Goal: Task Accomplishment & Management: Use online tool/utility

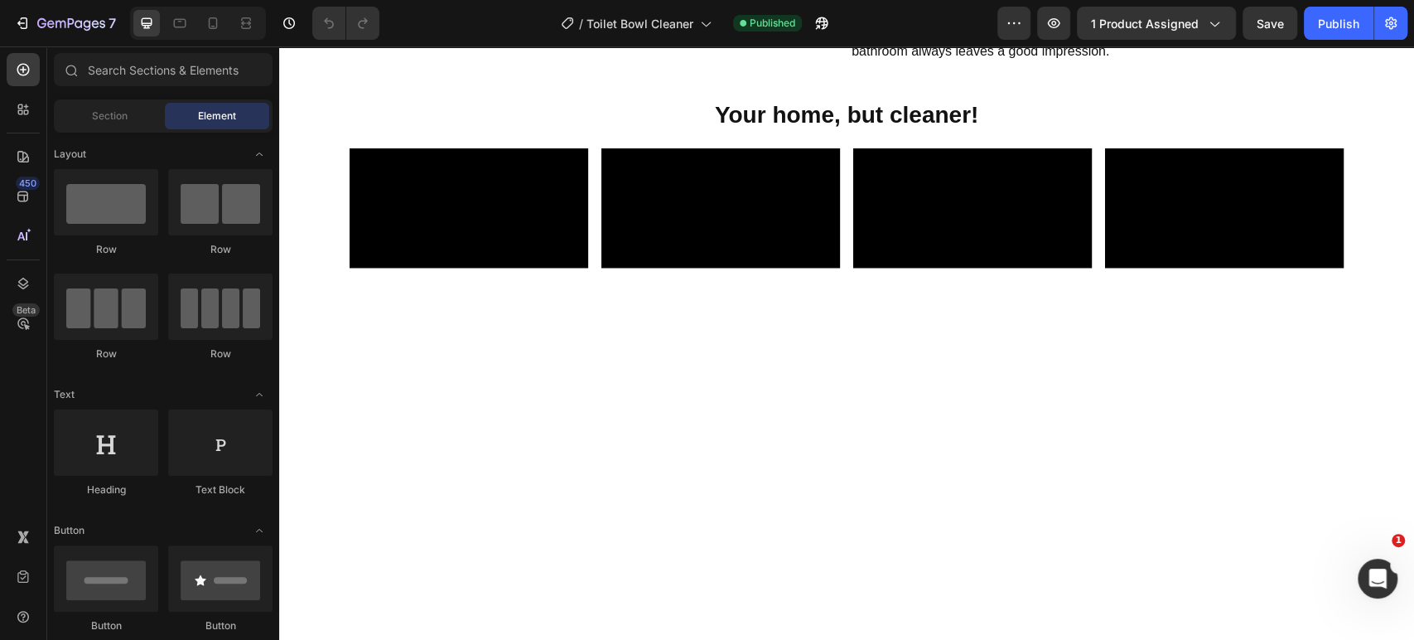
scroll to position [2209, 0]
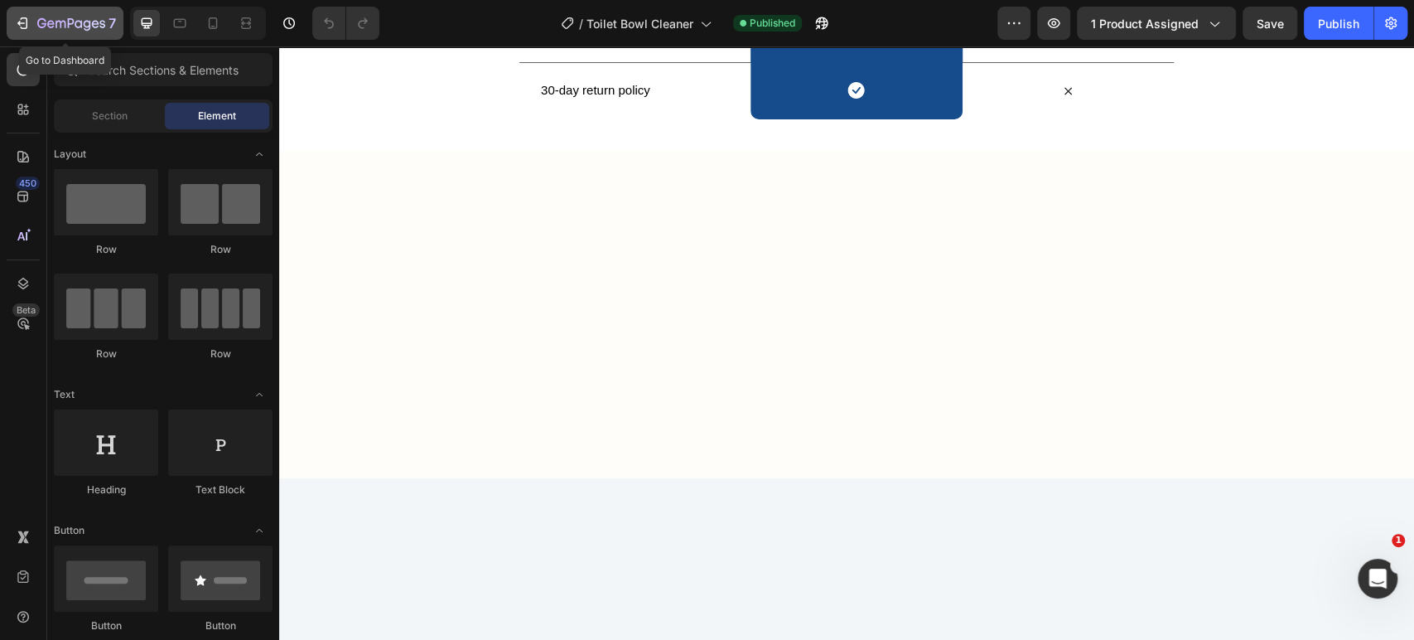
click at [27, 13] on div "7" at bounding box center [65, 23] width 102 height 20
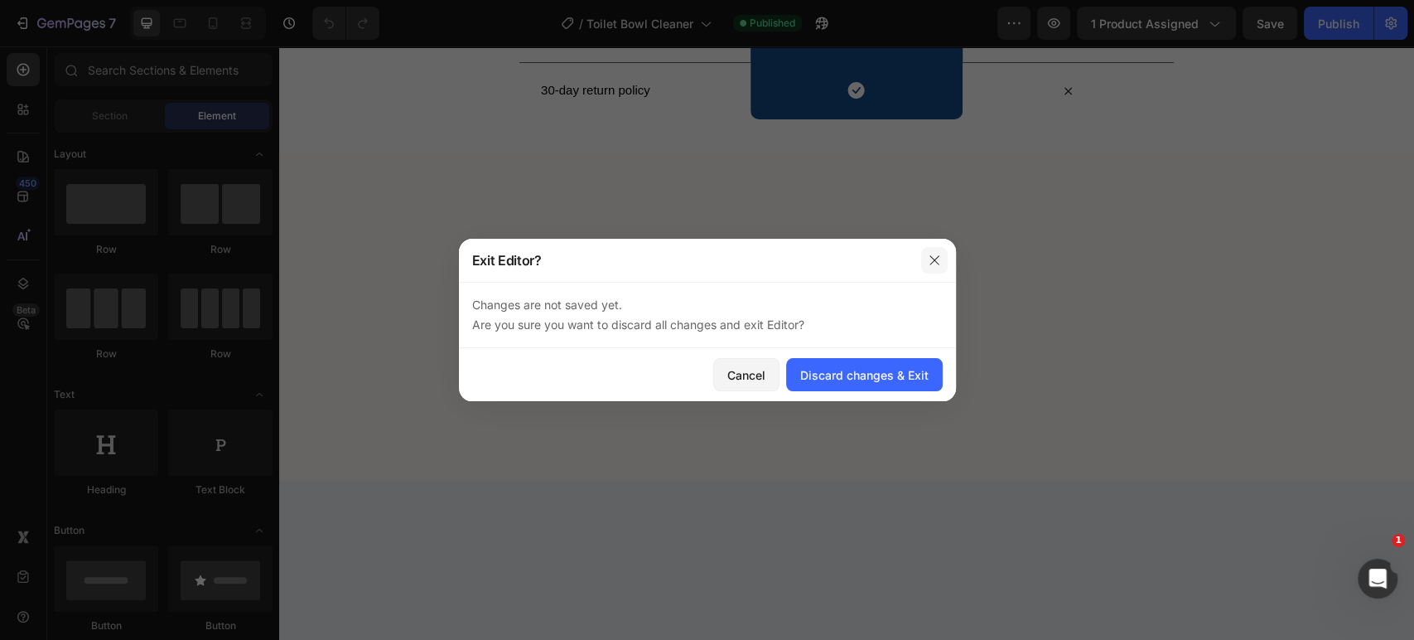
click at [930, 258] on icon "button" at bounding box center [934, 260] width 13 height 13
click at [902, 375] on div "Discard changes & Exit" at bounding box center [864, 374] width 128 height 17
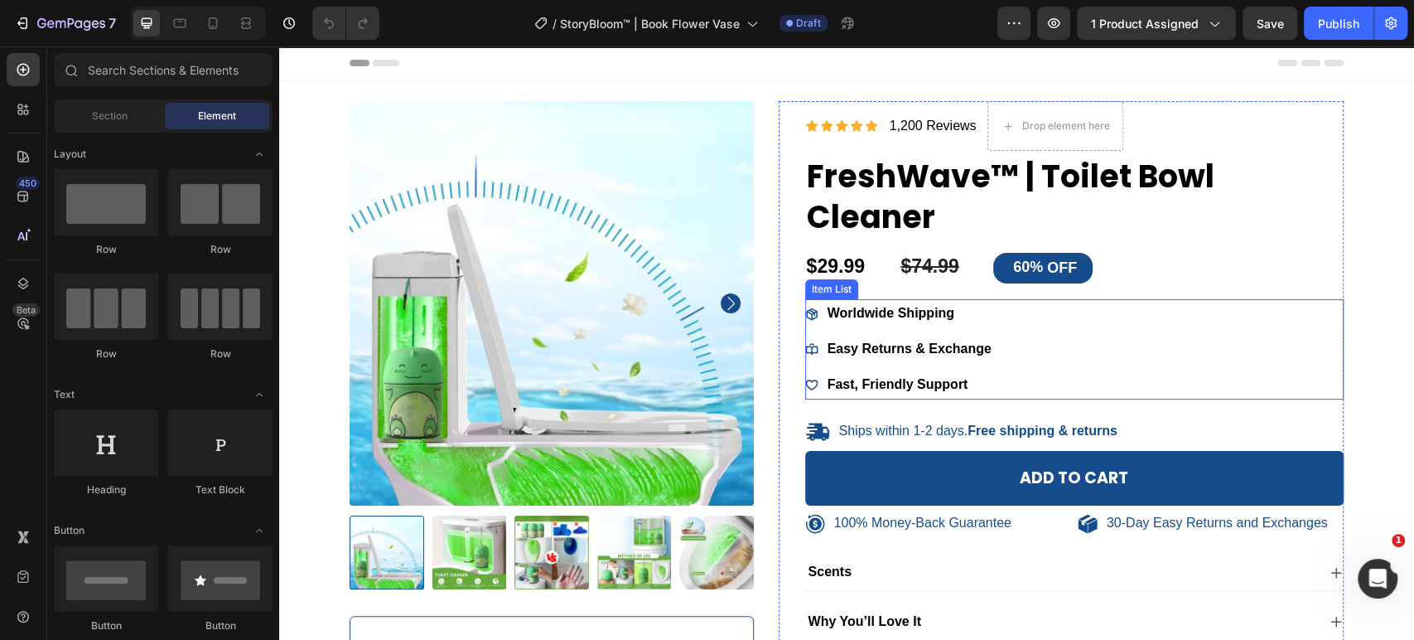
click at [895, 192] on h1 "FreshWave™ | Toilet Bowl Cleaner" at bounding box center [1074, 196] width 539 height 85
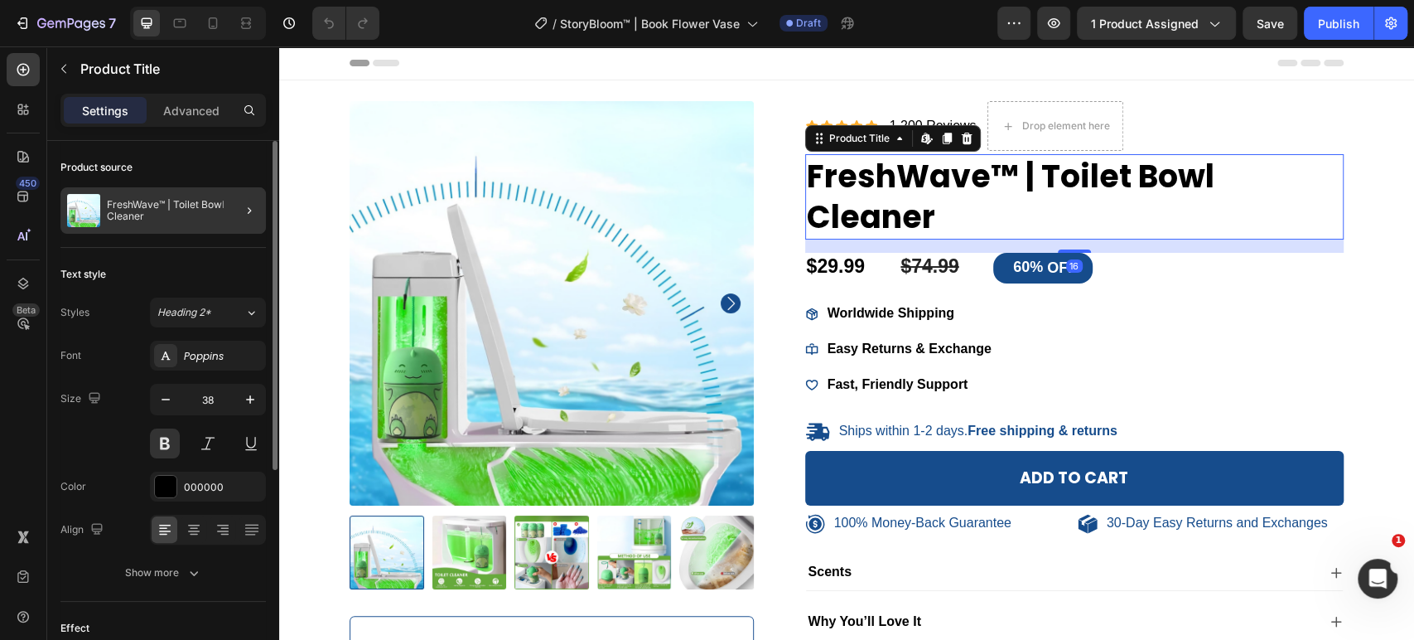
click at [229, 202] on div at bounding box center [243, 210] width 46 height 46
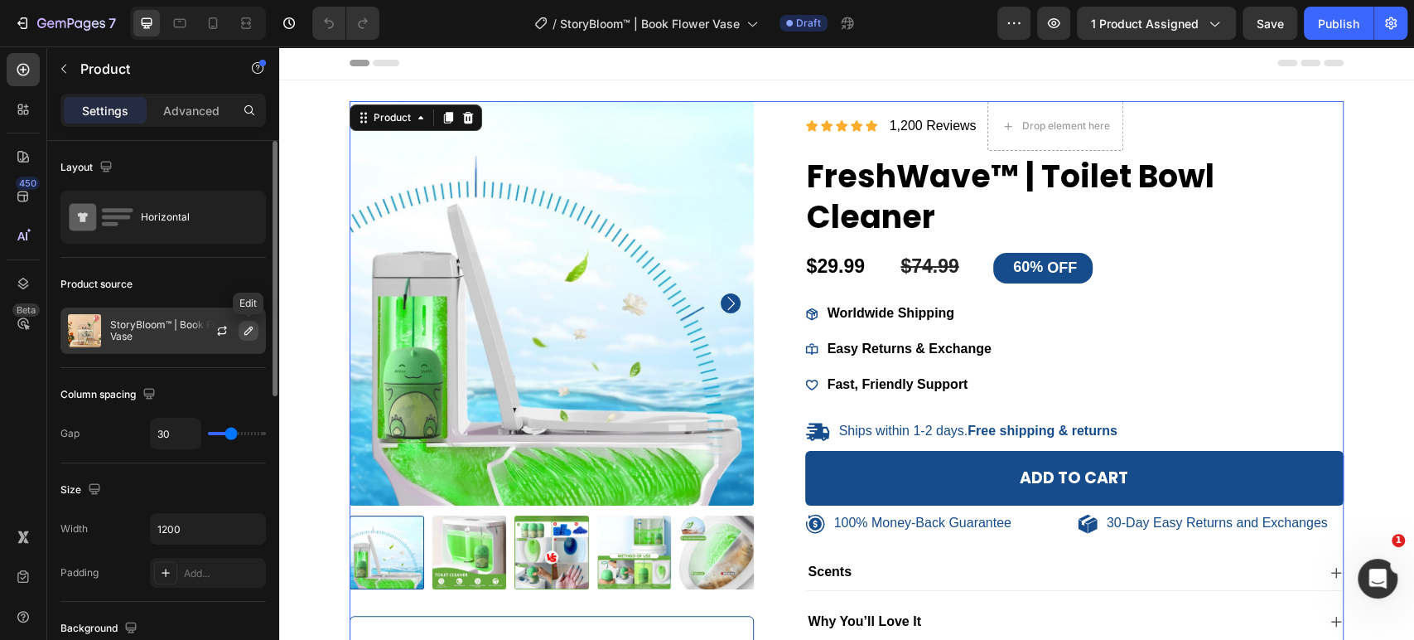
click at [243, 330] on icon "button" at bounding box center [248, 330] width 13 height 13
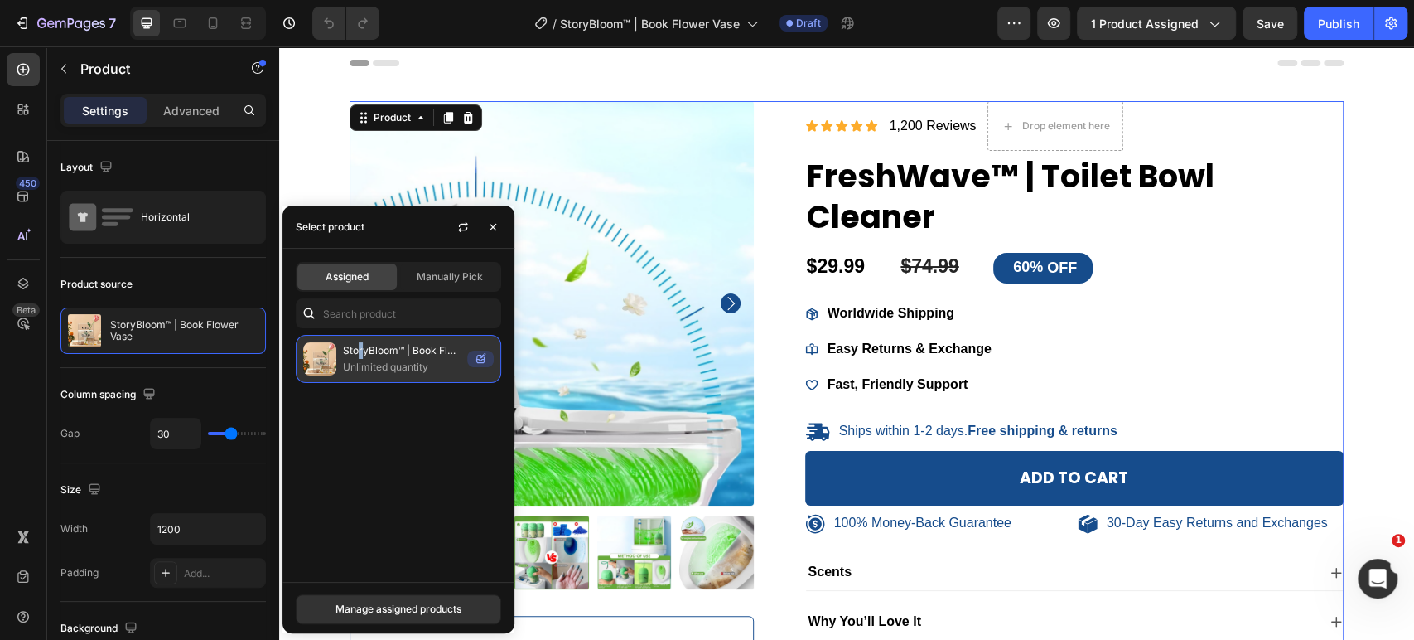
click at [360, 353] on p "StoryBloom™ | Book Flower Vase" at bounding box center [402, 350] width 118 height 17
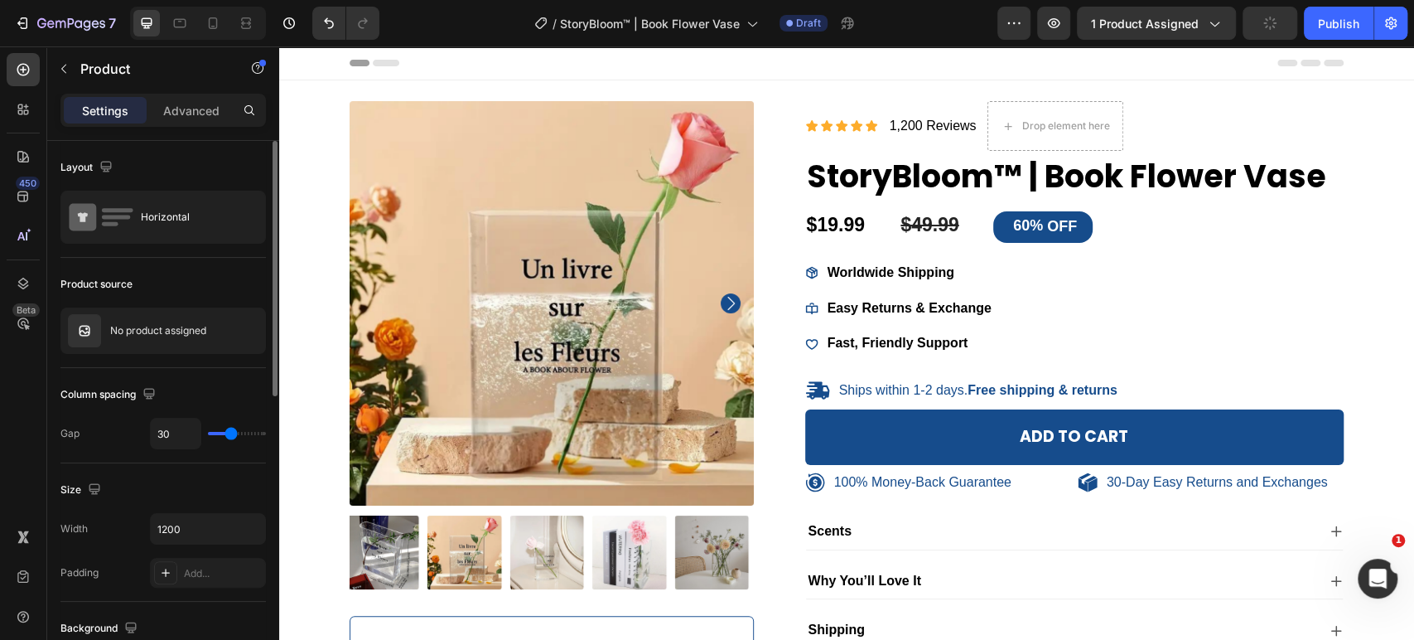
click at [186, 173] on div "Layout" at bounding box center [162, 167] width 205 height 27
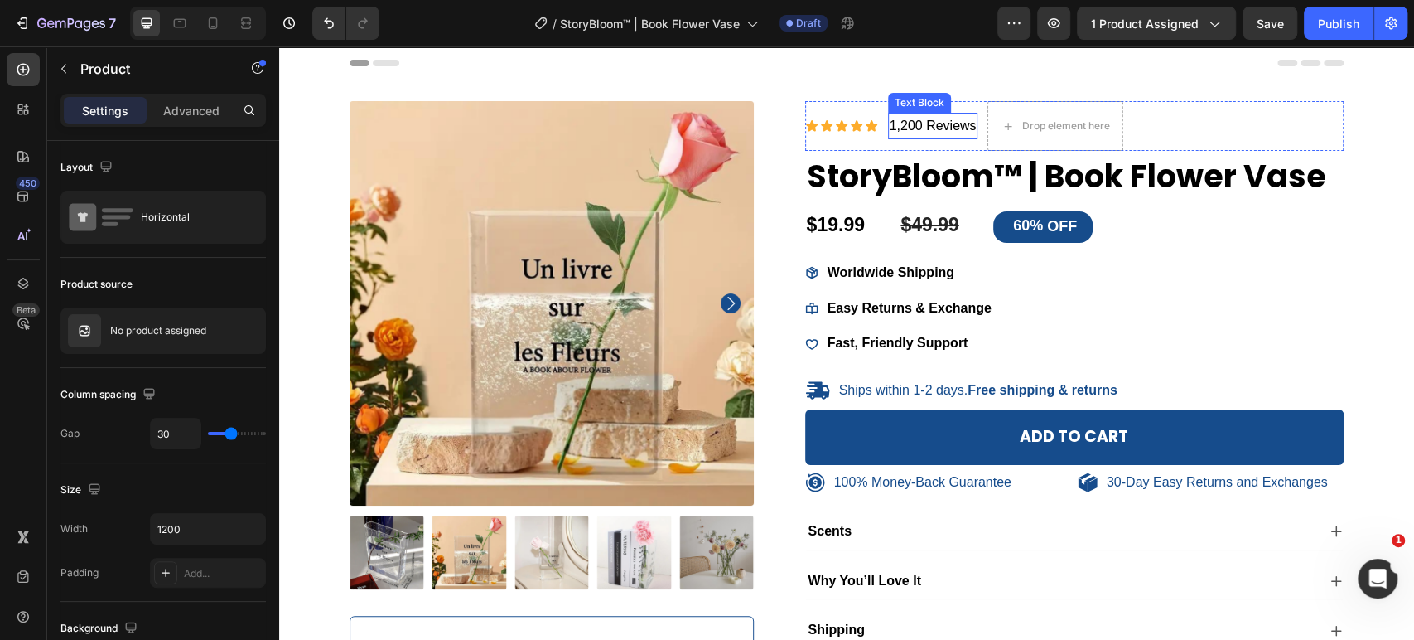
click at [895, 127] on p "1,200 Reviews" at bounding box center [933, 126] width 87 height 24
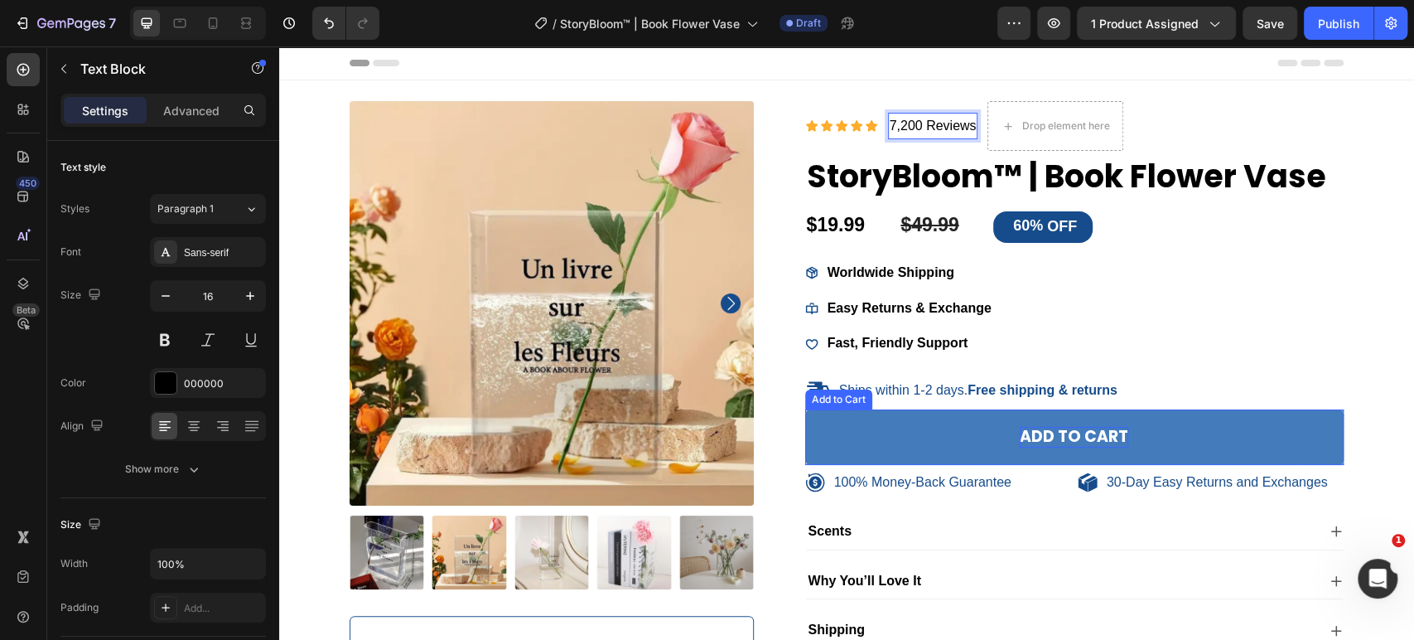
scroll to position [276, 0]
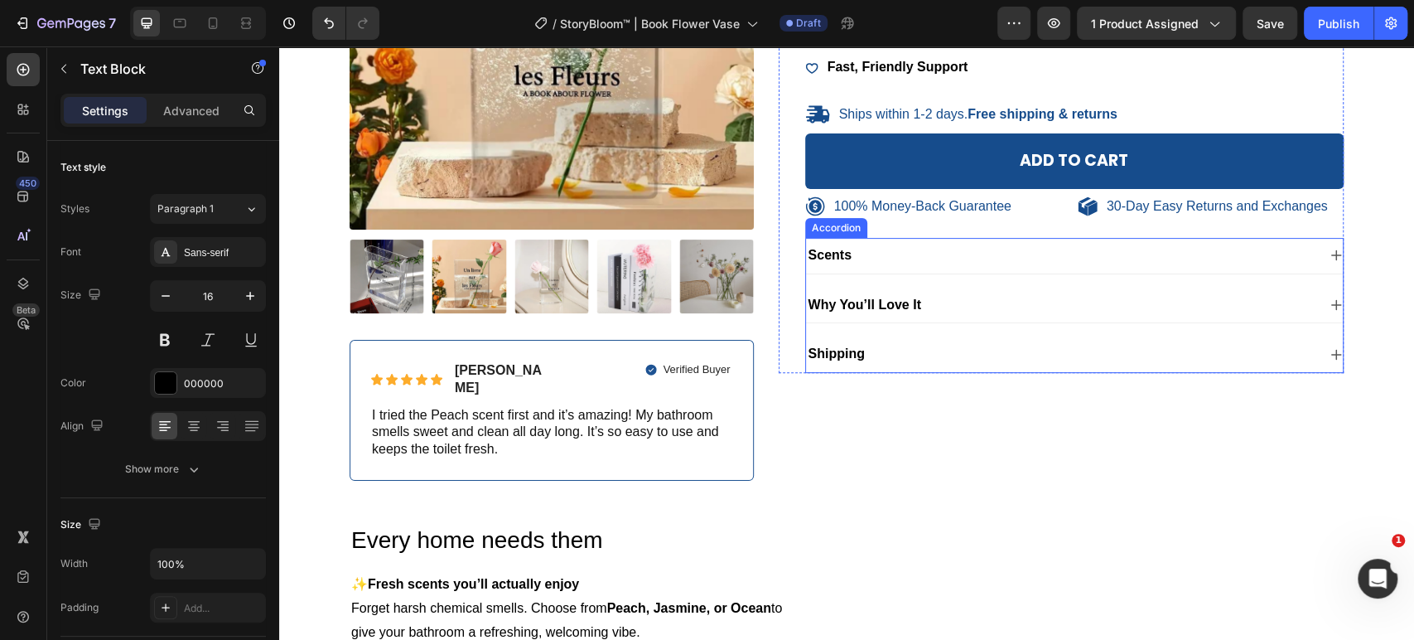
click at [911, 265] on div "Scents" at bounding box center [1075, 256] width 538 height 36
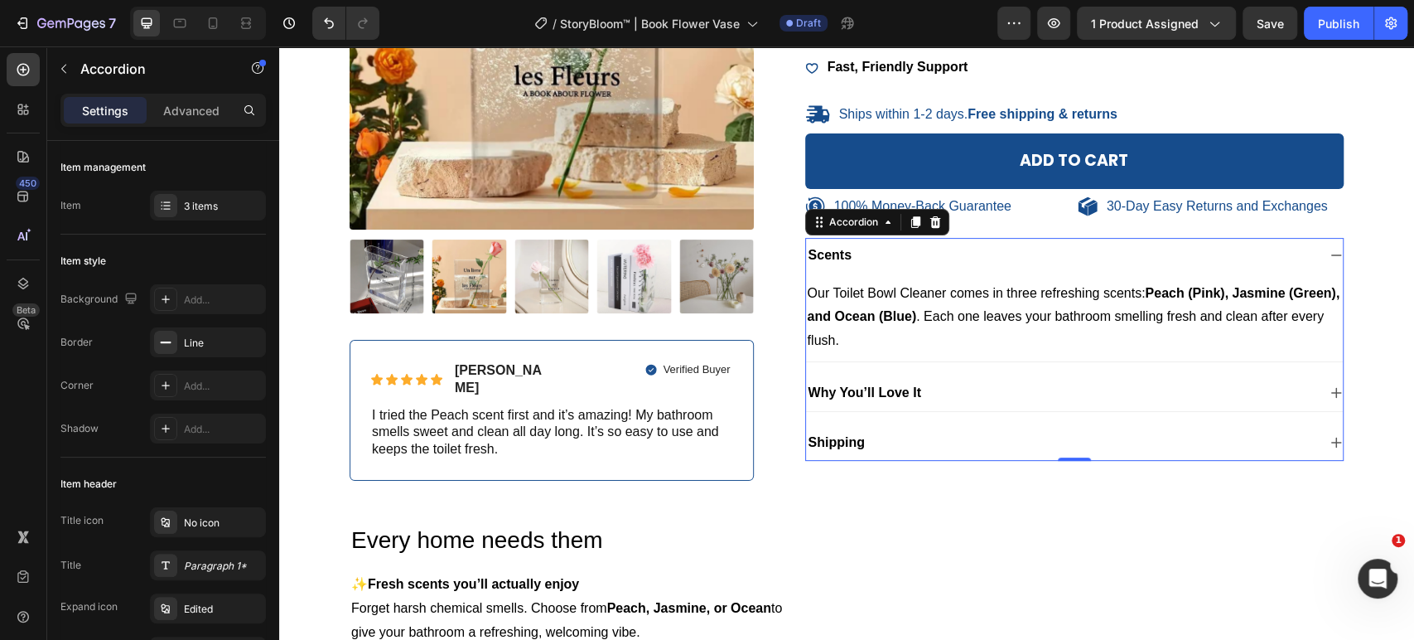
click at [843, 250] on p "Scents" at bounding box center [830, 255] width 43 height 17
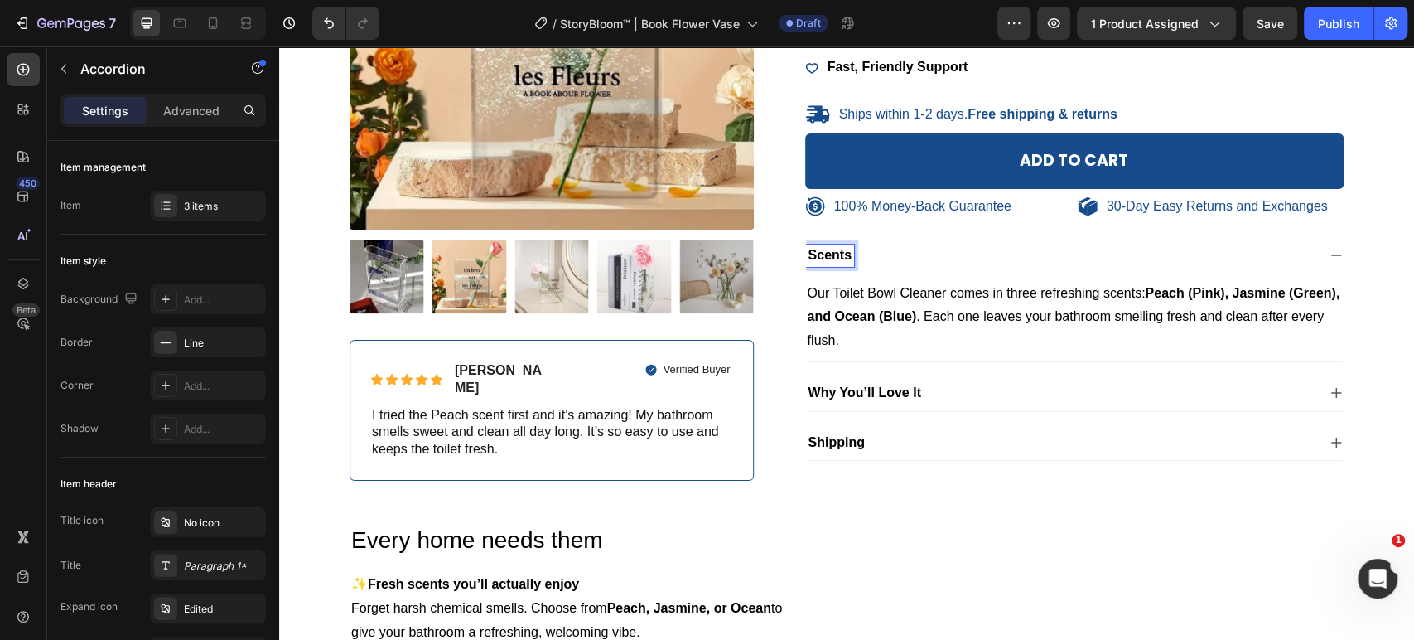
click at [843, 250] on p "Scents" at bounding box center [830, 255] width 43 height 17
click at [828, 250] on p "Scents" at bounding box center [830, 255] width 43 height 17
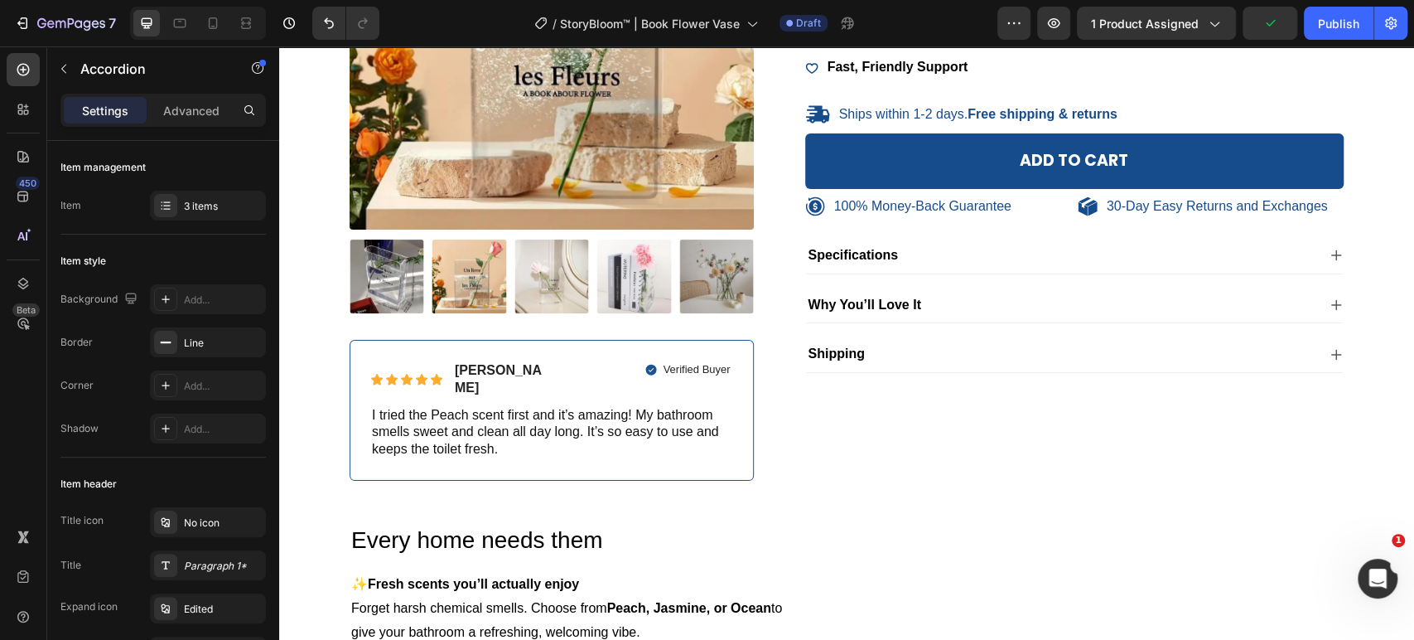
click at [912, 249] on div "Specifications" at bounding box center [1061, 255] width 511 height 22
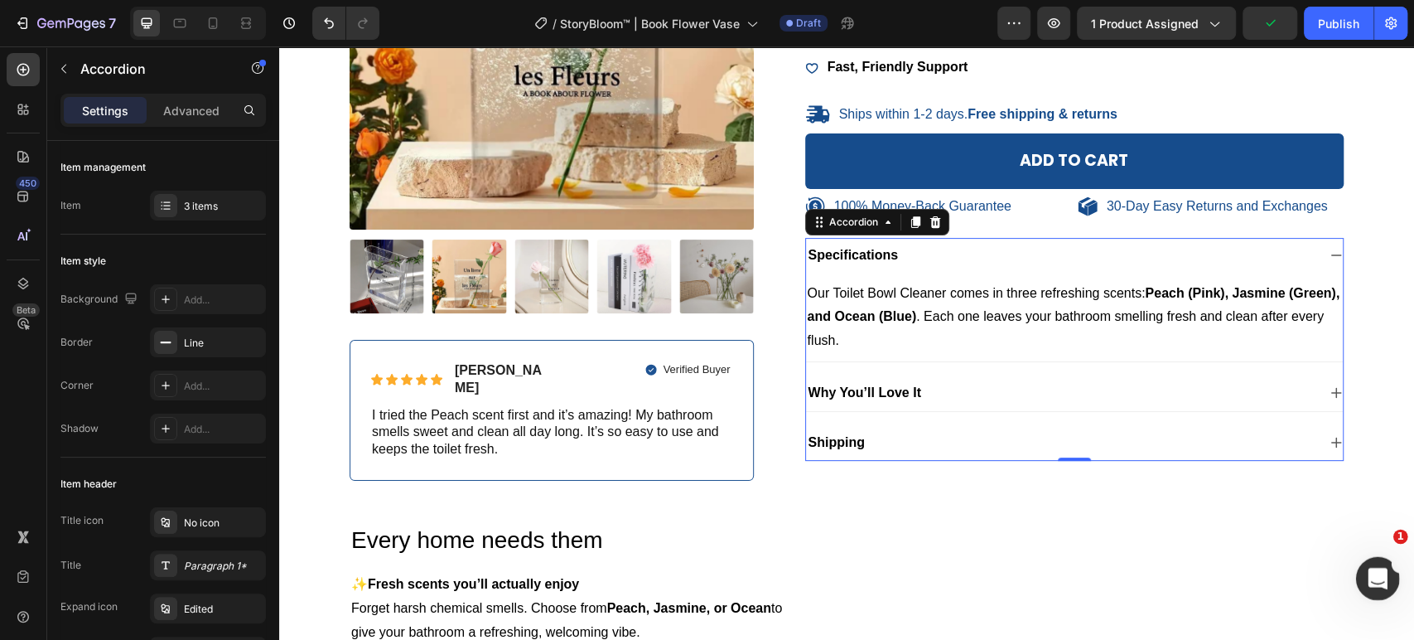
click at [1387, 587] on div "Open Intercom Messenger" at bounding box center [1375, 575] width 55 height 55
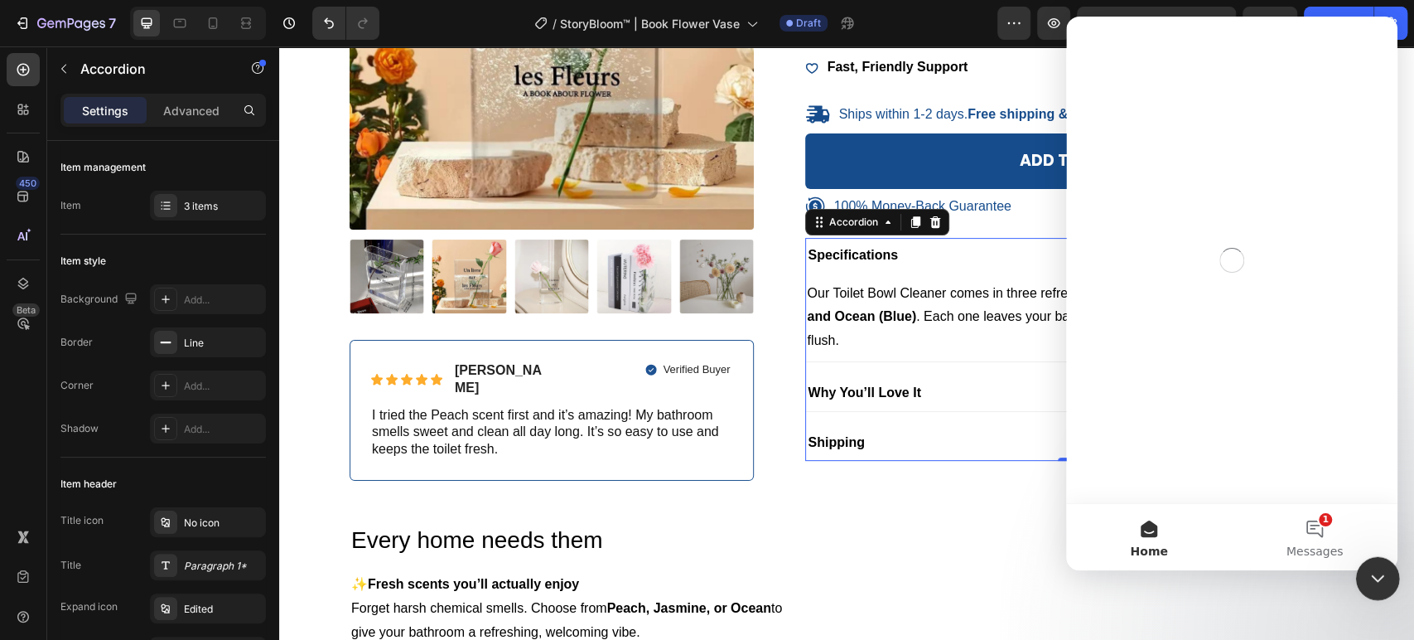
scroll to position [0, 0]
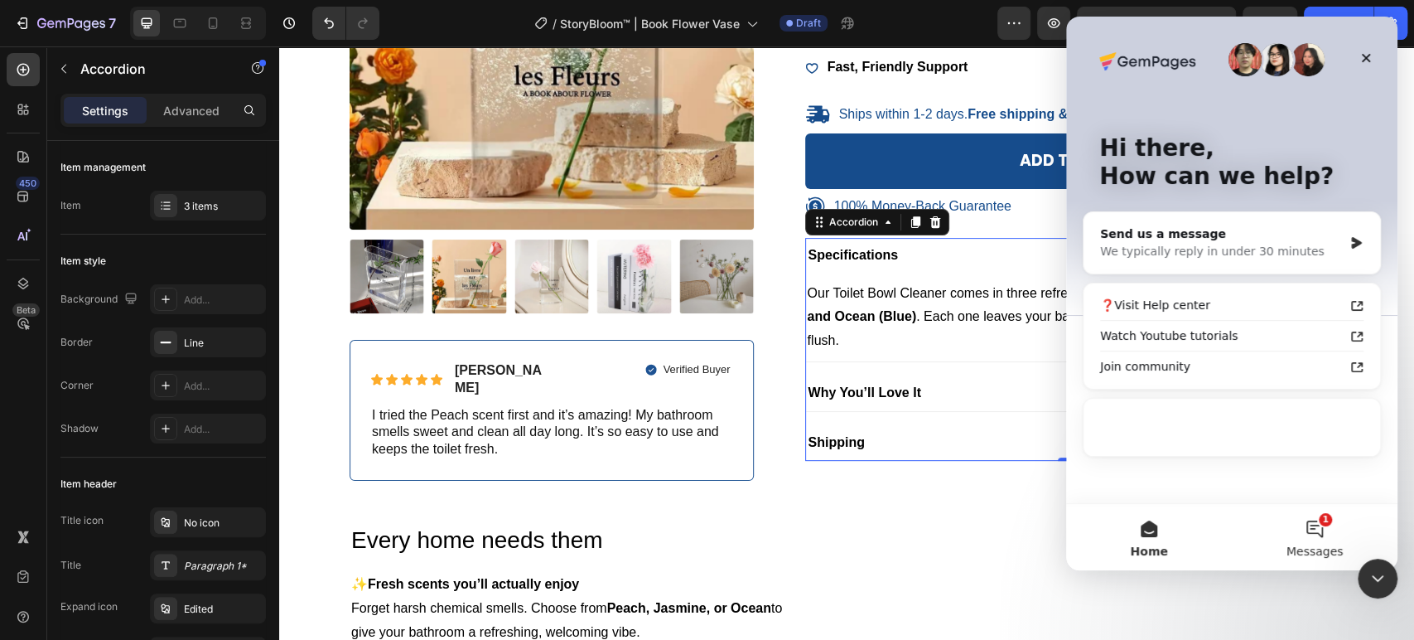
click at [1335, 545] on span "Messages" at bounding box center [1315, 551] width 57 height 12
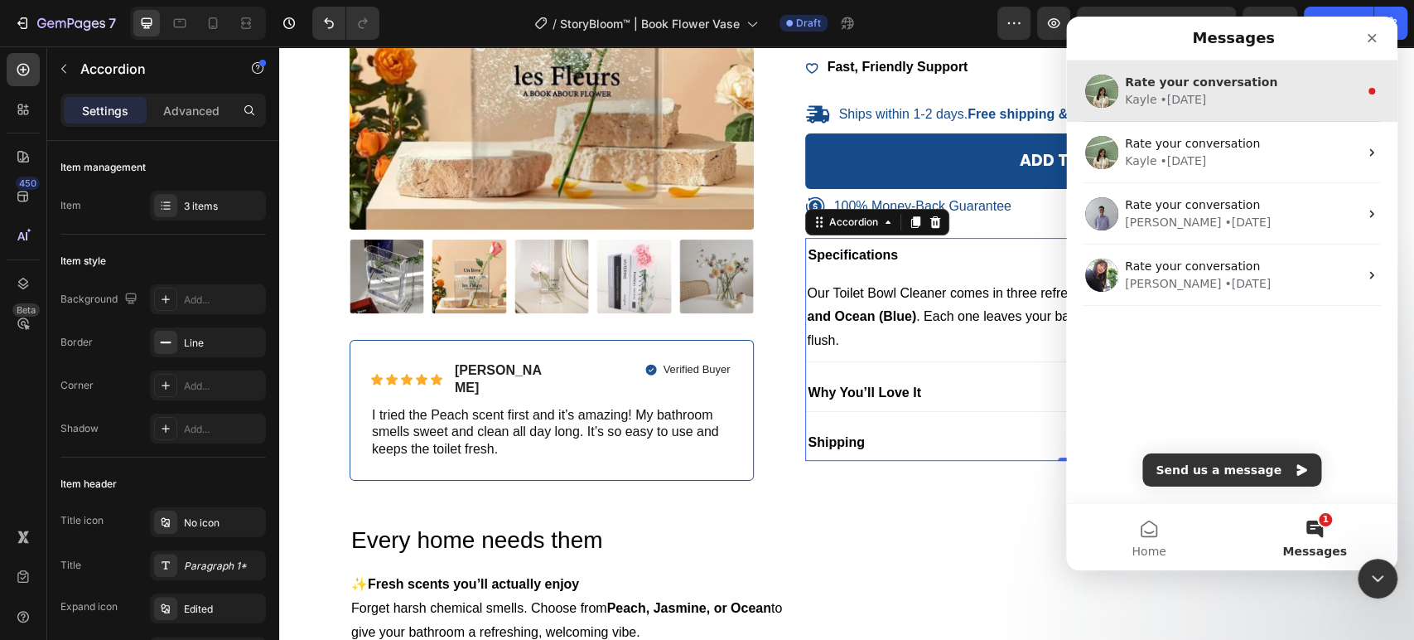
click at [1268, 100] on div "Kayle • [DATE]" at bounding box center [1242, 99] width 234 height 17
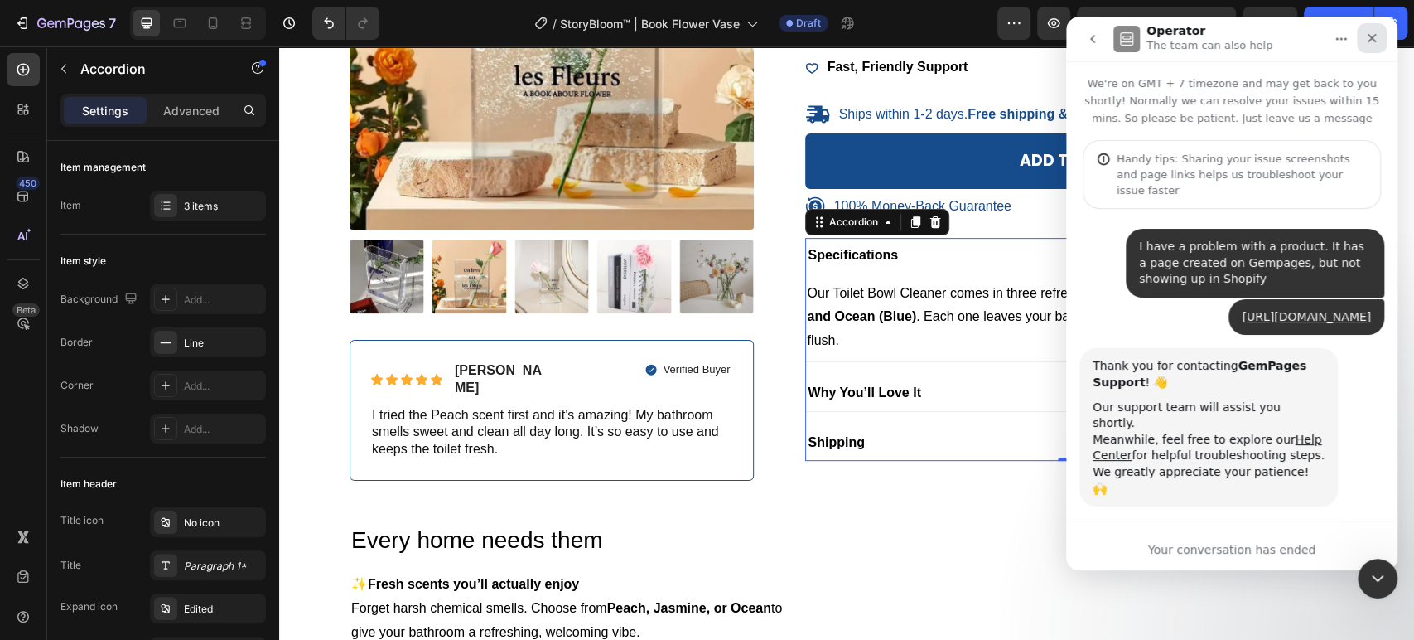
scroll to position [146, 0]
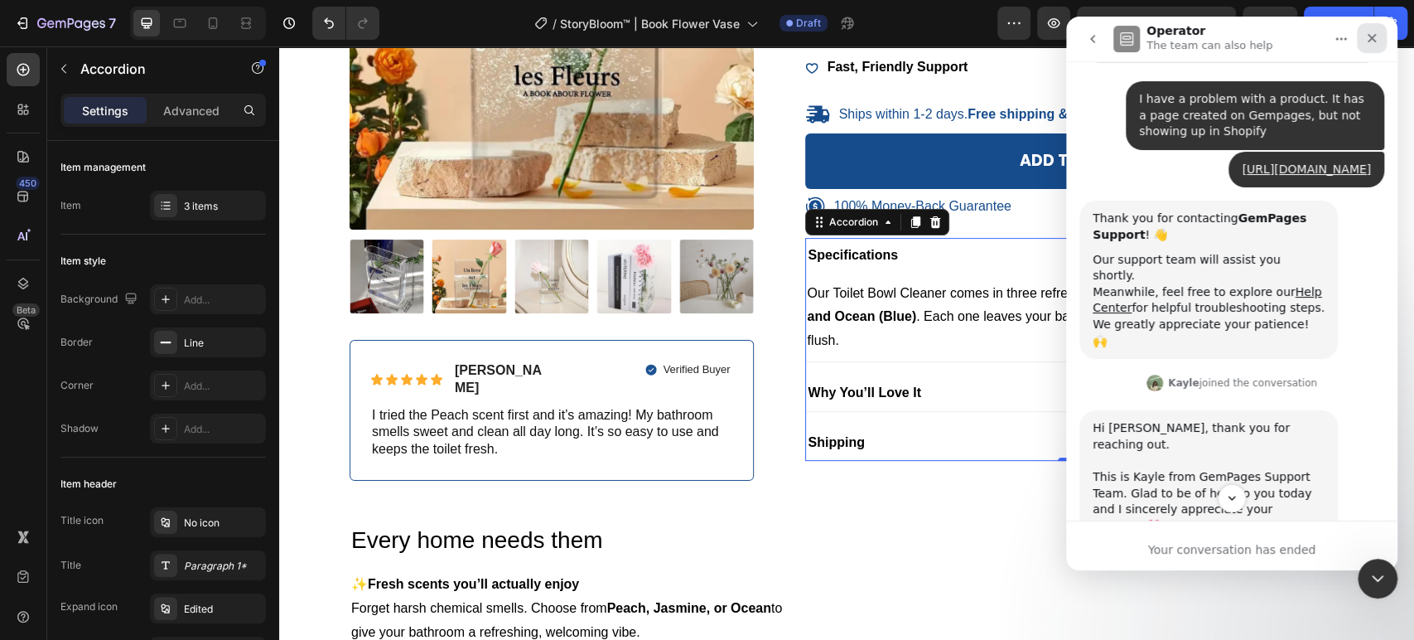
click at [1379, 41] on div "Close" at bounding box center [1372, 38] width 30 height 30
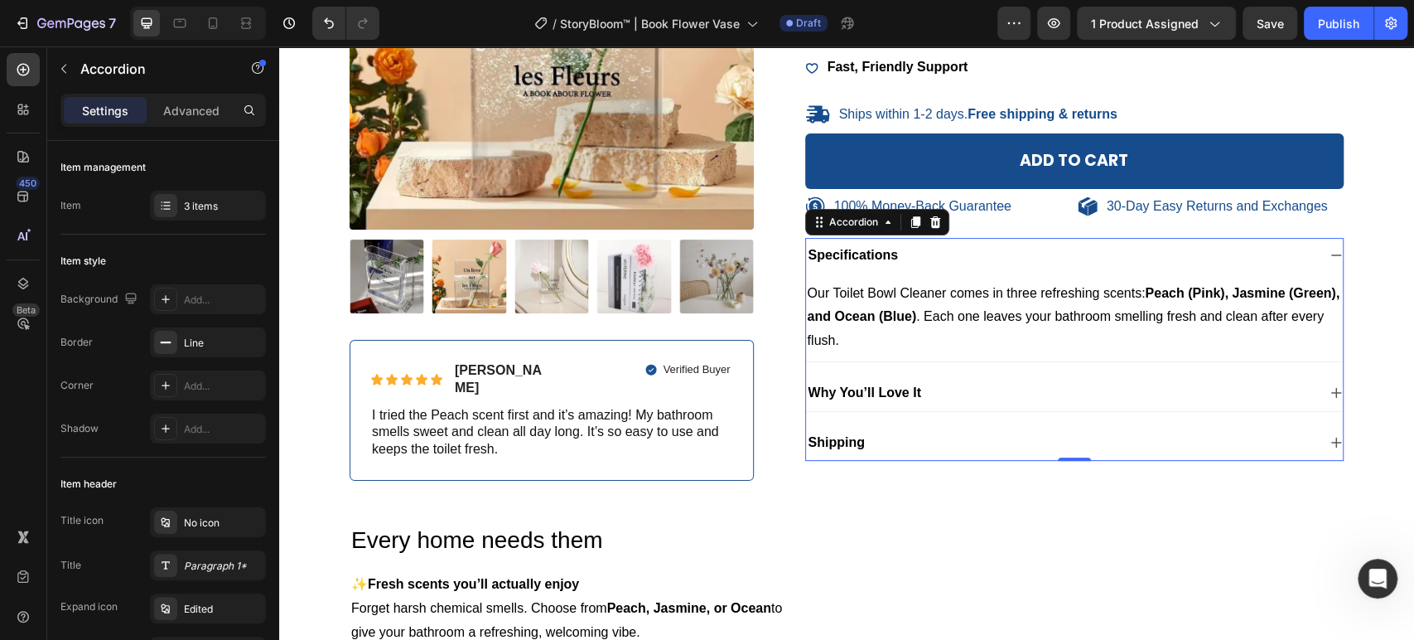
scroll to position [2, 0]
click at [1051, 310] on p "Our Toilet Bowl Cleaner comes in three refreshing scents: Peach (Pink), Jasmine…" at bounding box center [1075, 317] width 534 height 71
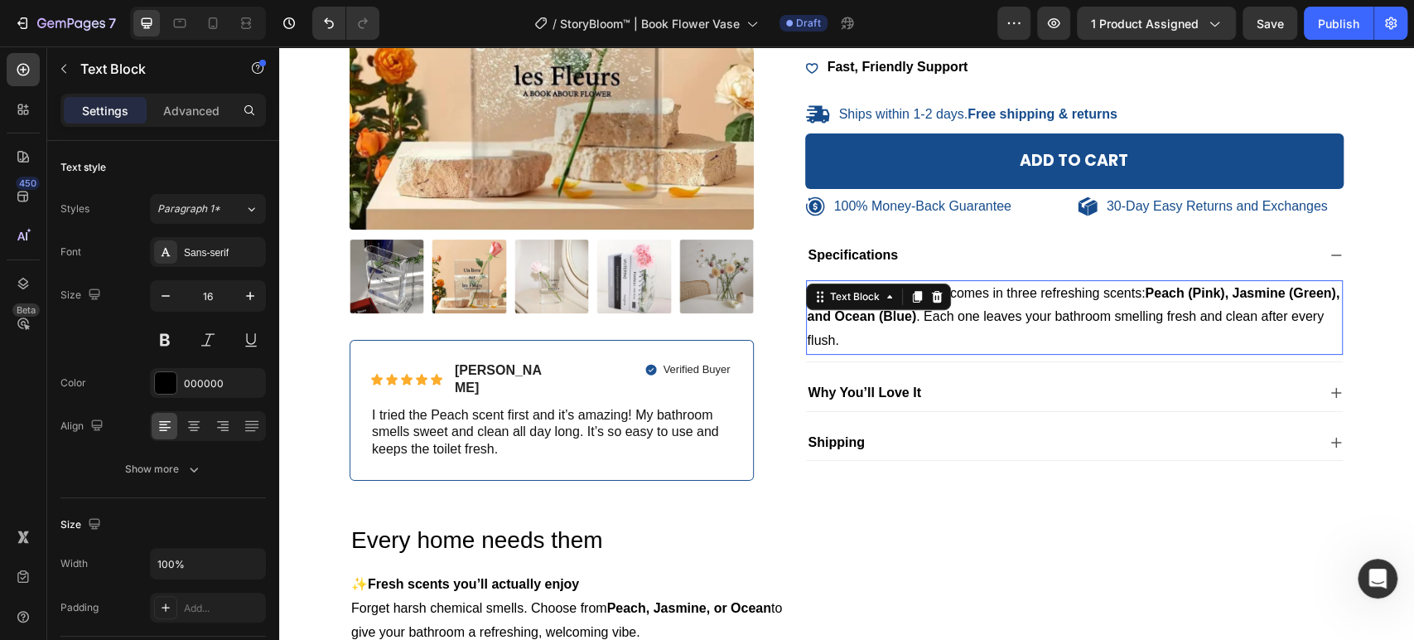
scroll to position [949, 0]
click at [1051, 310] on p "Our Toilet Bowl Cleaner comes in three refreshing scents: Peach (Pink), Jasmine…" at bounding box center [1075, 317] width 534 height 71
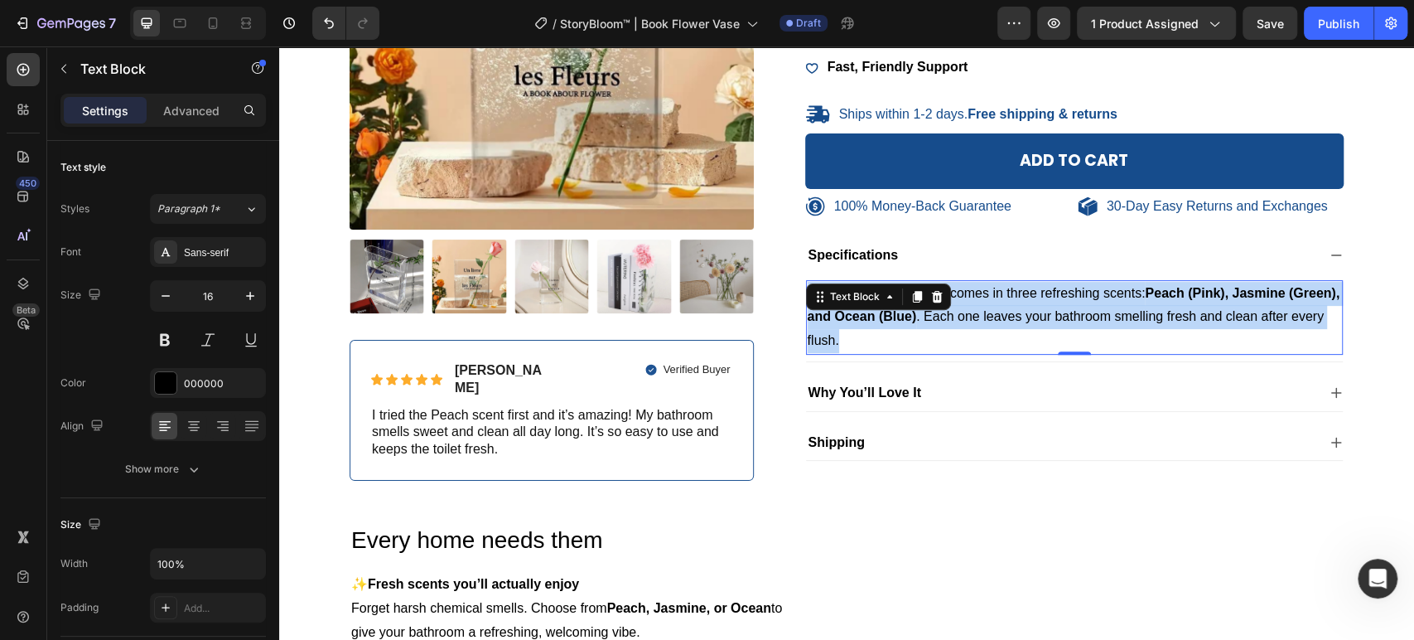
click at [1051, 310] on p "Our Toilet Bowl Cleaner comes in three refreshing scents: Peach (Pink), Jasmine…" at bounding box center [1075, 317] width 534 height 71
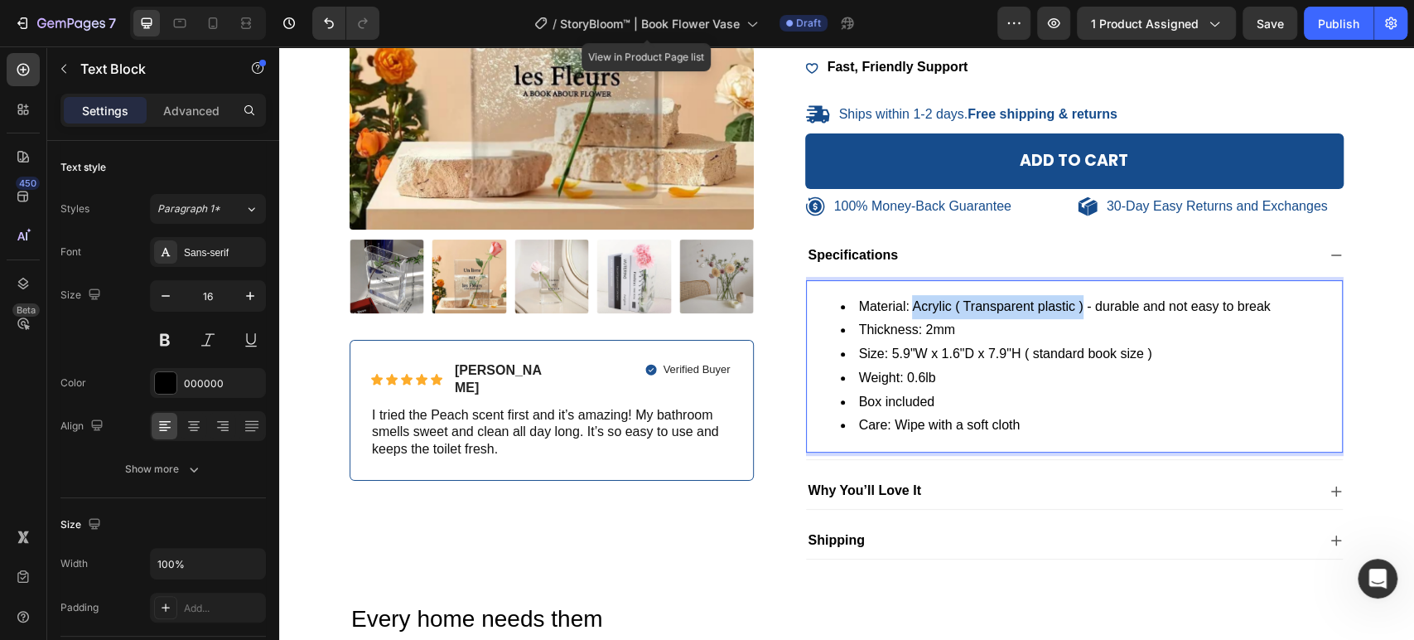
drag, startPoint x: 1074, startPoint y: 303, endPoint x: 906, endPoint y: 306, distance: 167.4
click at [906, 306] on li "Material: Acrylic ( Transparent plastic ) - durable and not easy to break" at bounding box center [1091, 307] width 501 height 24
click at [910, 308] on span "olyethylene terephthalate" at bounding box center [974, 306] width 129 height 13
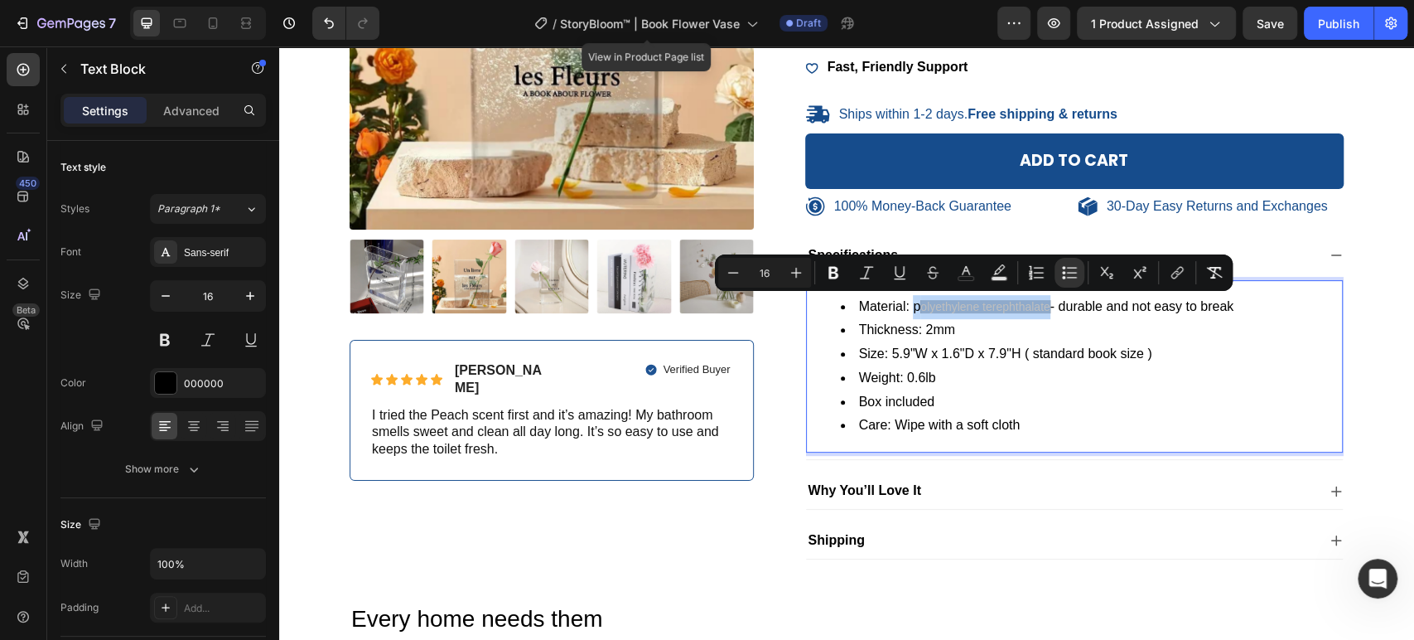
drag, startPoint x: 908, startPoint y: 308, endPoint x: 1041, endPoint y: 307, distance: 133.4
click at [1041, 307] on li "Material: p olyethylene terephthalate - durable and not easy to break" at bounding box center [1091, 307] width 501 height 24
click at [1000, 279] on rect "Editor contextual toolbar" at bounding box center [1000, 279] width 16 height 4
type input "000000"
type input "77"
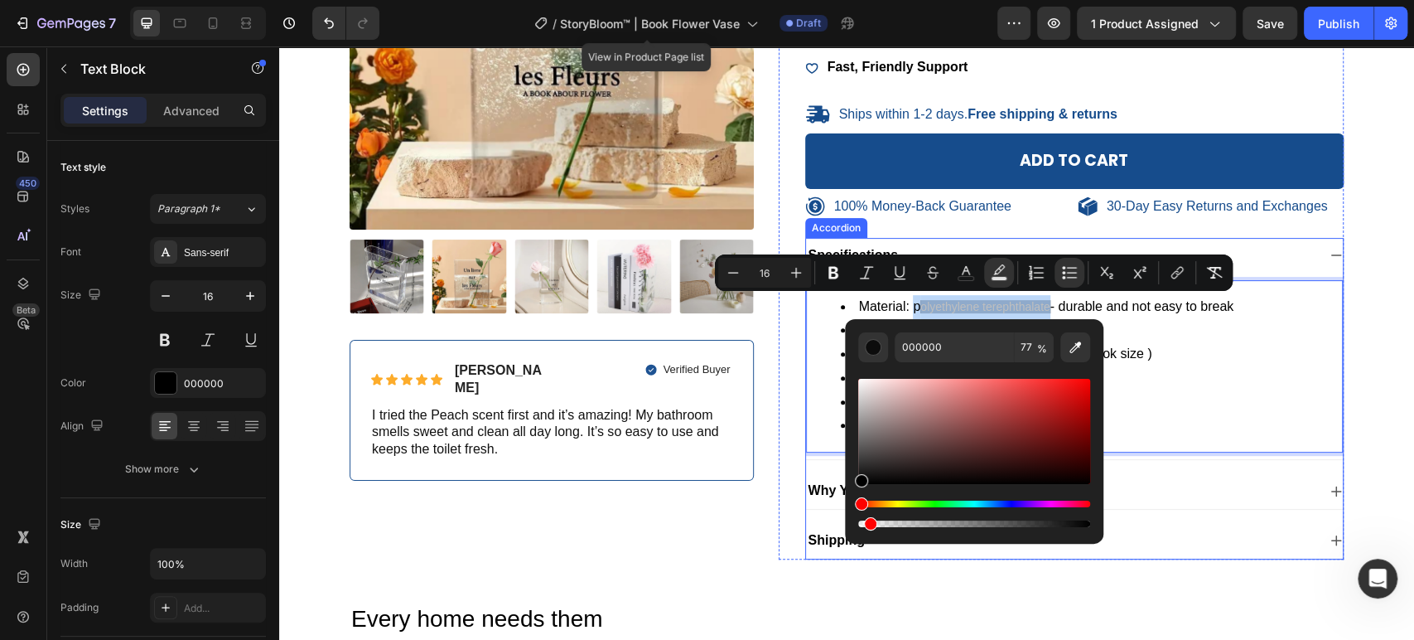
drag, startPoint x: 1316, startPoint y: 567, endPoint x: 760, endPoint y: 515, distance: 558.3
type input "4"
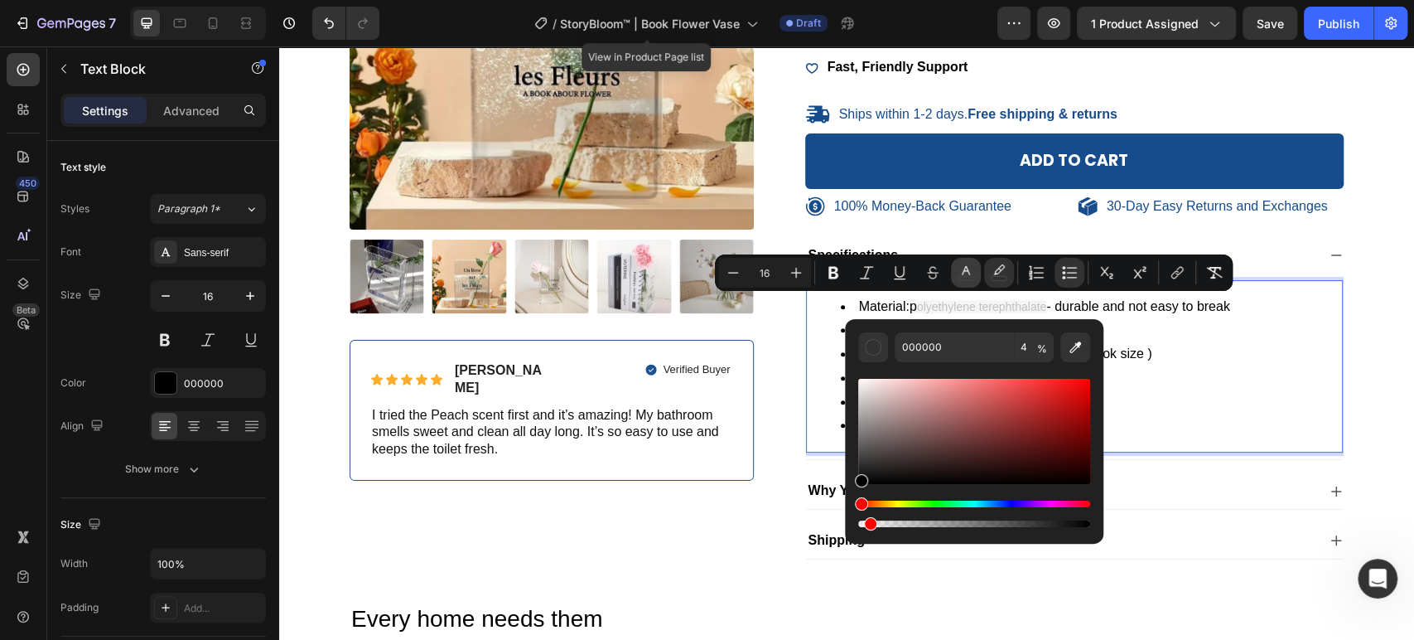
click at [968, 268] on icon "Editor contextual toolbar" at bounding box center [966, 270] width 8 height 9
type input "000000"
click at [967, 338] on input "000000" at bounding box center [954, 347] width 119 height 30
type input "000000"
click at [995, 269] on icon "Editor contextual toolbar" at bounding box center [999, 272] width 17 height 17
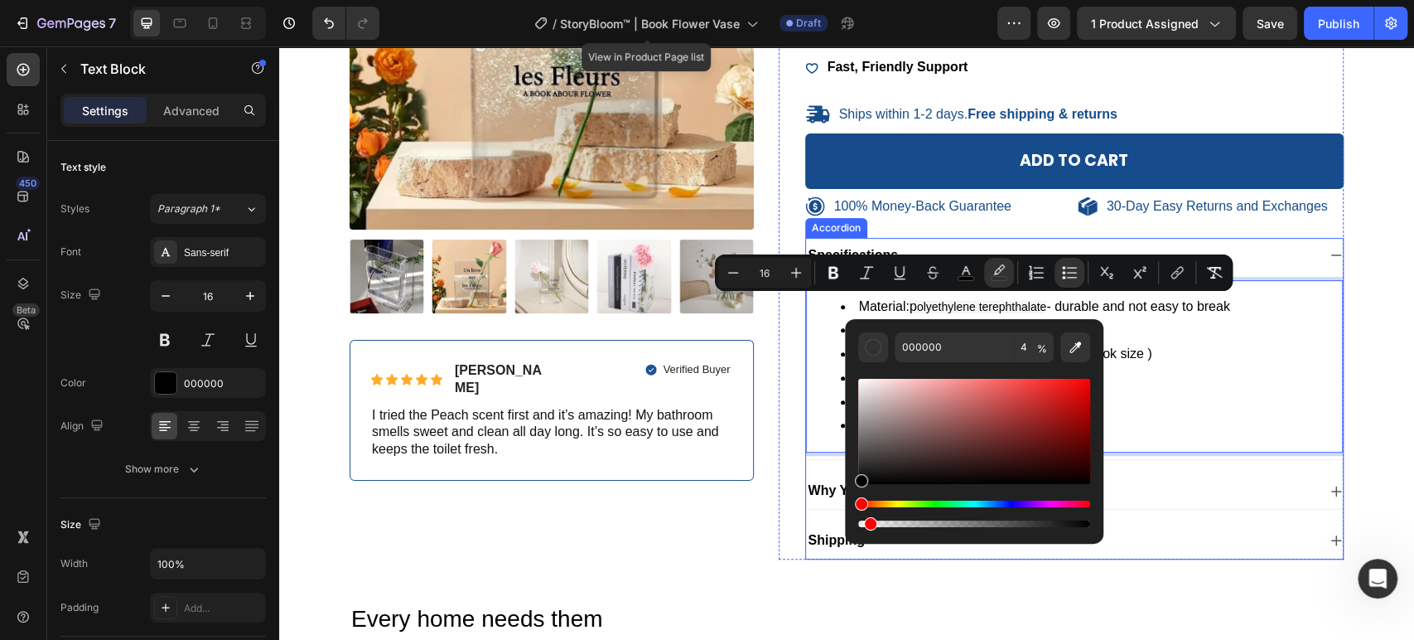
drag, startPoint x: 1154, startPoint y: 570, endPoint x: 838, endPoint y: 523, distance: 319.2
type input "0"
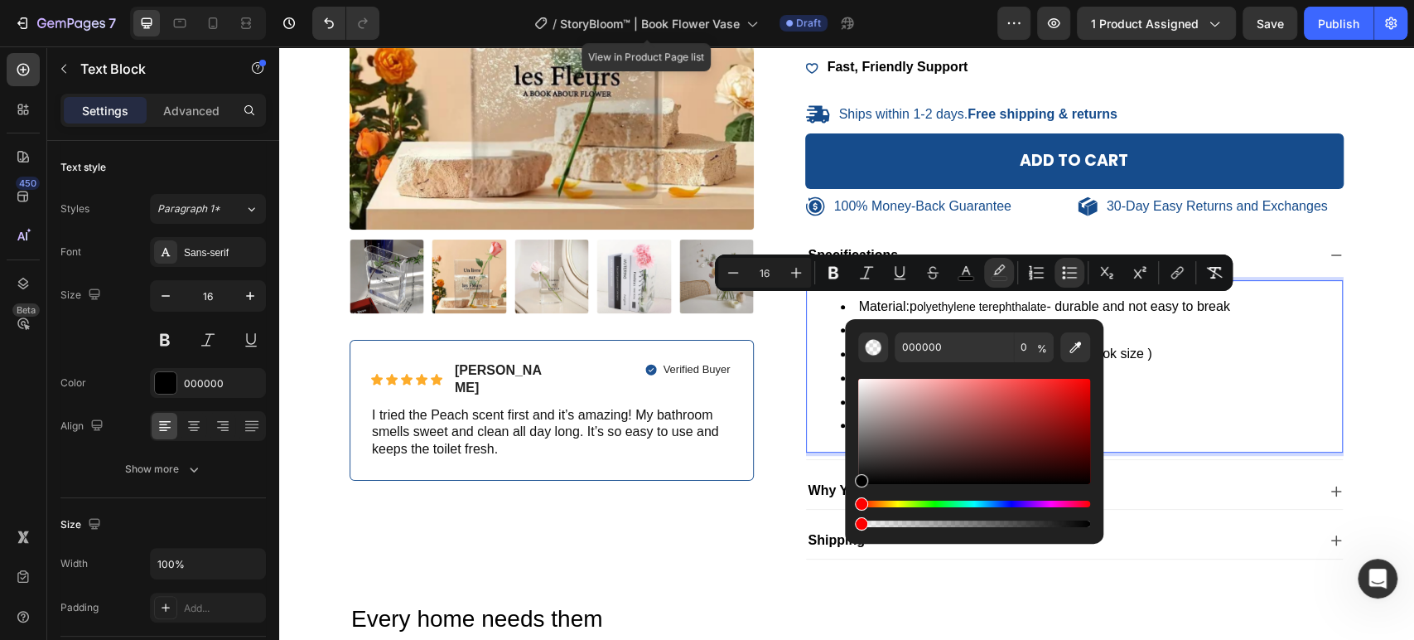
click at [1176, 309] on li "Material: p olyethylene terephthalate - durable and not easy to break" at bounding box center [1091, 307] width 501 height 24
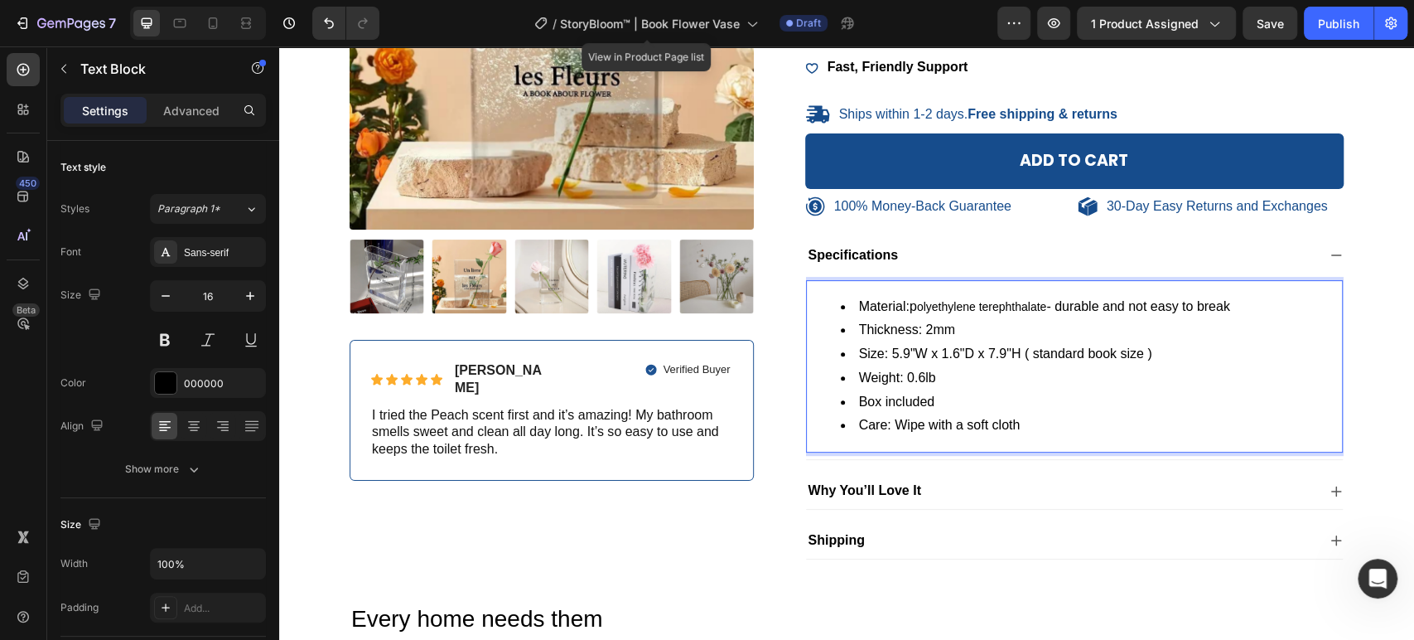
click at [910, 309] on span "p" at bounding box center [913, 306] width 7 height 14
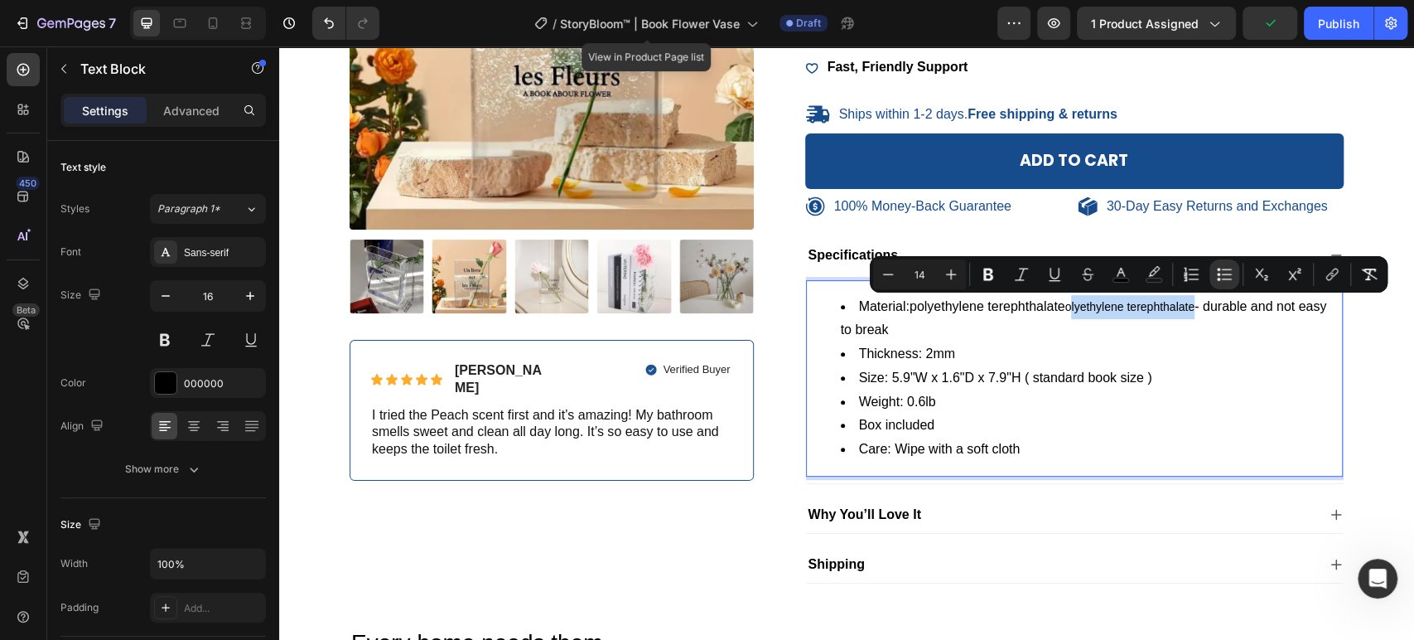
drag, startPoint x: 1191, startPoint y: 303, endPoint x: 1065, endPoint y: 312, distance: 125.4
click at [1065, 312] on li "Material: polyethylene terephthalate olyethylene terephthalate - durable and no…" at bounding box center [1091, 319] width 501 height 48
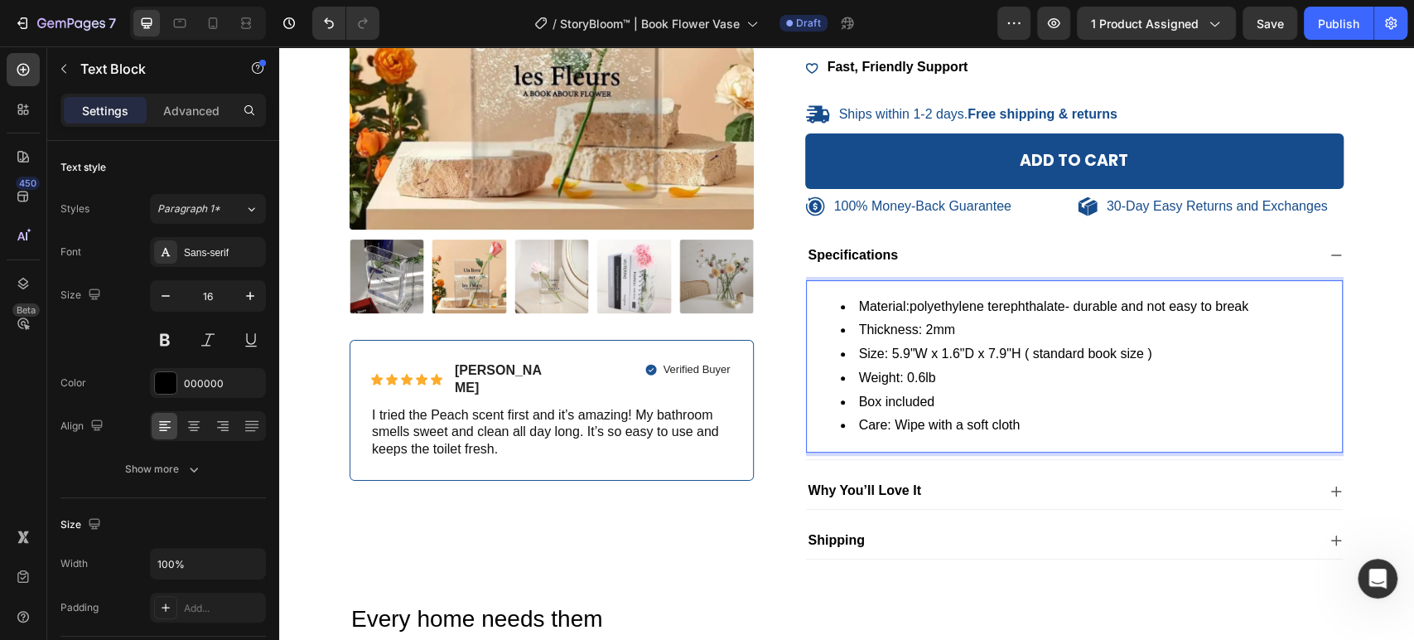
click at [910, 300] on span "polyethylene terephthalate" at bounding box center [988, 306] width 156 height 14
click at [919, 330] on li "Thickness: 2mm" at bounding box center [1091, 330] width 501 height 24
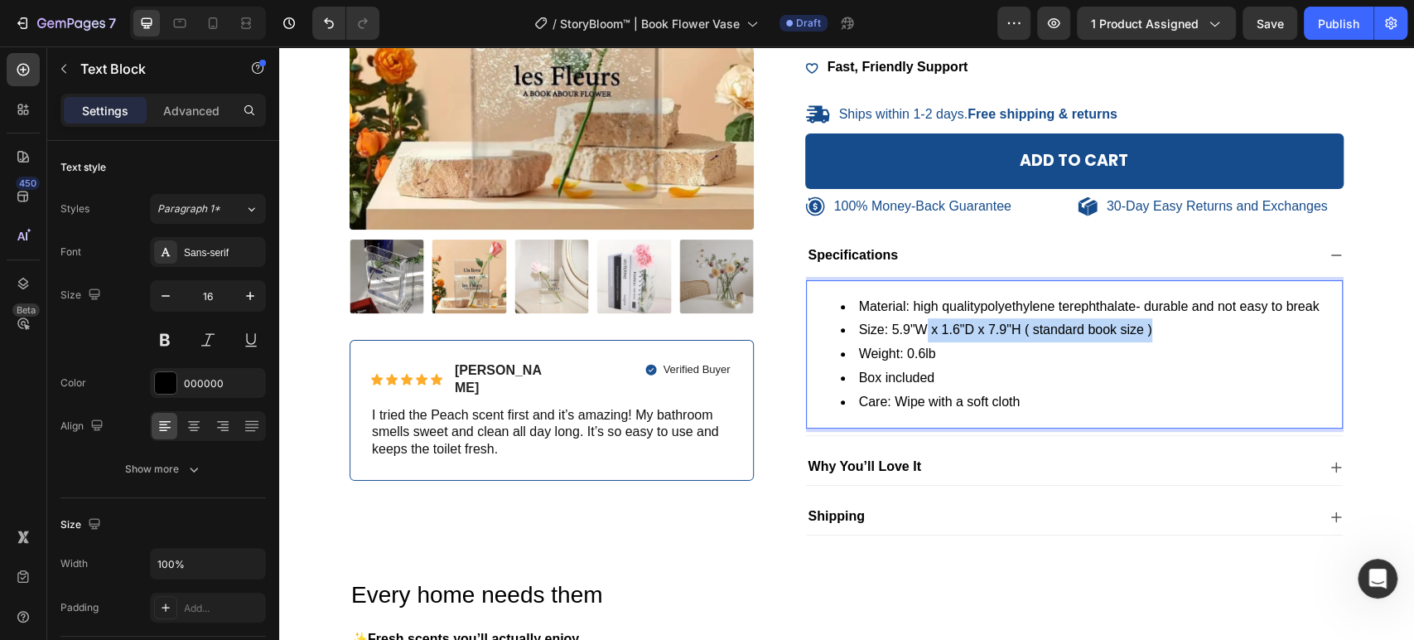
drag, startPoint x: 1088, startPoint y: 334, endPoint x: 921, endPoint y: 335, distance: 166.5
click at [921, 335] on li "Size: 5.9"W x 1.6"D x 7.9"H ( standard book size )" at bounding box center [1091, 330] width 501 height 24
click at [1008, 334] on li "Size: 5.9"W x 1.6"D x 7.9"H ( standard book size )" at bounding box center [1091, 330] width 501 height 24
drag, startPoint x: 1002, startPoint y: 330, endPoint x: 890, endPoint y: 332, distance: 112.7
click at [890, 332] on li "Size: 5.9"W x 1.6"D x 7.9"H ( standard book size )" at bounding box center [1091, 330] width 501 height 24
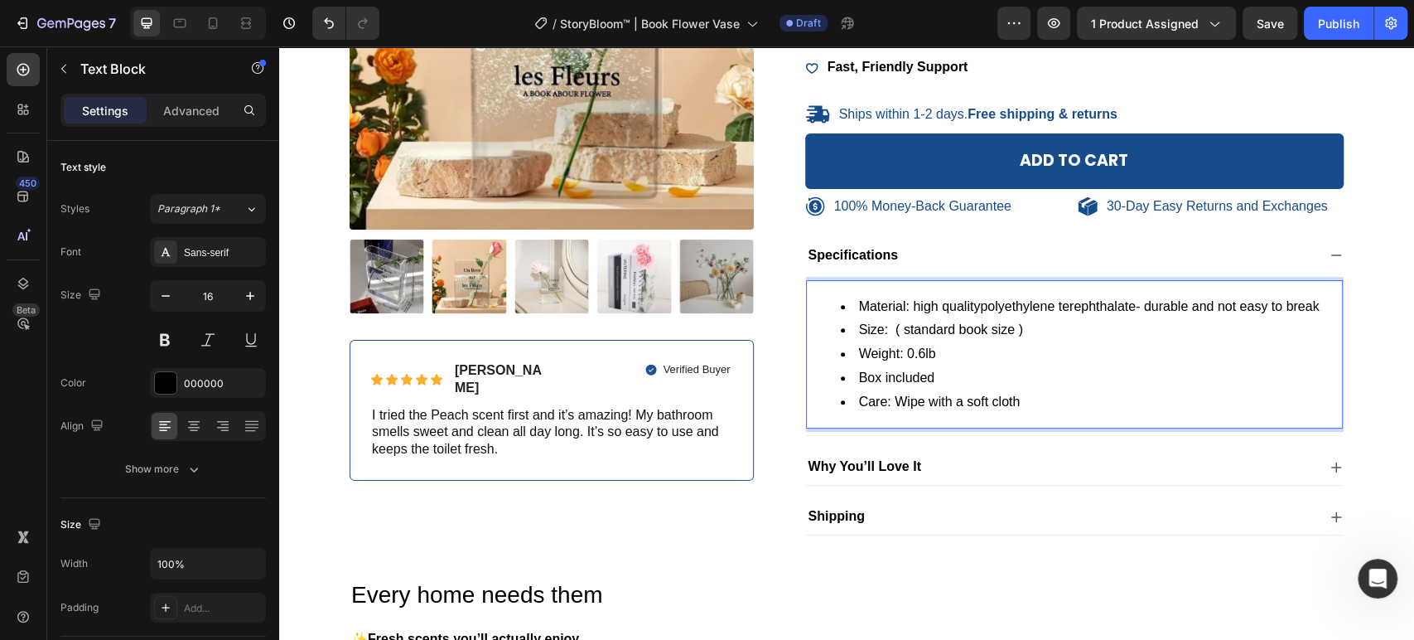
click at [902, 348] on li "Weight: 0.6lb" at bounding box center [1091, 354] width 501 height 24
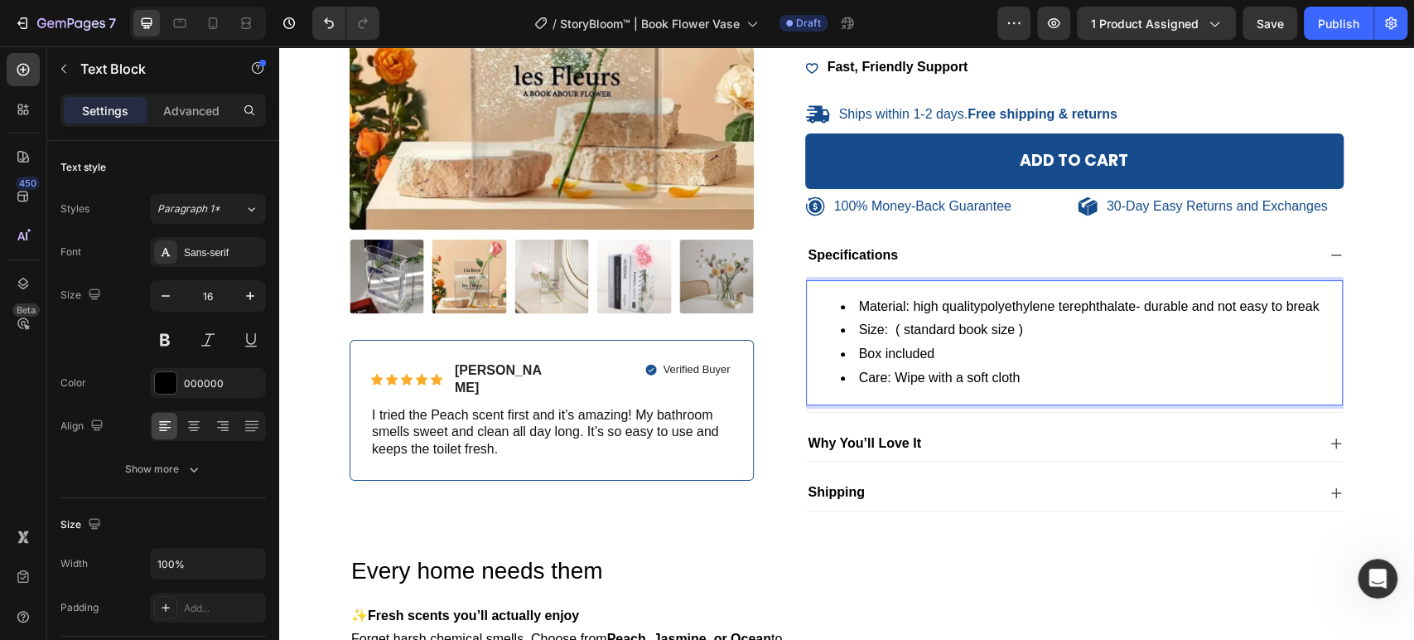
click at [928, 349] on li "Box included" at bounding box center [1091, 354] width 501 height 24
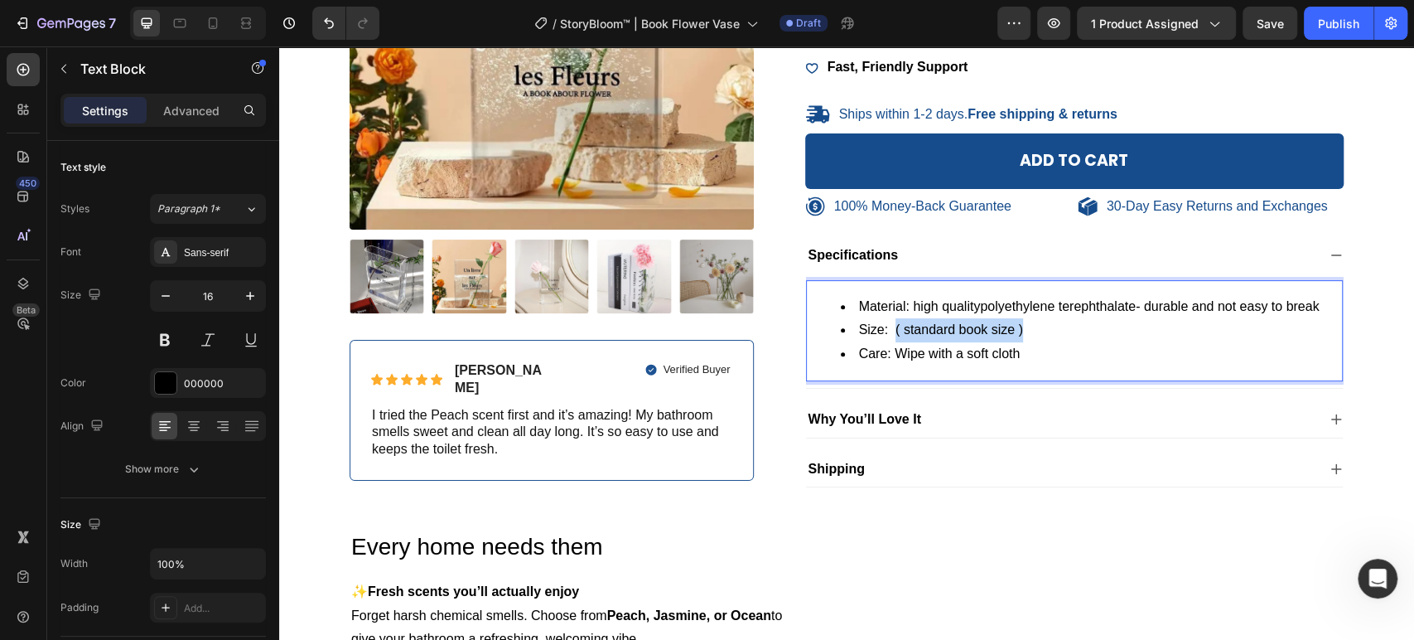
drag, startPoint x: 889, startPoint y: 329, endPoint x: 1042, endPoint y: 323, distance: 153.4
click at [1042, 323] on li "Size: ( standard book size )" at bounding box center [1091, 330] width 501 height 24
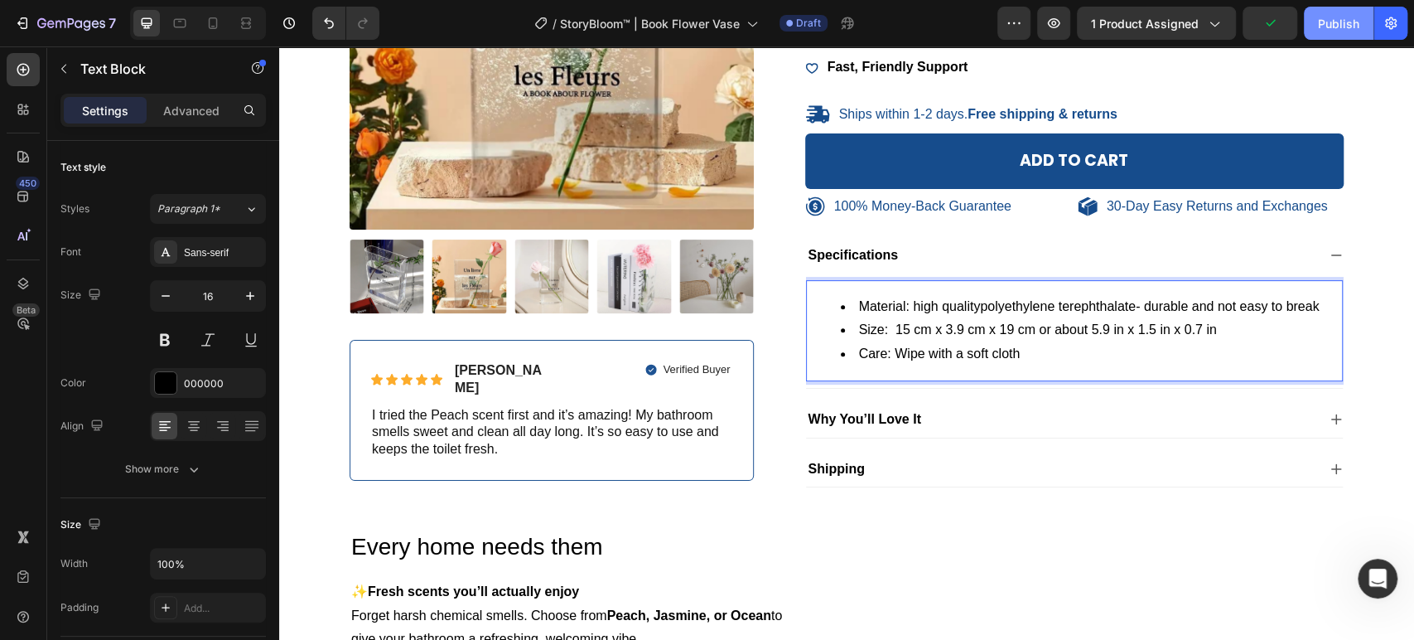
drag, startPoint x: 1351, startPoint y: 18, endPoint x: 1064, endPoint y: 20, distance: 287.5
click at [1351, 18] on div "Publish" at bounding box center [1338, 23] width 41 height 17
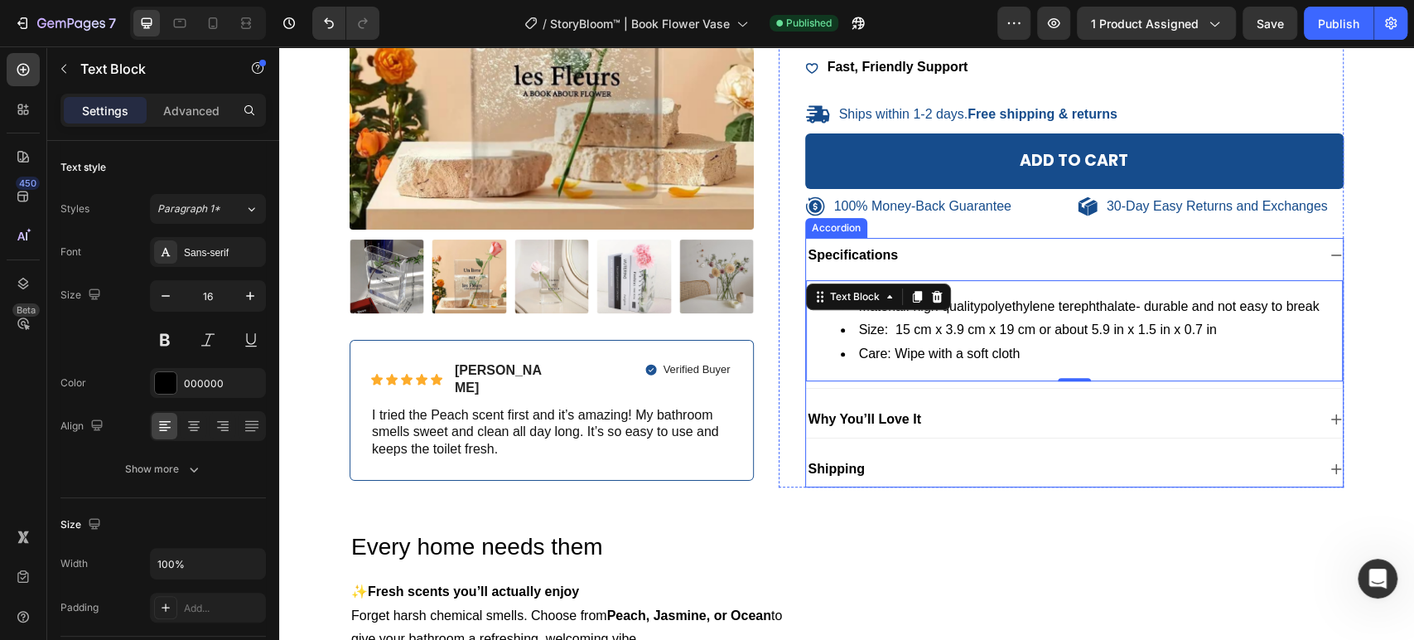
click at [1009, 419] on div "Why You’ll Love It" at bounding box center [1061, 419] width 511 height 22
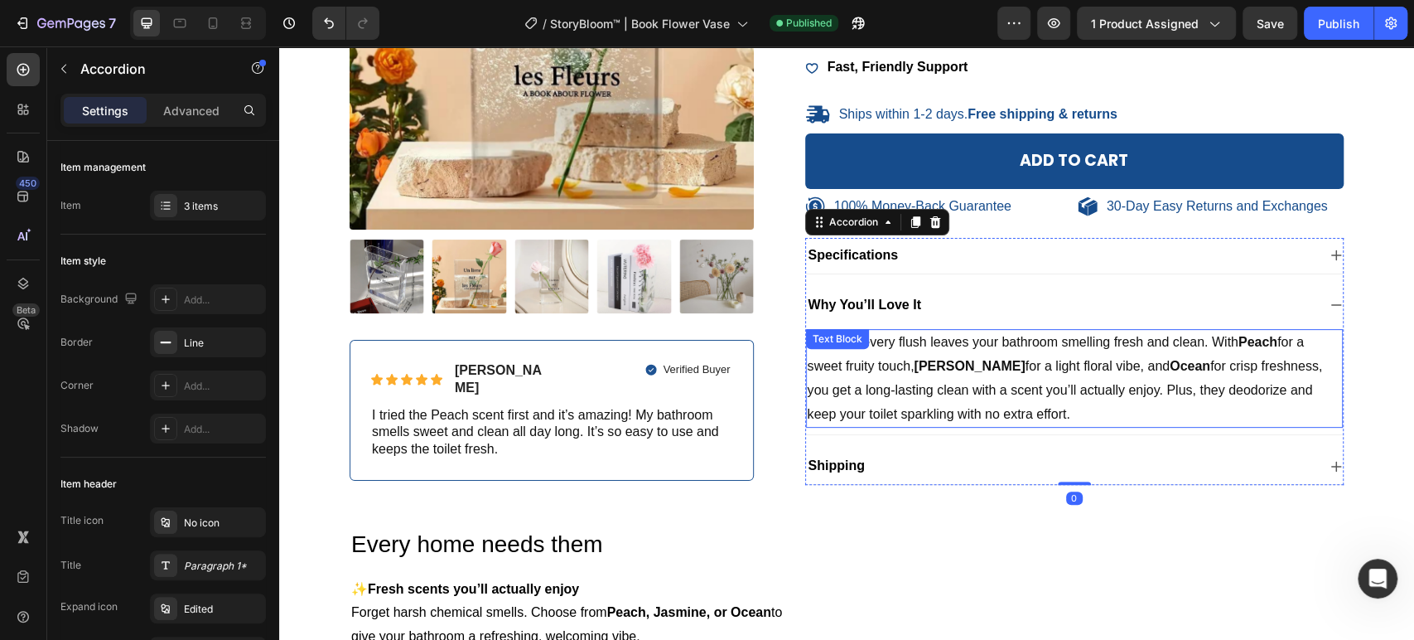
click at [935, 389] on span "Because every flush leaves your bathroom smelling fresh and clean. With Peach f…" at bounding box center [1065, 377] width 515 height 85
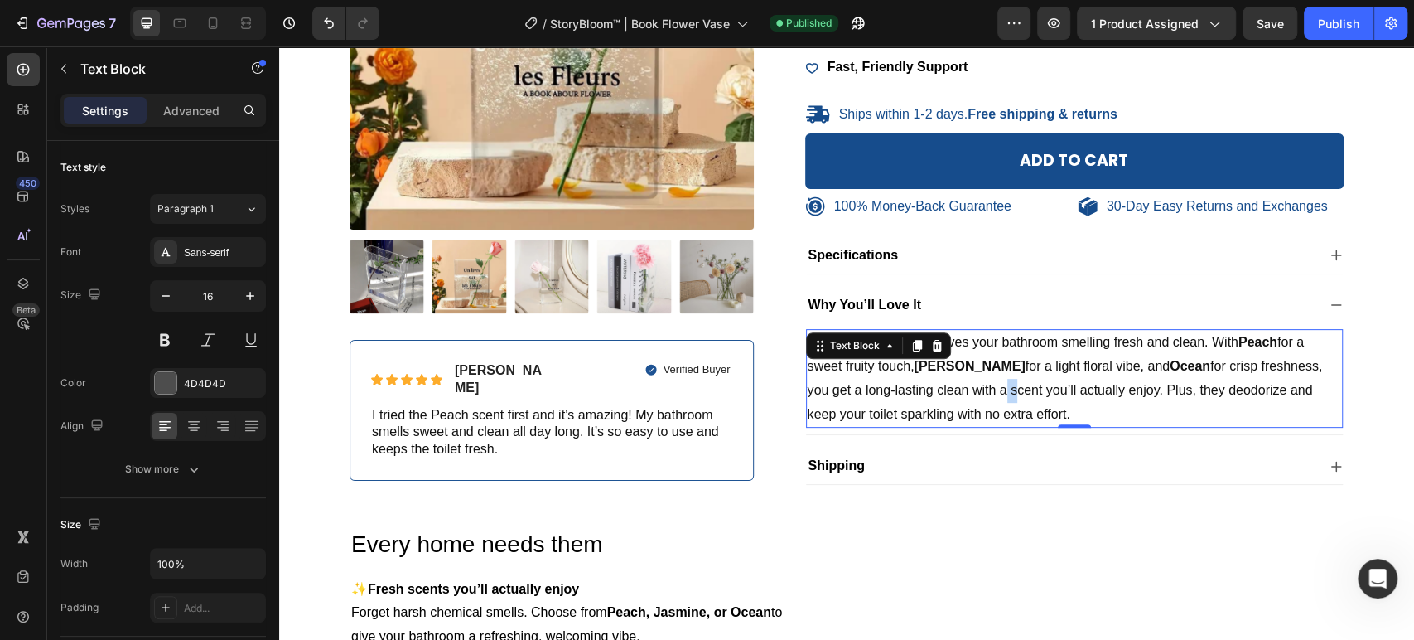
click at [935, 389] on span "Because every flush leaves your bathroom smelling fresh and clean. With Peach f…" at bounding box center [1065, 377] width 515 height 85
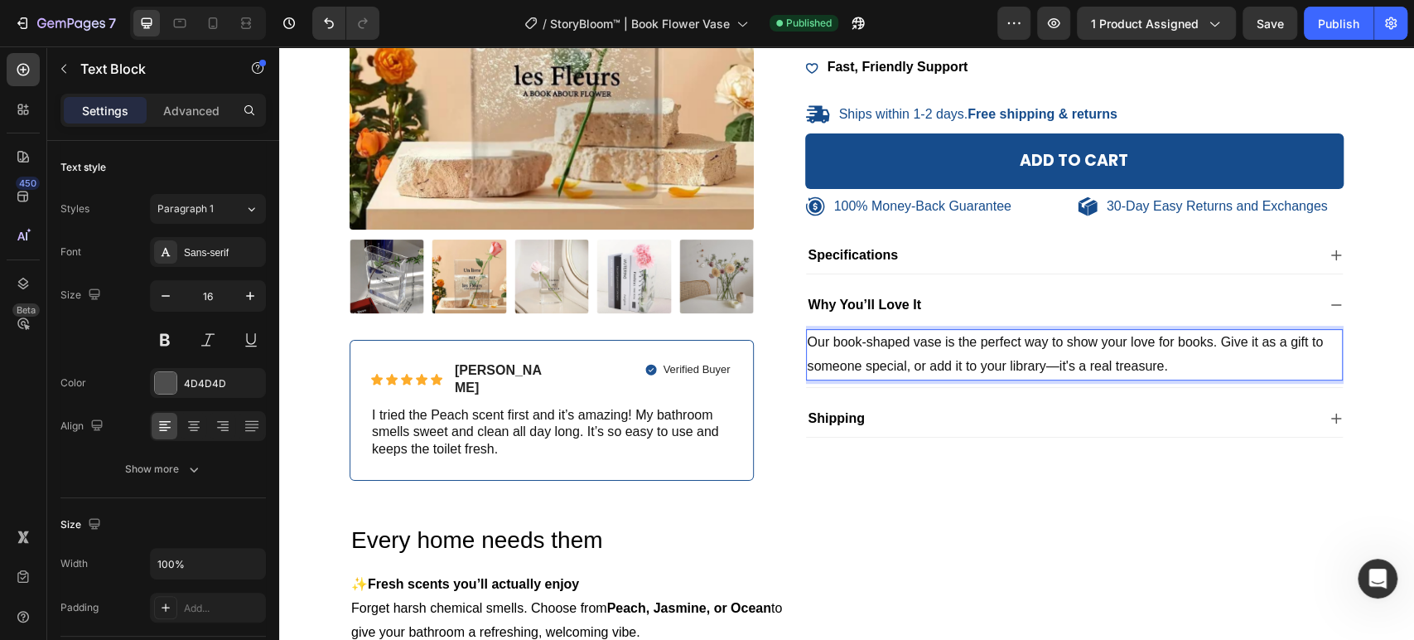
click at [988, 348] on span "Our book-shaped vase is the perfect way to show your love for books. Give it as…" at bounding box center [1066, 354] width 516 height 38
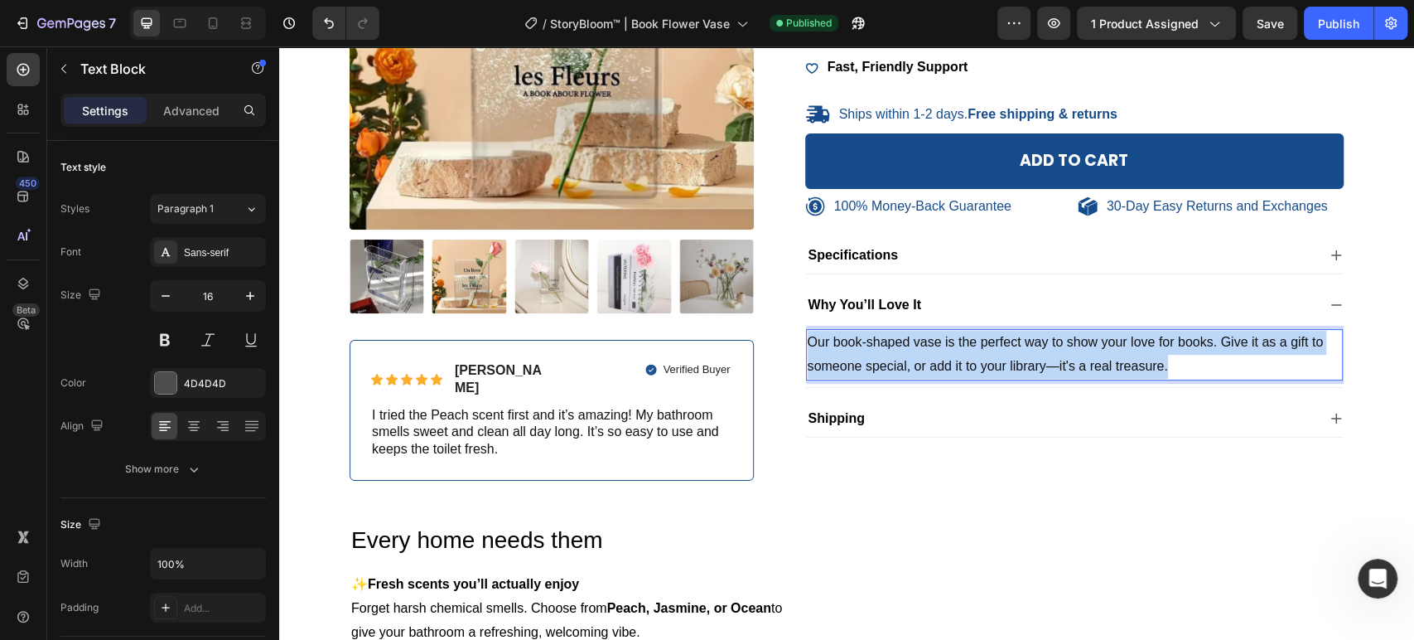
click at [988, 348] on span "Our book-shaped vase is the perfect way to show your love for books. Give it as…" at bounding box center [1066, 354] width 516 height 38
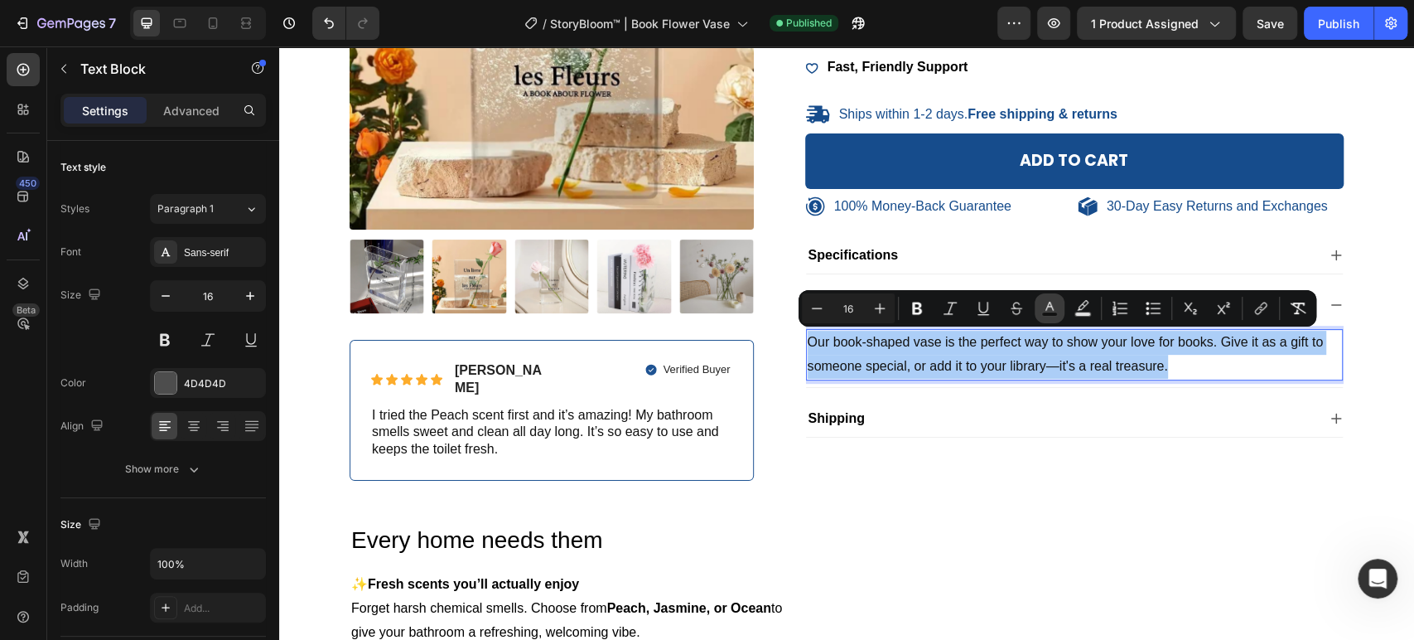
click at [1057, 311] on icon "Editor contextual toolbar" at bounding box center [1049, 308] width 17 height 17
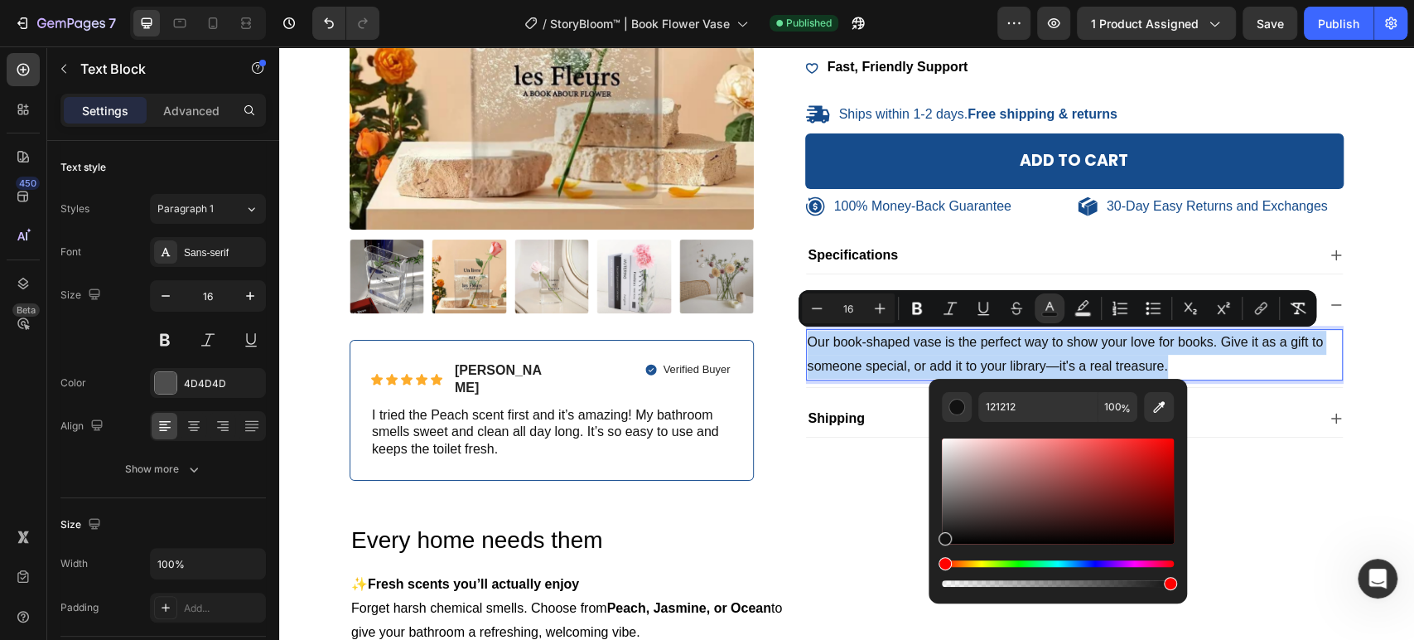
click at [929, 363] on span "Our book-shaped vase is the perfect way to show your love for books. Give it as…" at bounding box center [1066, 354] width 516 height 38
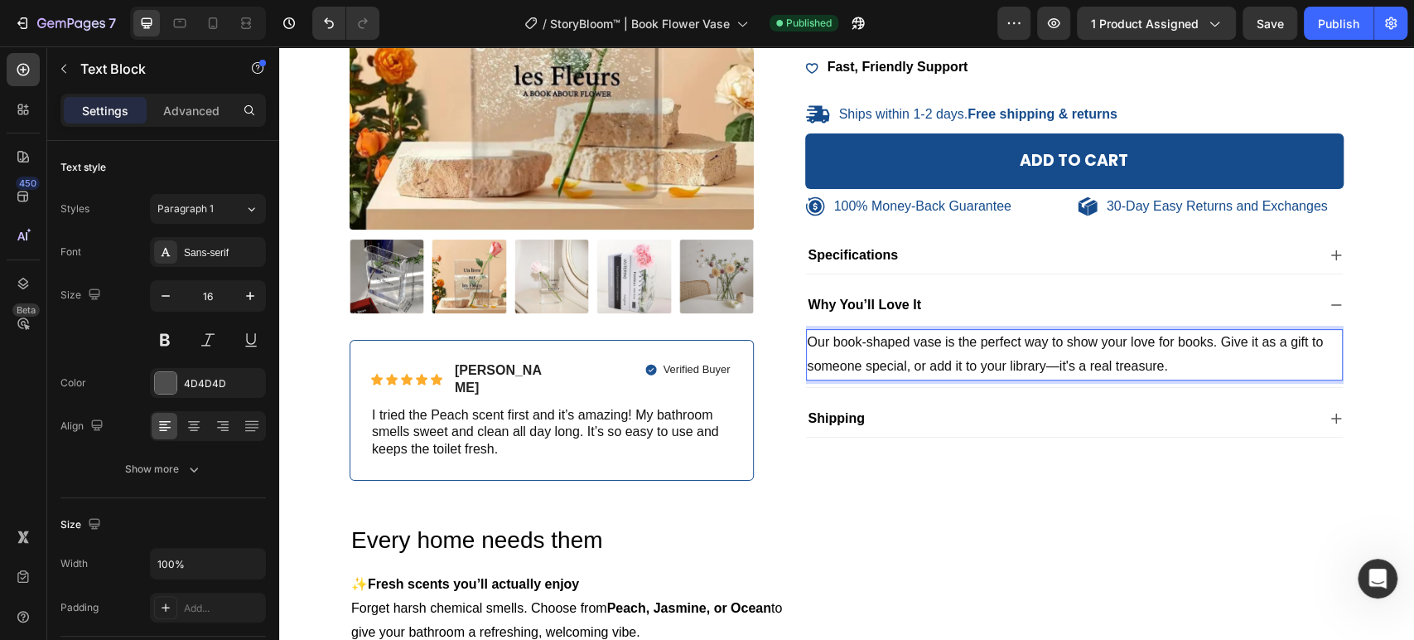
click at [1191, 350] on p "Our book-shaped vase is the perfect way to show your love for books. Give it as…" at bounding box center [1075, 355] width 534 height 48
click at [1051, 370] on span "Our book-shaped vase is the perfect way to show your love for books. Give it as…" at bounding box center [1066, 354] width 516 height 38
click at [1345, 9] on button "Publish" at bounding box center [1339, 23] width 70 height 33
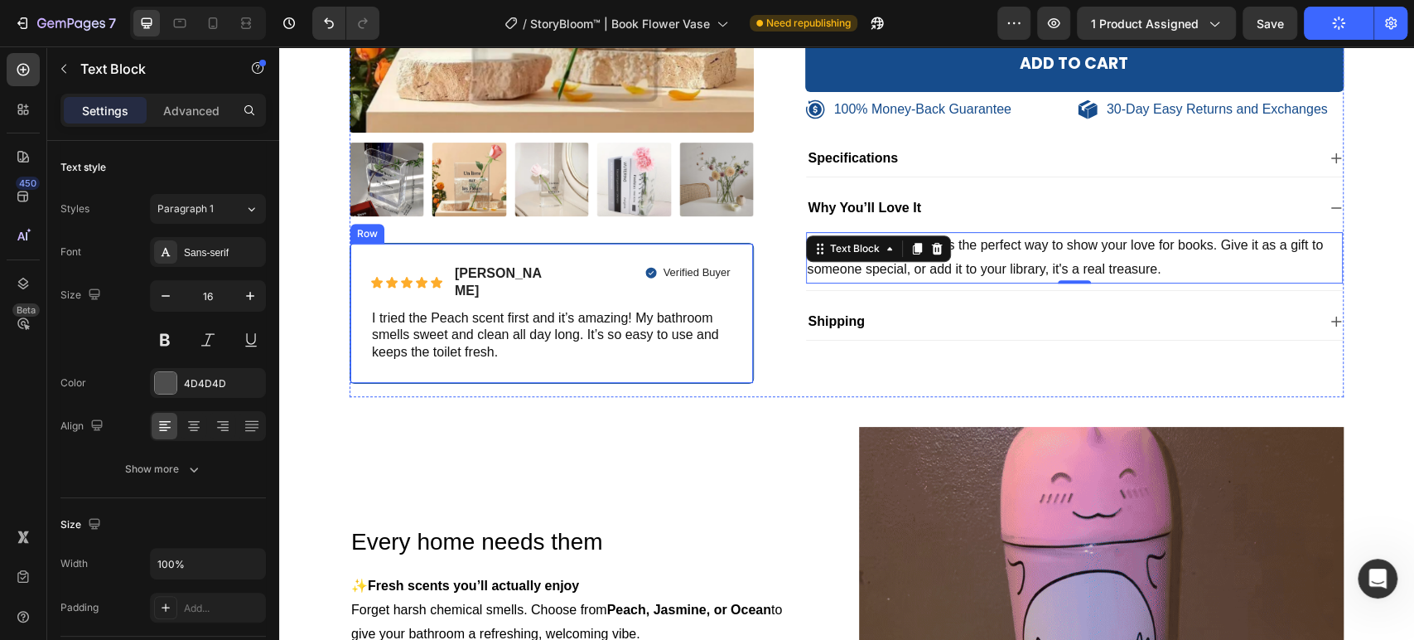
scroll to position [460, 0]
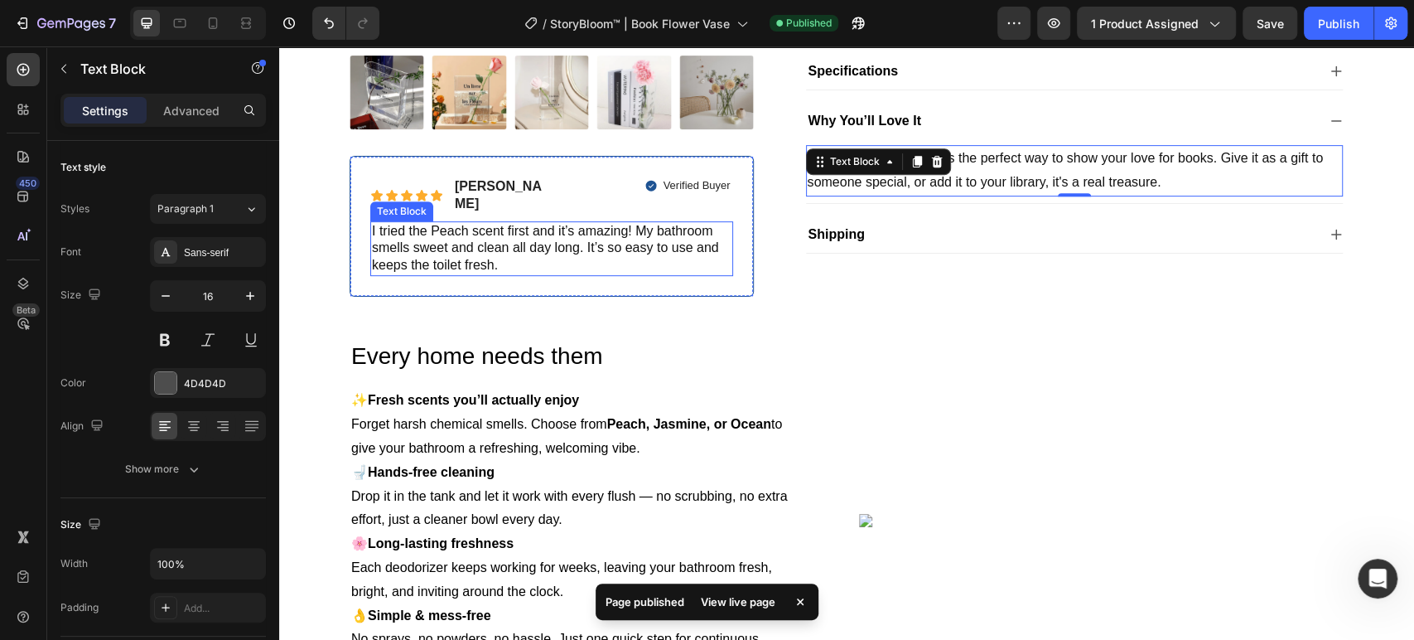
click at [438, 224] on span "I tried the Peach scent first and it’s amazing! My bathroom smells sweet and cl…" at bounding box center [545, 248] width 347 height 49
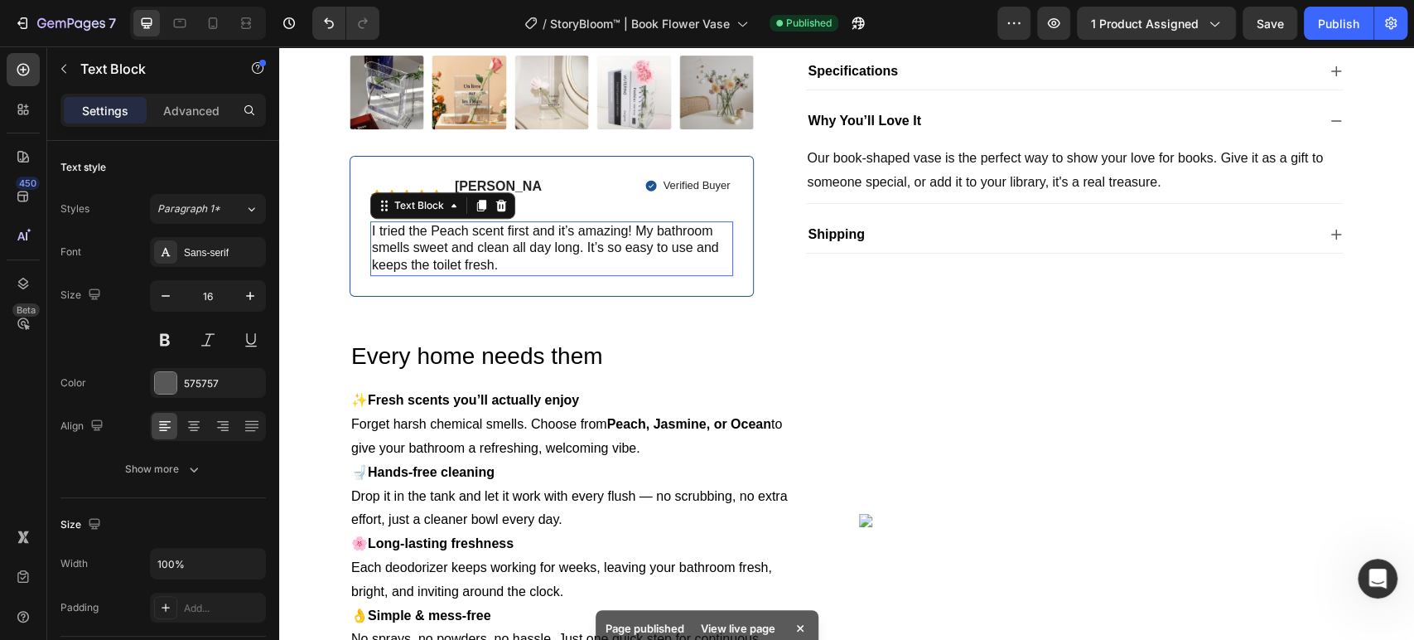
click at [438, 224] on span "I tried the Peach scent first and it’s amazing! My bathroom smells sweet and cl…" at bounding box center [545, 248] width 347 height 49
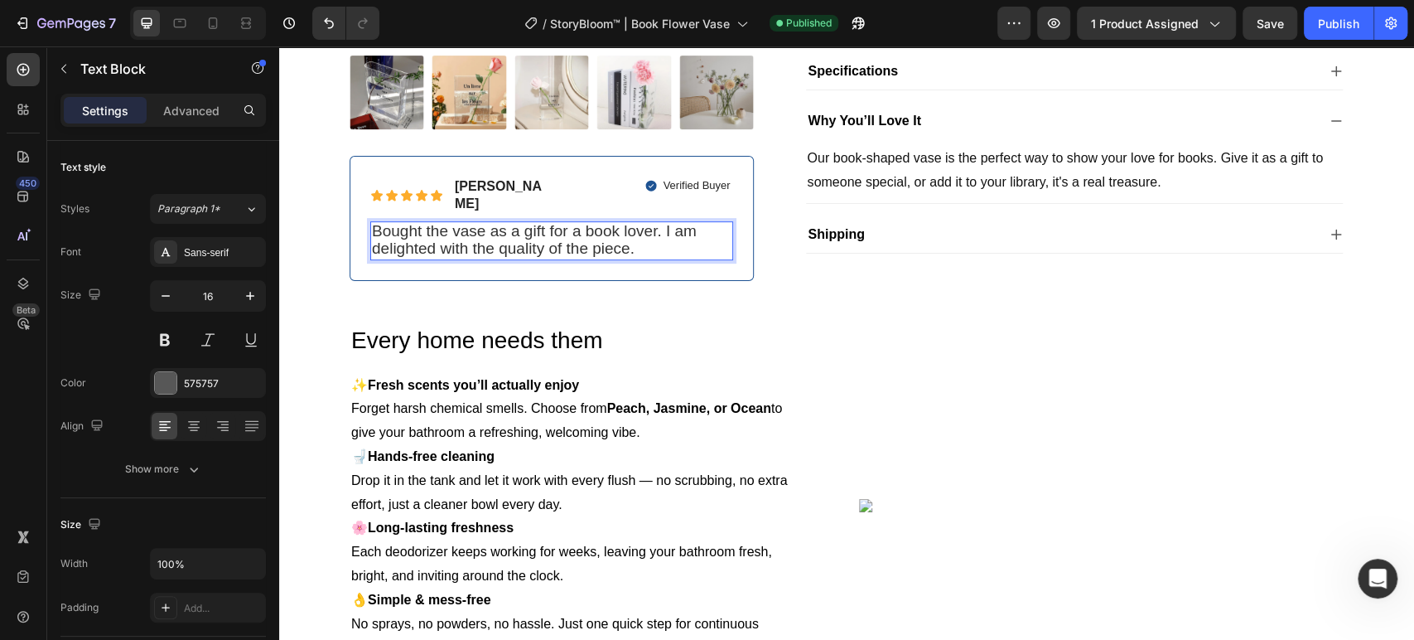
click at [482, 233] on span "Bought the vase as a gift for a book lover. I am delighted with the quality of …" at bounding box center [534, 240] width 325 height 36
click at [481, 233] on span "Bought the vase as a gift for a book lover. I am delighted with the quality of …" at bounding box center [534, 240] width 325 height 36
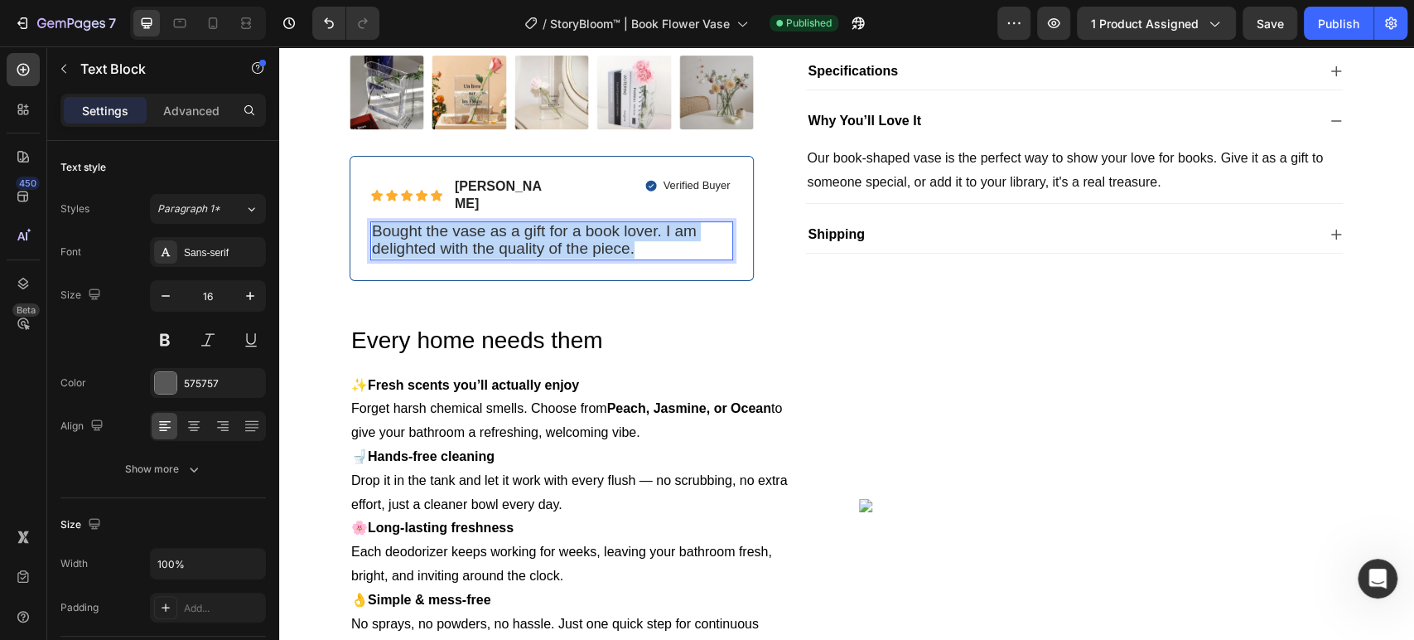
click at [481, 233] on span "Bought the vase as a gift for a book lover. I am delighted with the quality of …" at bounding box center [534, 240] width 325 height 36
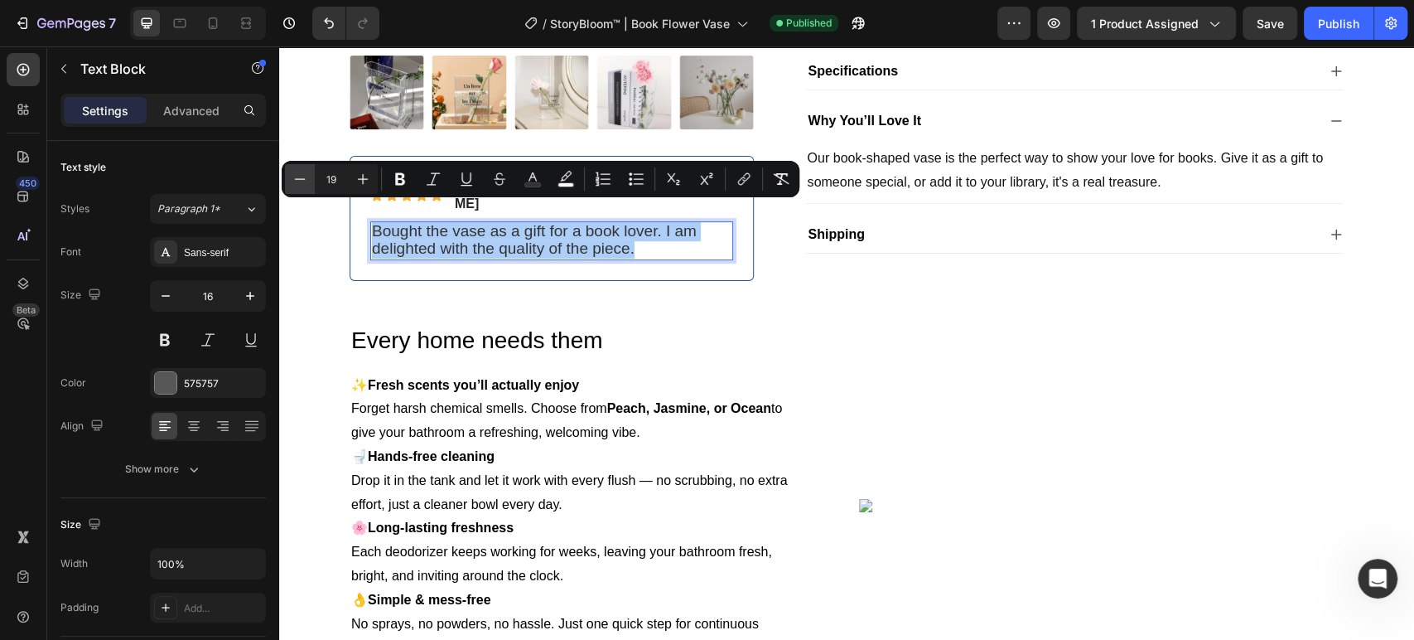
click at [295, 184] on icon "Editor contextual toolbar" at bounding box center [300, 179] width 17 height 17
type input "16"
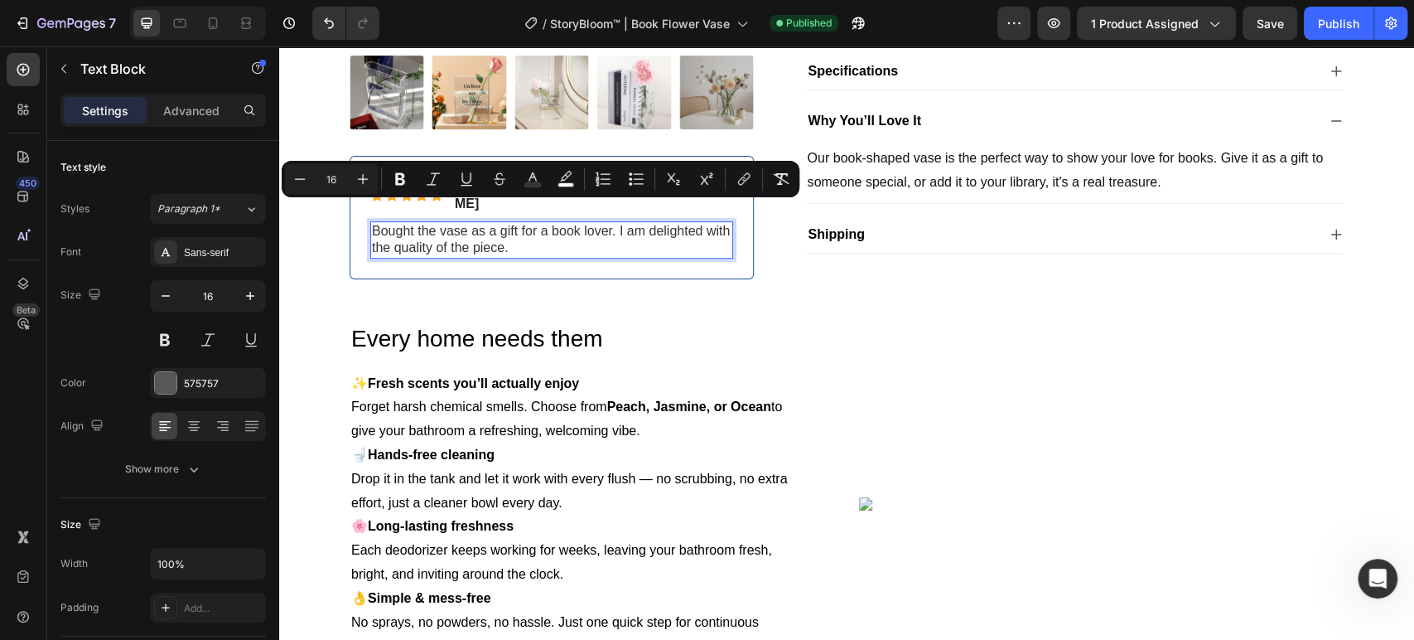
click at [463, 228] on span "Bought the vase as a gift for a book lover. I am delighted with the quality of …" at bounding box center [551, 239] width 358 height 31
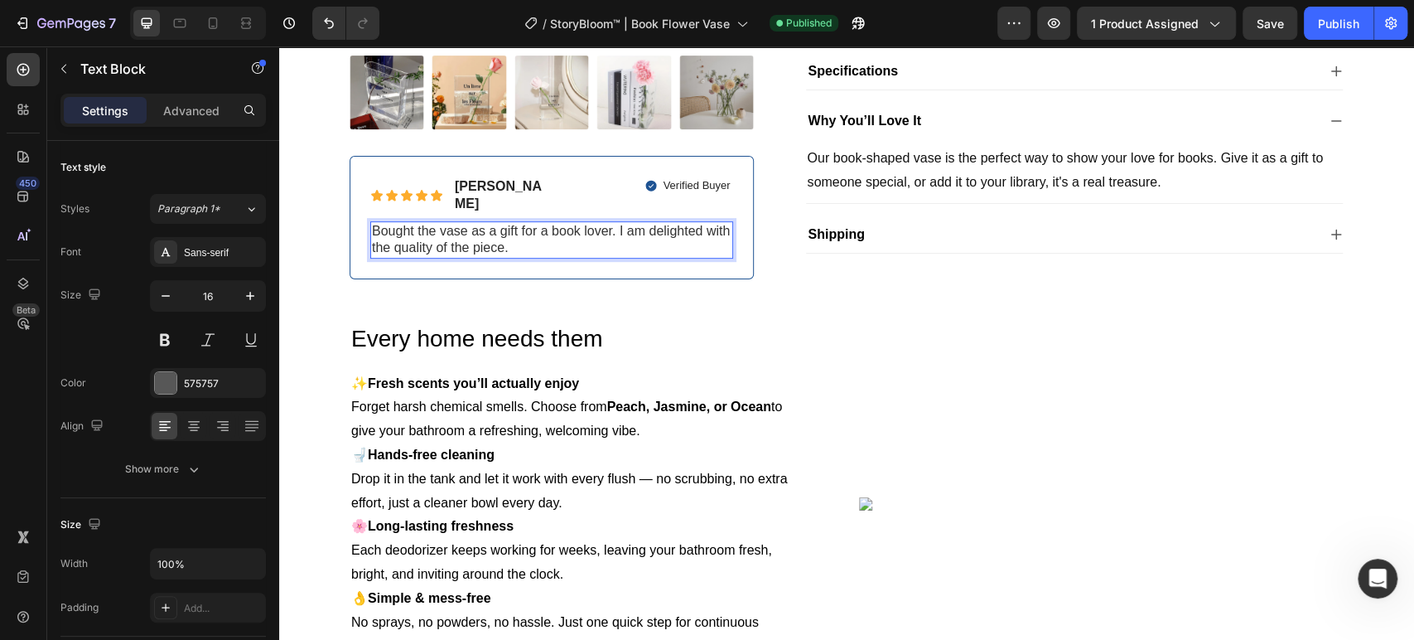
click at [469, 224] on span "Bought the vase as a gift for a book lover. I am delighted with the quality of …" at bounding box center [551, 239] width 358 height 31
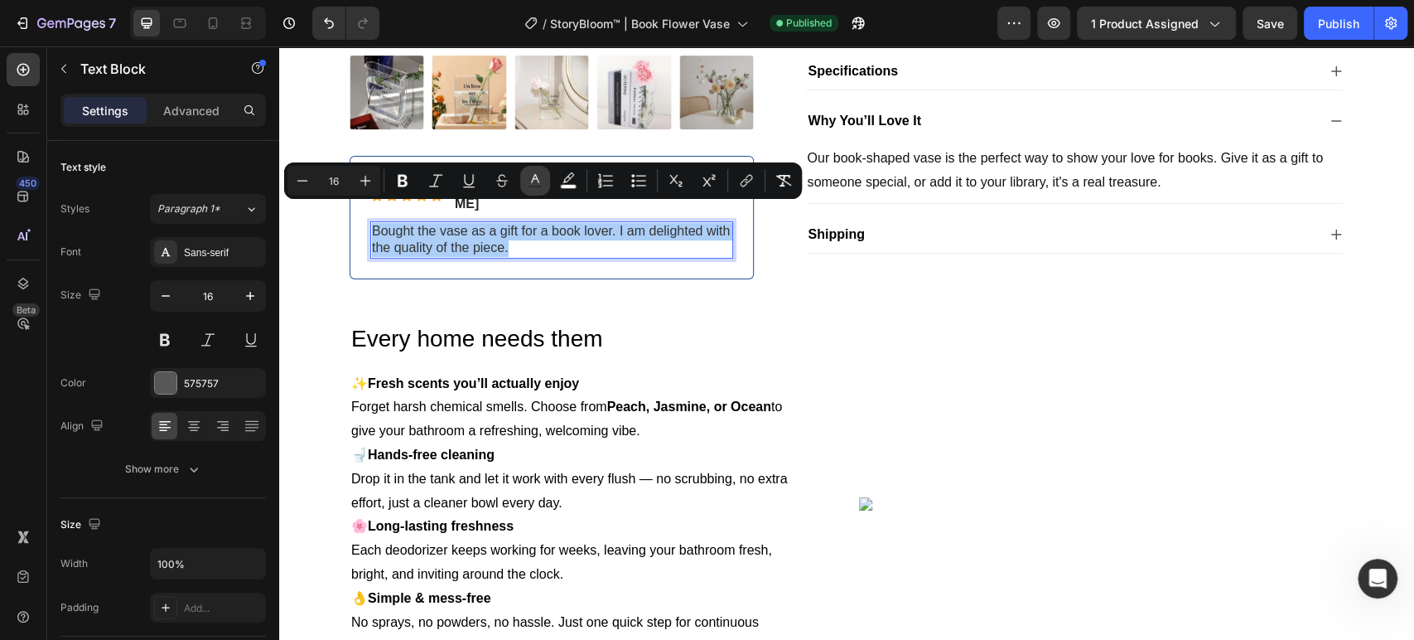
click at [536, 177] on icon "Editor contextual toolbar" at bounding box center [535, 180] width 17 height 17
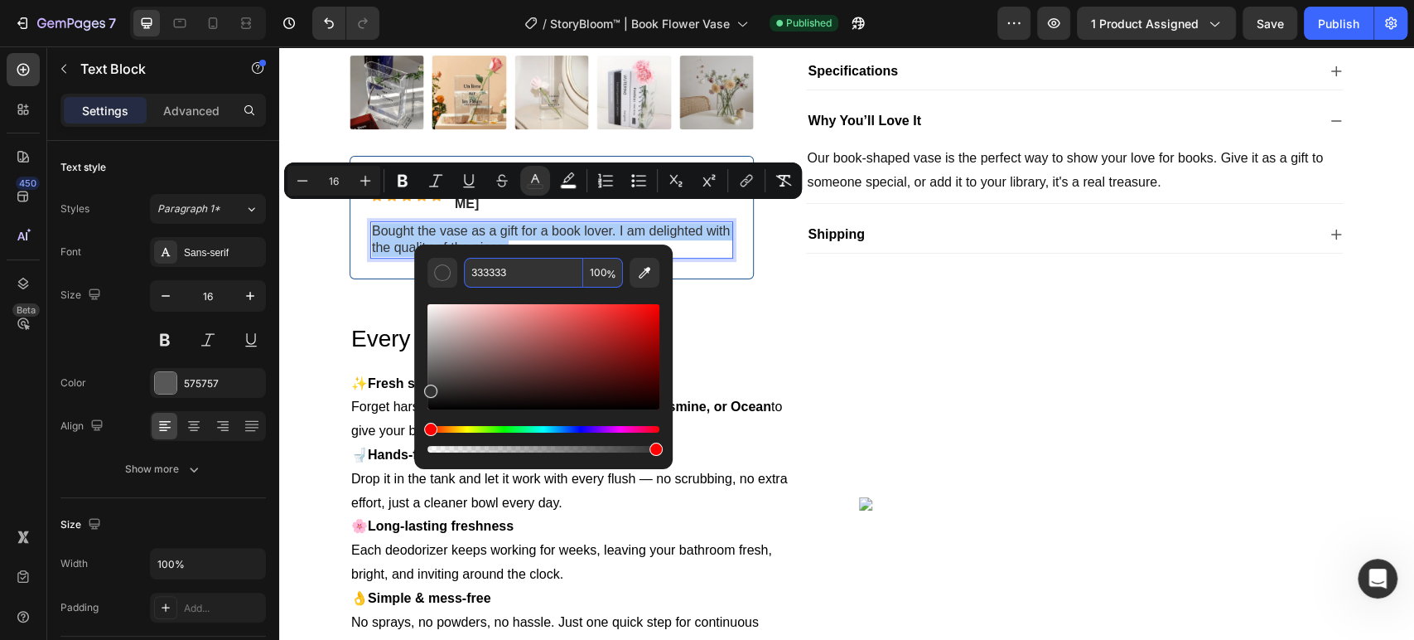
click at [524, 266] on input "333333" at bounding box center [523, 273] width 119 height 30
type input "121212"
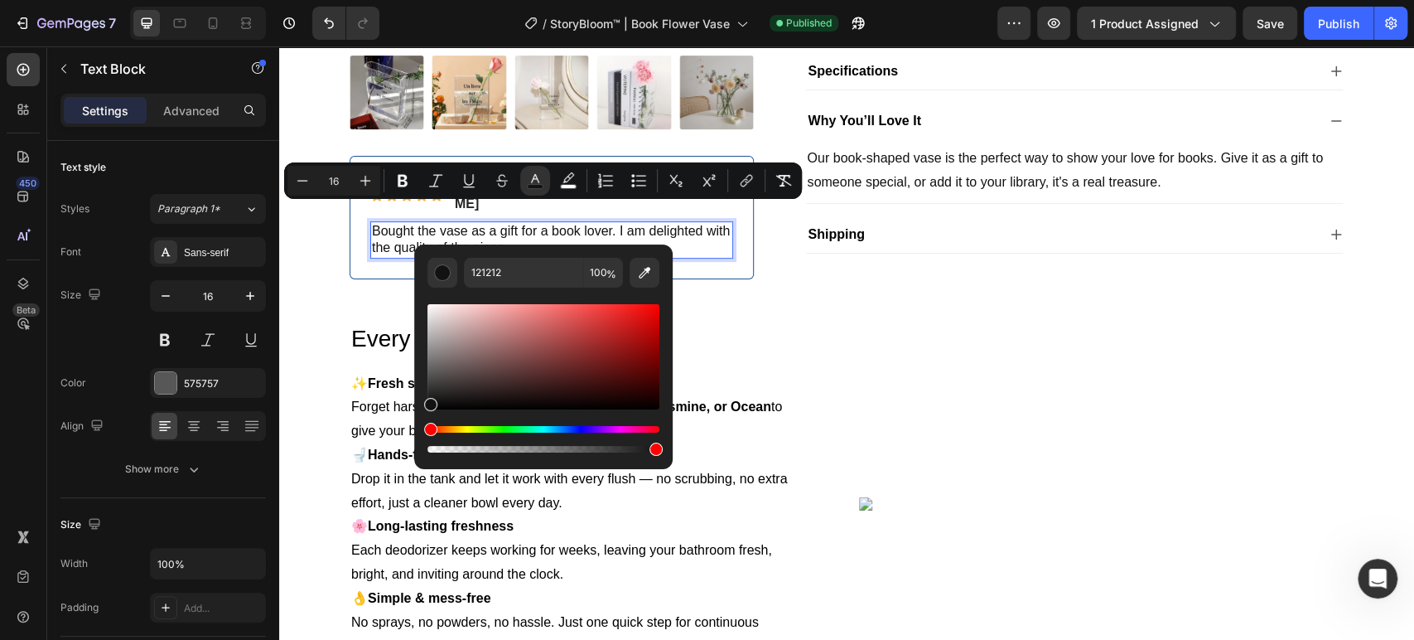
click at [505, 224] on p "Bought the vase as a gift for a book lover. I am delighted with the quality of …" at bounding box center [552, 240] width 360 height 35
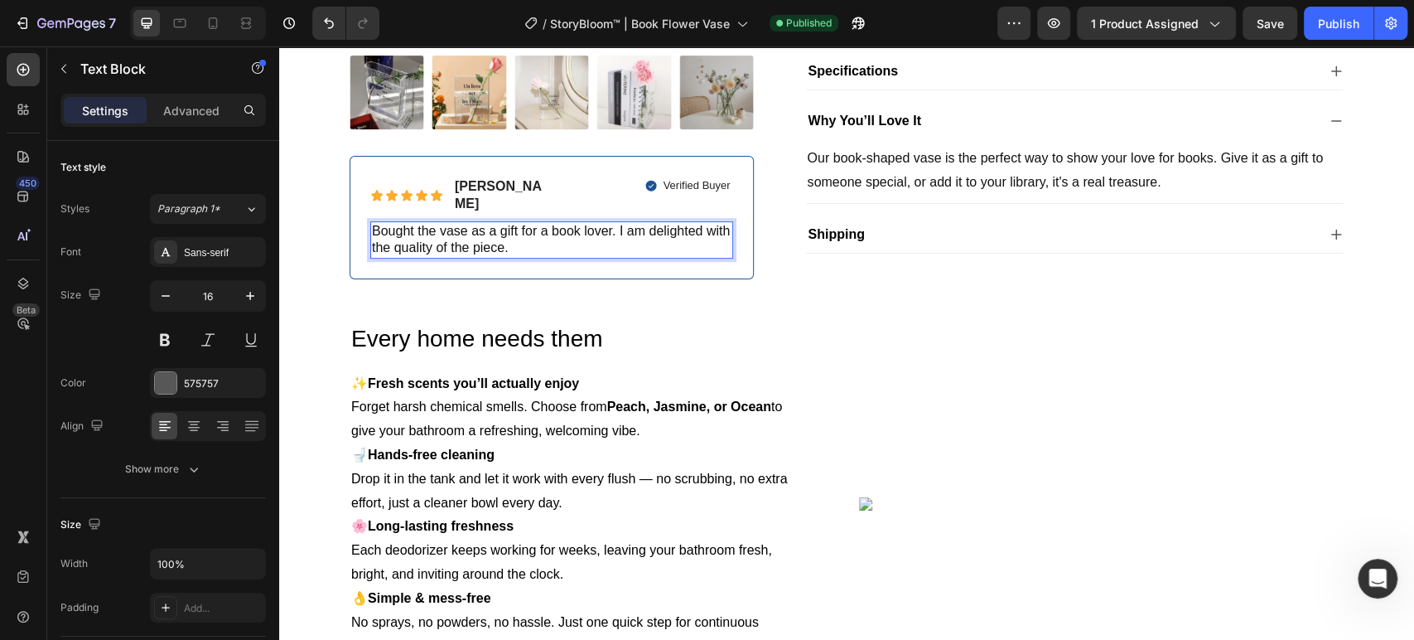
click at [464, 183] on span "[PERSON_NAME]" at bounding box center [498, 194] width 87 height 31
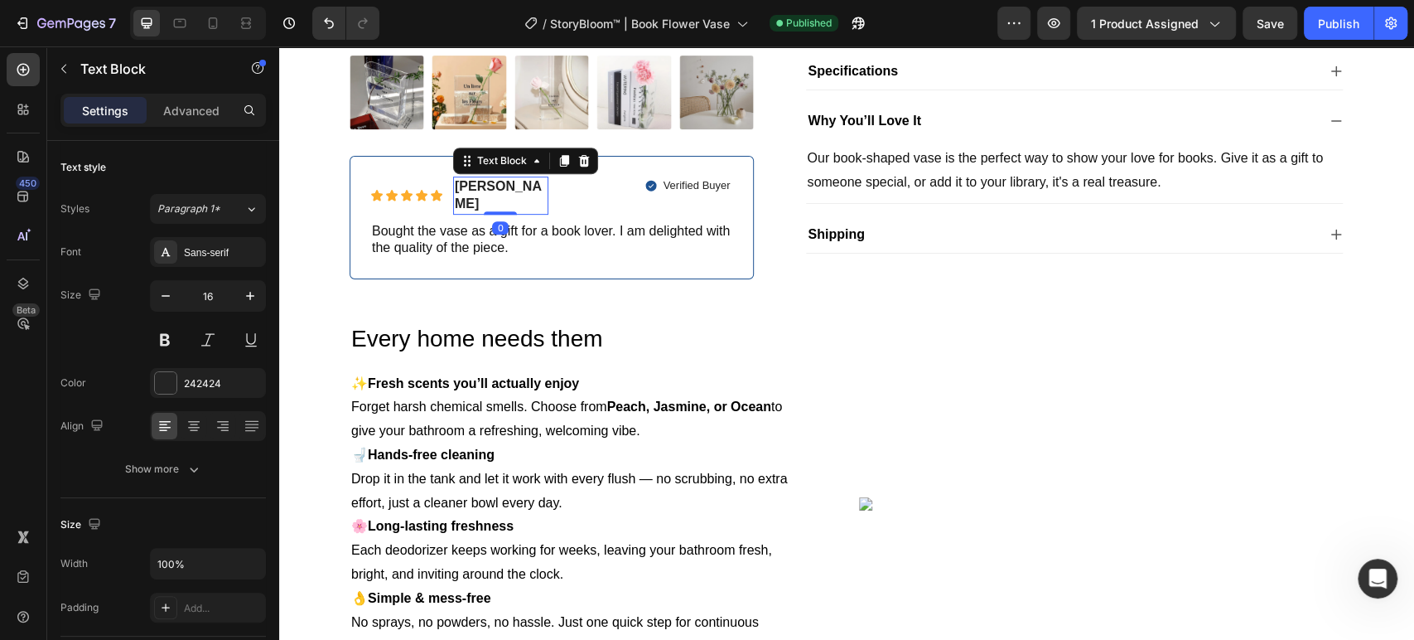
click at [464, 183] on span "[PERSON_NAME]" at bounding box center [498, 194] width 87 height 31
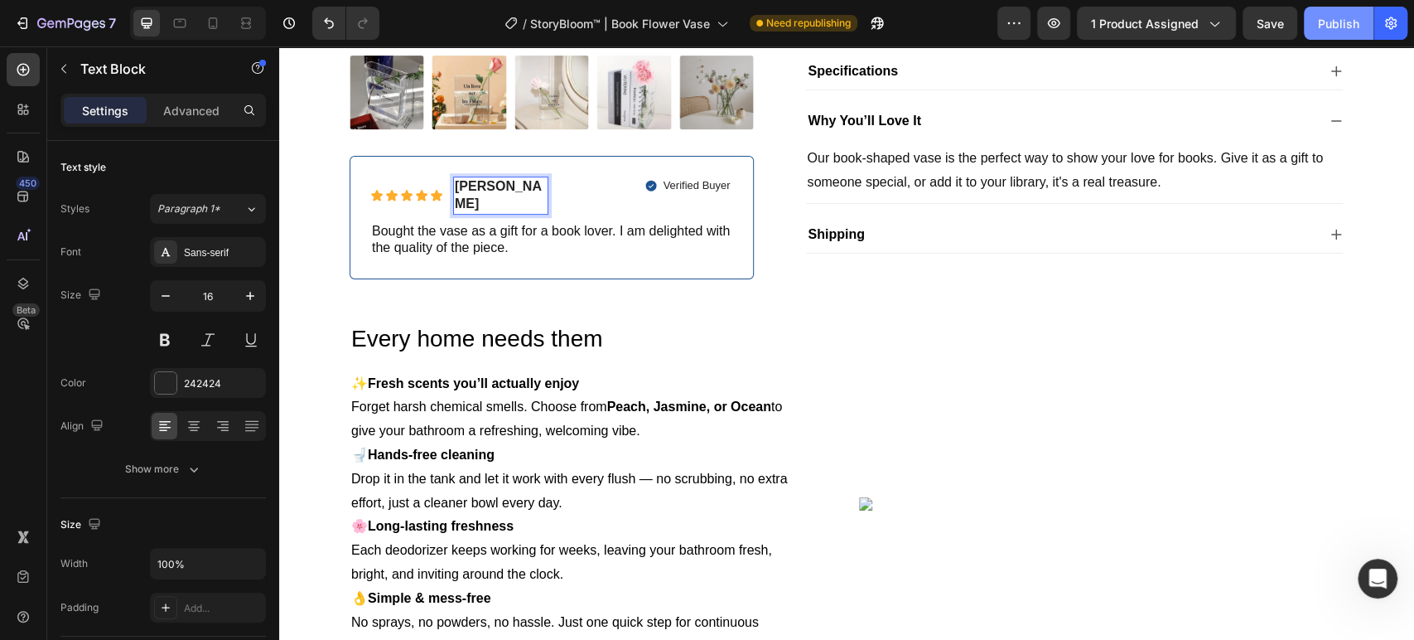
click at [1345, 31] on div "Publish" at bounding box center [1338, 23] width 41 height 17
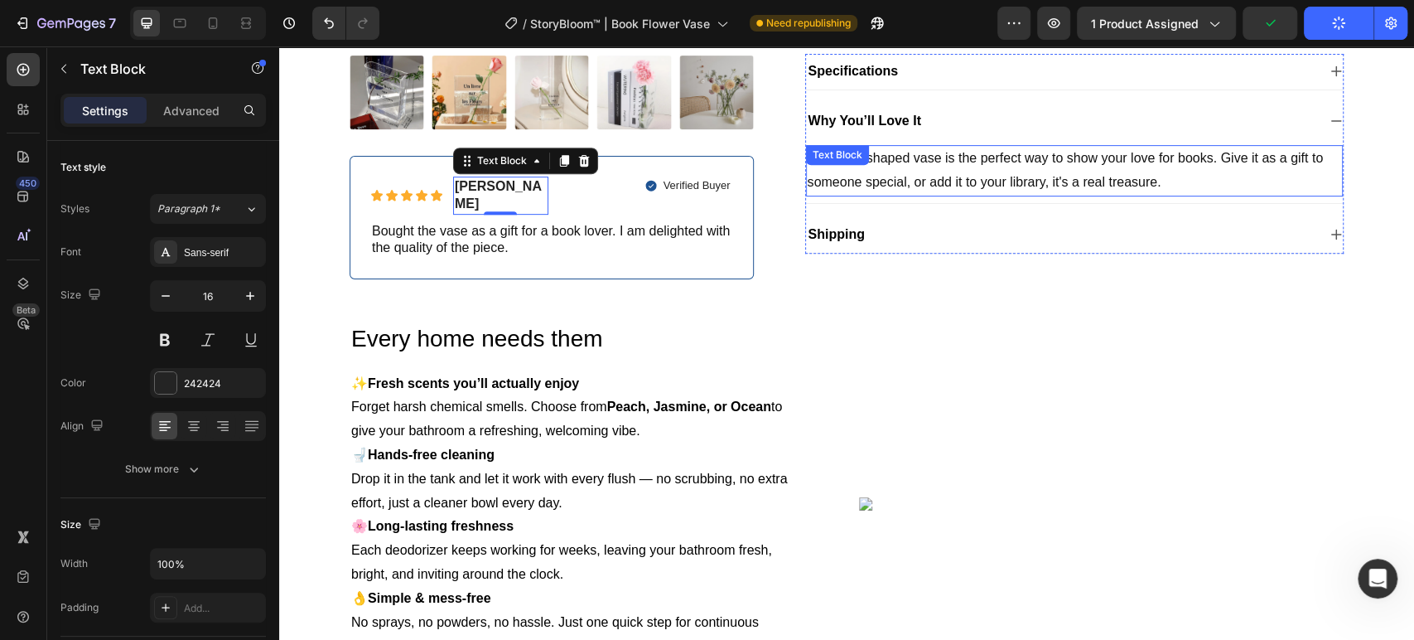
click at [993, 128] on div "Why You’ll Love It" at bounding box center [1061, 121] width 511 height 22
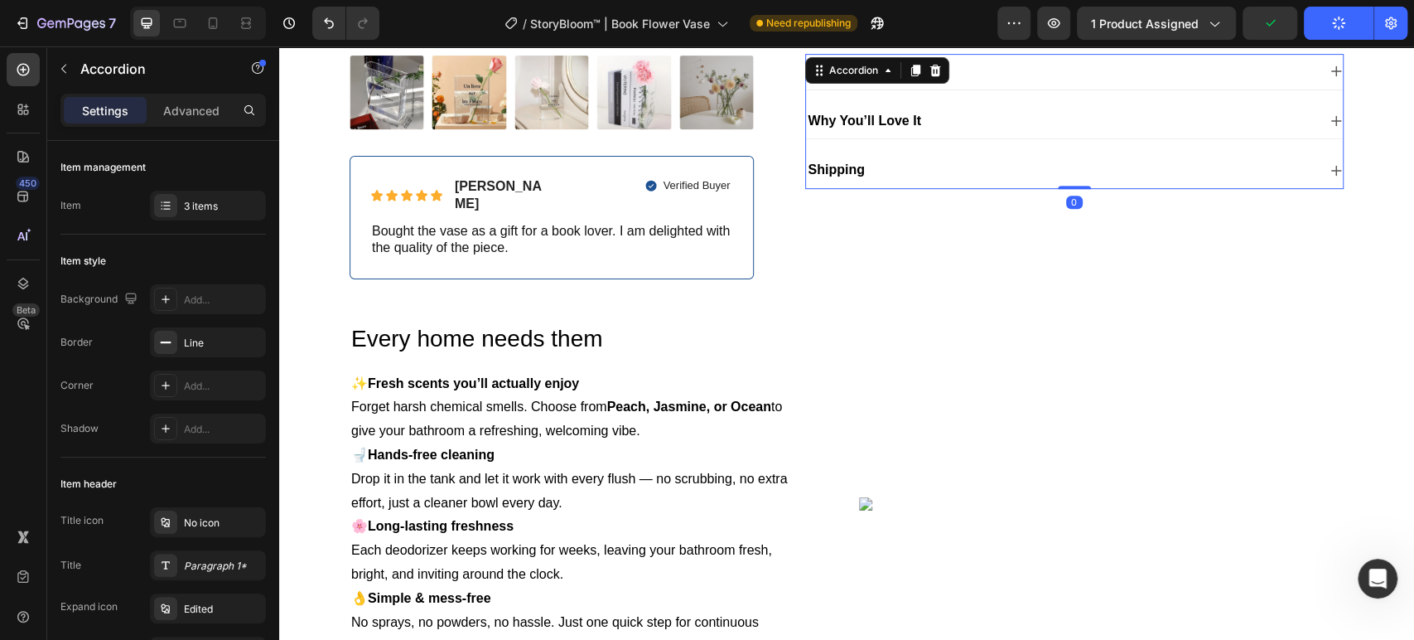
click at [988, 132] on div "Why You’ll Love It" at bounding box center [1075, 122] width 538 height 36
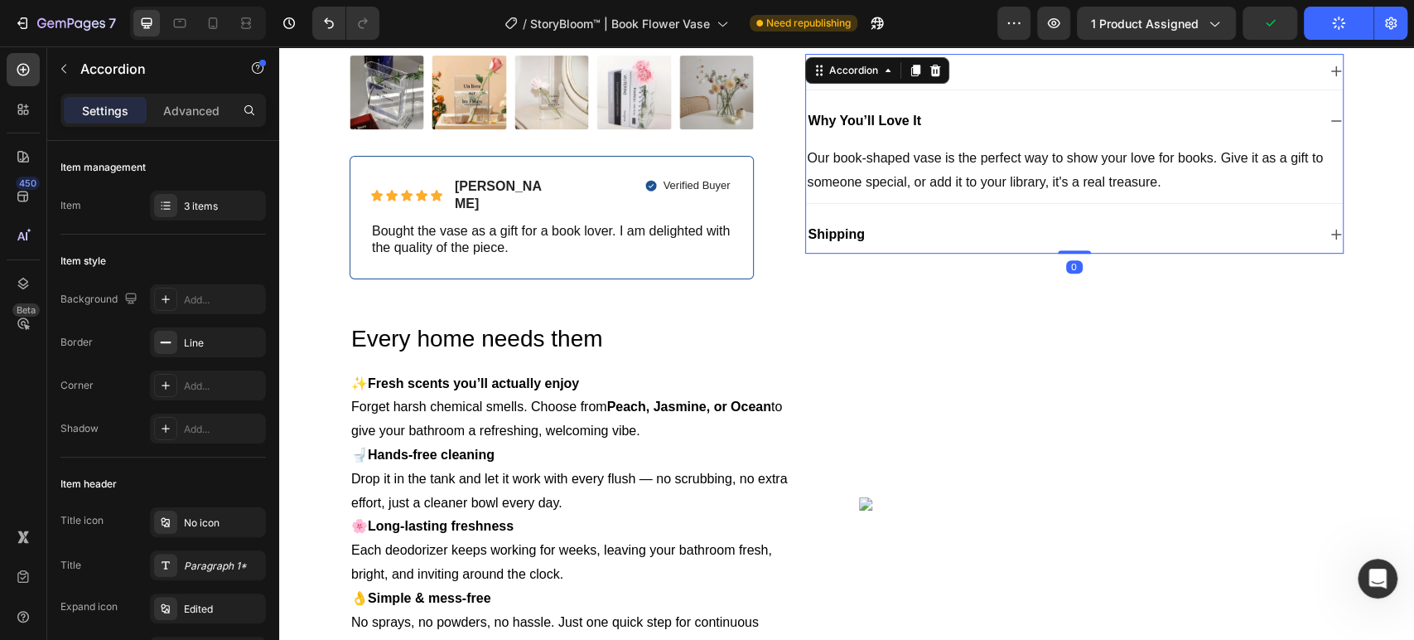
click at [988, 132] on div "Why You’ll Love It" at bounding box center [1075, 122] width 538 height 36
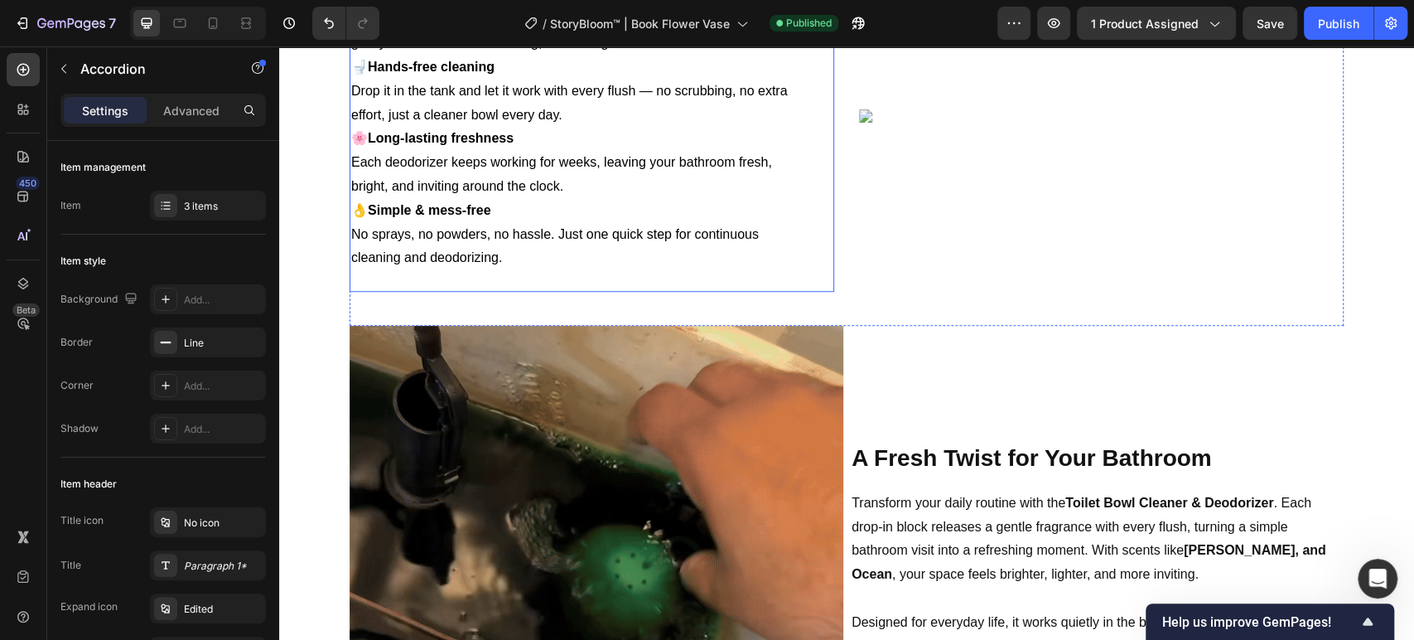
scroll to position [736, 0]
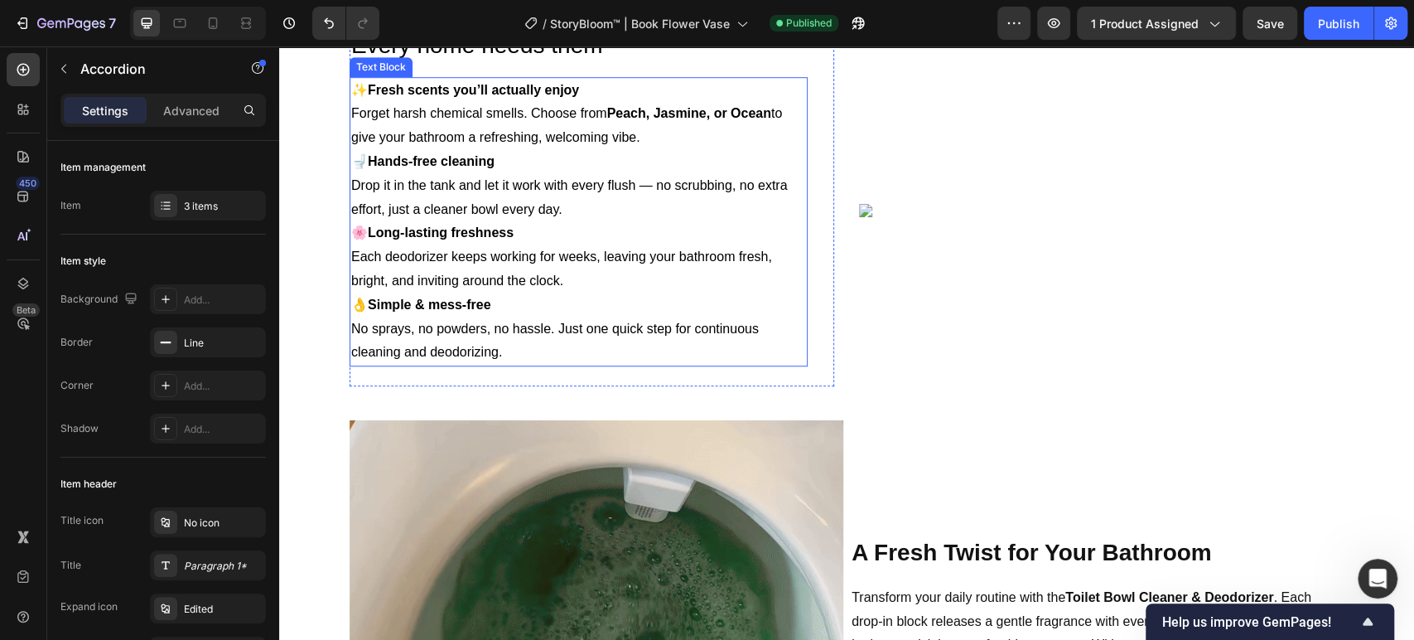
click at [500, 62] on h2 "Every home needs them" at bounding box center [579, 45] width 458 height 33
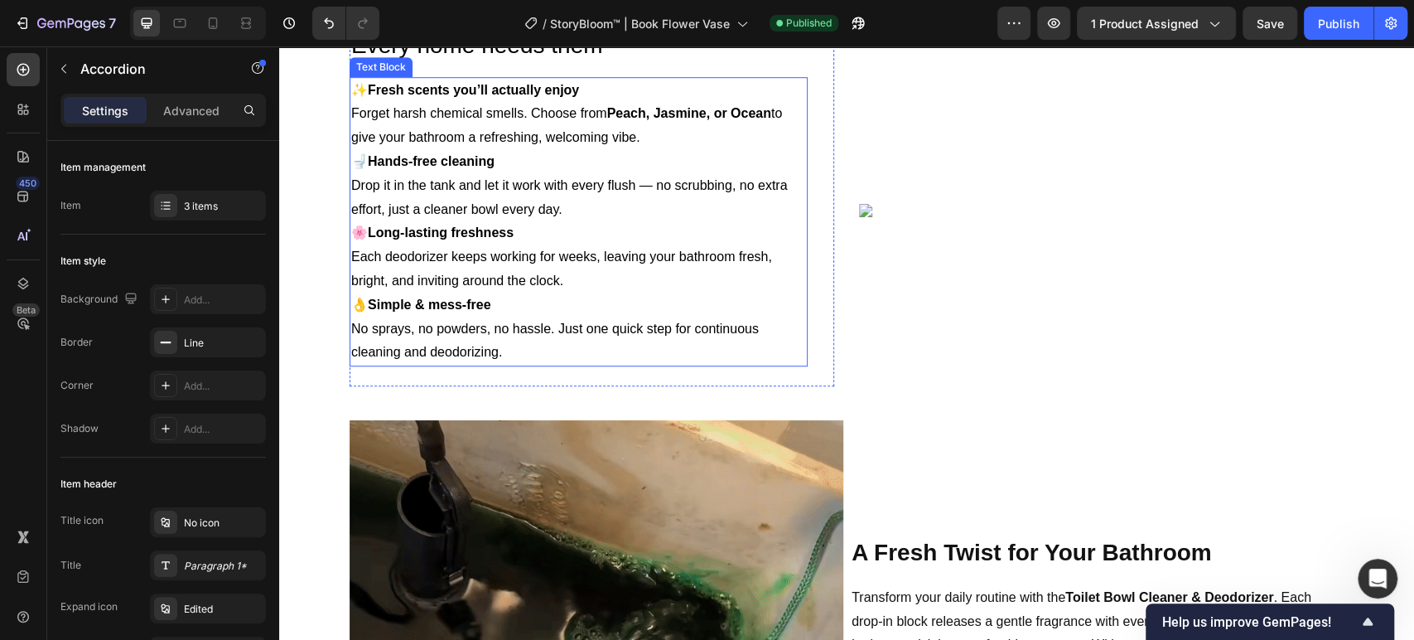
click at [500, 62] on h2 "Every home needs them" at bounding box center [579, 45] width 458 height 33
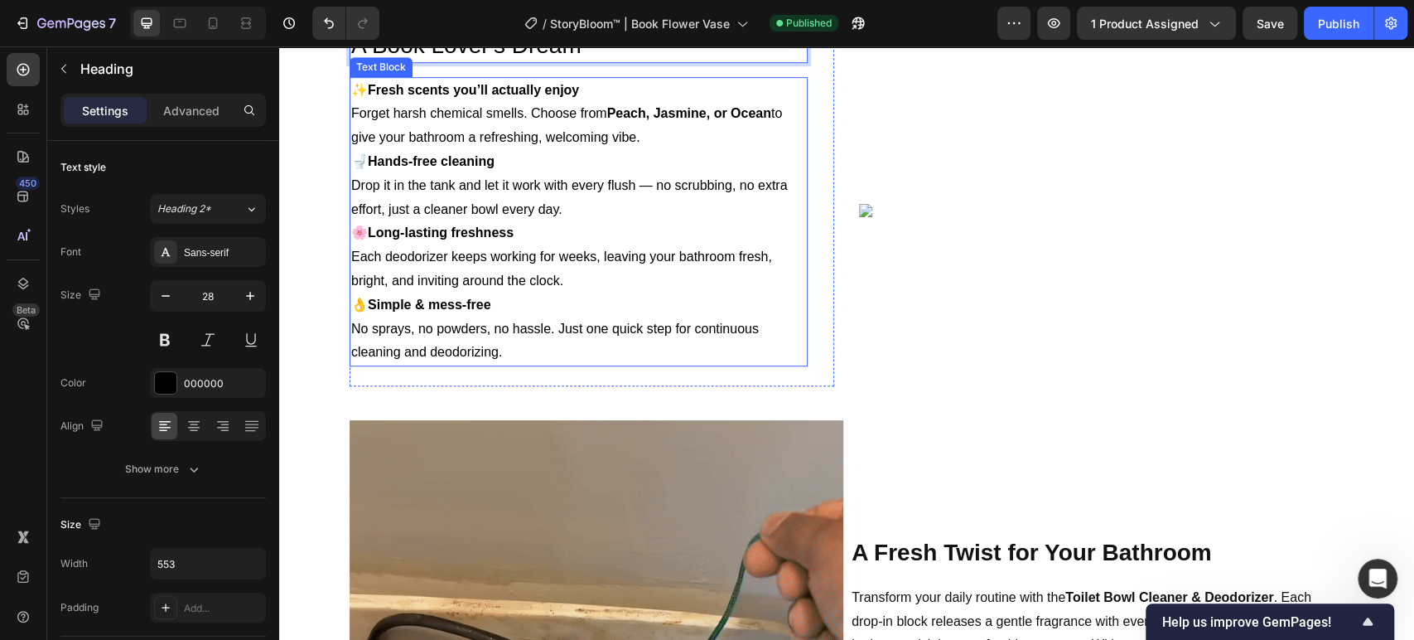
click at [502, 292] on p "🌸 Long-lasting freshness Each deodorizer keeps working for weeks, leaving your …" at bounding box center [578, 256] width 455 height 71
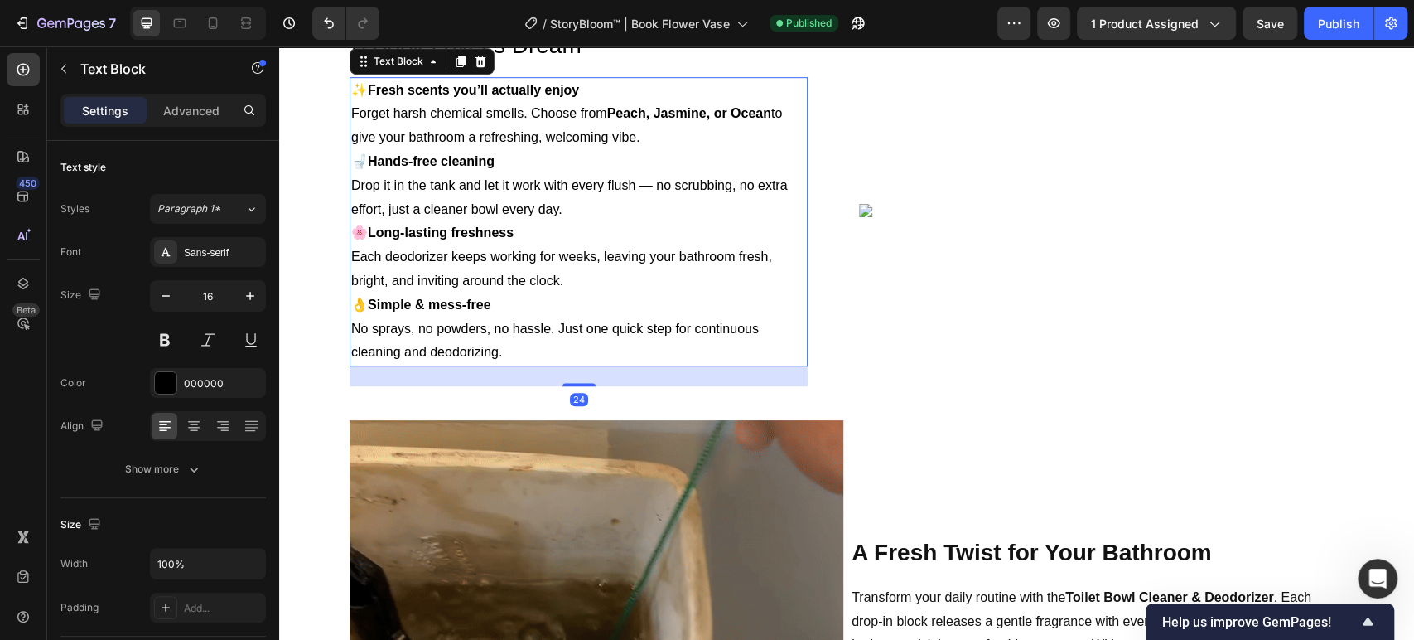
click at [502, 292] on p "🌸 Long-lasting freshness Each deodorizer keeps working for weeks, leaving your …" at bounding box center [578, 256] width 455 height 71
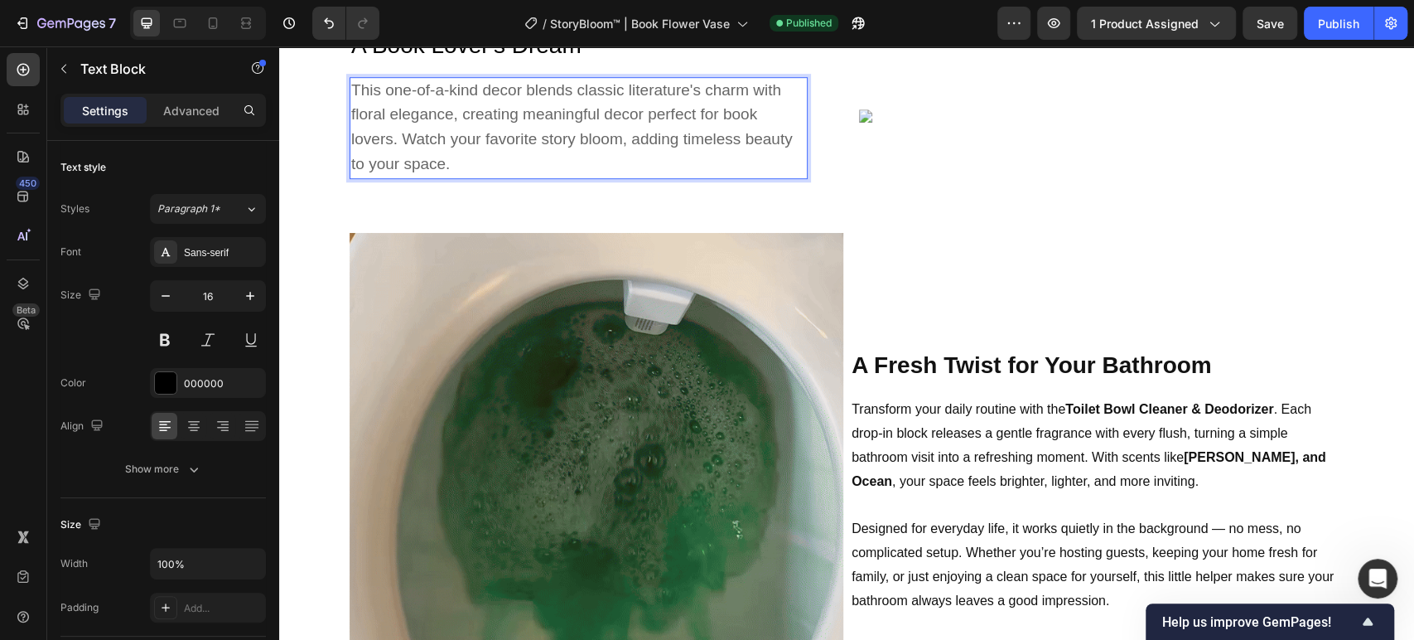
scroll to position [830, 0]
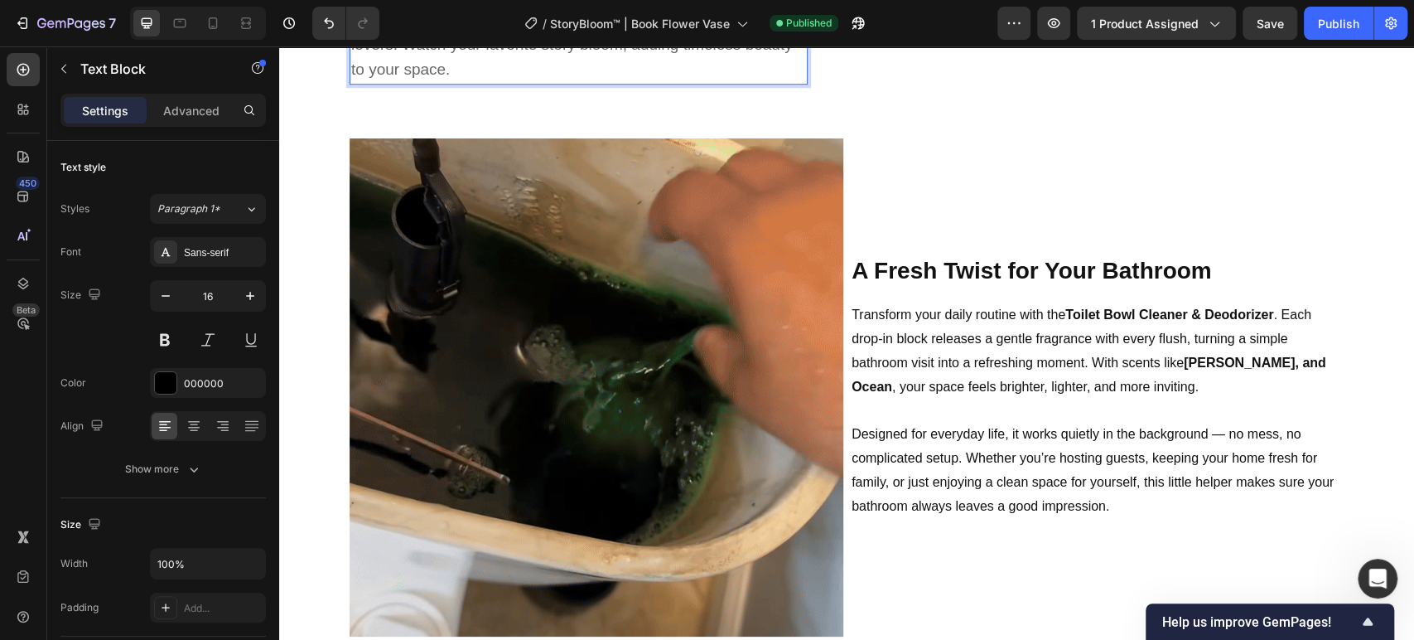
click at [465, 83] on p "This one-of-a-kind decor blends classic literature's charm with floral elegance…" at bounding box center [578, 33] width 455 height 99
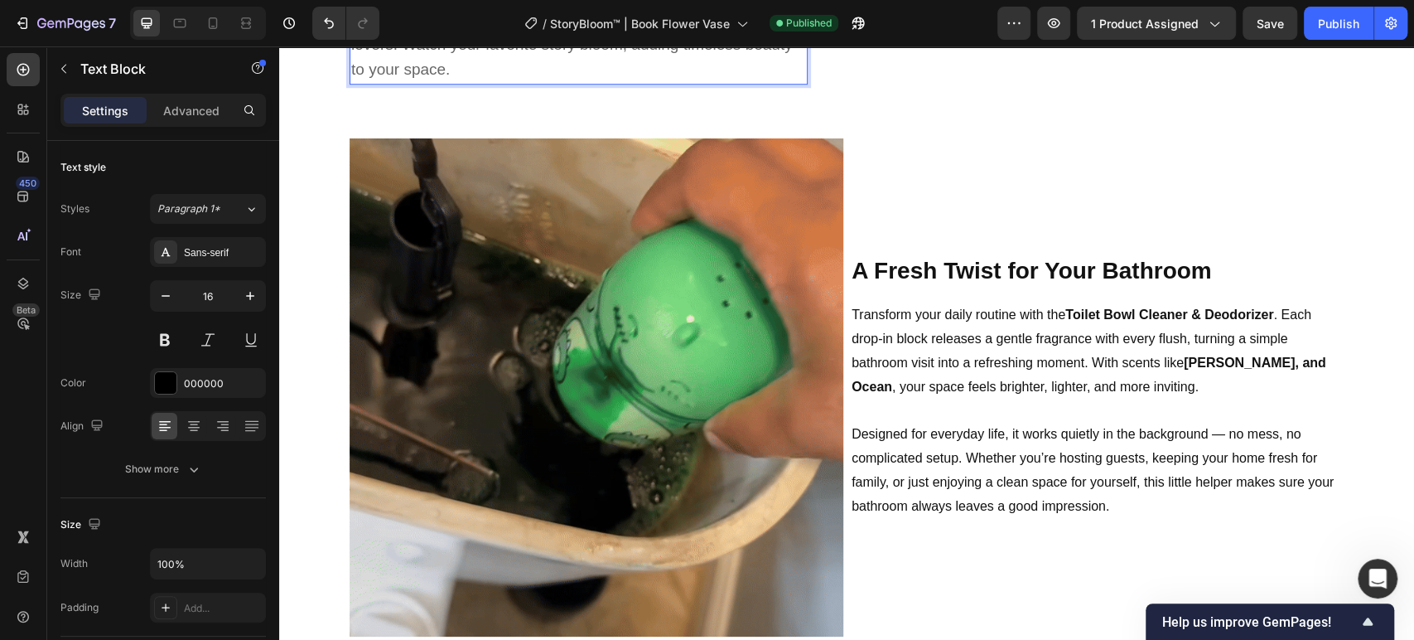
click at [465, 83] on p "This one-of-a-kind decor blends classic literature's charm with floral elegance…" at bounding box center [578, 33] width 455 height 99
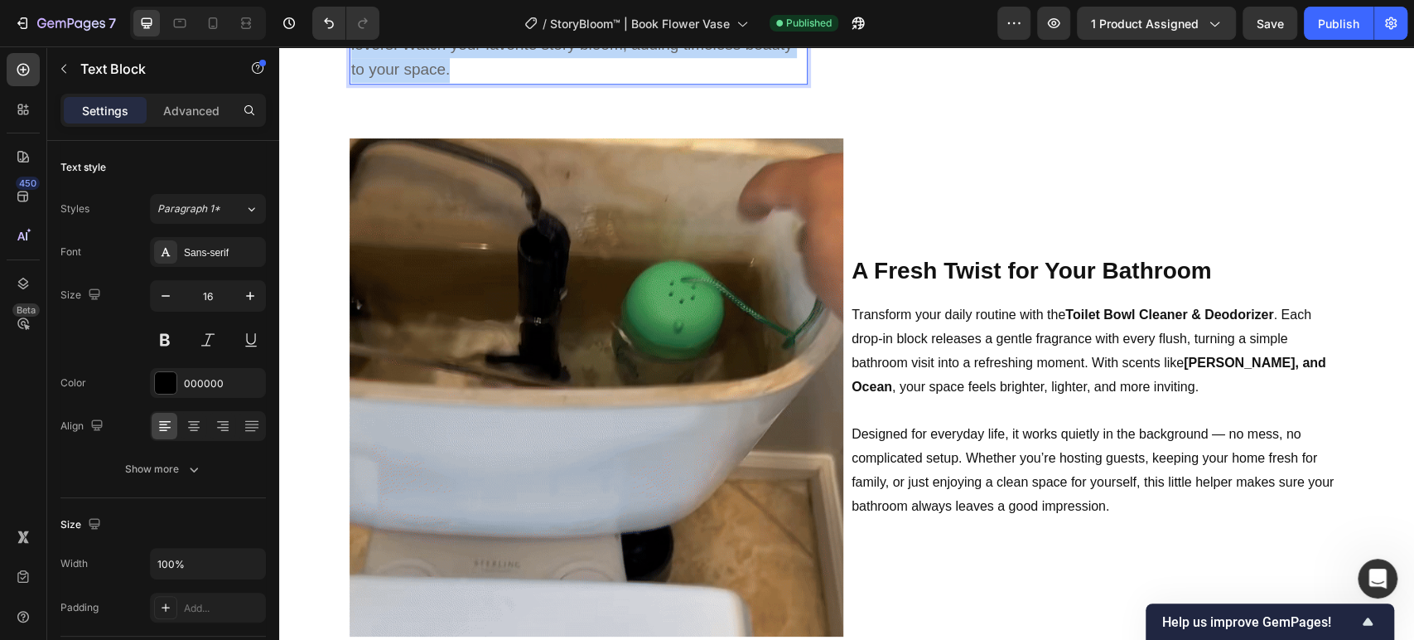
click at [465, 83] on p "This one-of-a-kind decor blends classic literature's charm with floral elegance…" at bounding box center [578, 33] width 455 height 99
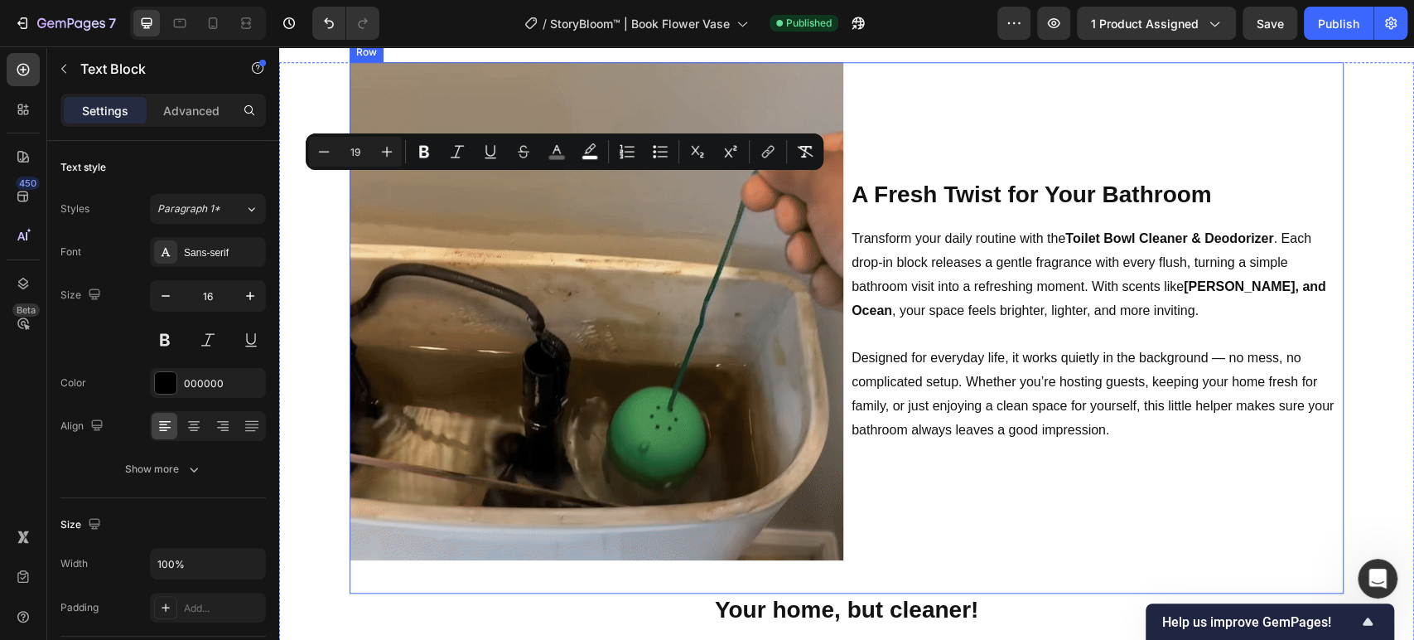
scroll to position [1014, 0]
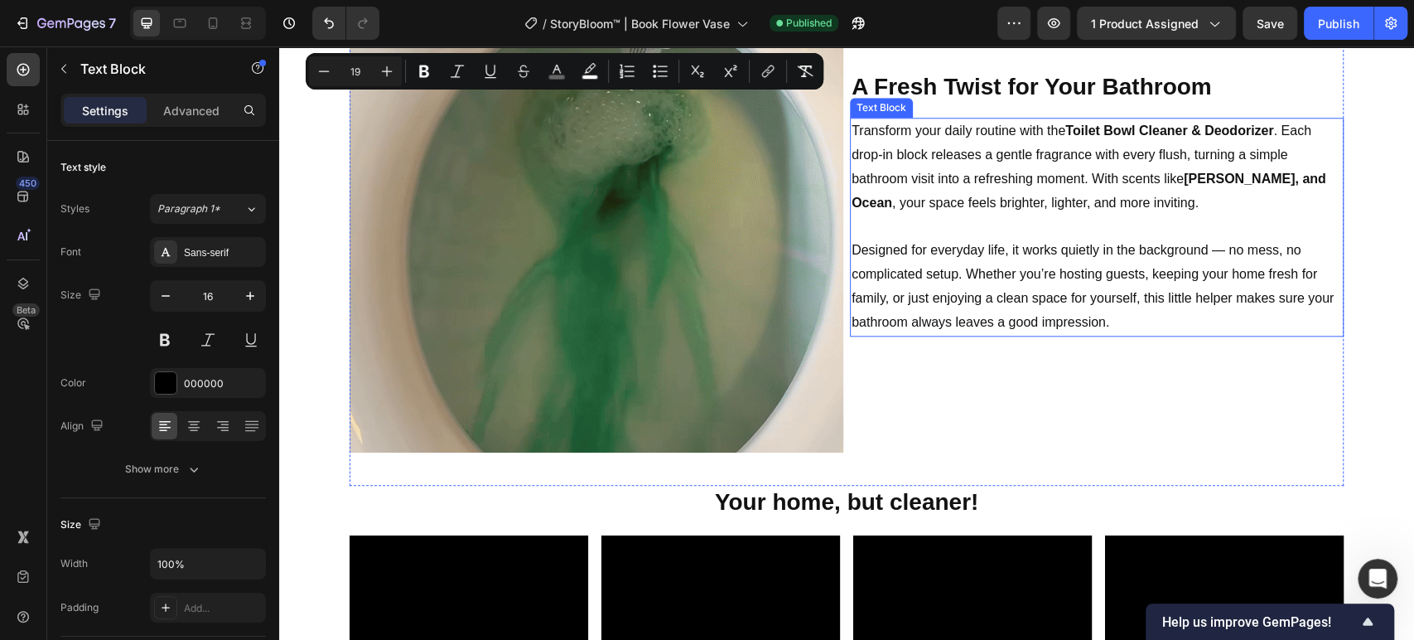
click at [965, 215] on p "Transform your daily routine with the Toilet Bowl Cleaner & Deodorizer . Each d…" at bounding box center [1097, 166] width 490 height 95
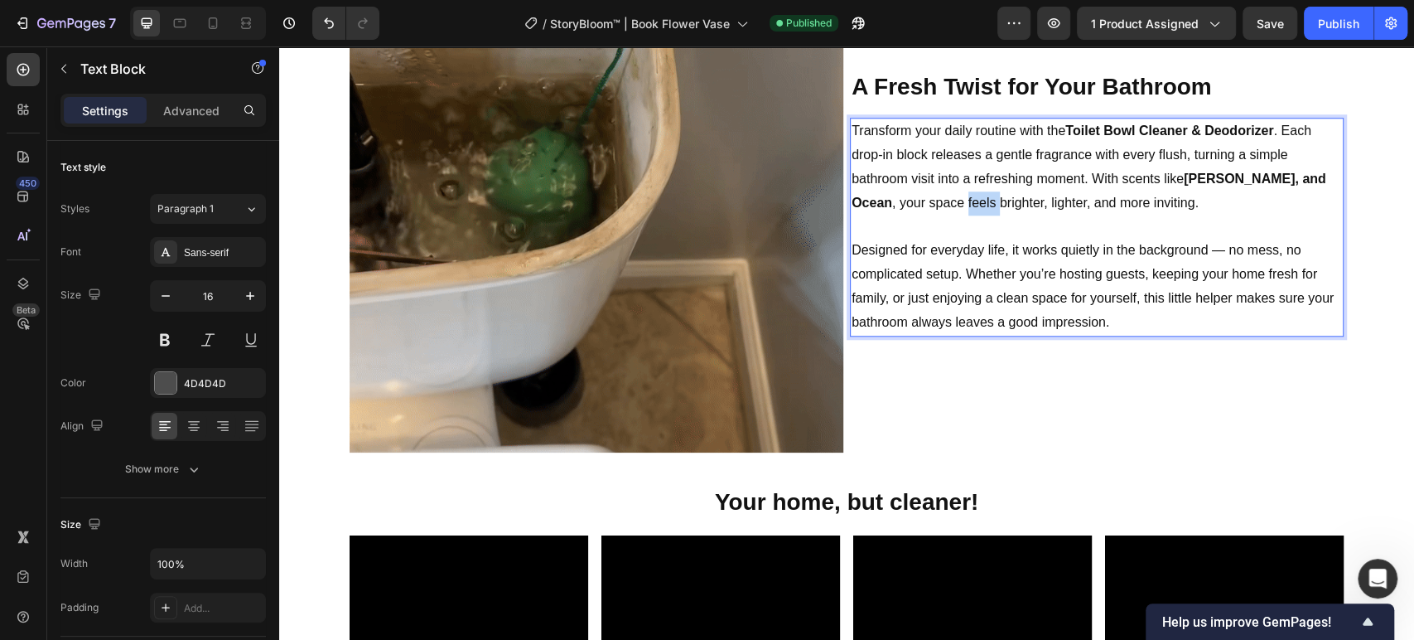
click at [965, 215] on p "Transform your daily routine with the Toilet Bowl Cleaner & Deodorizer . Each d…" at bounding box center [1097, 166] width 490 height 95
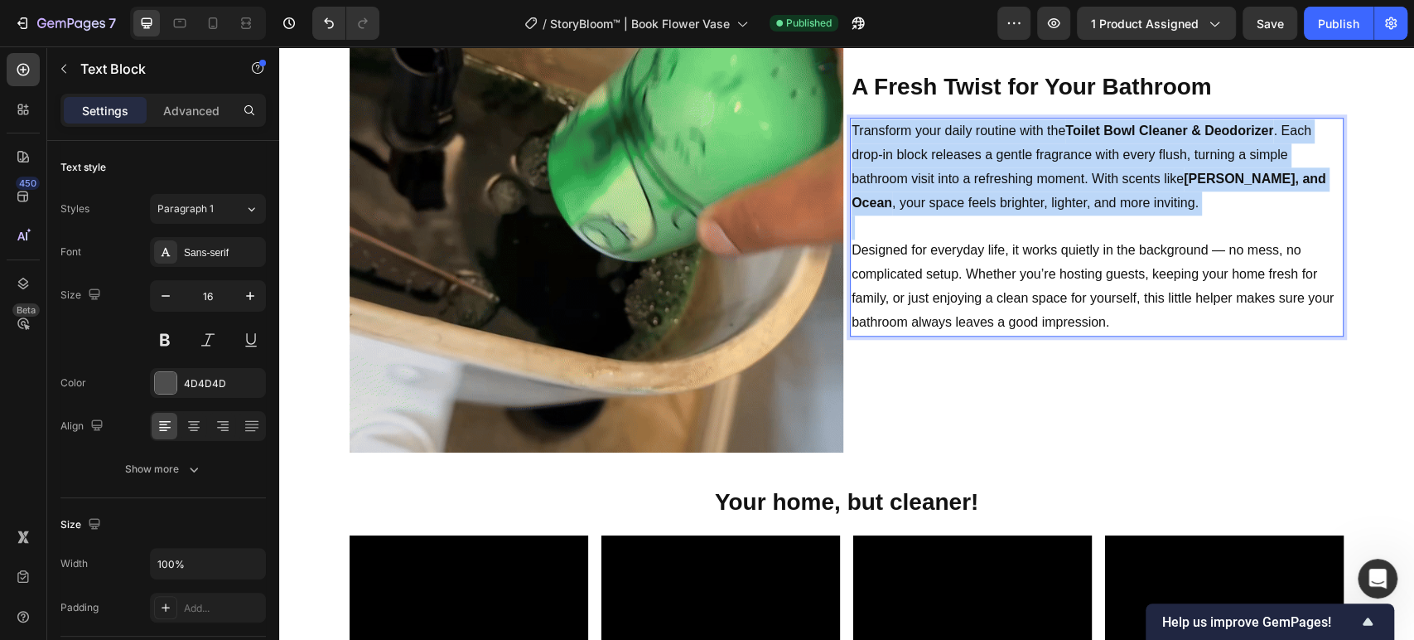
click at [965, 215] on p "Transform your daily routine with the Toilet Bowl Cleaner & Deodorizer . Each d…" at bounding box center [1097, 166] width 490 height 95
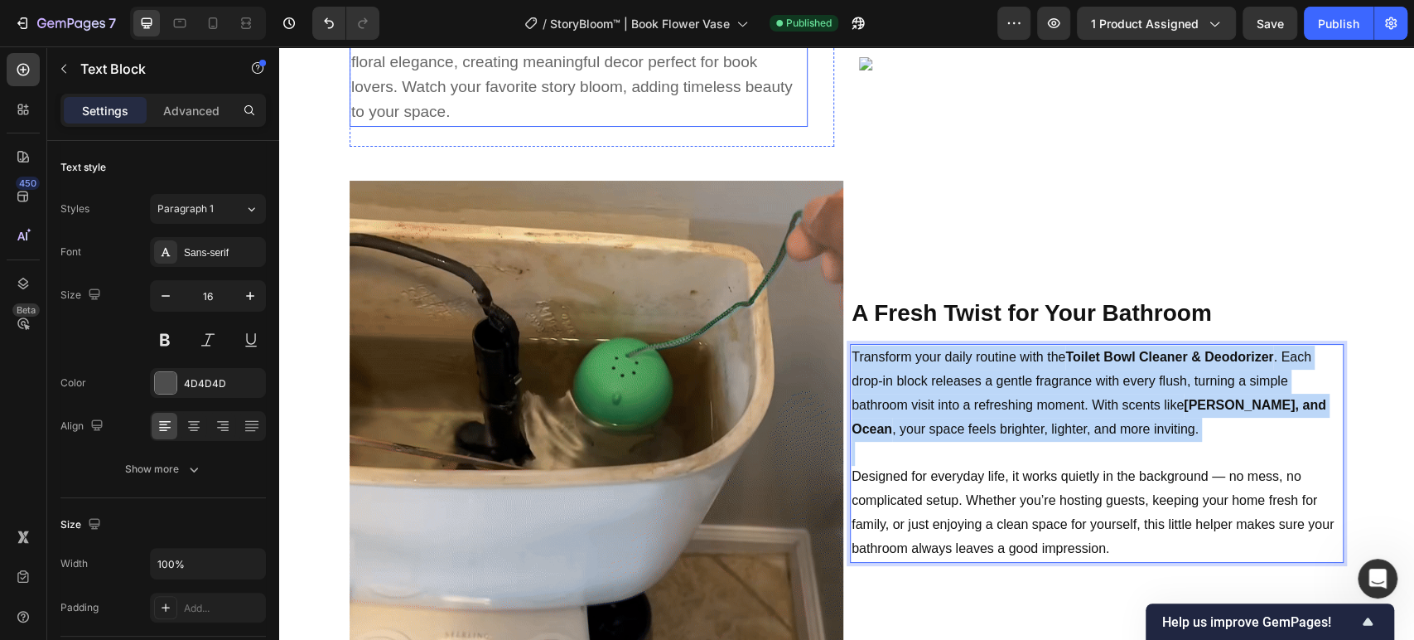
scroll to position [738, 0]
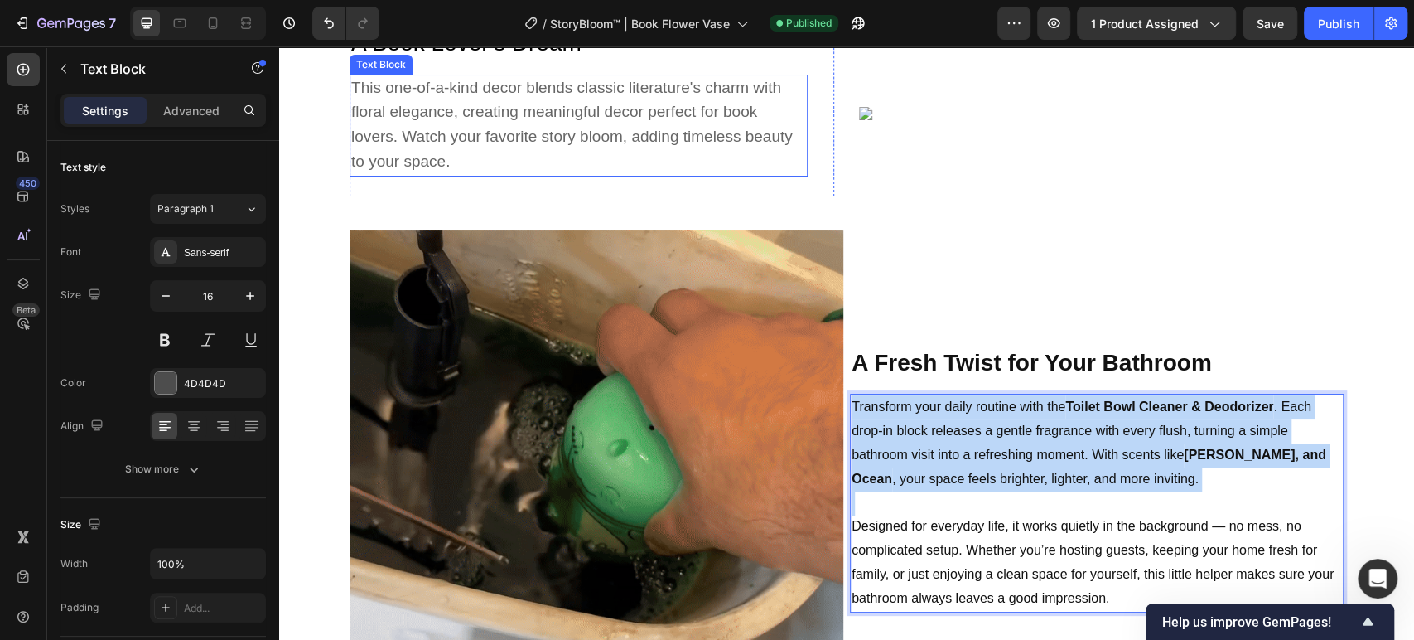
click at [438, 170] on span "This one-of-a-kind decor blends classic literature's charm with floral elegance…" at bounding box center [572, 124] width 442 height 91
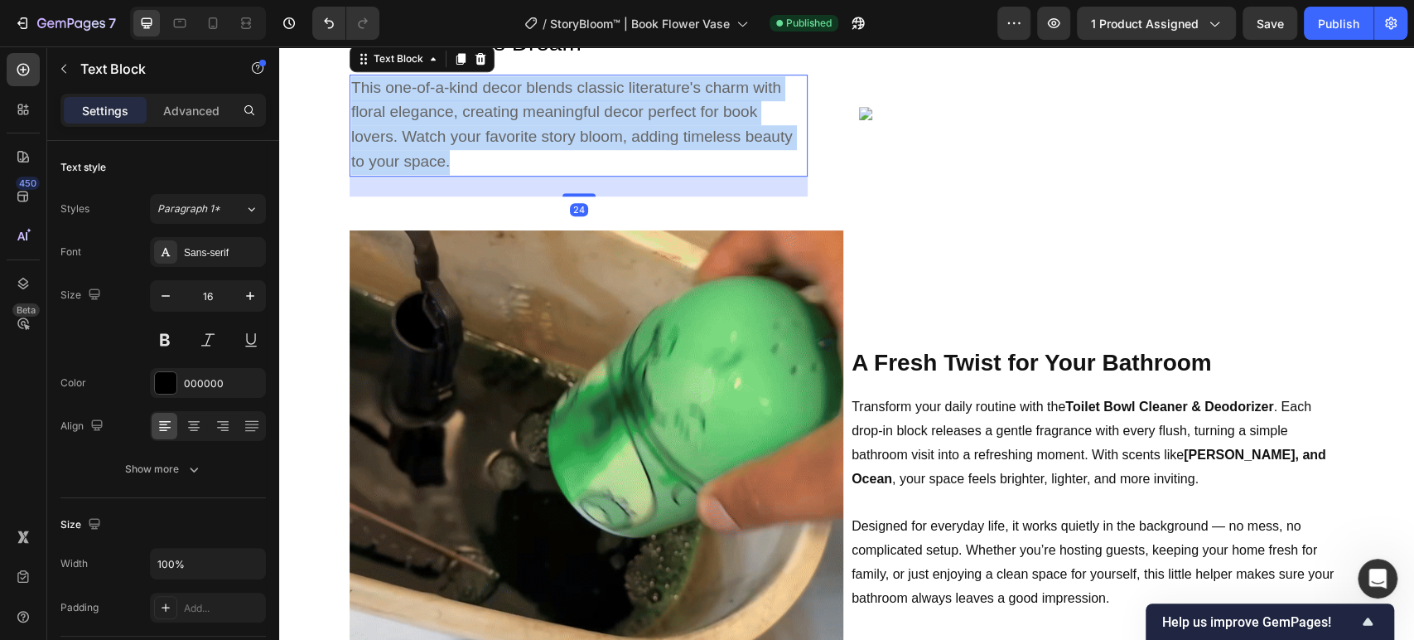
click at [438, 170] on span "This one-of-a-kind decor blends classic literature's charm with floral elegance…" at bounding box center [572, 124] width 442 height 91
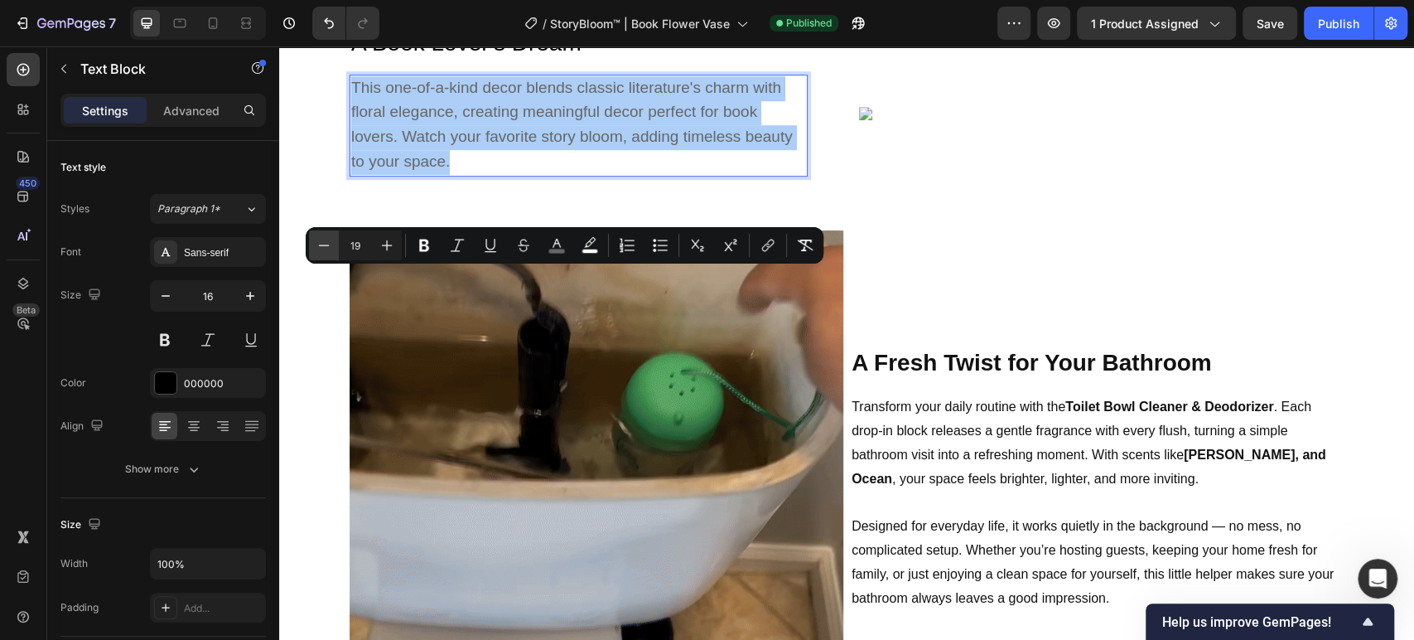
click at [326, 249] on icon "Editor contextual toolbar" at bounding box center [324, 245] width 17 height 17
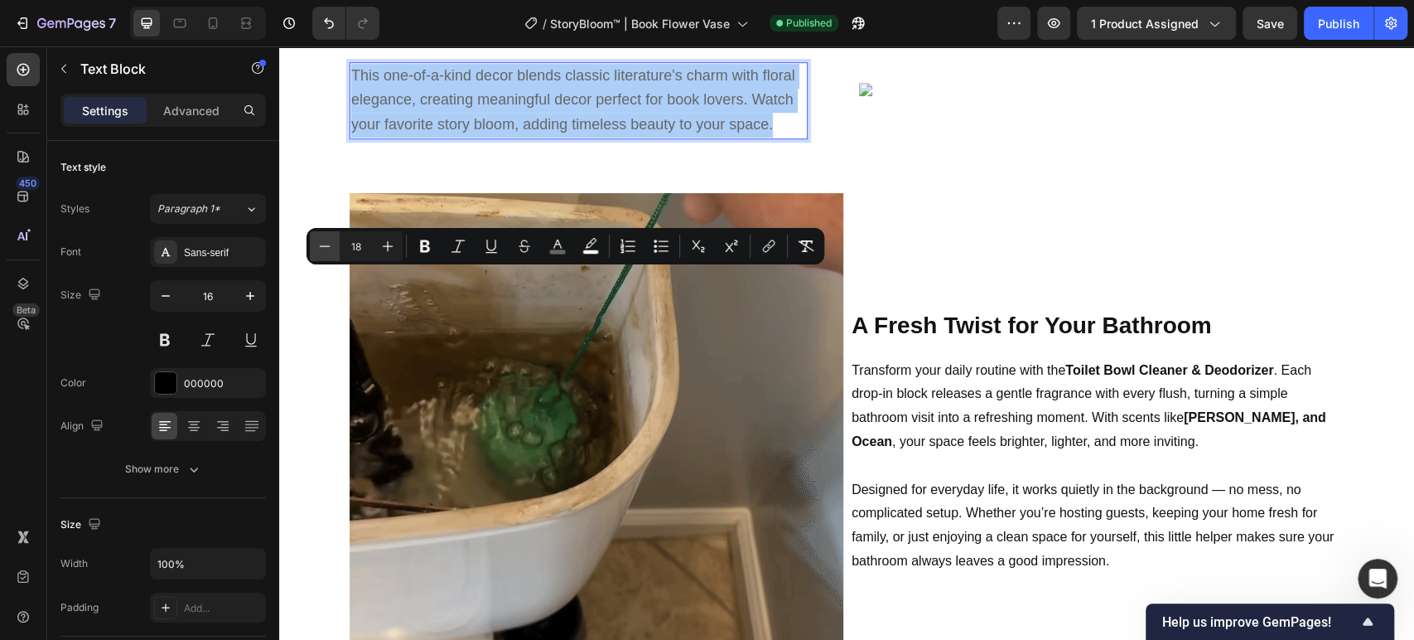
click at [326, 249] on icon "Editor contextual toolbar" at bounding box center [324, 246] width 17 height 17
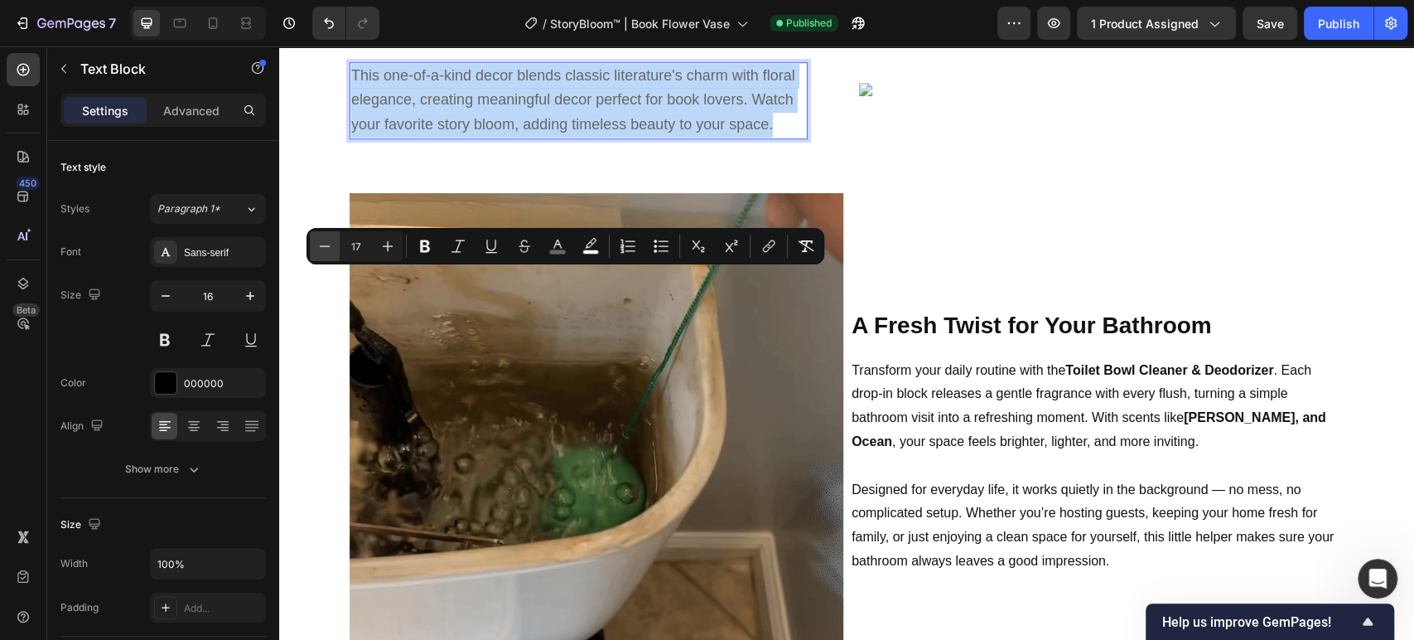
scroll to position [752, 0]
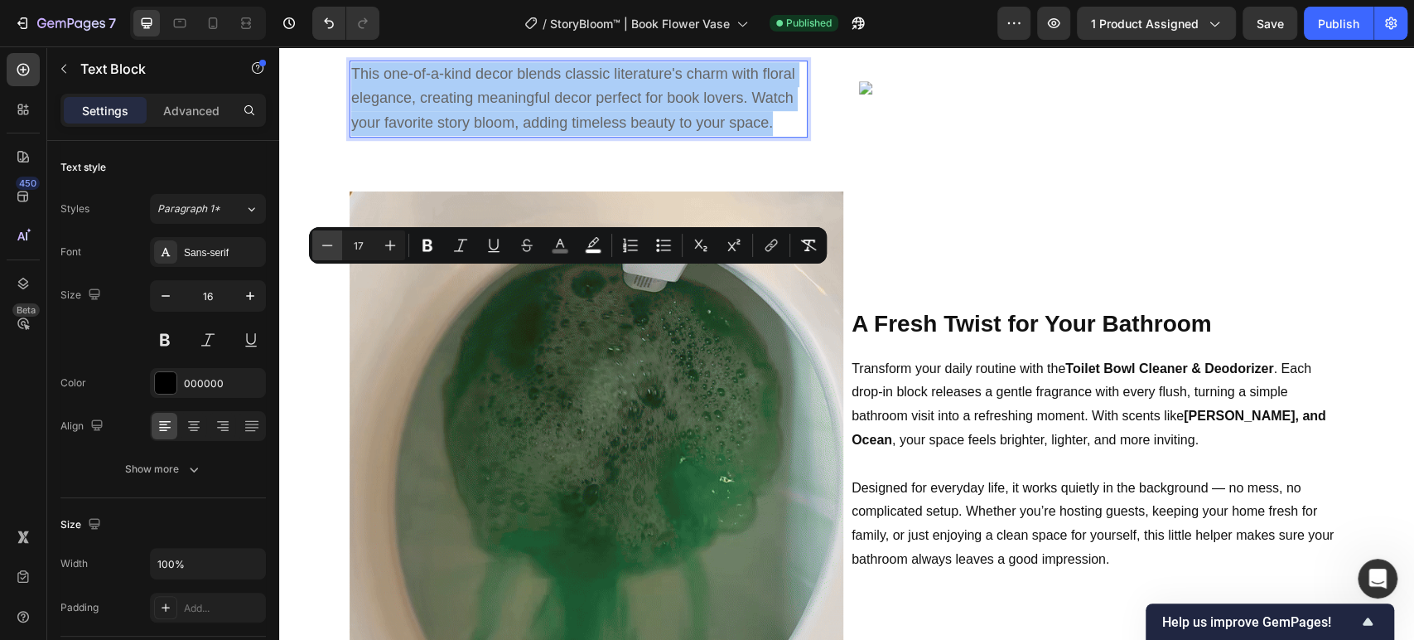
click at [326, 249] on icon "Editor contextual toolbar" at bounding box center [327, 245] width 17 height 17
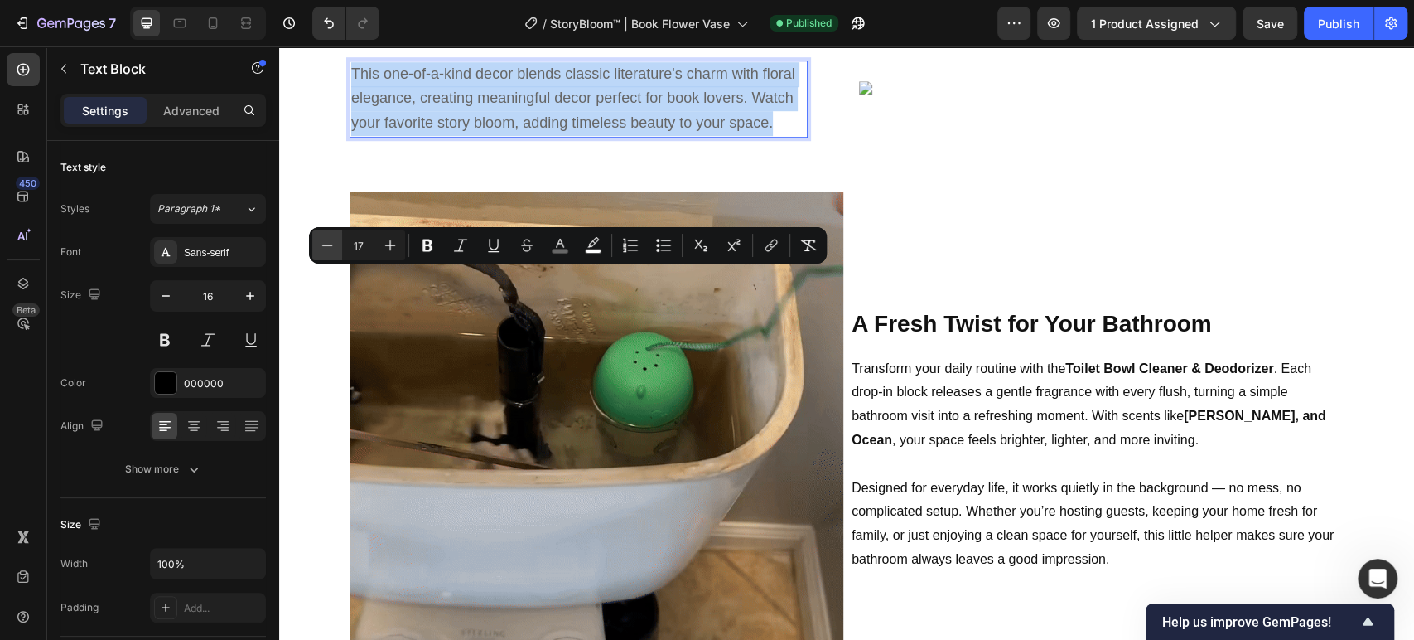
type input "16"
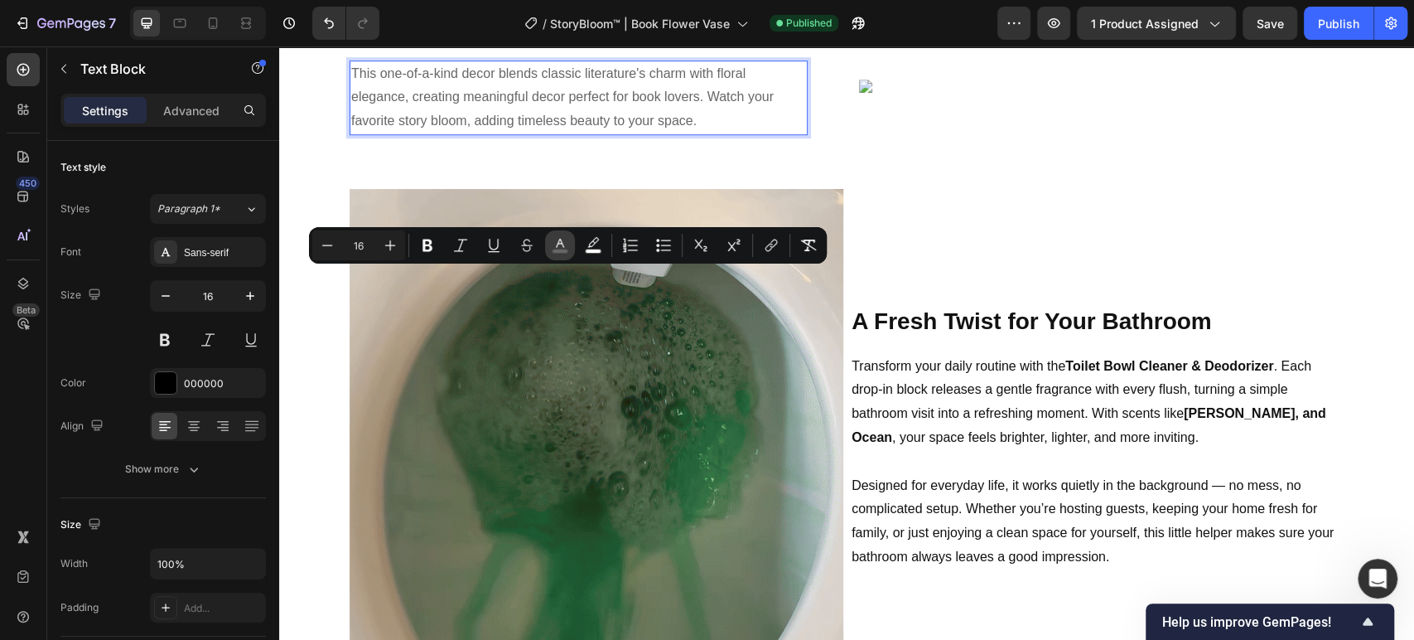
click at [563, 250] on rect "Editor contextual toolbar" at bounding box center [561, 251] width 16 height 4
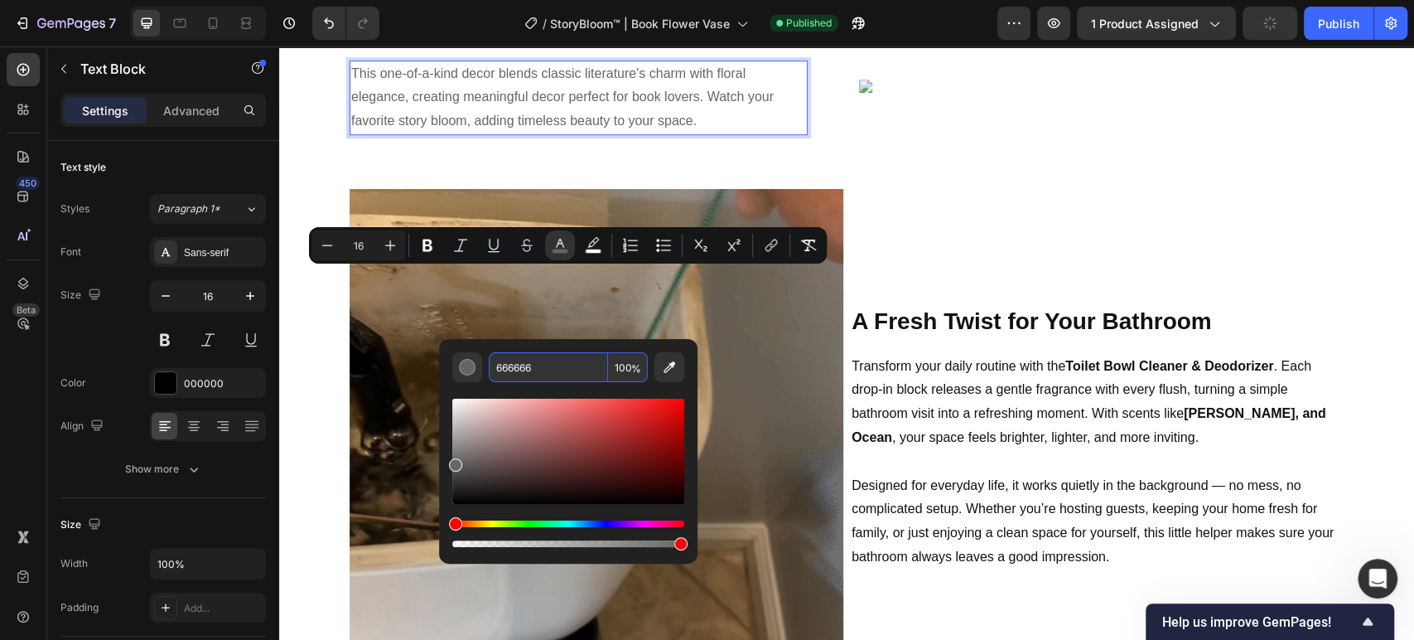
click at [560, 364] on input "666666" at bounding box center [548, 367] width 119 height 30
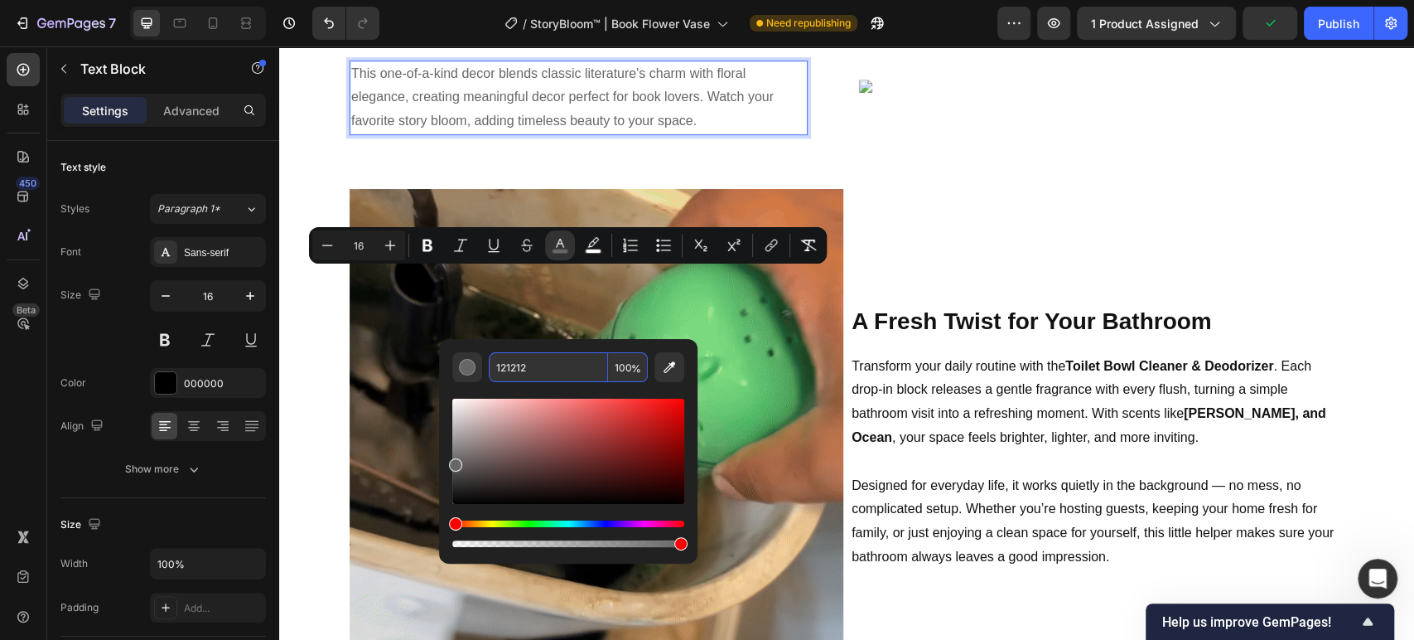
type input "121212"
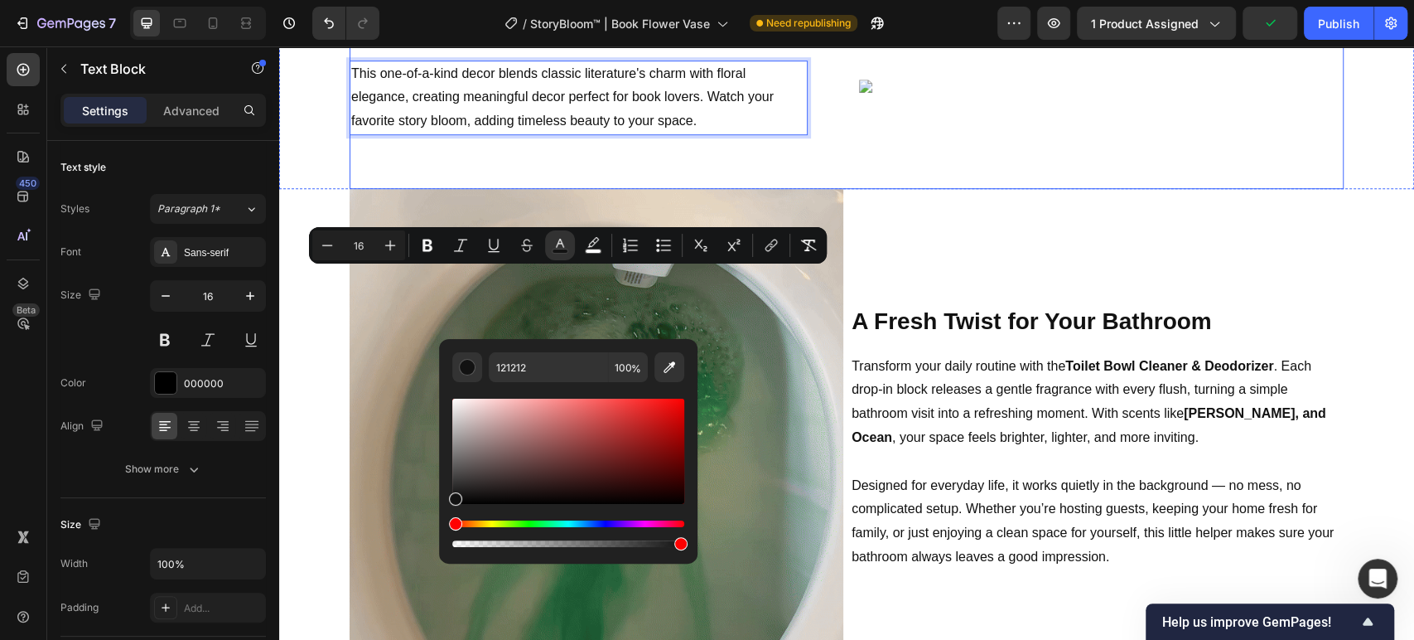
click at [542, 160] on div "A Book Lover's Dream Heading This one-of-a-kind decor blends classic literature…" at bounding box center [592, 85] width 485 height 147
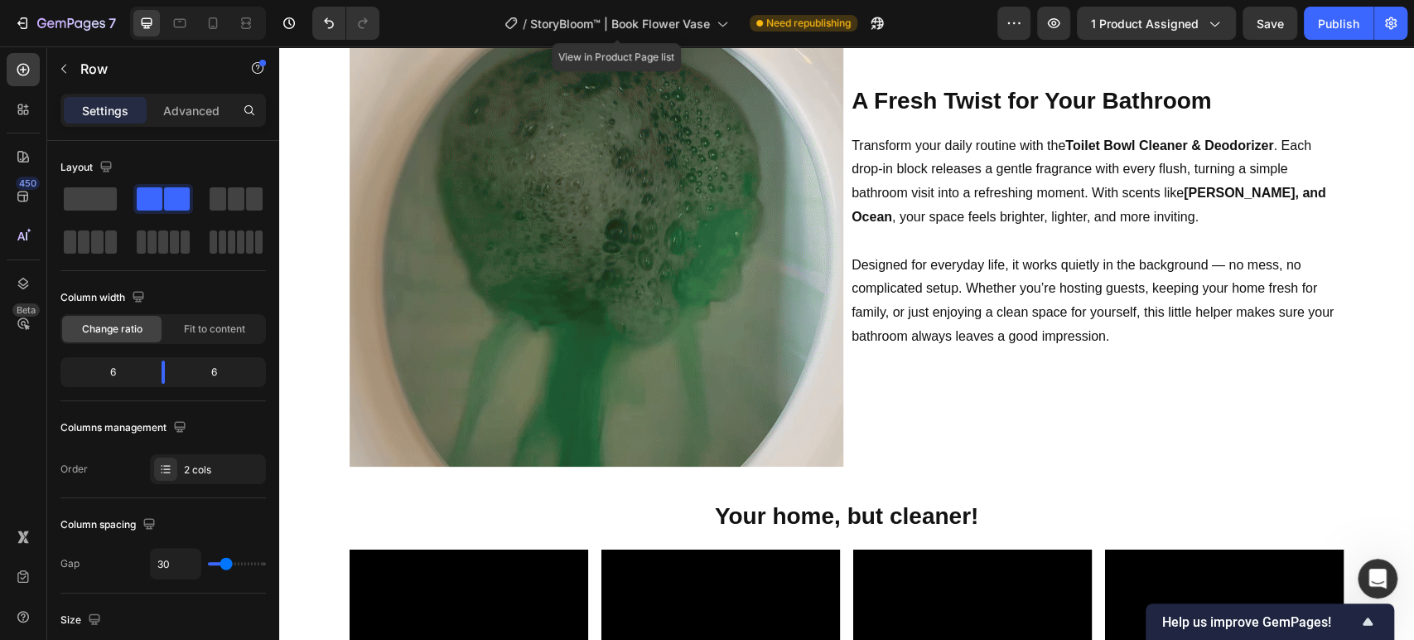
scroll to position [1213, 0]
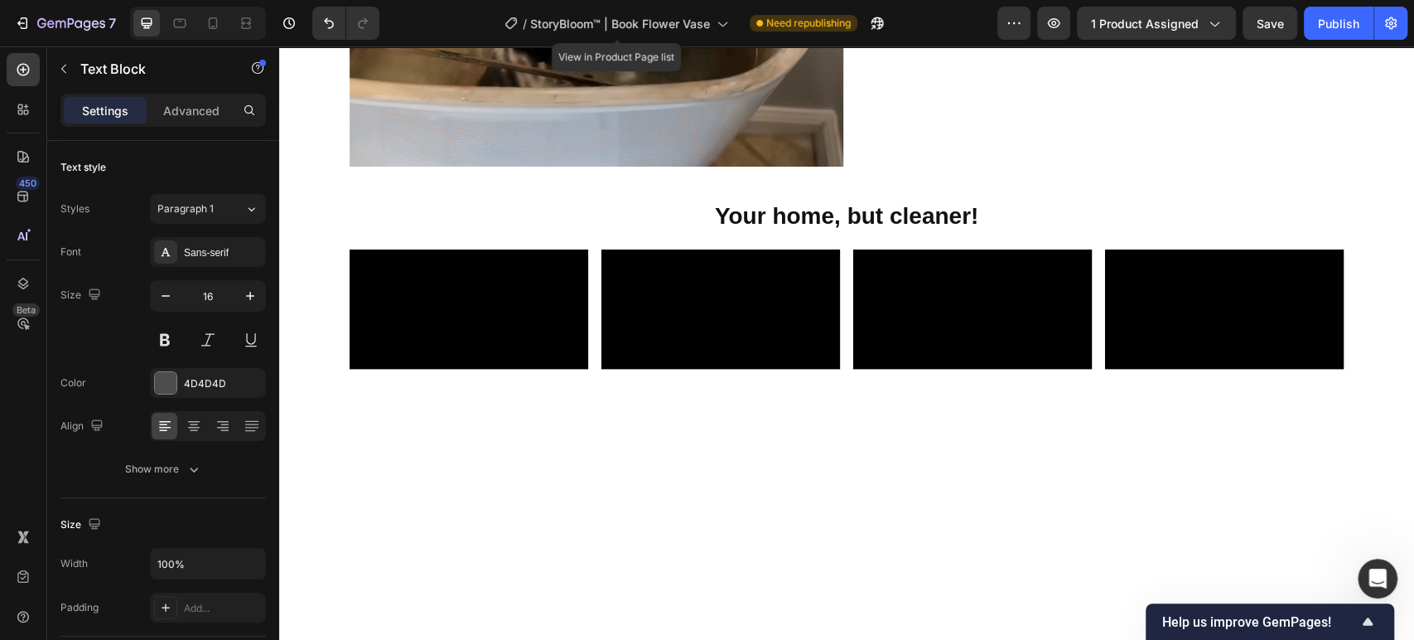
scroll to position [1284, 0]
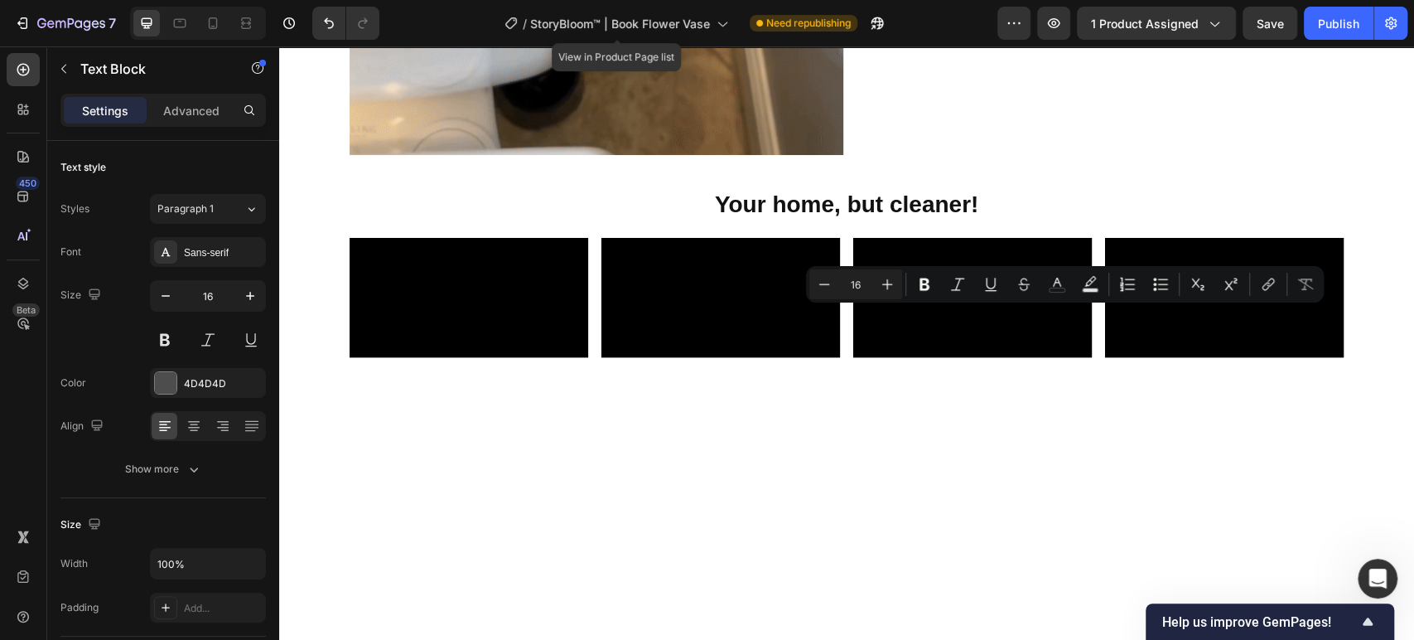
click at [1071, 282] on button "color" at bounding box center [1057, 284] width 30 height 30
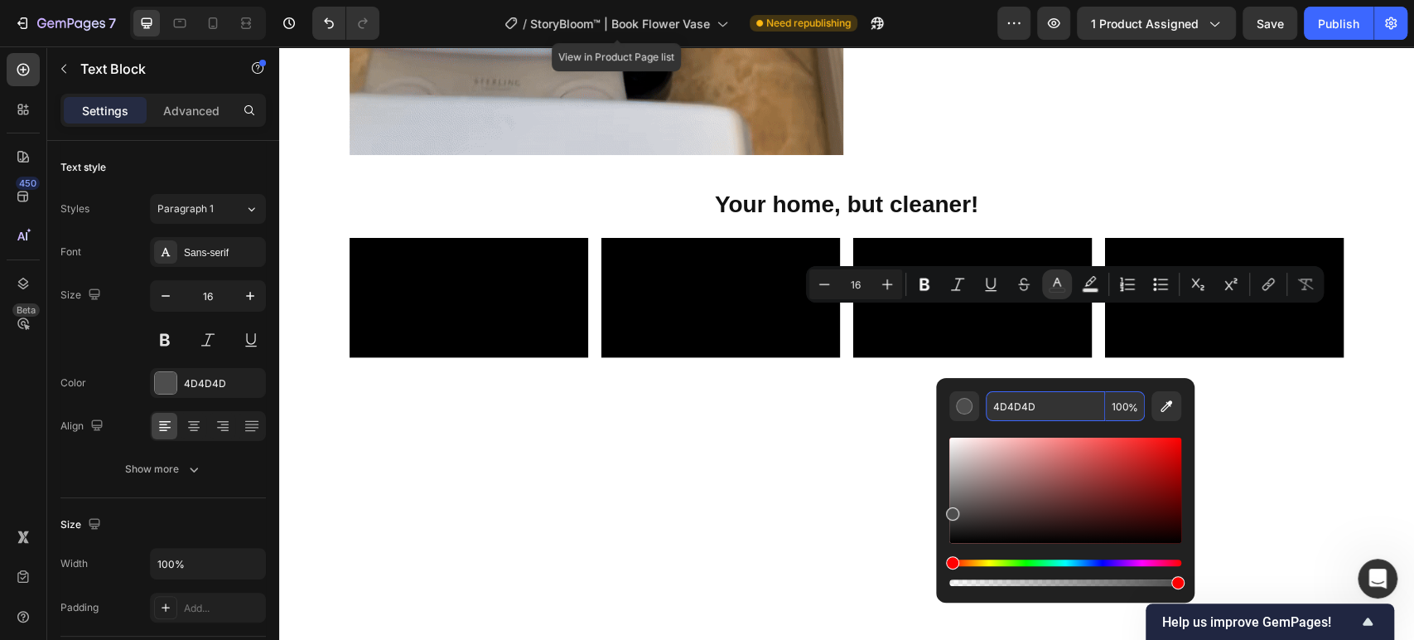
click at [1019, 410] on input "4D4D4D" at bounding box center [1045, 406] width 119 height 30
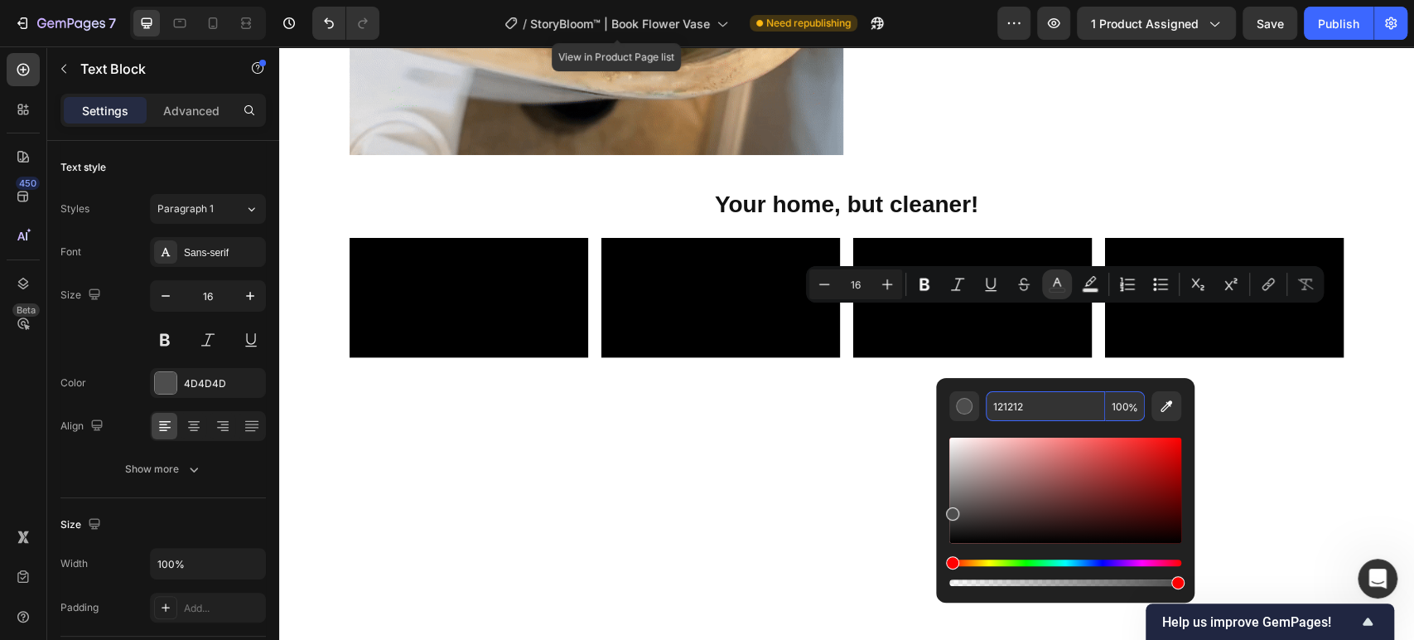
type input "121212"
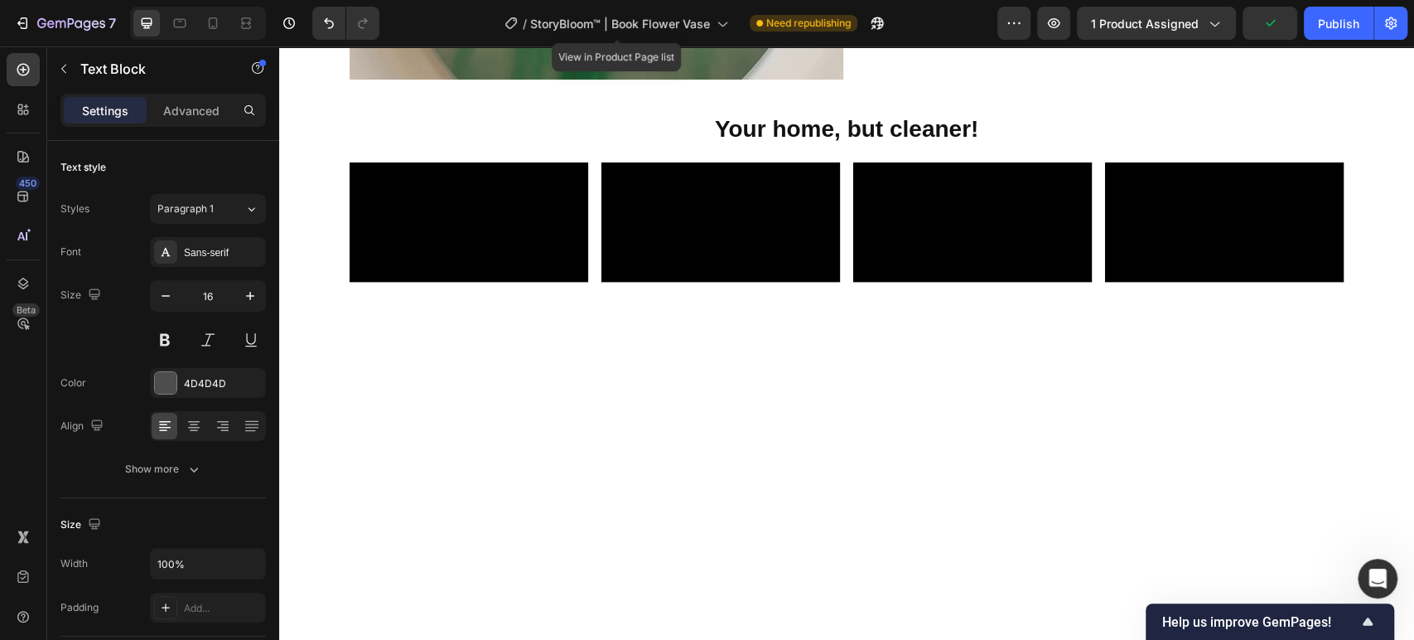
scroll to position [1468, 0]
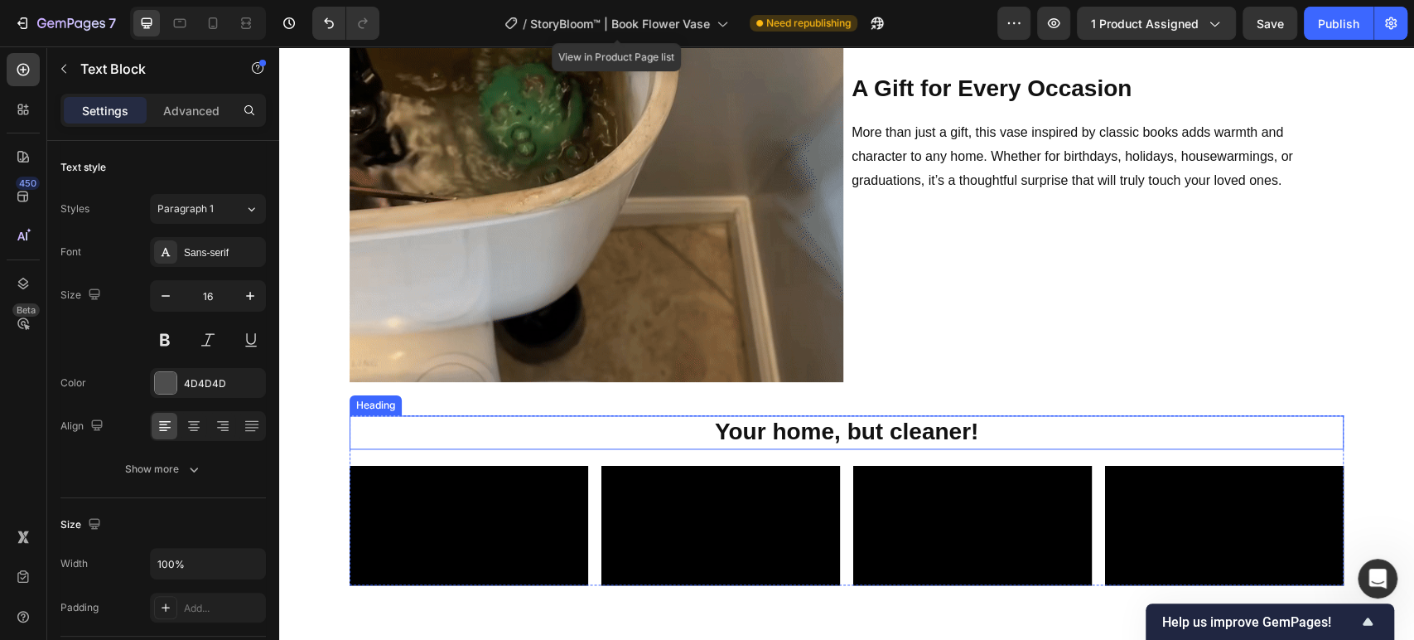
click at [916, 432] on strong "Your home, but cleaner!" at bounding box center [846, 431] width 263 height 26
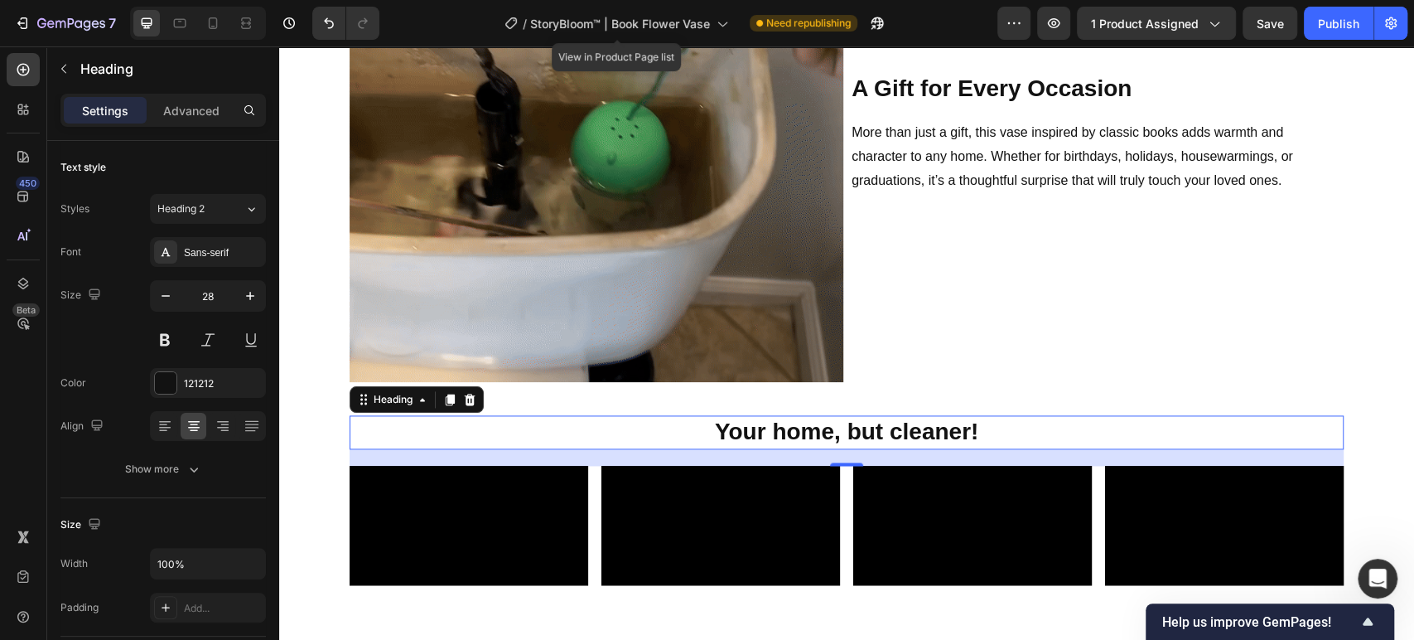
click at [916, 432] on strong "Your home, but cleaner!" at bounding box center [846, 431] width 263 height 26
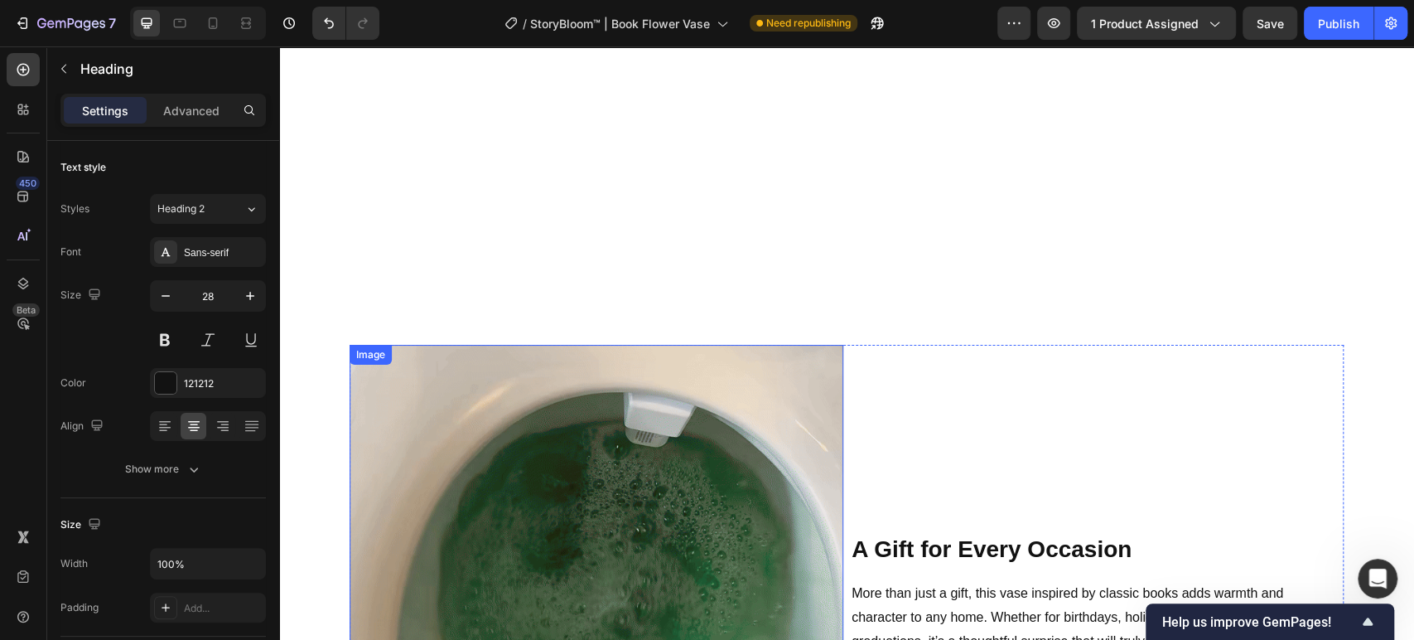
scroll to position [732, 0]
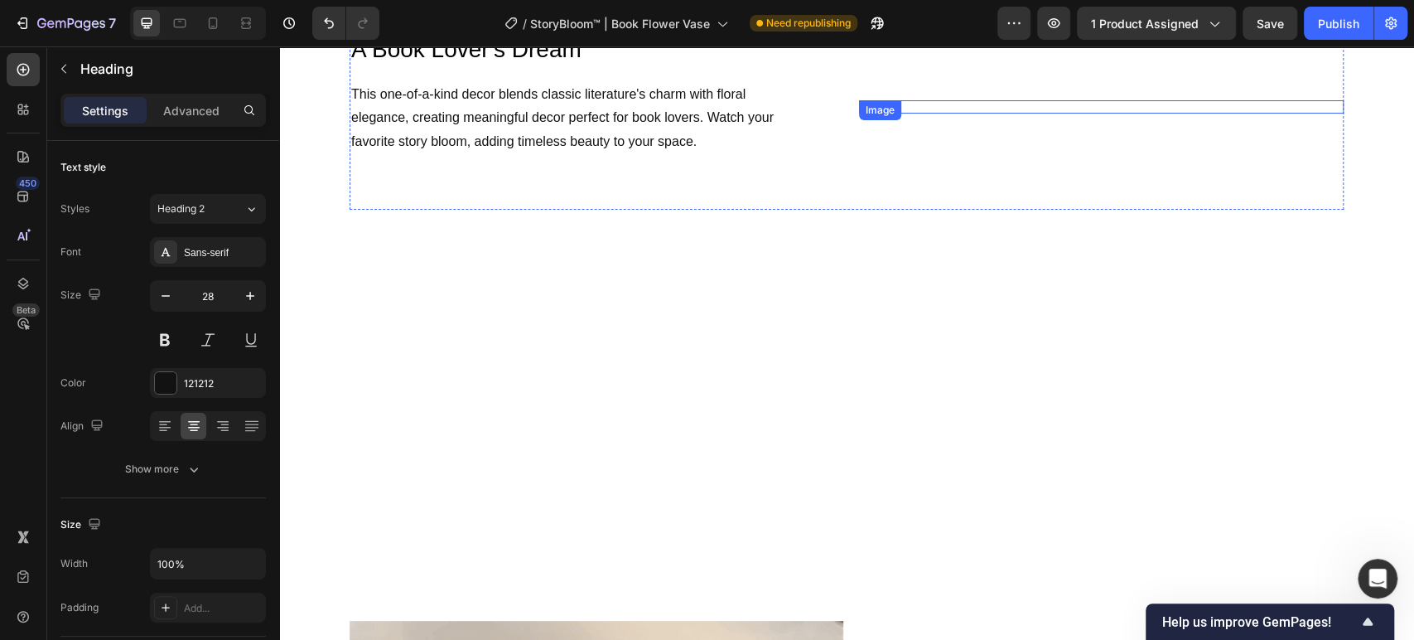
click at [925, 114] on img at bounding box center [1101, 106] width 485 height 13
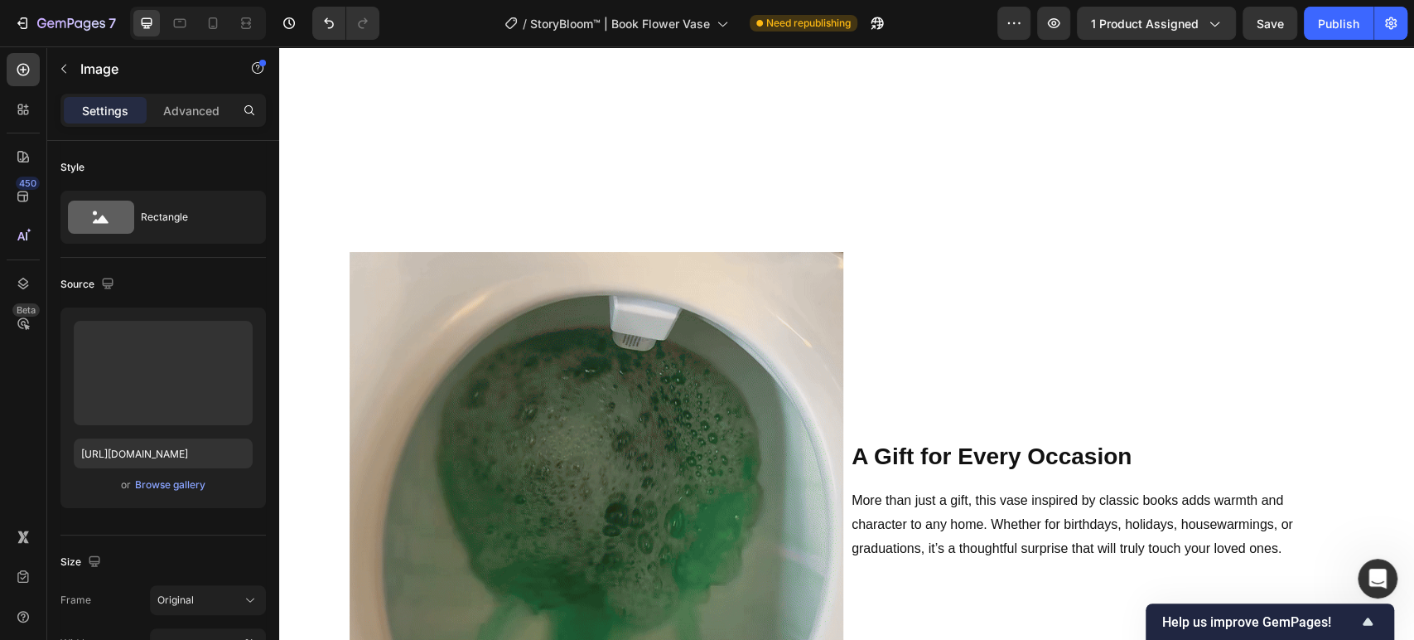
scroll to position [1652, 0]
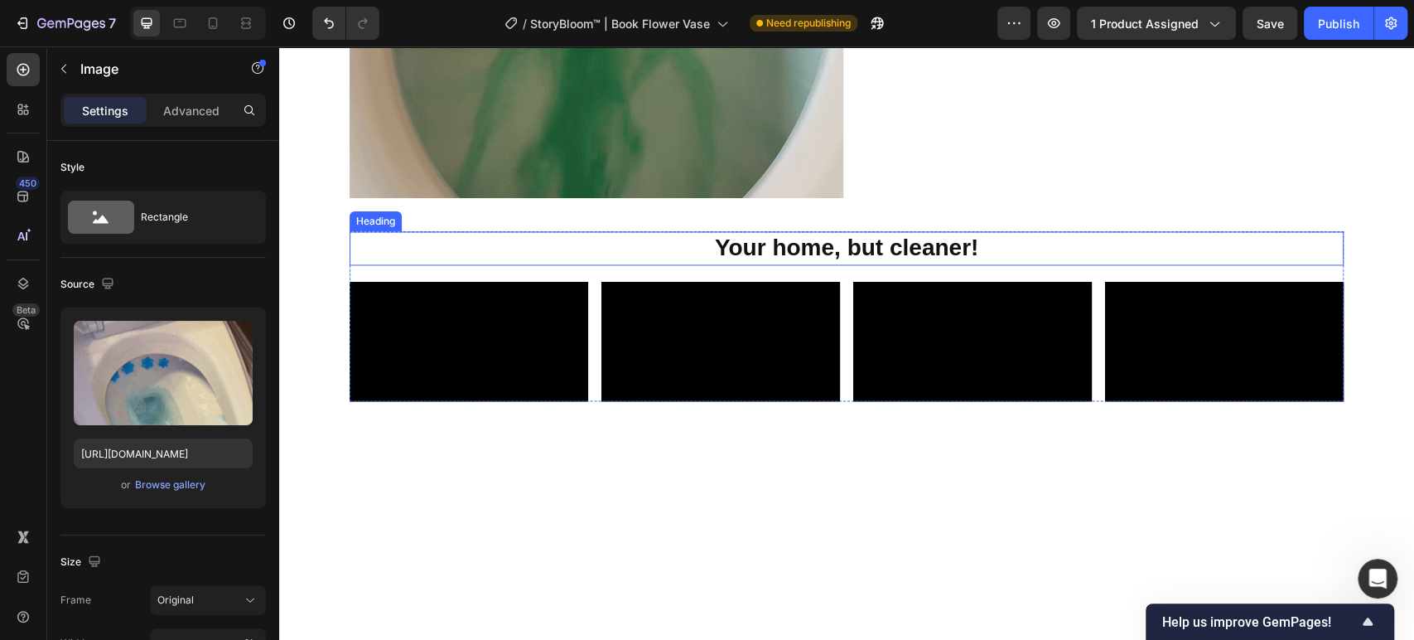
click at [849, 240] on strong "Your home, but cleaner!" at bounding box center [846, 247] width 263 height 26
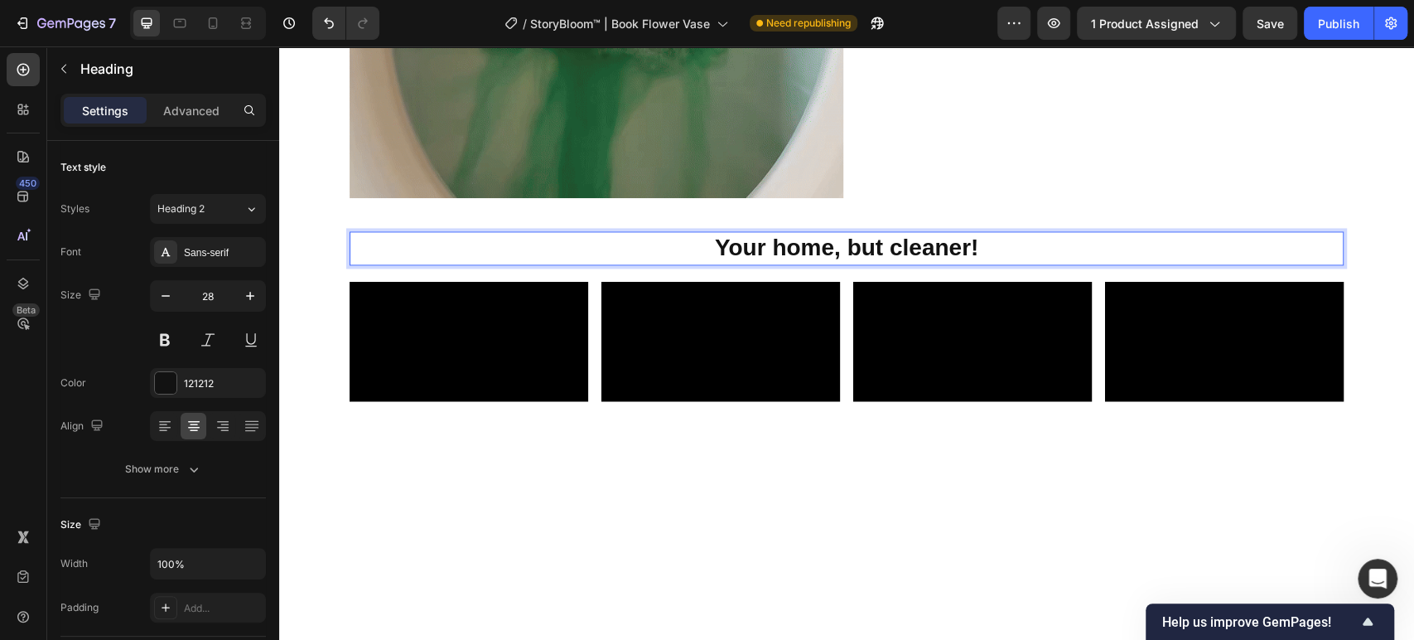
click at [849, 240] on strong "Your home, but cleaner!" at bounding box center [846, 247] width 263 height 26
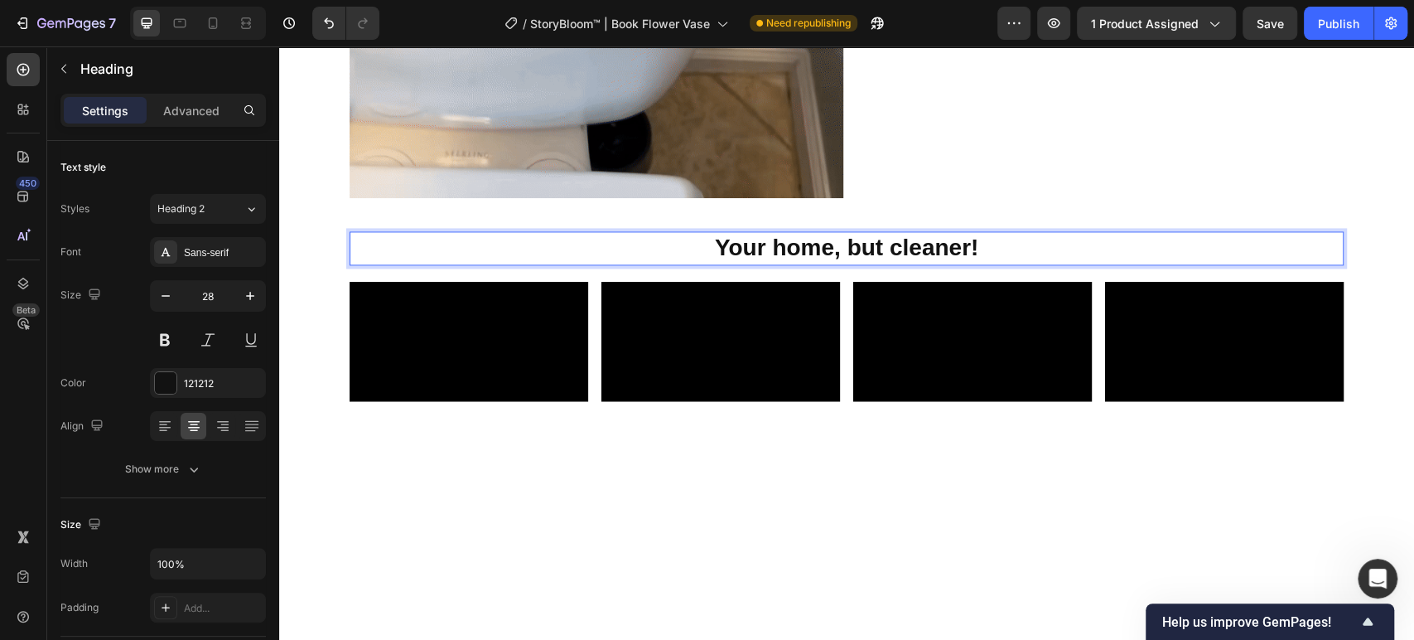
click at [807, 250] on strong "Your home, but cleaner!" at bounding box center [846, 247] width 263 height 26
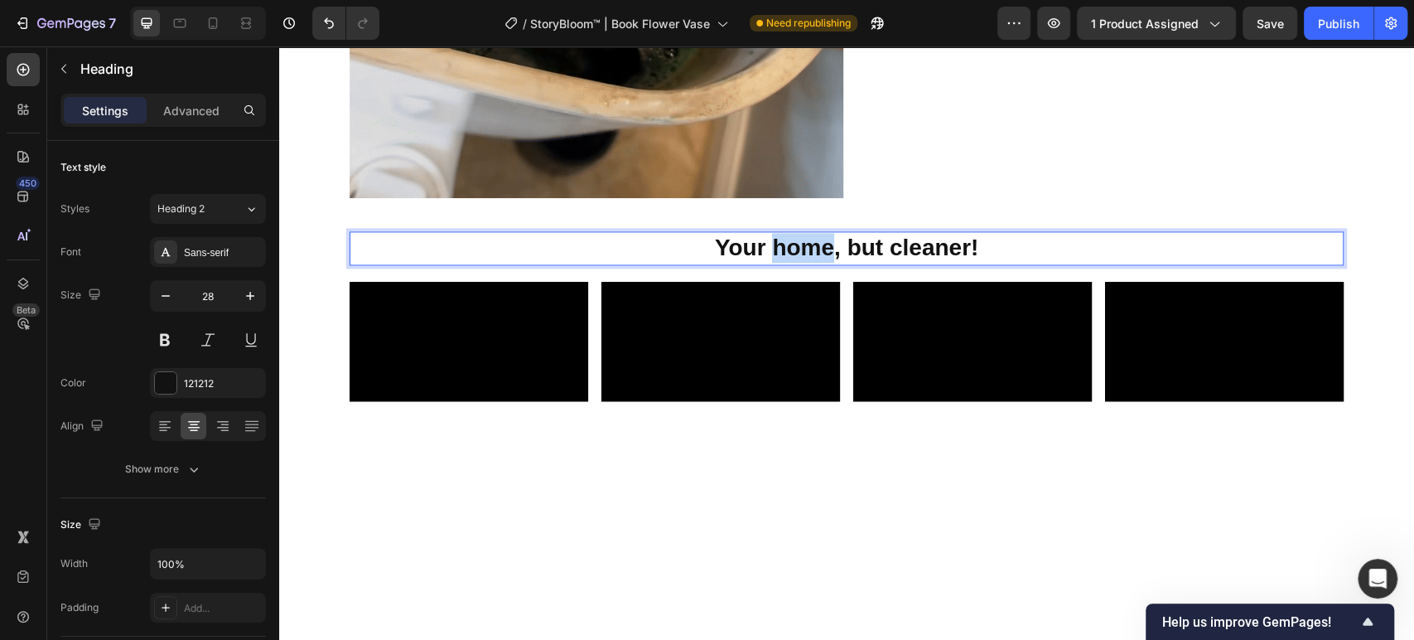
click at [807, 250] on strong "Your home, but cleaner!" at bounding box center [846, 247] width 263 height 26
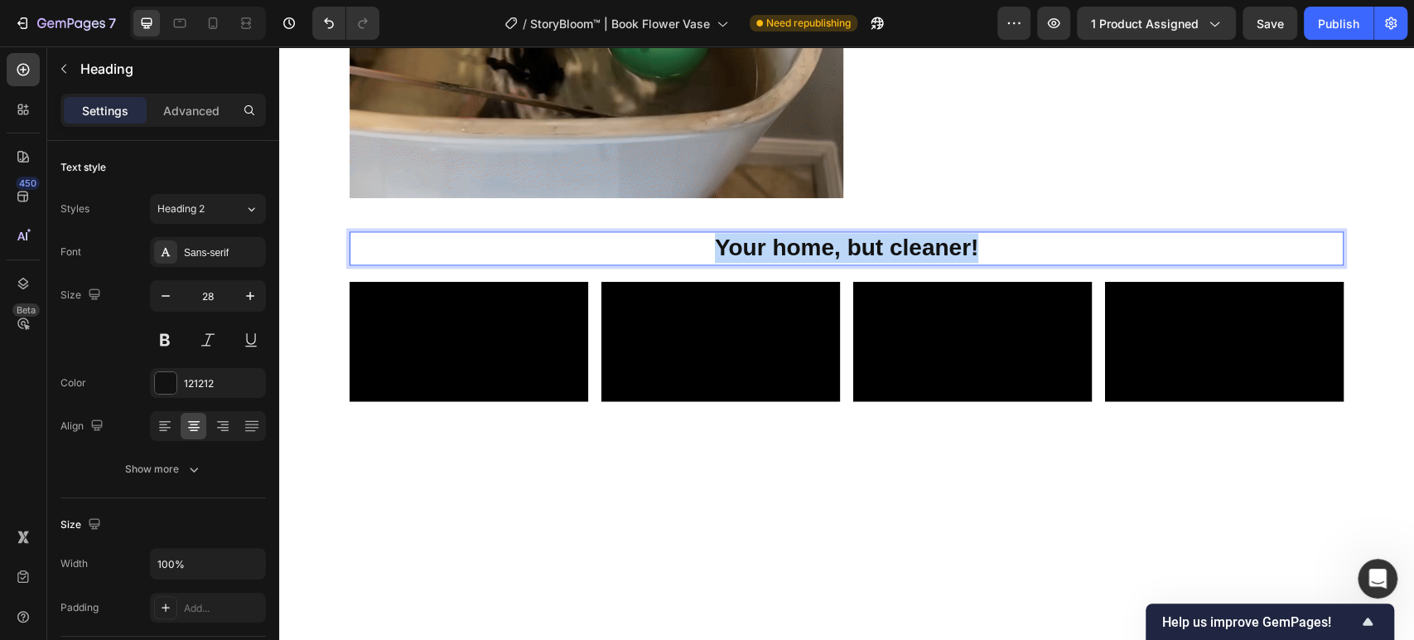
click at [807, 250] on strong "Your home, but cleaner!" at bounding box center [846, 247] width 263 height 26
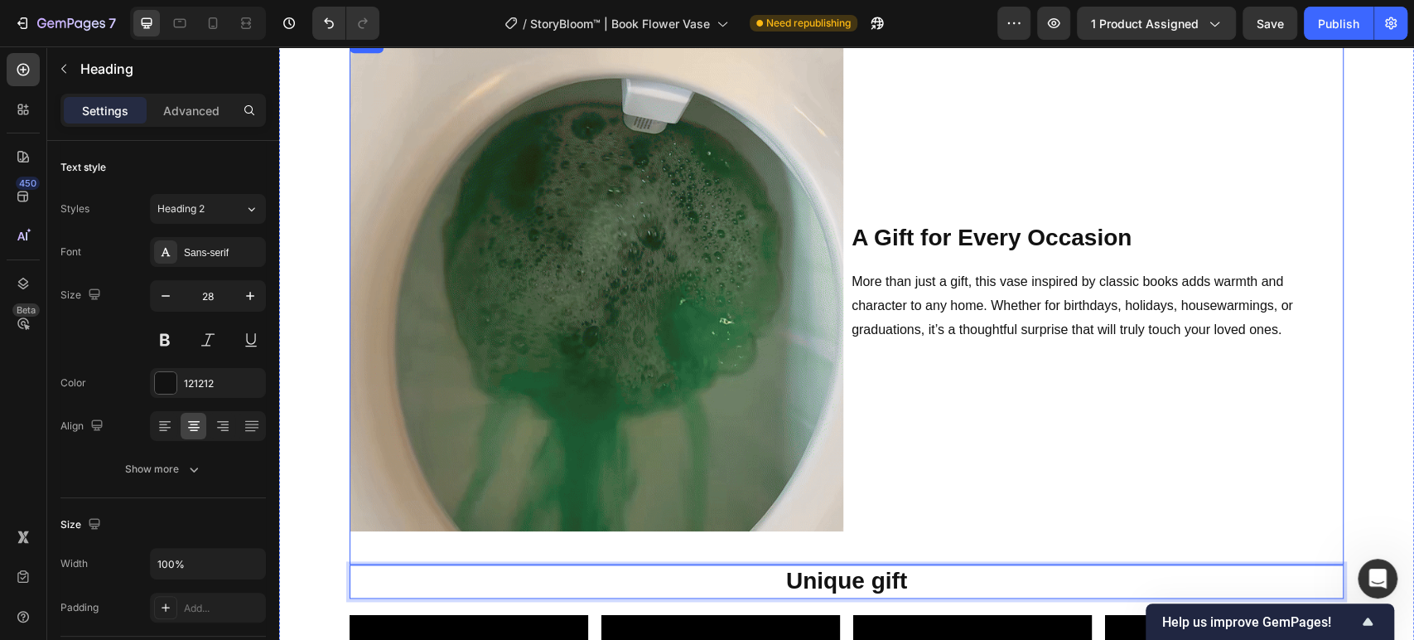
scroll to position [1007, 0]
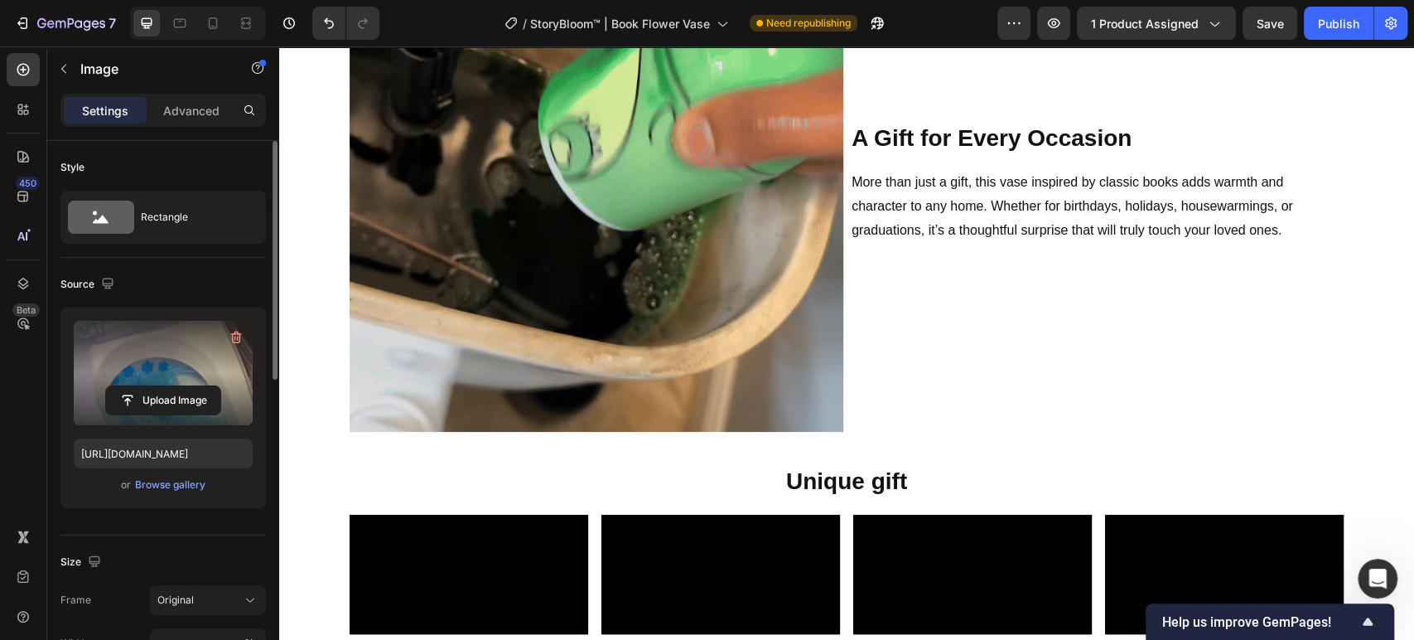
click at [152, 423] on label at bounding box center [163, 373] width 179 height 104
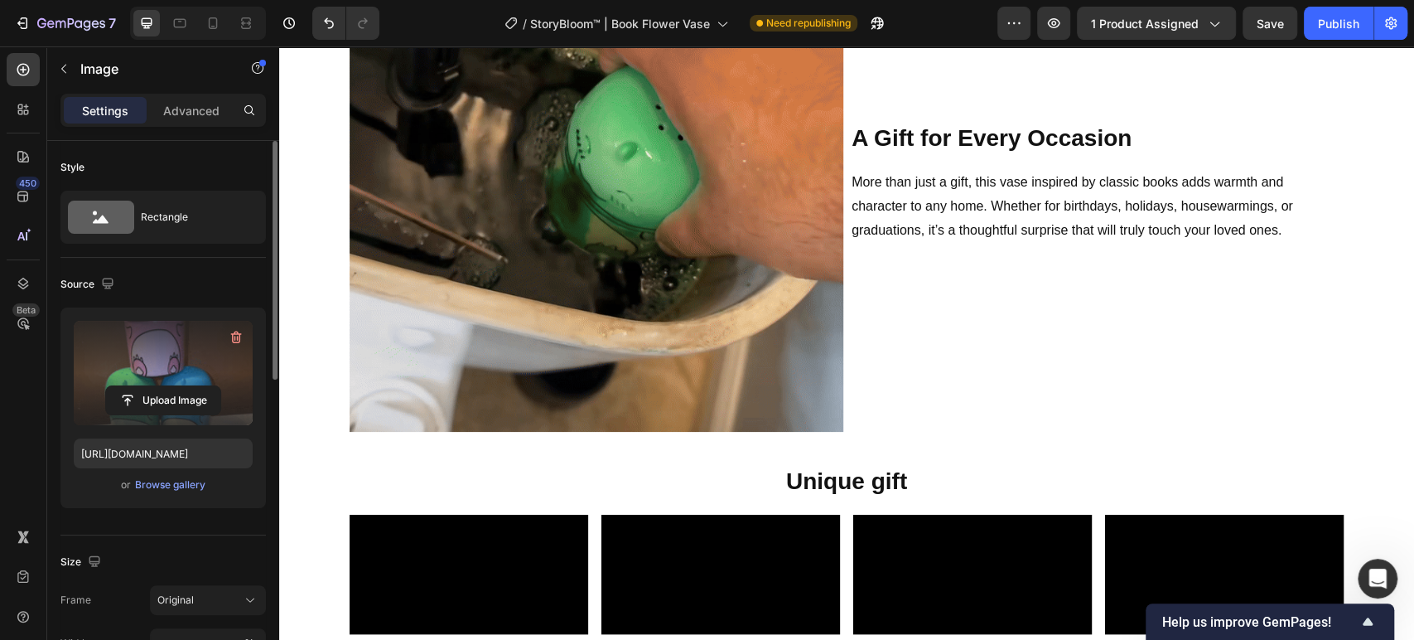
click at [152, 414] on input "file" at bounding box center [163, 400] width 114 height 28
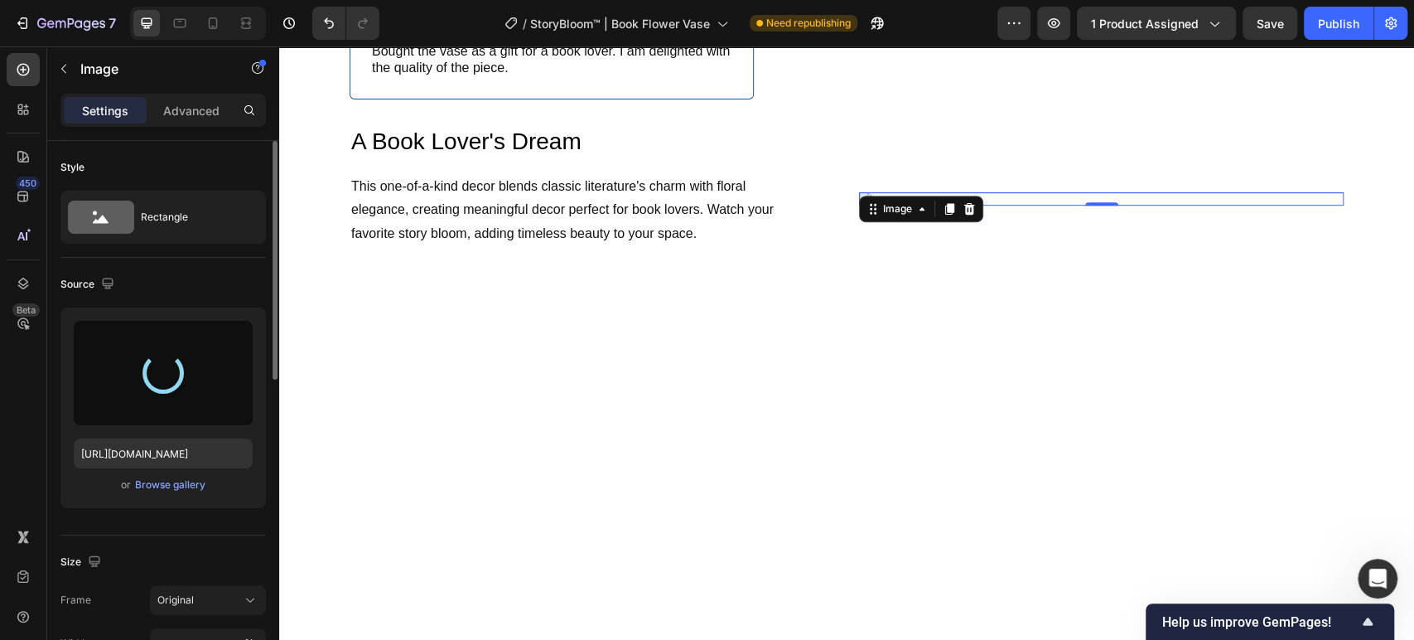
scroll to position [179, 0]
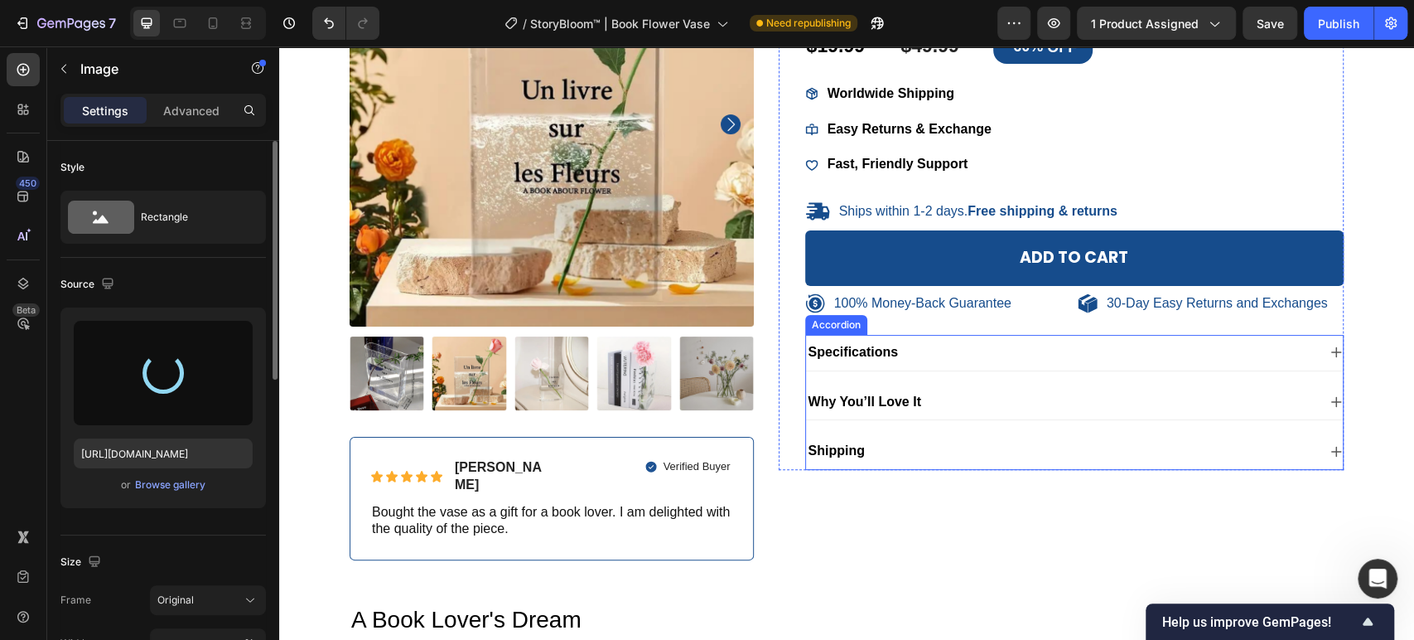
click at [998, 354] on div "Specifications" at bounding box center [1061, 352] width 511 height 22
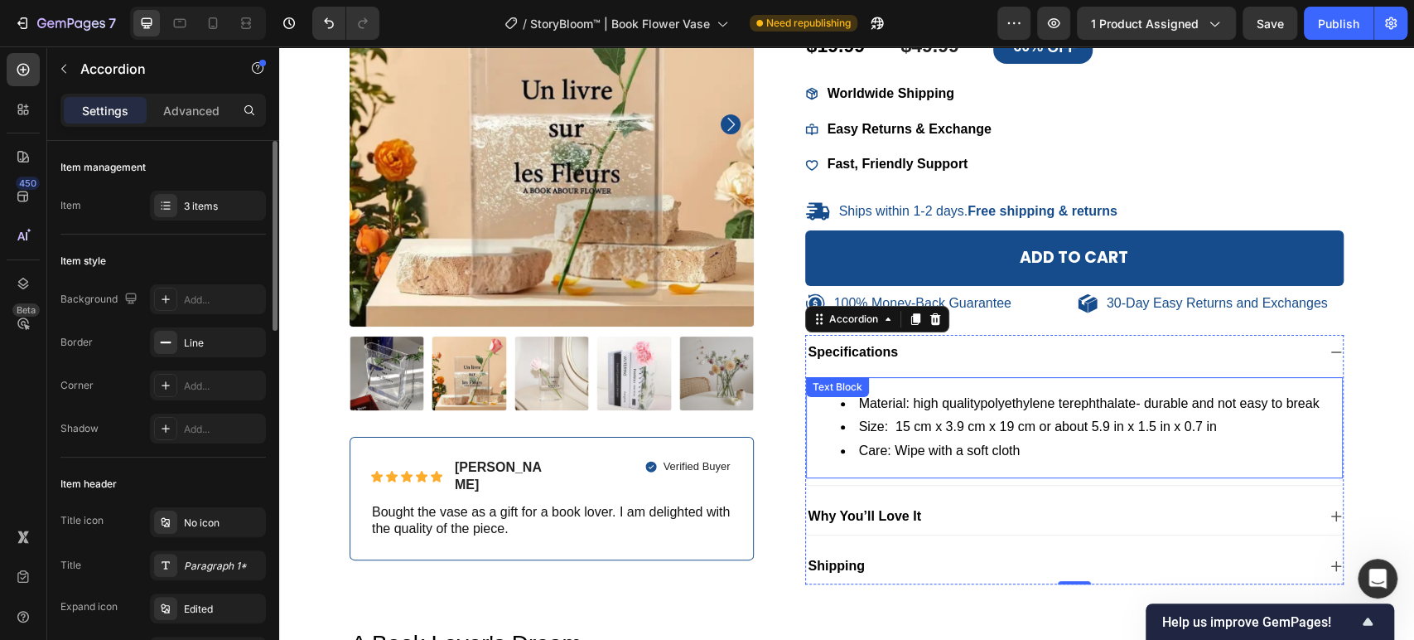
click at [883, 403] on li "Material: high quality polyethylene terephthalate - durable and not easy to bre…" at bounding box center [1091, 404] width 501 height 24
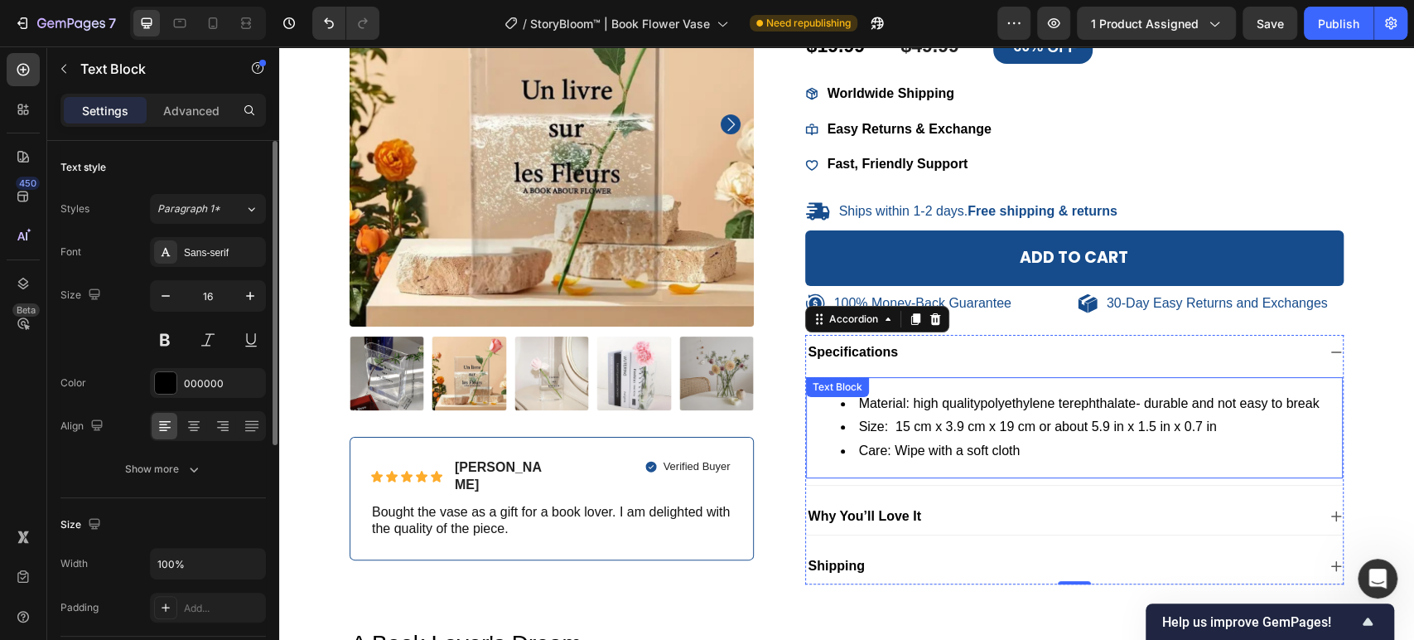
click at [869, 397] on div "Text Block" at bounding box center [837, 387] width 63 height 20
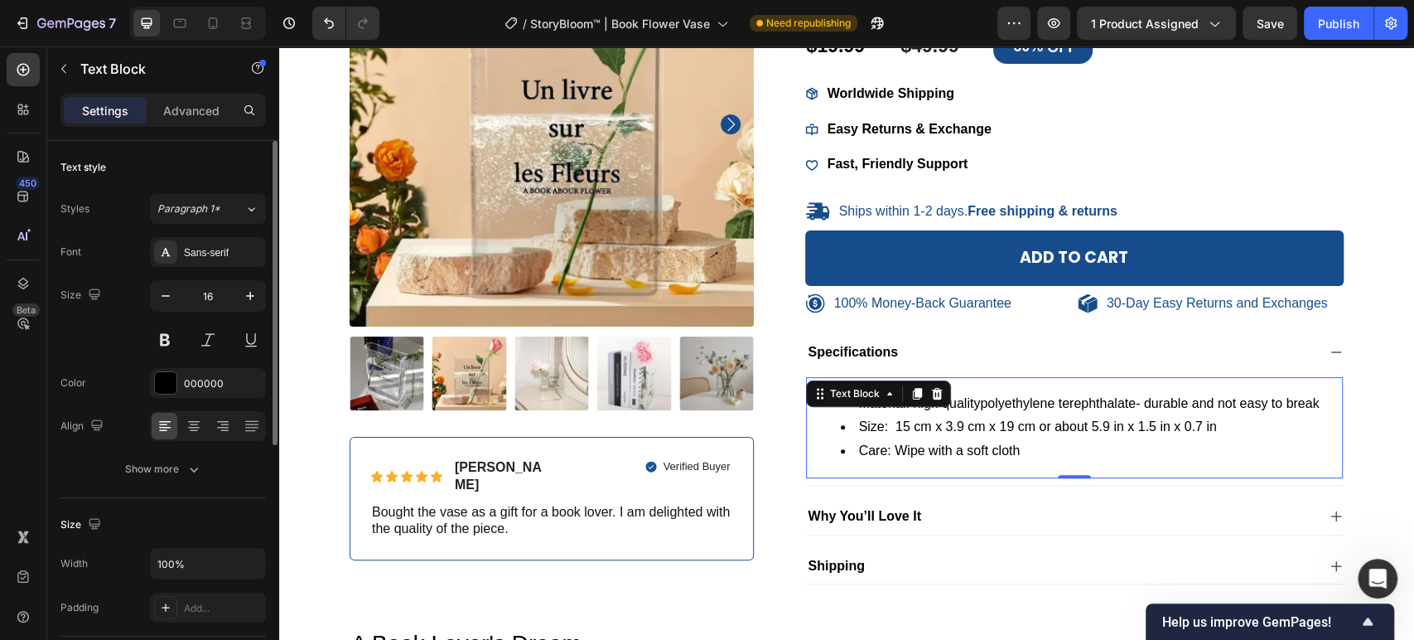
click at [946, 423] on li "Size: 15 cm x 3.9 cm x 19 cm or about 5.9 in x 1.5 in x 0.7 in" at bounding box center [1091, 427] width 501 height 24
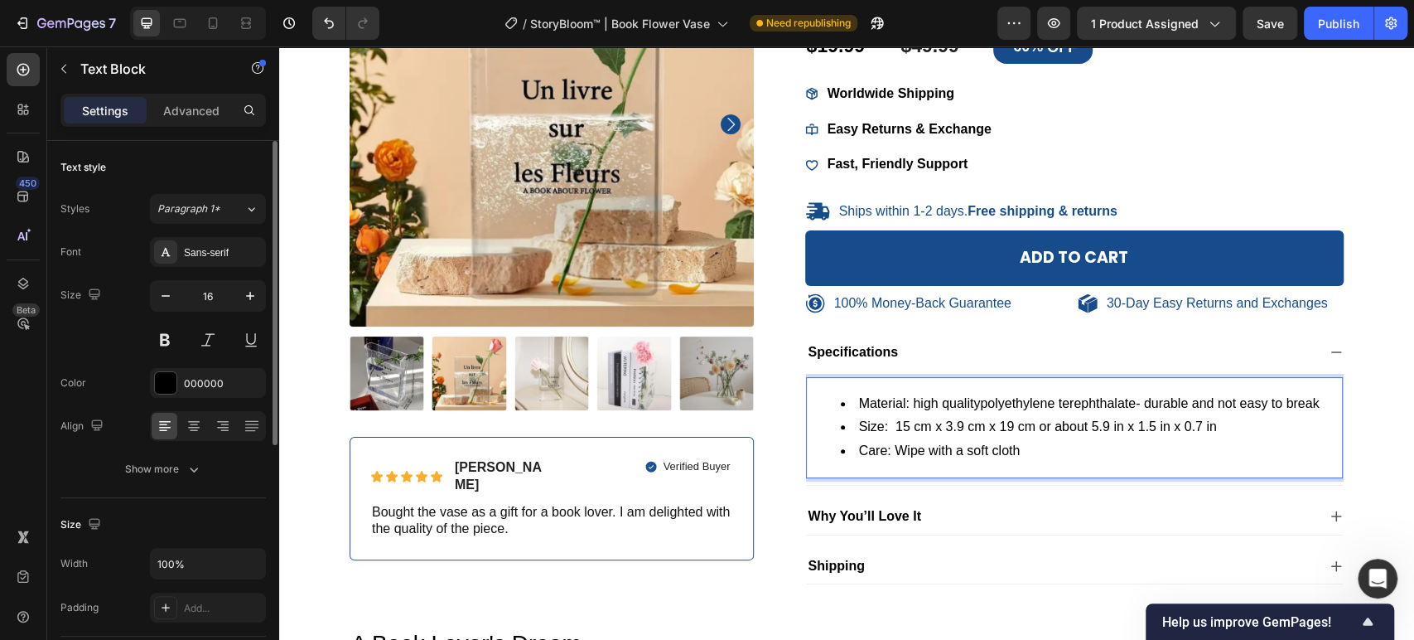
click at [869, 449] on li "Care: Wipe with a soft cloth" at bounding box center [1091, 451] width 501 height 24
click at [955, 444] on li "Care : Wipe with a soft cloth" at bounding box center [1091, 451] width 501 height 24
click at [866, 427] on li "Size: 15 cm x 3.9 cm x 19 cm or about 5.9 in x 1.5 in x 0.7 in" at bounding box center [1091, 427] width 501 height 24
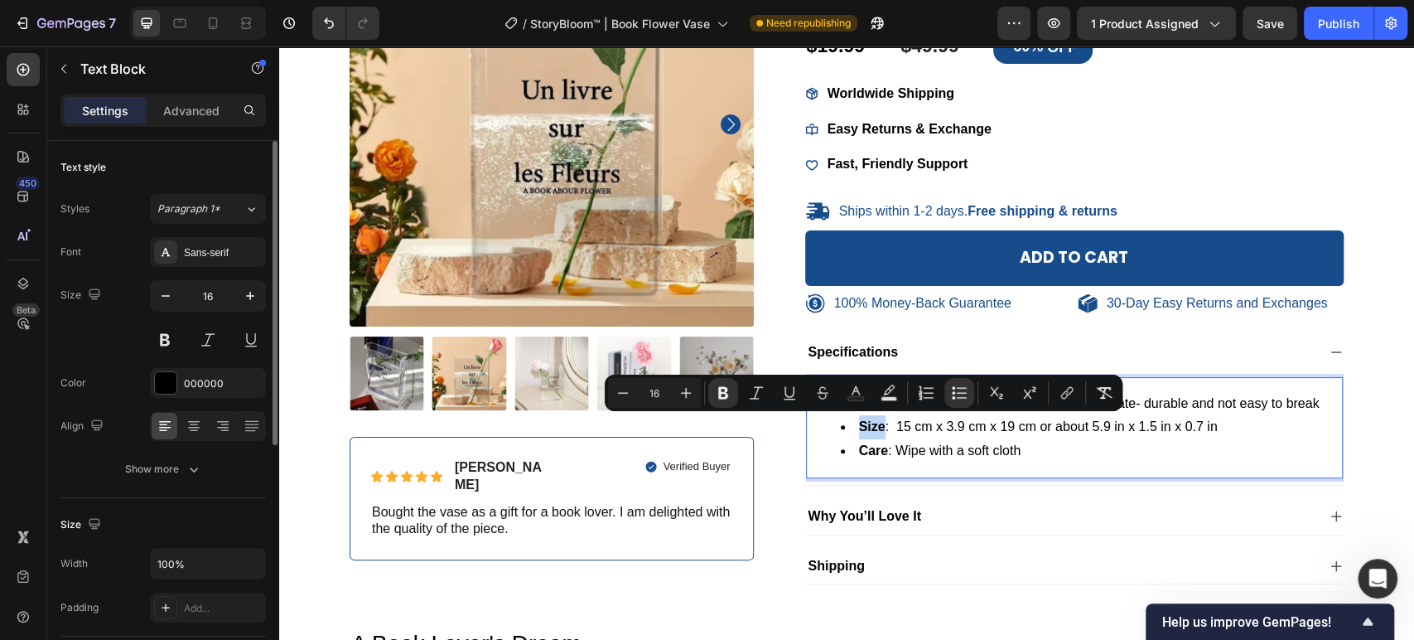
click at [967, 436] on ul "Material: high quality polyethylene terephthalate - durable and not easy to bre…" at bounding box center [1075, 427] width 534 height 71
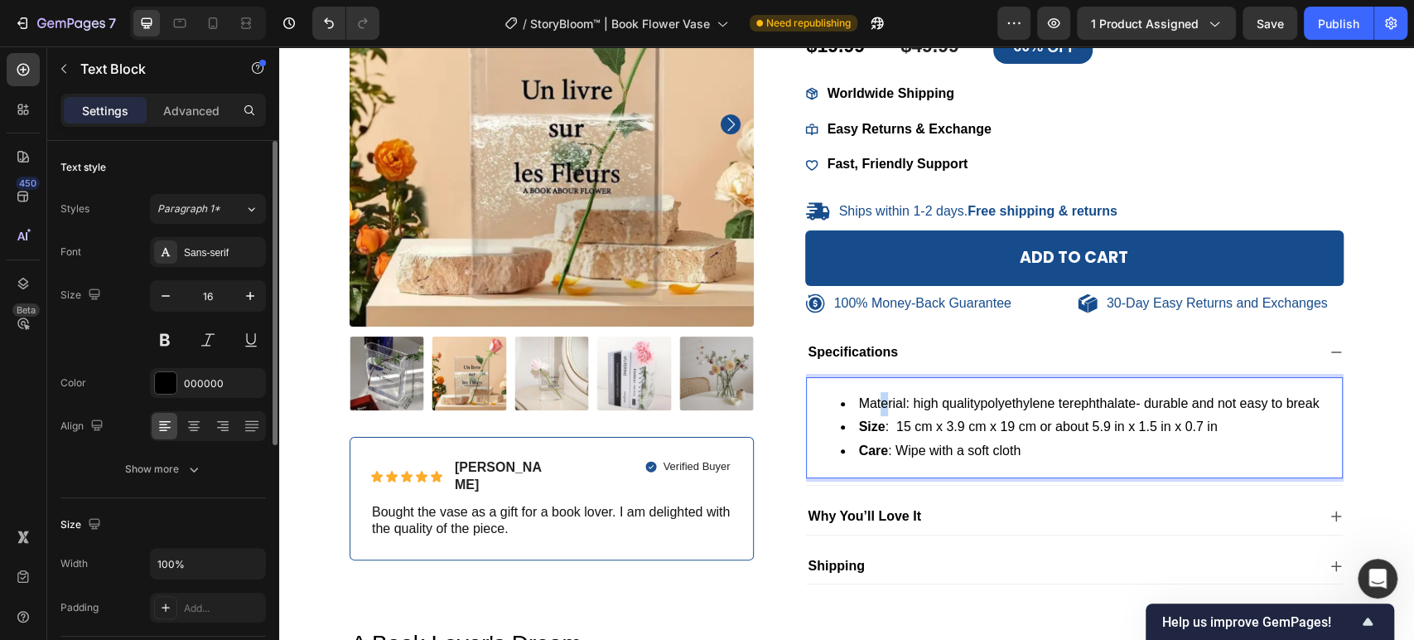
click at [876, 399] on li "Material: high quality polyethylene terephthalate - durable and not easy to bre…" at bounding box center [1091, 404] width 501 height 24
click at [864, 399] on li "Mat e rial: high quality polyethylene terephthalate - durable and not easy to b…" at bounding box center [1091, 404] width 501 height 24
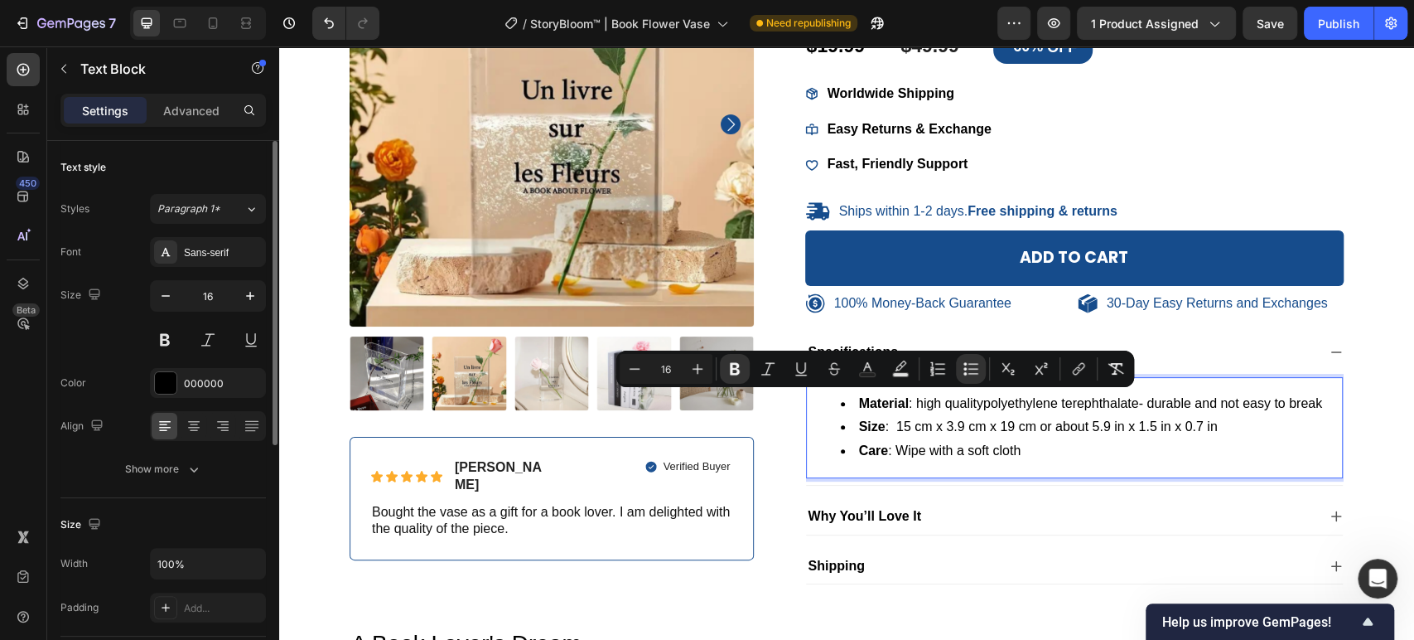
click at [992, 425] on li "Size : 15 cm x 3.9 cm x 19 cm or about 5.9 in x 1.5 in x 0.7 in" at bounding box center [1091, 427] width 501 height 24
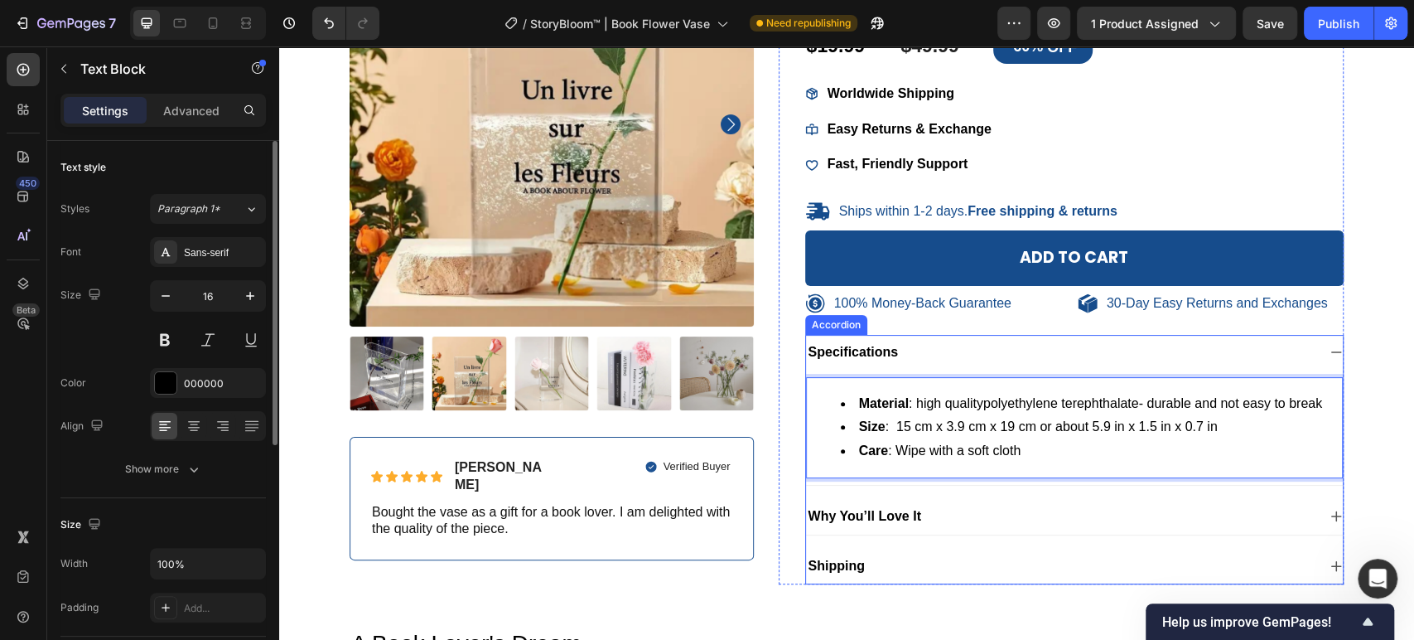
click at [971, 517] on div "Why You’ll Love It" at bounding box center [1061, 516] width 511 height 22
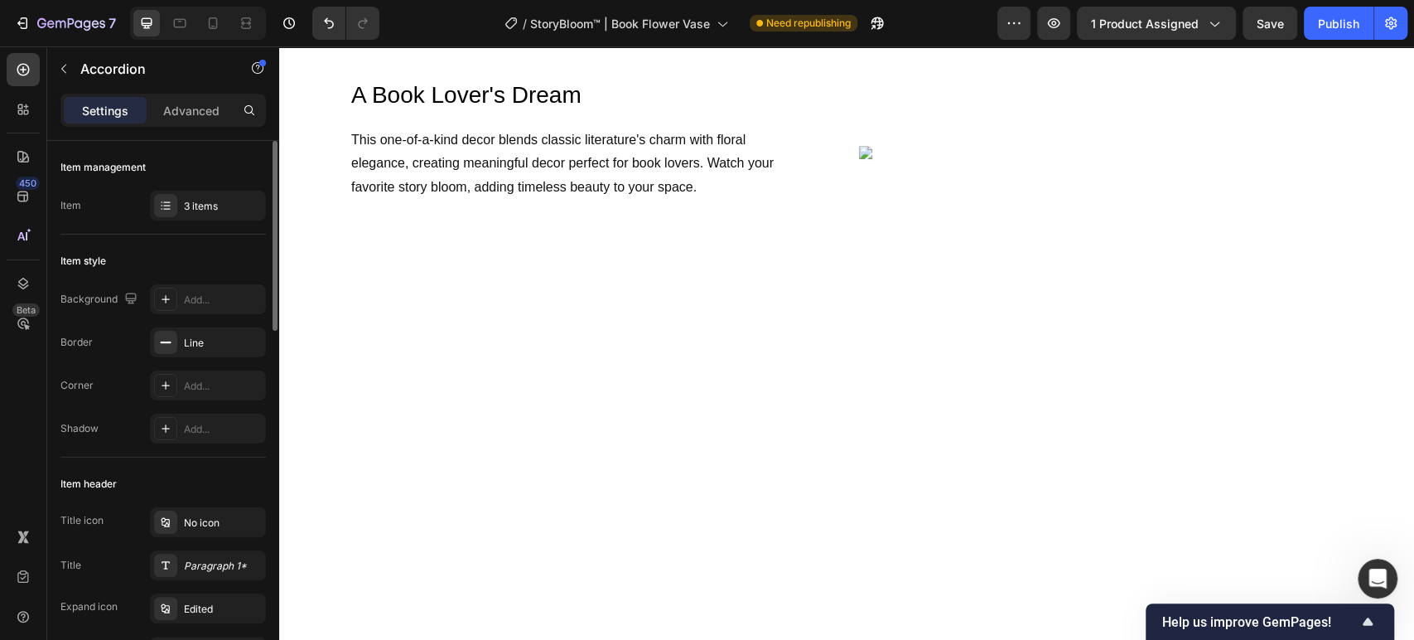
scroll to position [824, 0]
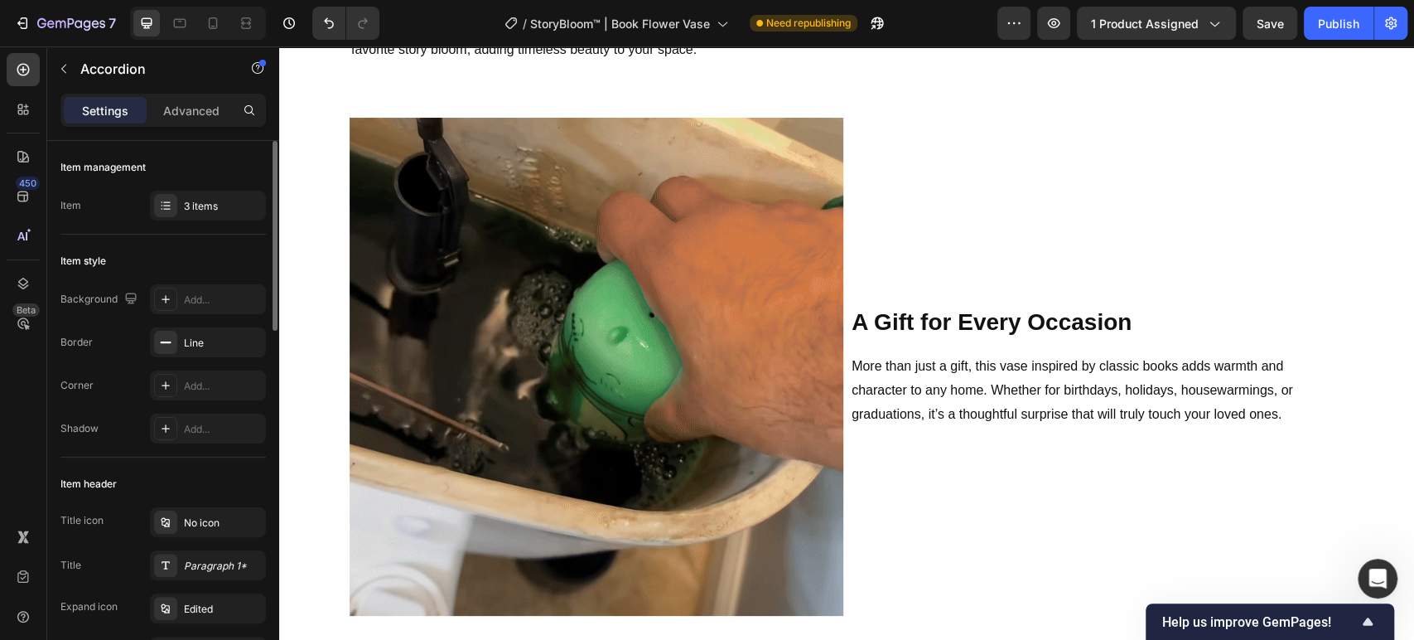
click at [1053, 22] on img at bounding box center [1101, 14] width 485 height 13
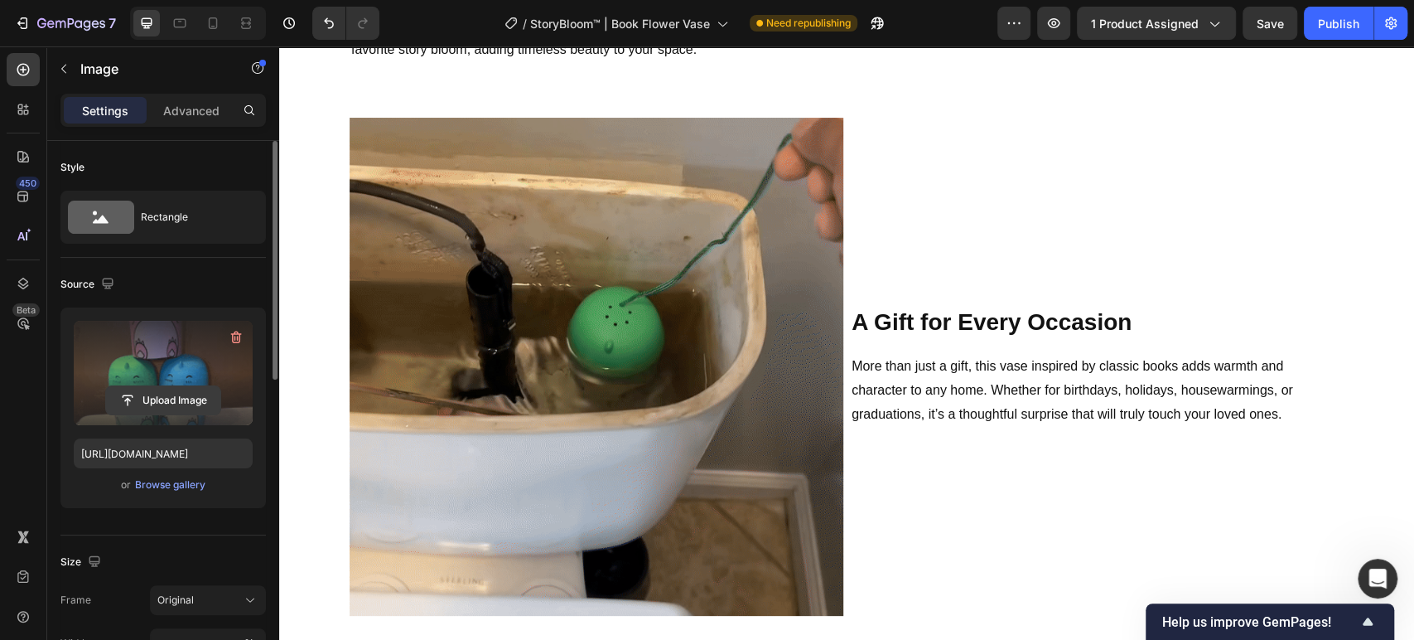
click at [207, 394] on input "file" at bounding box center [163, 400] width 114 height 28
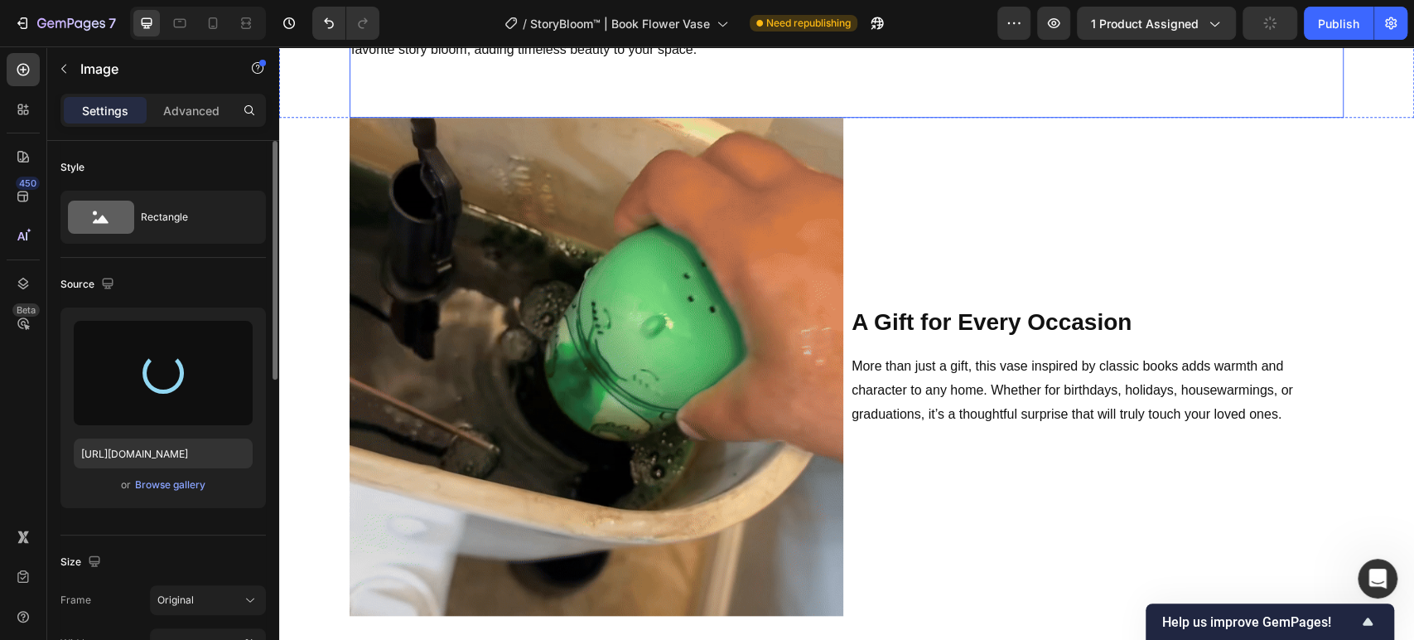
type input "[URL][DOMAIN_NAME]"
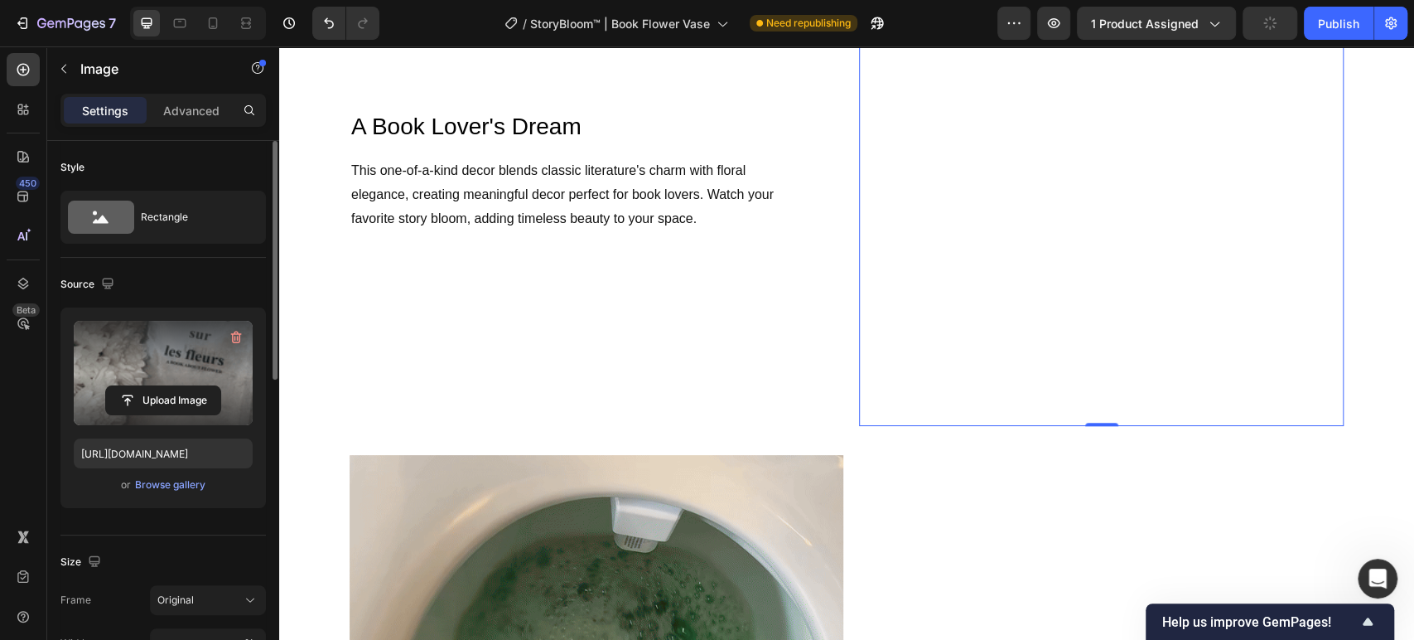
scroll to position [732, 0]
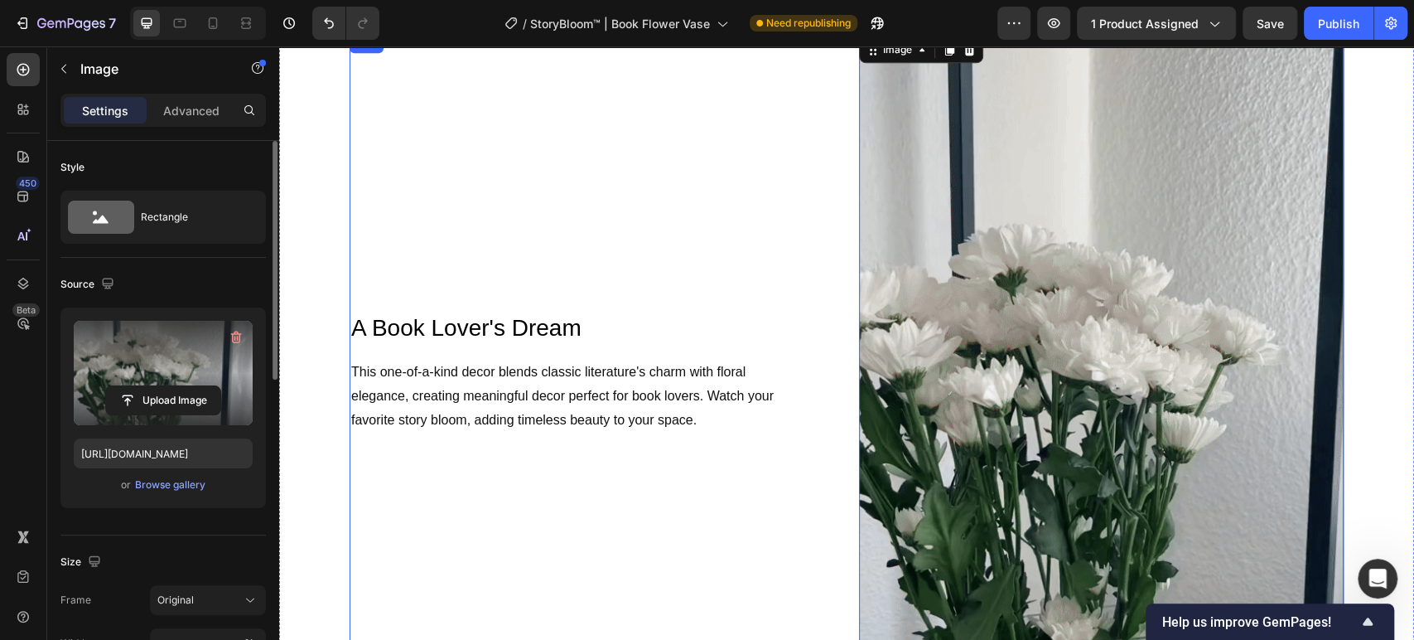
click at [698, 442] on div "A Book Lover's Dream Heading This one-of-a-kind decor blends classic literature…" at bounding box center [592, 384] width 485 height 703
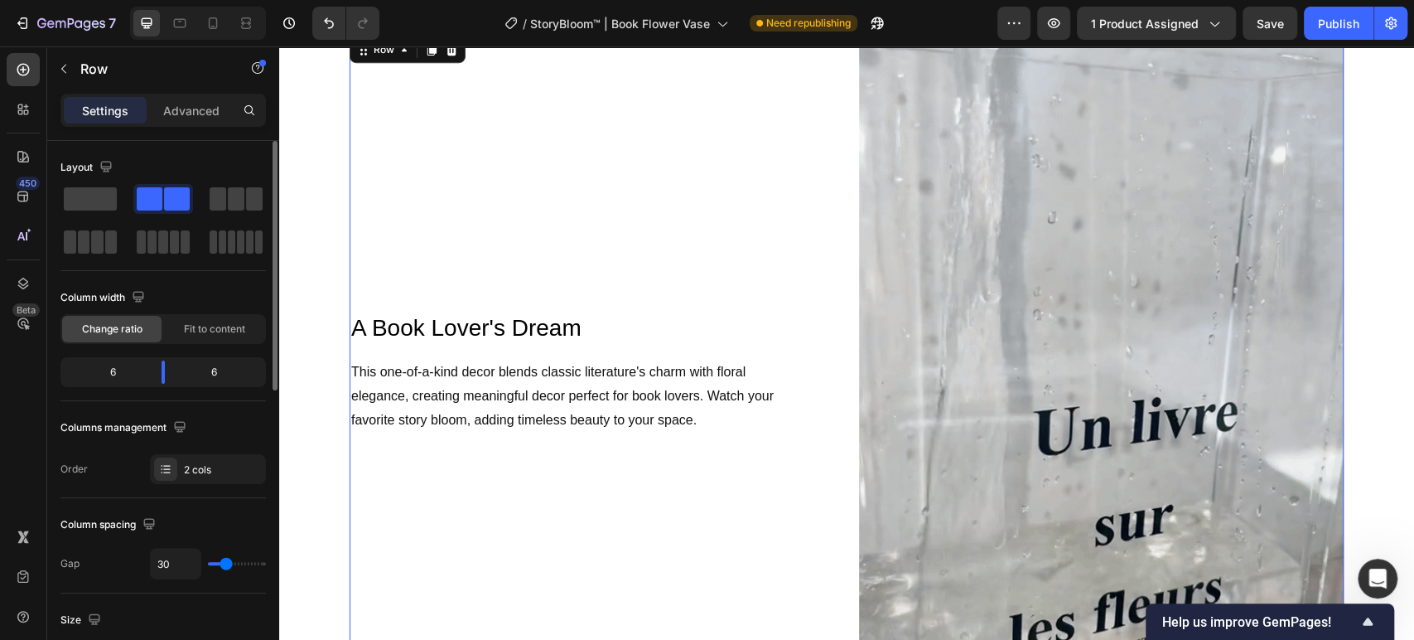
scroll to position [1007, 0]
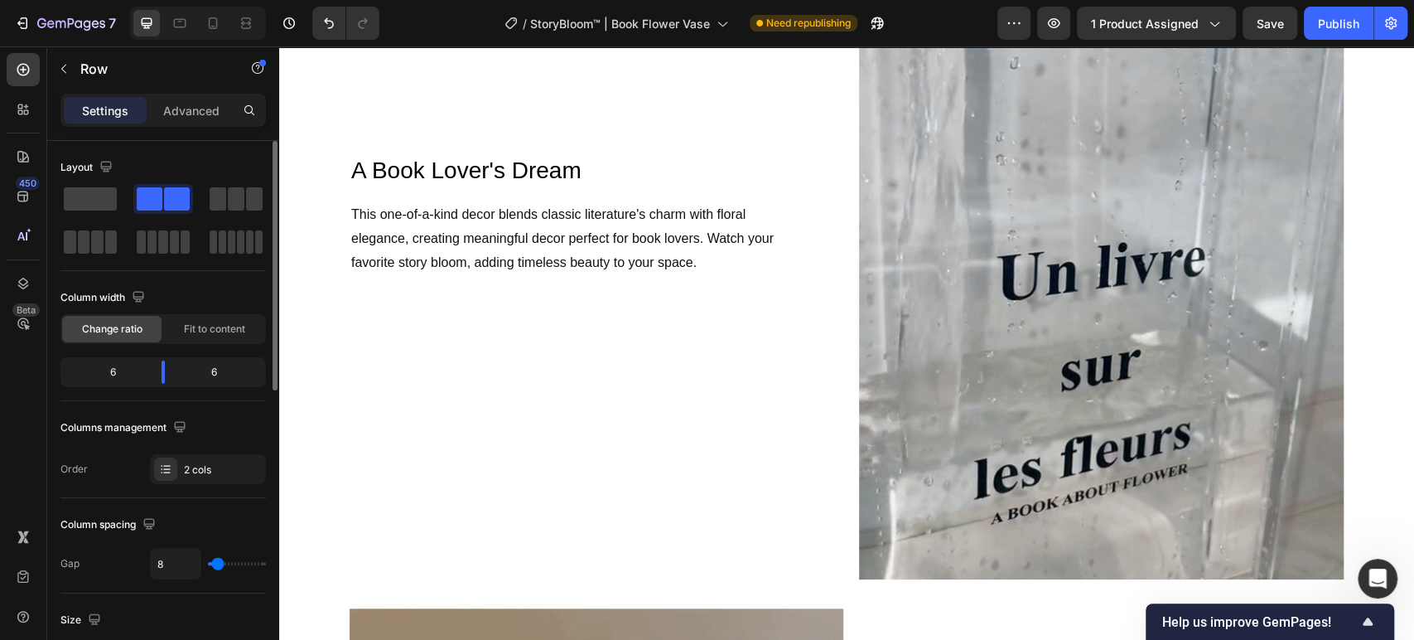
scroll to position [896, 0]
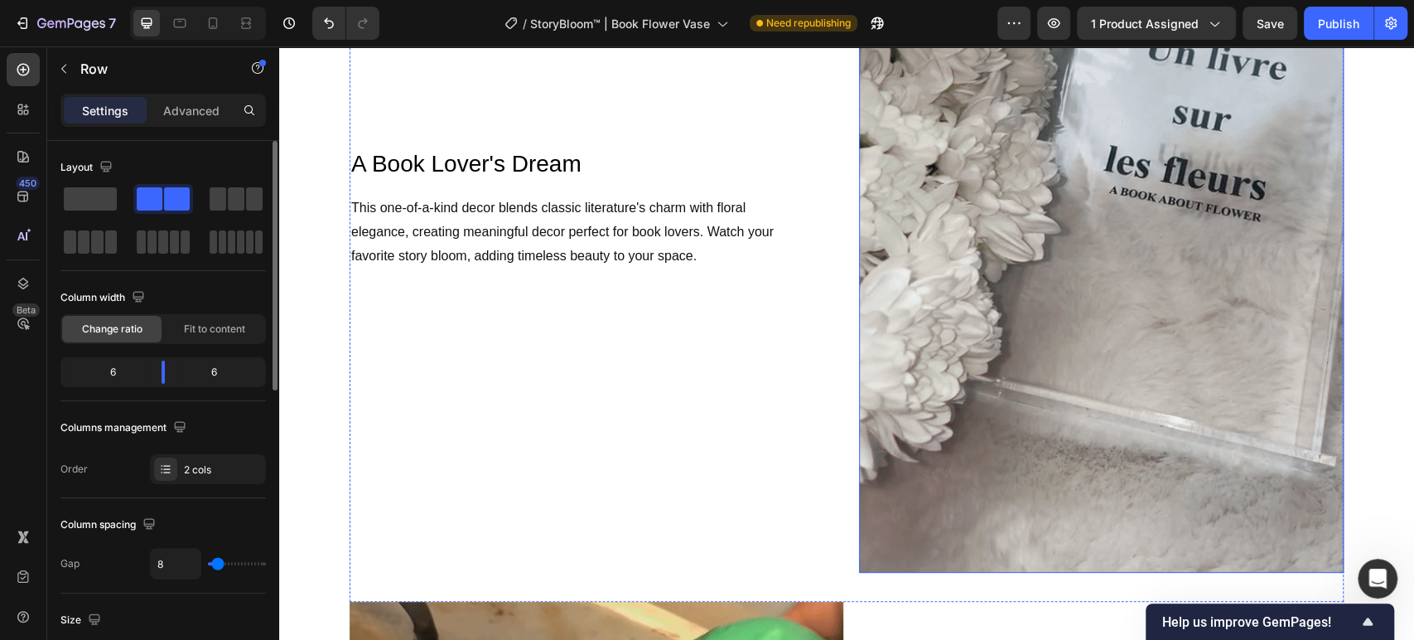
click at [1110, 221] on img at bounding box center [1101, 220] width 485 height 703
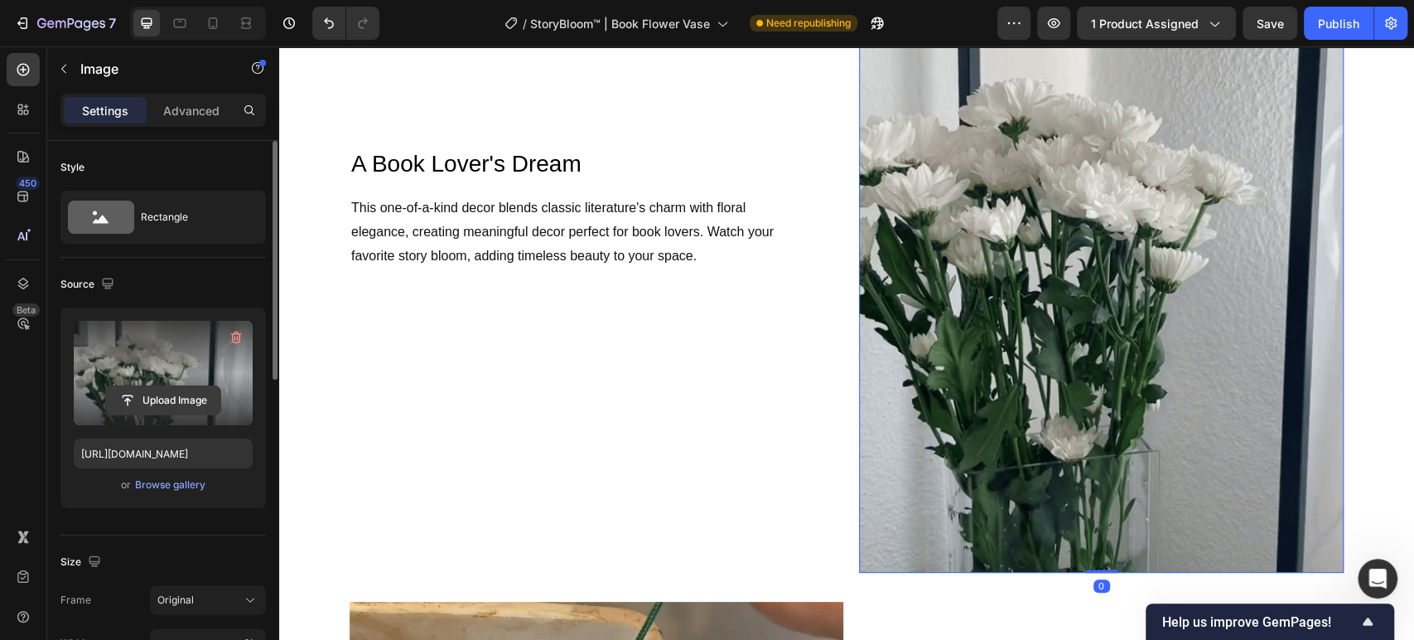
click at [143, 389] on input "file" at bounding box center [163, 400] width 114 height 28
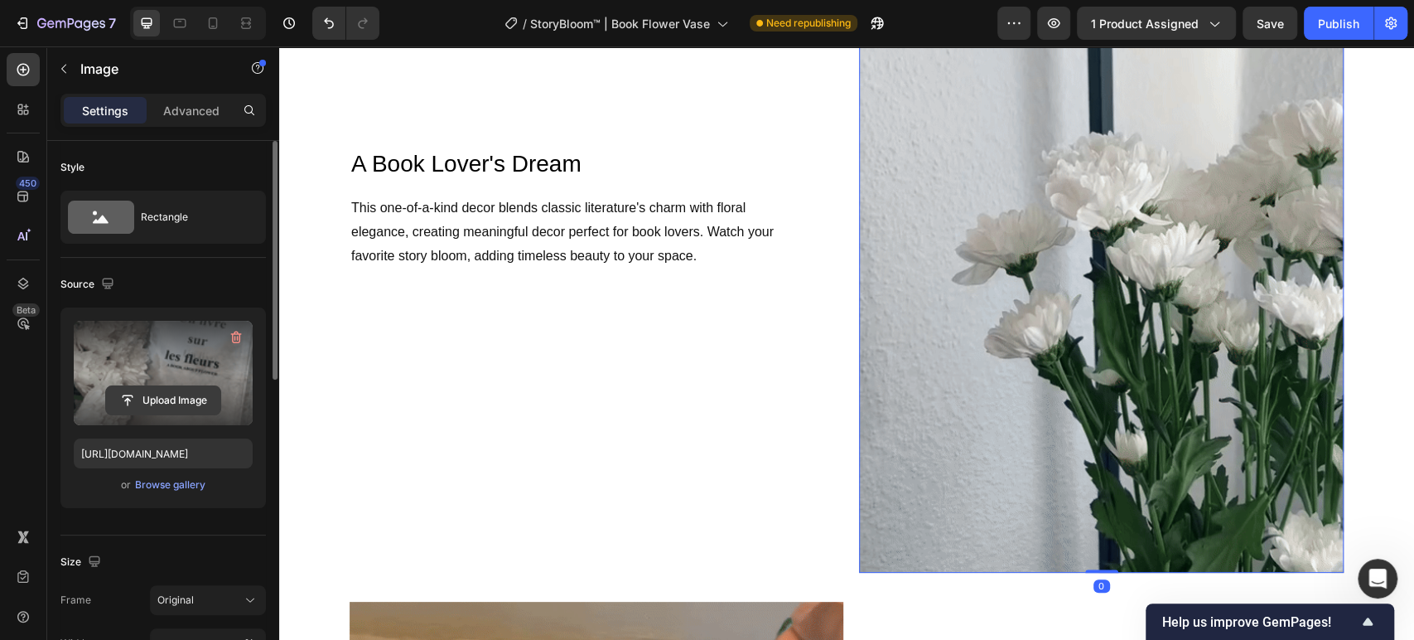
type input "C:\fakepath\snaptik_7237550792578747675_v2-ezgif.com-video-to-gif-converter (1)…"
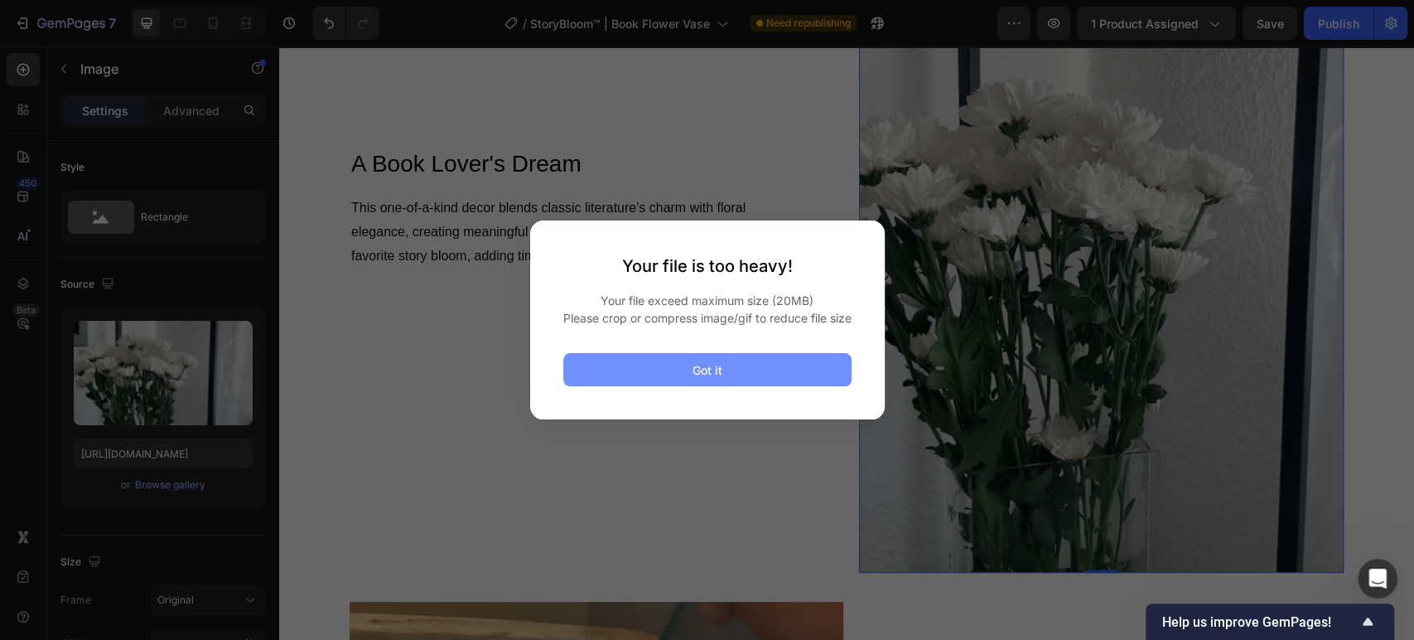
click at [690, 376] on button "Got it" at bounding box center [707, 369] width 288 height 33
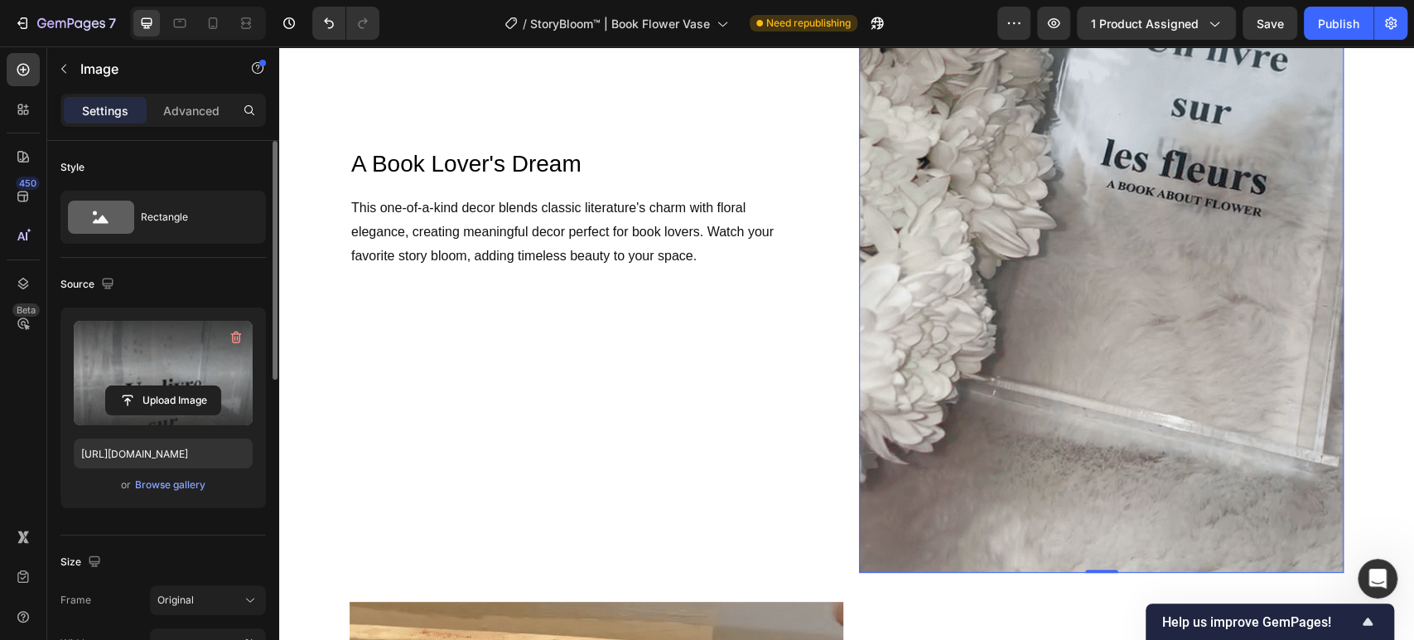
click at [222, 384] on label at bounding box center [163, 373] width 179 height 104
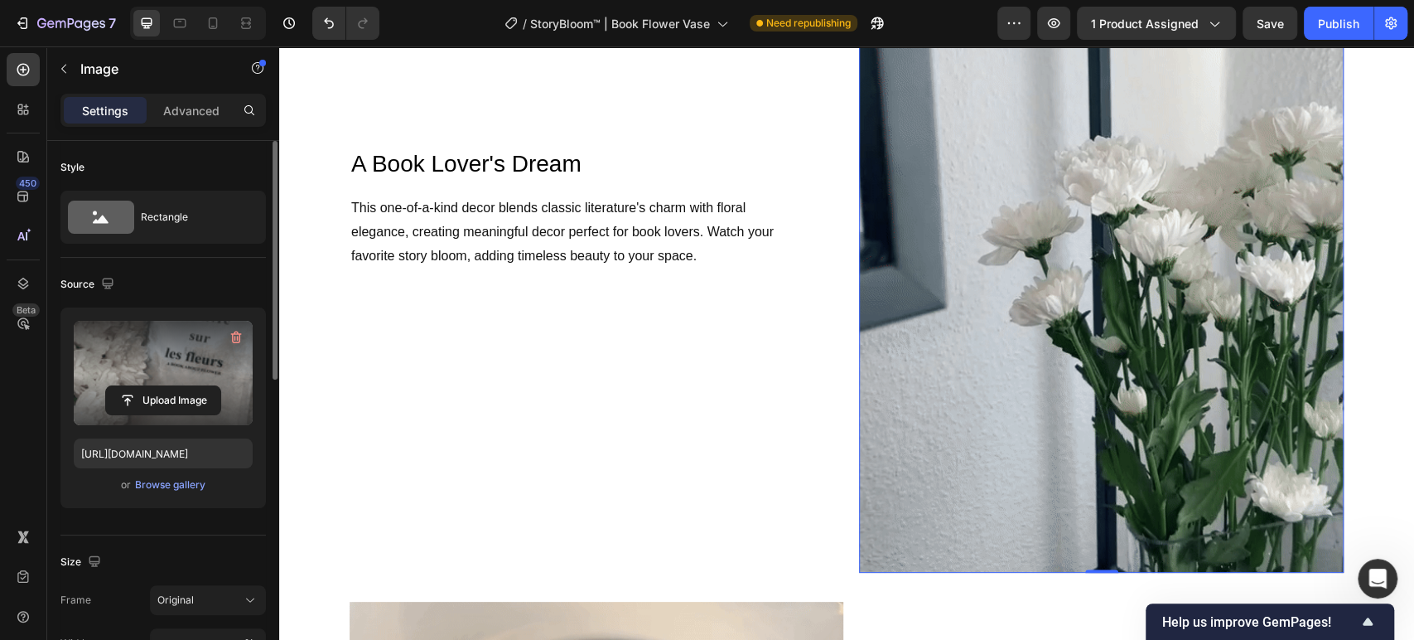
click at [220, 386] on input "file" at bounding box center [163, 400] width 114 height 28
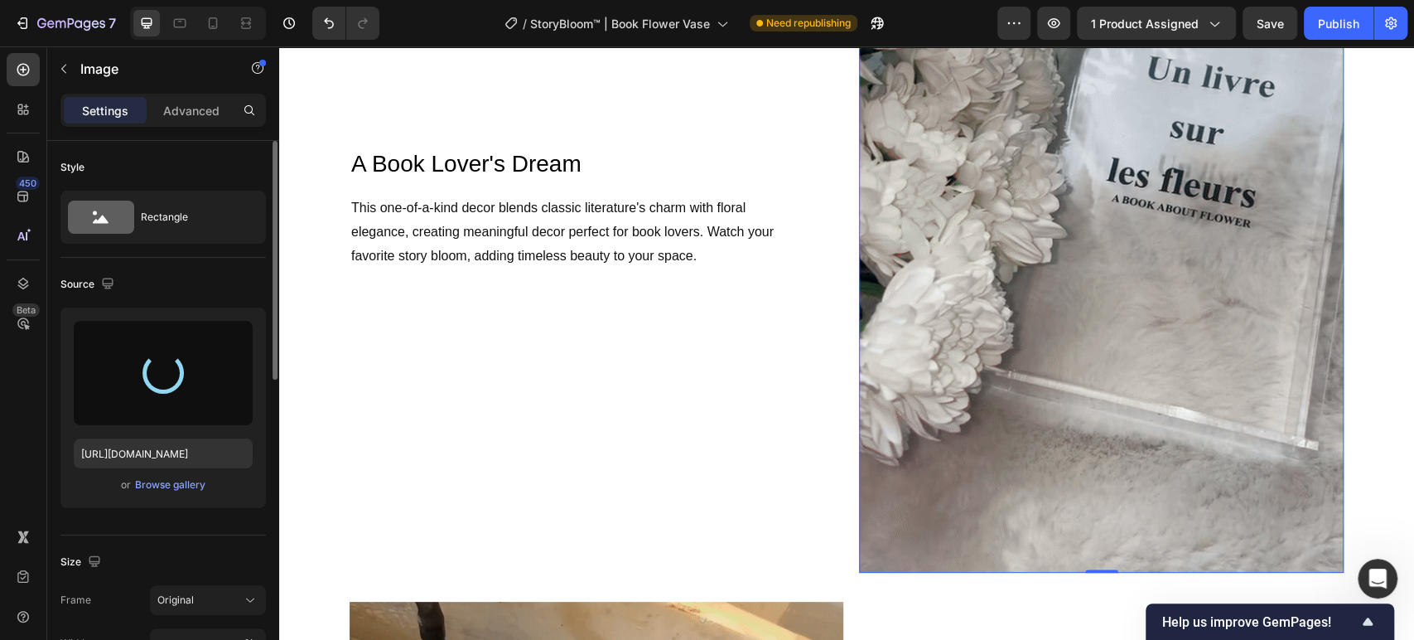
type input "[URL][DOMAIN_NAME]"
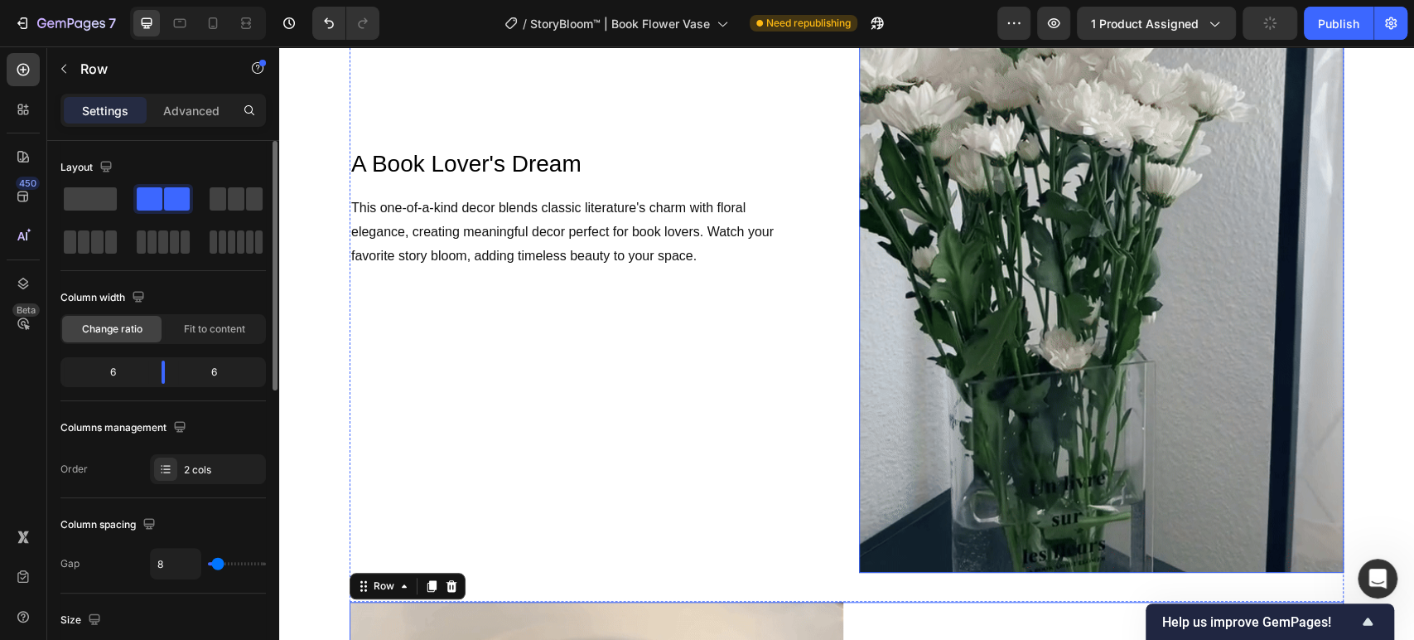
click at [978, 456] on img at bounding box center [1101, 220] width 485 height 703
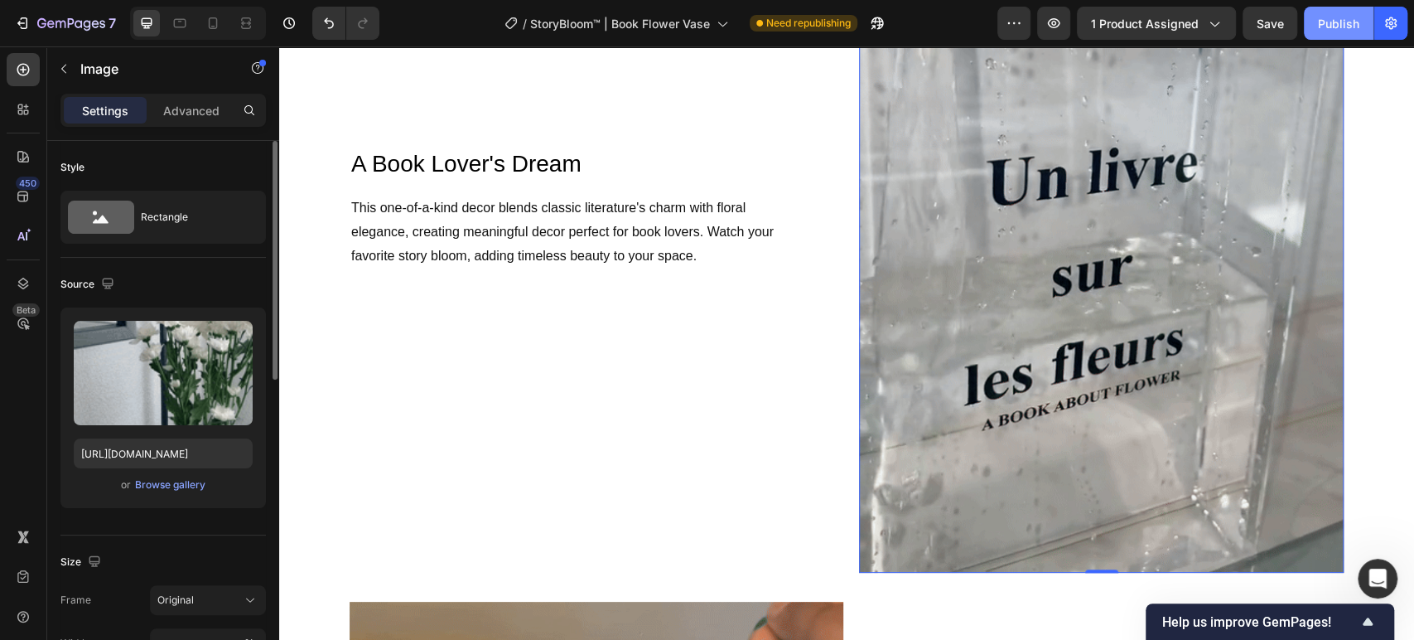
click at [1334, 24] on div "Publish" at bounding box center [1338, 23] width 41 height 17
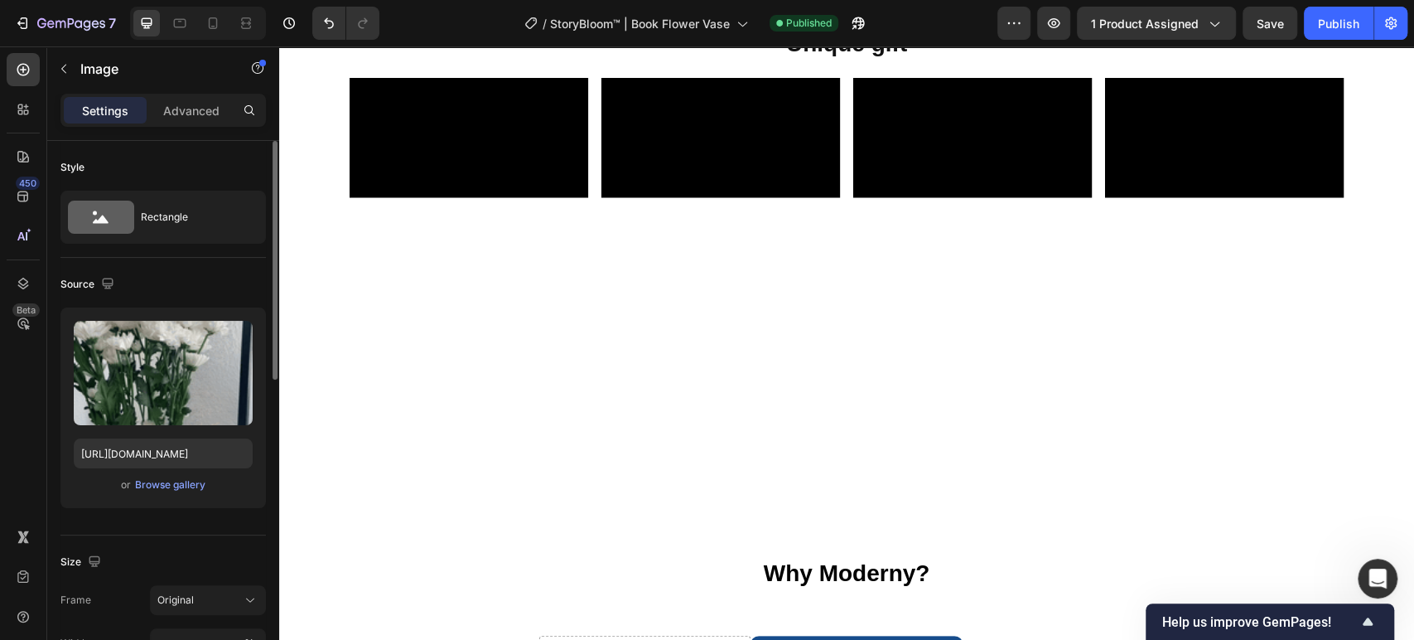
scroll to position [1448, 0]
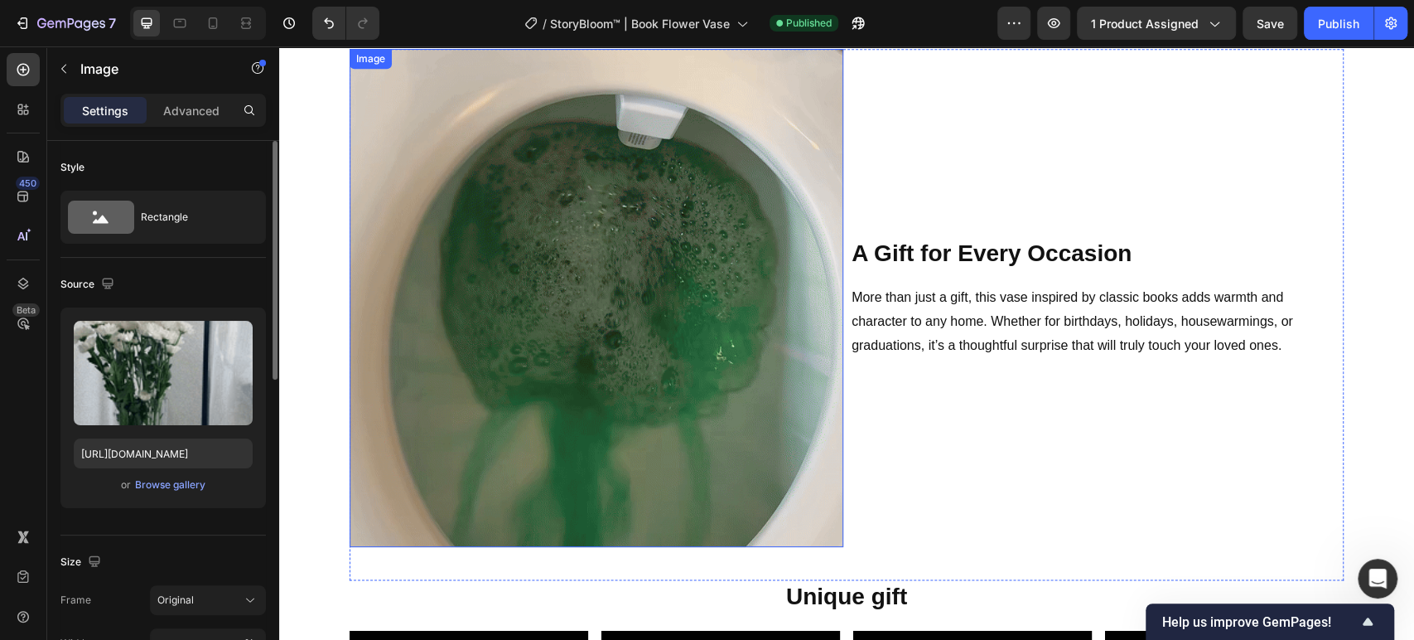
click at [659, 283] on img at bounding box center [597, 298] width 494 height 498
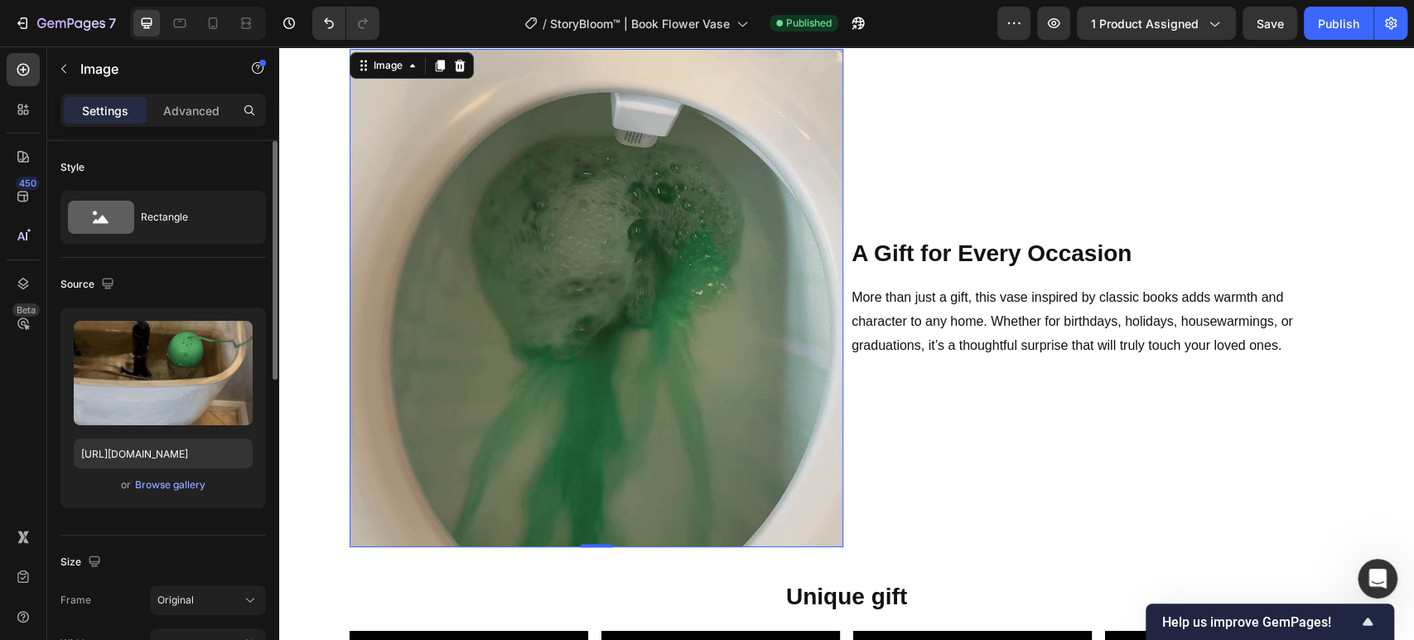
click at [770, 250] on img at bounding box center [597, 298] width 494 height 498
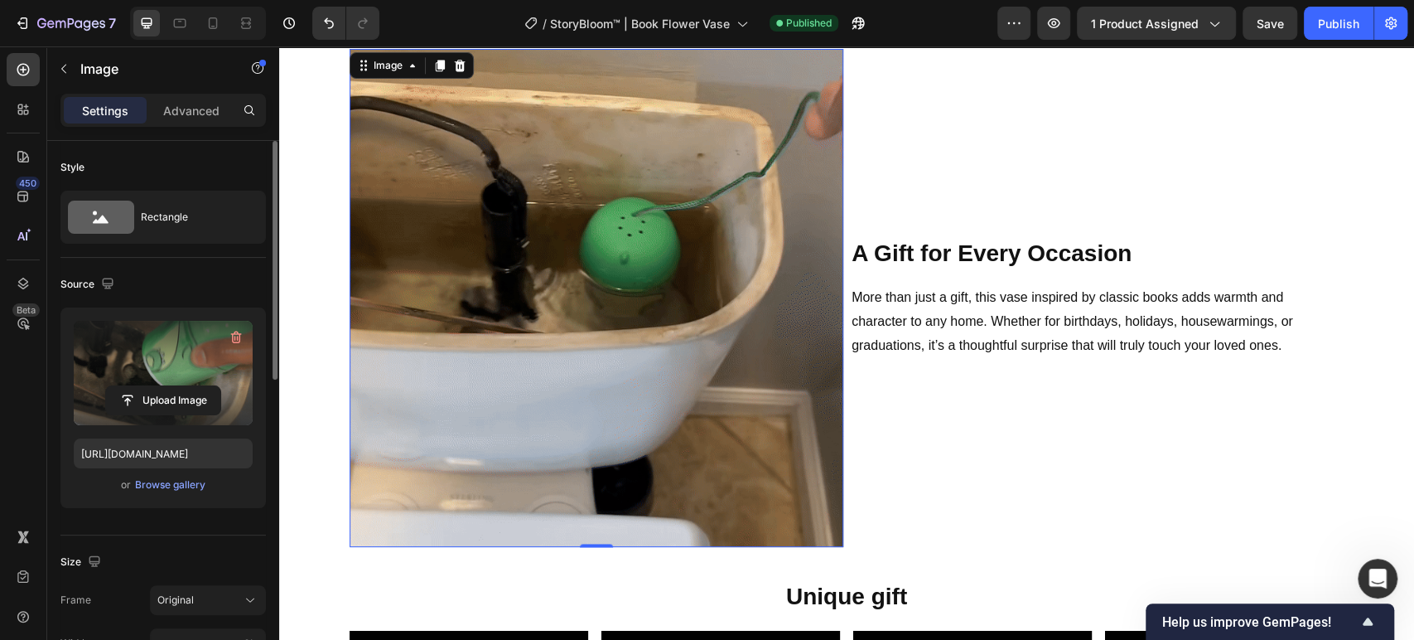
click at [176, 402] on input "file" at bounding box center [163, 400] width 114 height 28
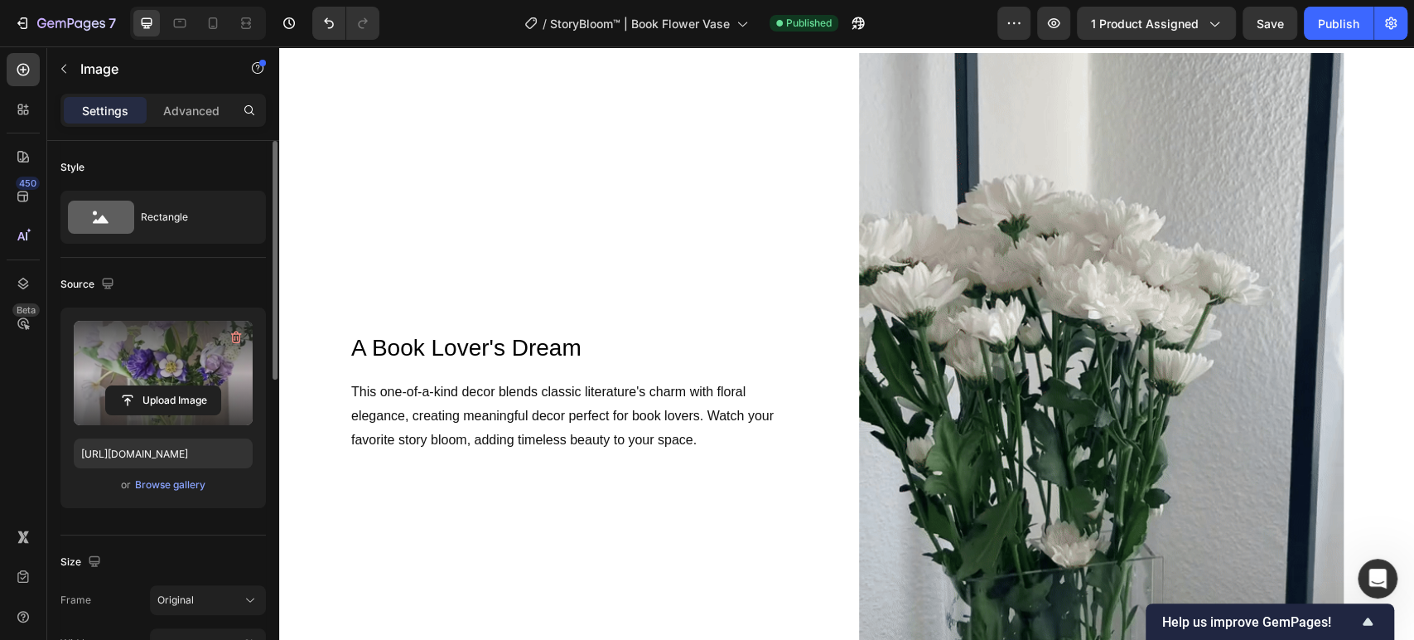
scroll to position [1264, 0]
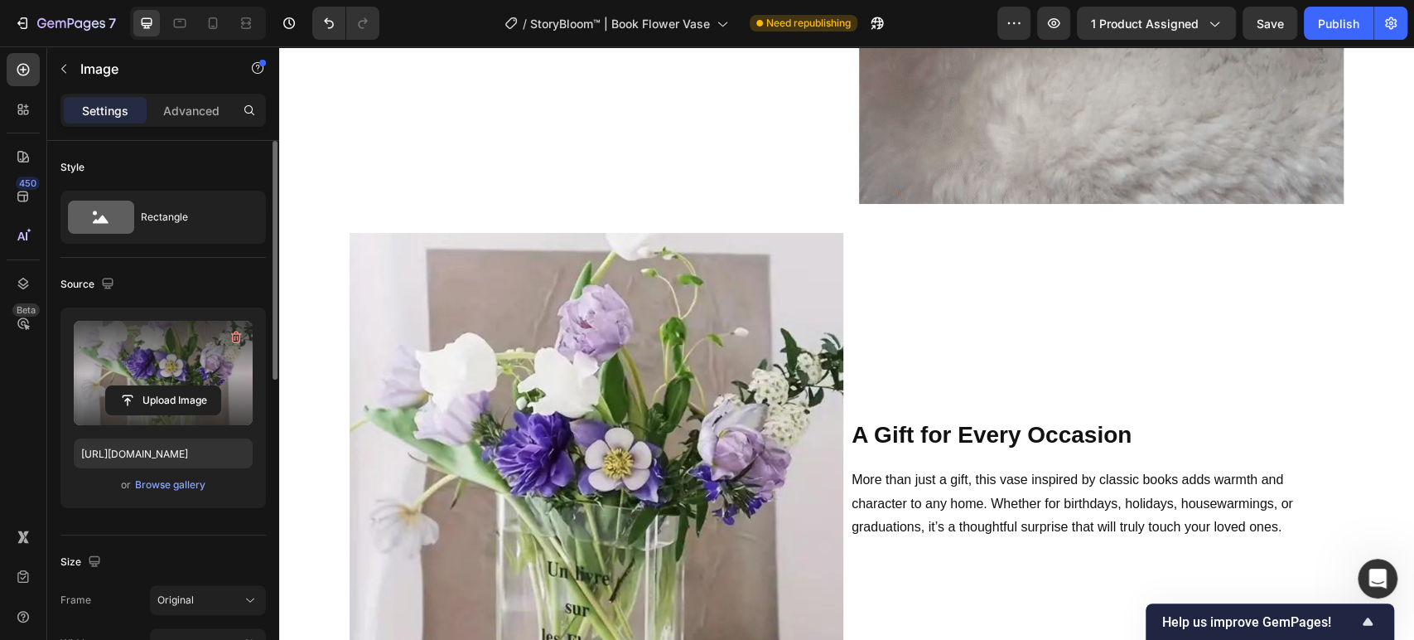
click at [732, 418] on img at bounding box center [597, 480] width 494 height 494
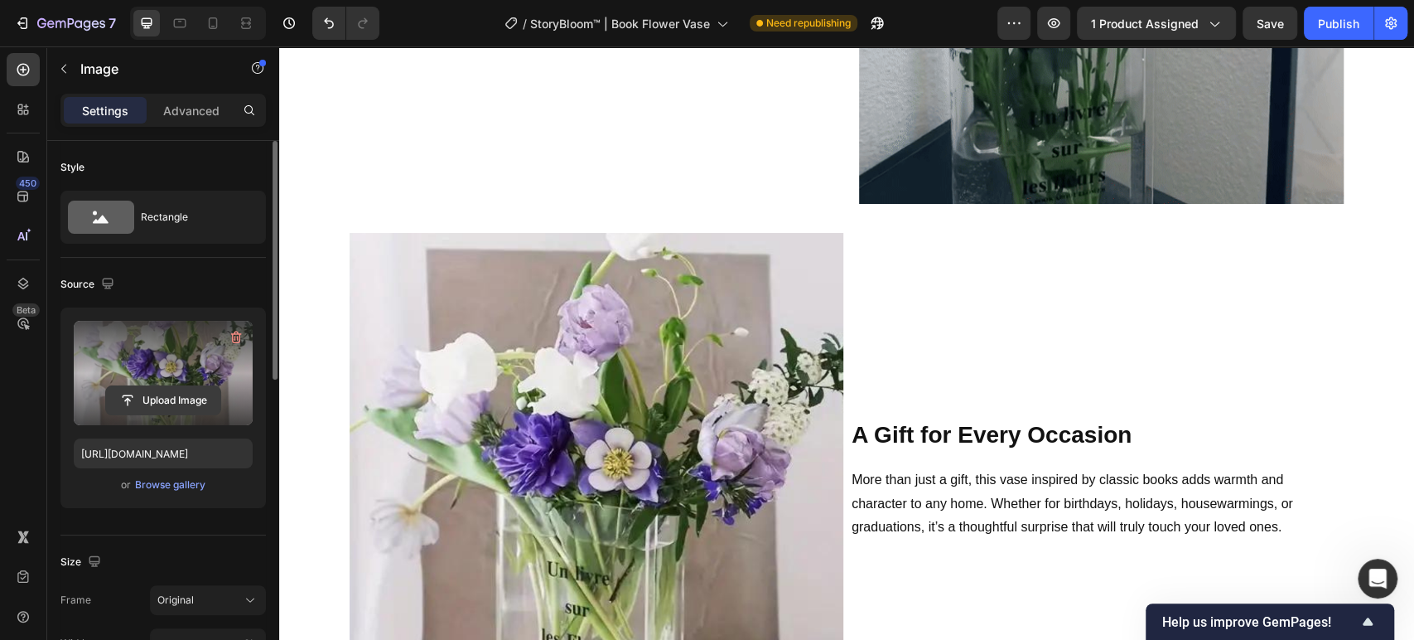
click at [172, 404] on input "file" at bounding box center [163, 400] width 114 height 28
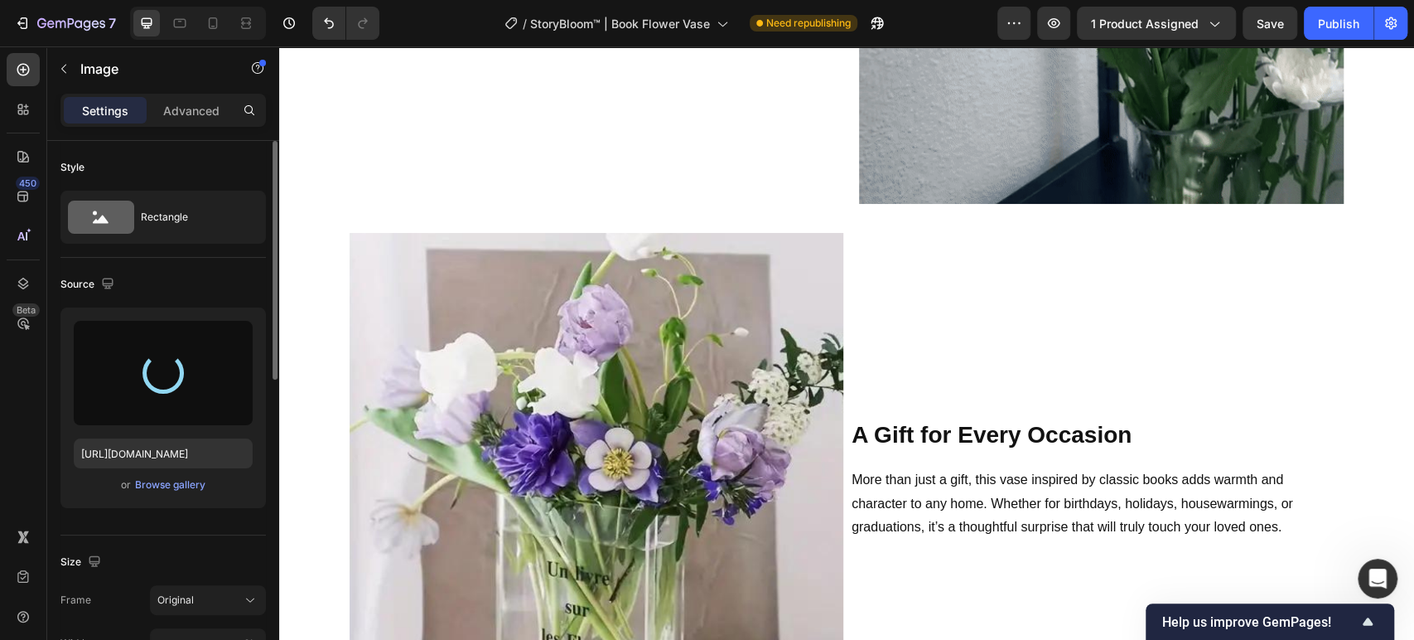
type input "[URL][DOMAIN_NAME]"
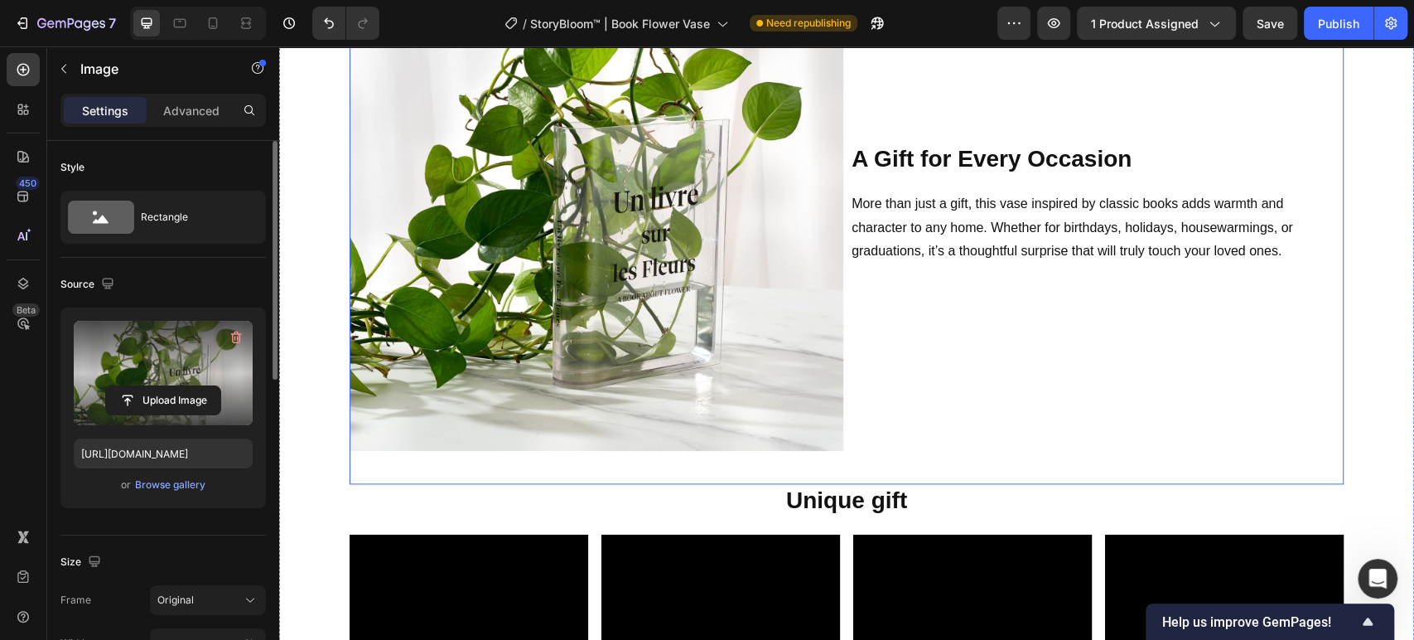
scroll to position [1909, 0]
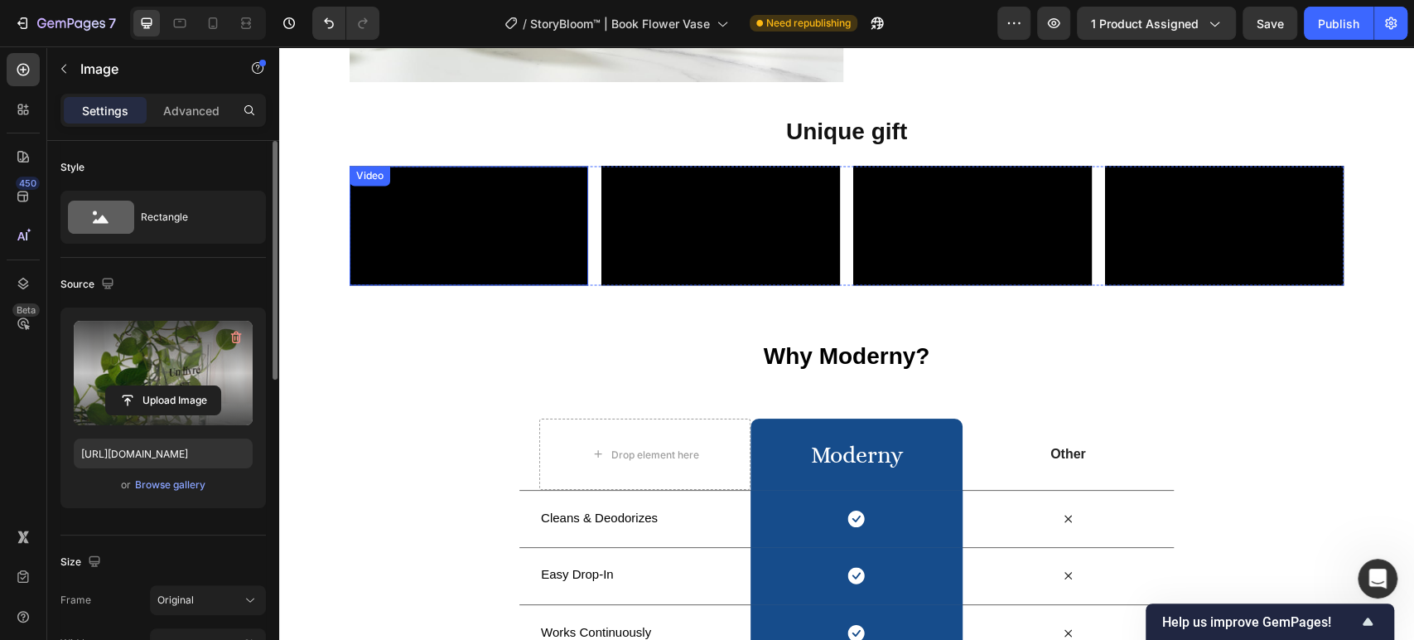
click at [520, 285] on video at bounding box center [469, 225] width 239 height 119
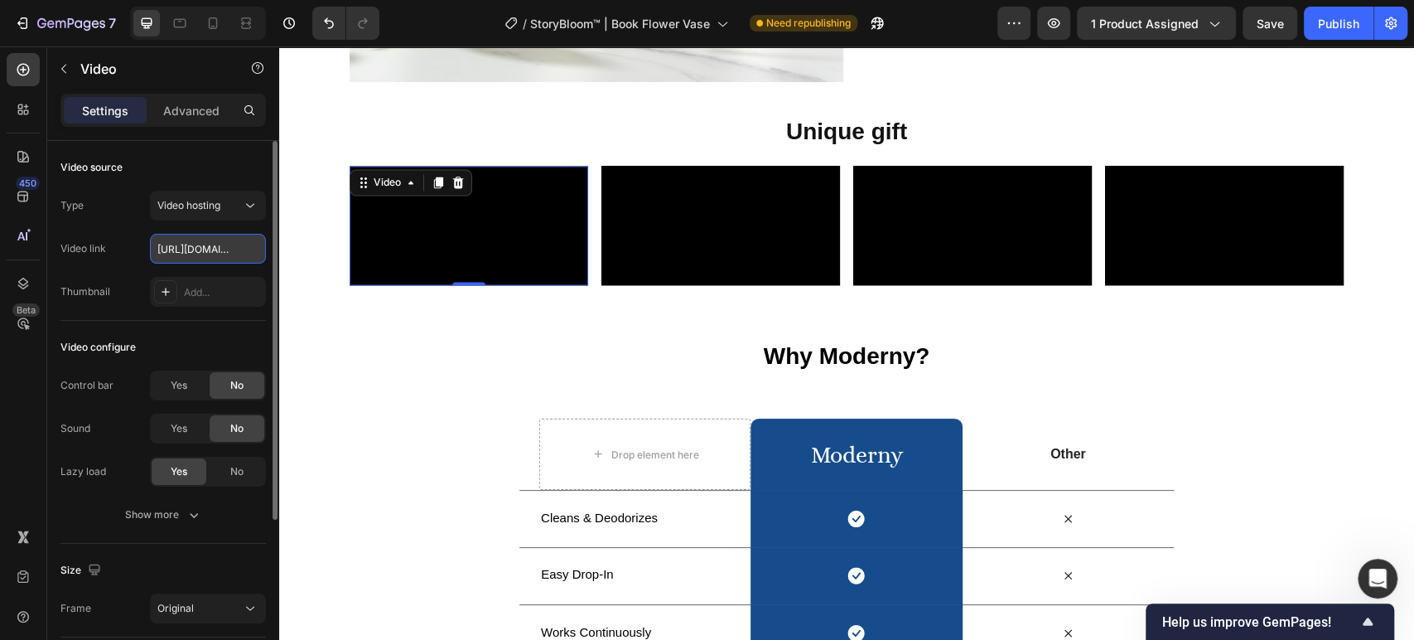
click at [225, 234] on input "[URL][DOMAIN_NAME]" at bounding box center [208, 249] width 116 height 30
paste input "3350a46f065d4702871a42aee20c3458.mp4om/videos/c/o/v/"
paste input "text"
type input "[URL][DOMAIN_NAME]"
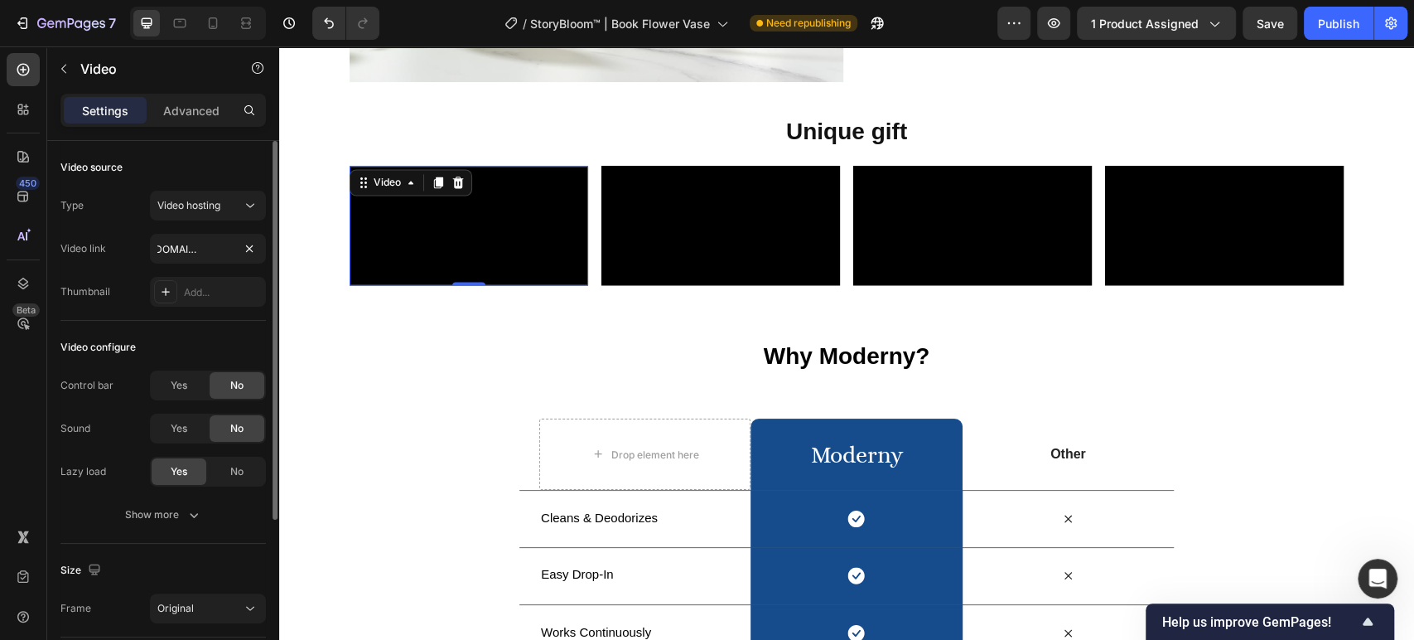
click at [205, 179] on div "Video source Type Video hosting Video link [URL][DOMAIN_NAME] Thumbnail Add..." at bounding box center [162, 231] width 205 height 180
click at [763, 285] on video at bounding box center [720, 225] width 239 height 119
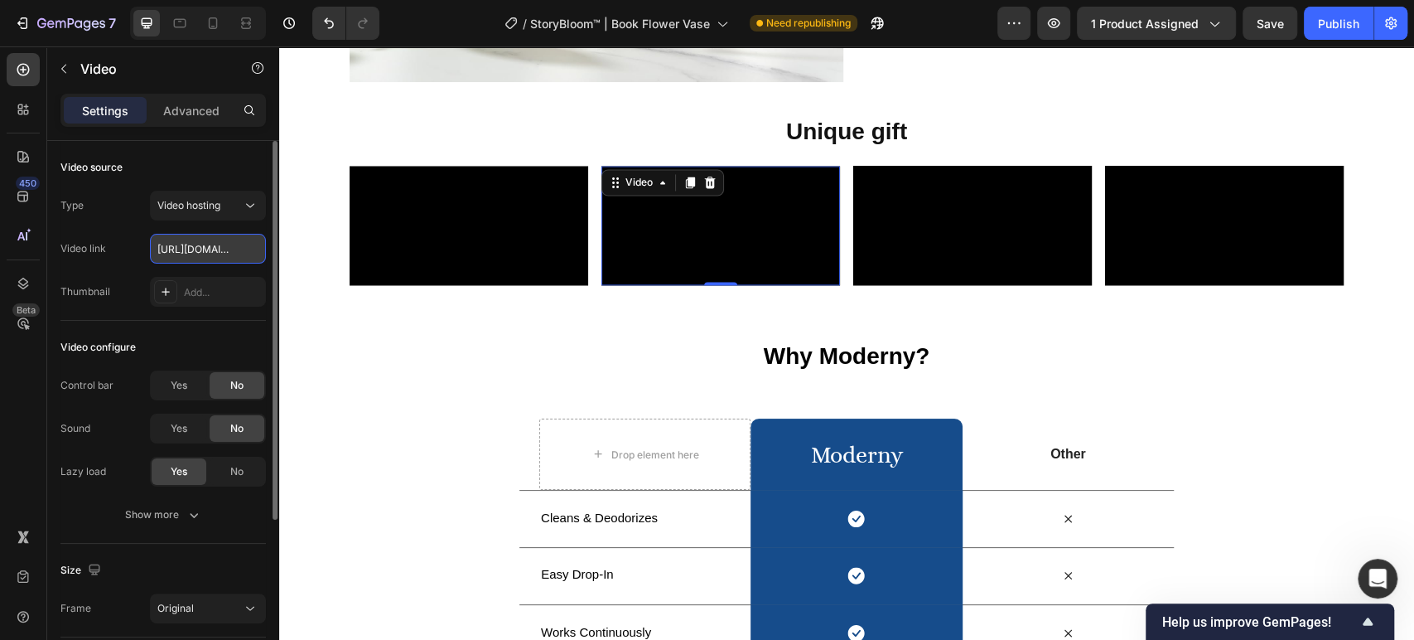
click at [193, 253] on input "[URL][DOMAIN_NAME]" at bounding box center [208, 249] width 116 height 30
paste input "7087cbf3d8d64bcfbdcd69580574d39e"
type input "[URL][DOMAIN_NAME]"
click at [192, 151] on div "Video source Type Video hosting Video link [URL][DOMAIN_NAME] Thumbnail Add..." at bounding box center [162, 231] width 205 height 180
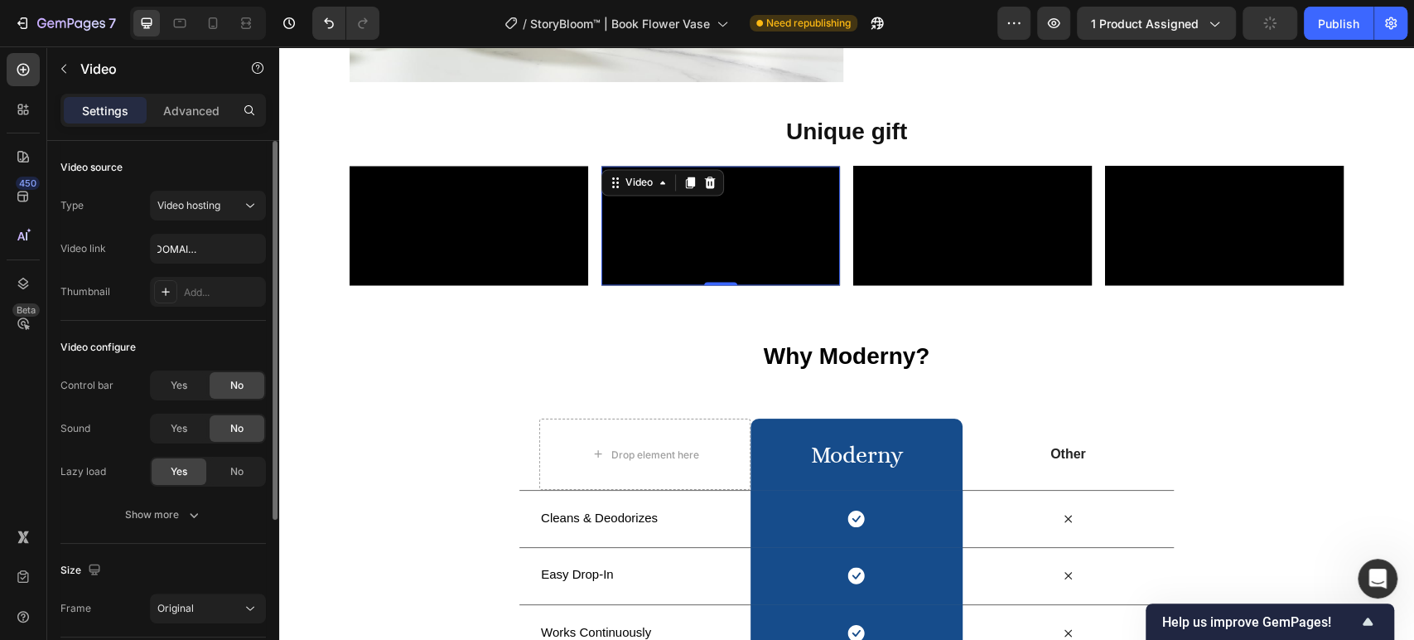
scroll to position [0, 0]
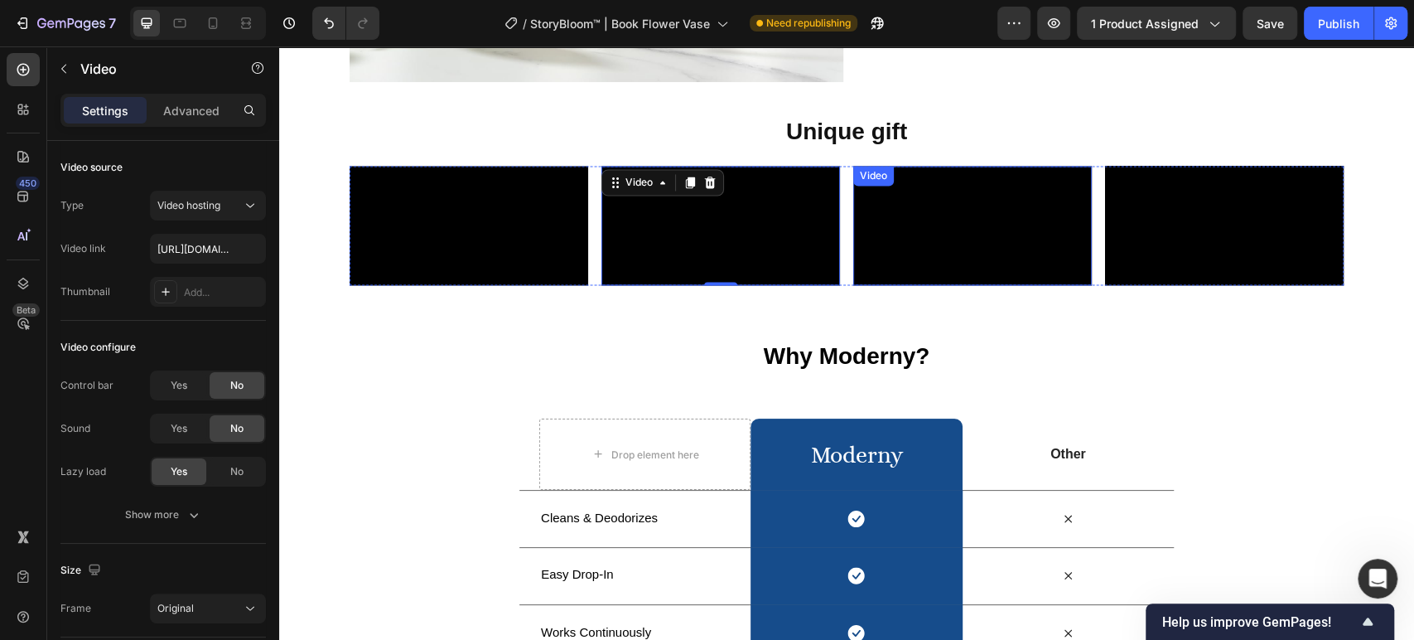
click at [971, 285] on video at bounding box center [972, 225] width 239 height 119
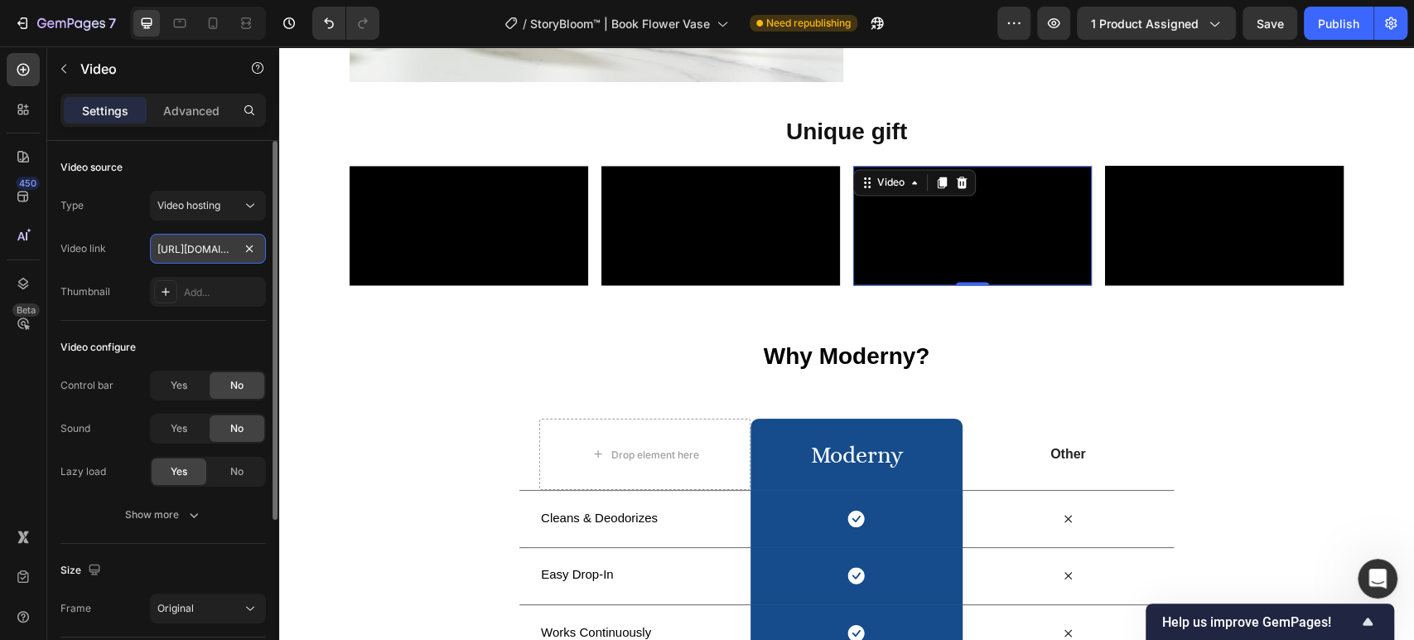
click at [199, 246] on input "[URL][DOMAIN_NAME]" at bounding box center [208, 249] width 116 height 30
paste input "cbae660caa114510811223e353e739ac"
type input "[URL][DOMAIN_NAME]"
click at [211, 145] on div "Video source Type Video hosting Video link [URL][DOMAIN_NAME] Thumbnail Add..." at bounding box center [162, 231] width 205 height 180
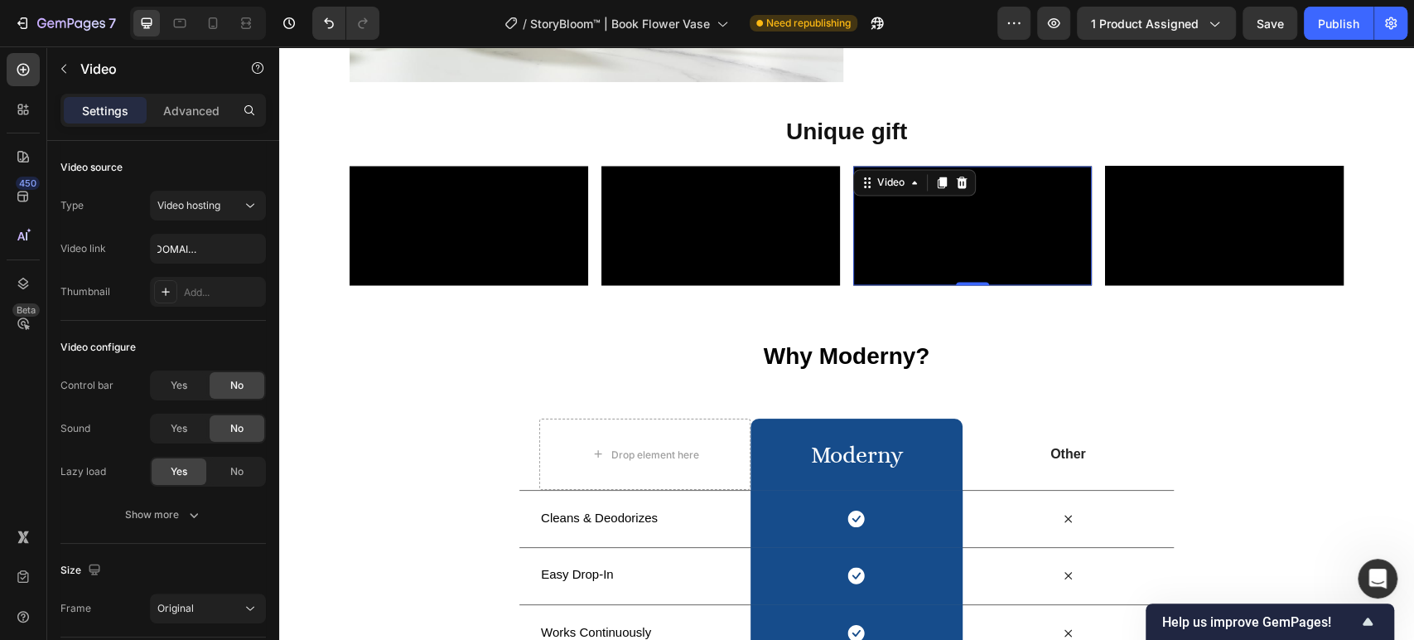
scroll to position [0, 0]
click at [1201, 285] on video at bounding box center [1224, 225] width 239 height 119
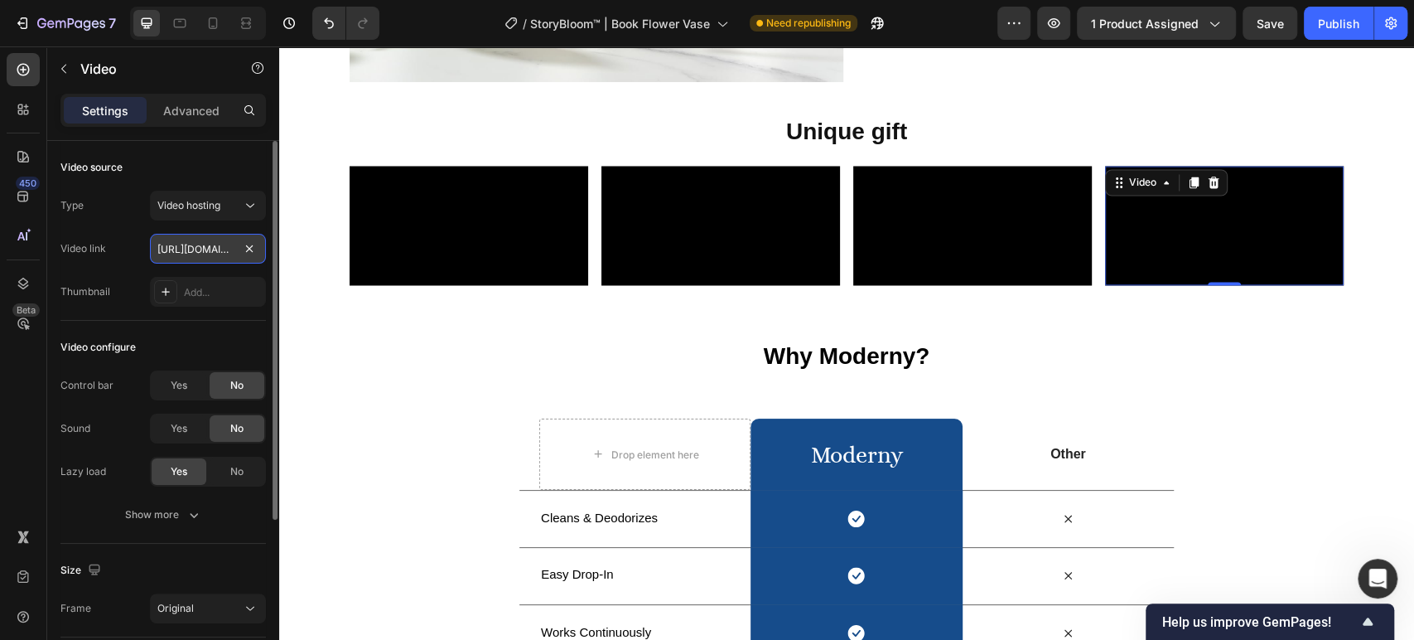
click at [157, 248] on input "[URL][DOMAIN_NAME]" at bounding box center [208, 249] width 116 height 30
paste input "d2f55c74c31d4f039192885b8ee2c26d"
type input "[URL][DOMAIN_NAME]"
click at [207, 152] on div "Video source Type Video hosting Video link [URL][DOMAIN_NAME] Thumbnail Add..." at bounding box center [162, 231] width 205 height 180
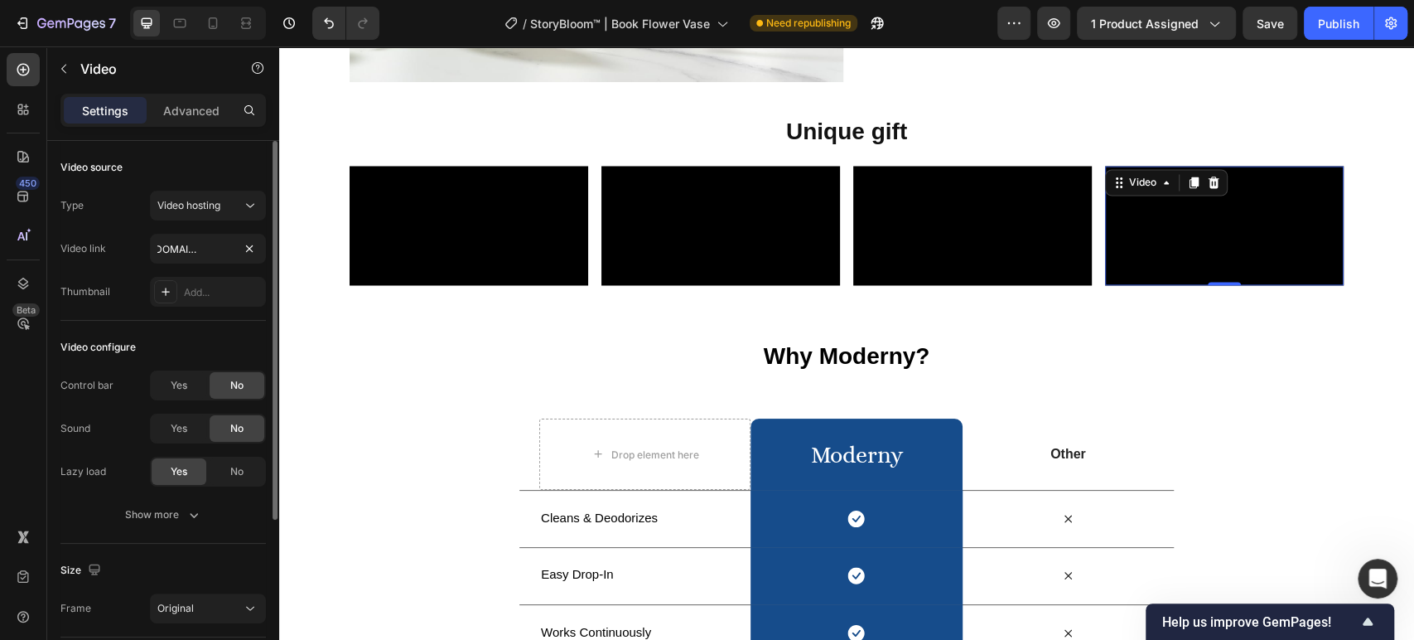
scroll to position [0, 0]
click at [1363, 27] on button "Publish" at bounding box center [1339, 23] width 70 height 33
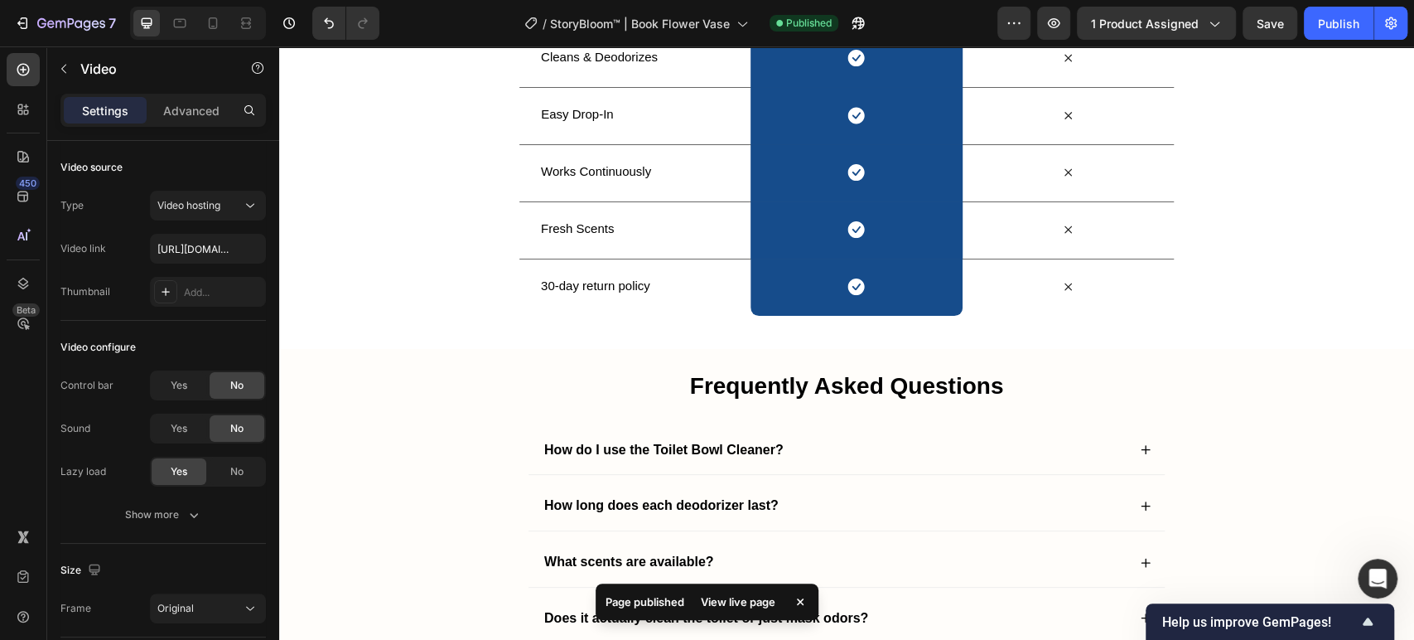
scroll to position [2461, 0]
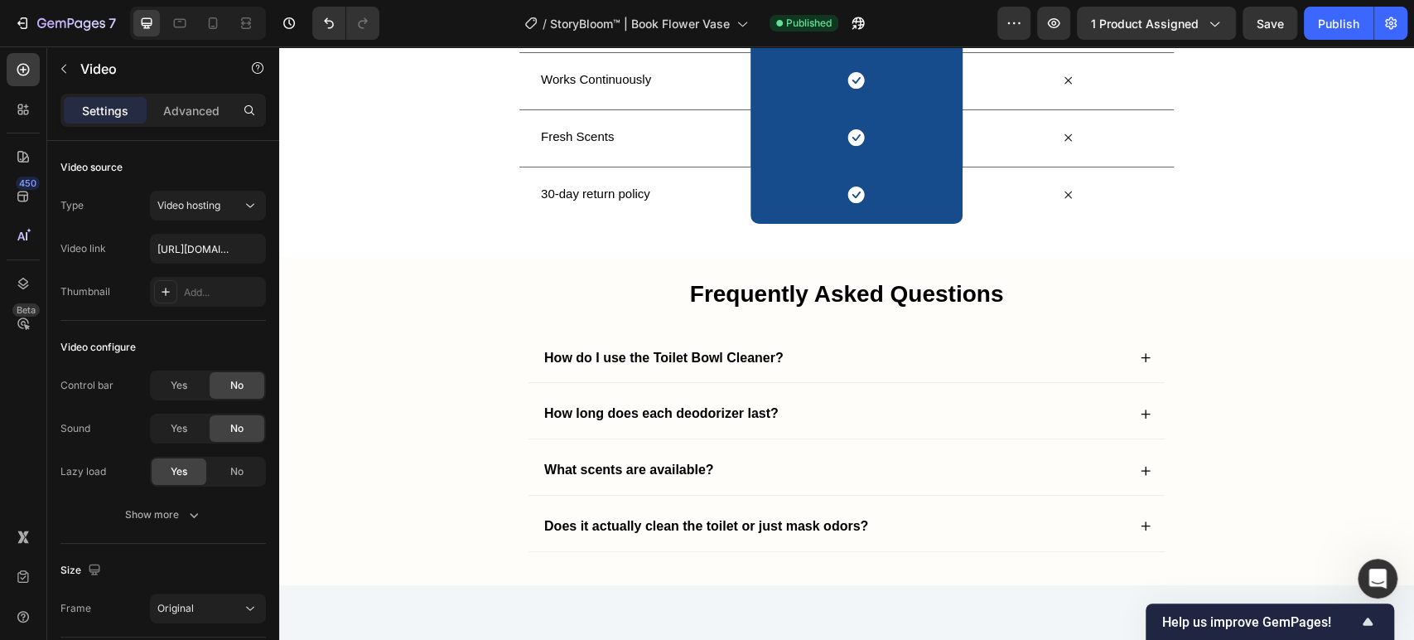
click at [323, 46] on div "7 Version history / StoryBloom™ | Book Flower Vase Published Preview 1 product …" at bounding box center [707, 23] width 1414 height 47
click at [303, 224] on div "Why Moderny? Heading Row Drop element here moderny Heading Row Other Text Block…" at bounding box center [846, -1] width 1135 height 447
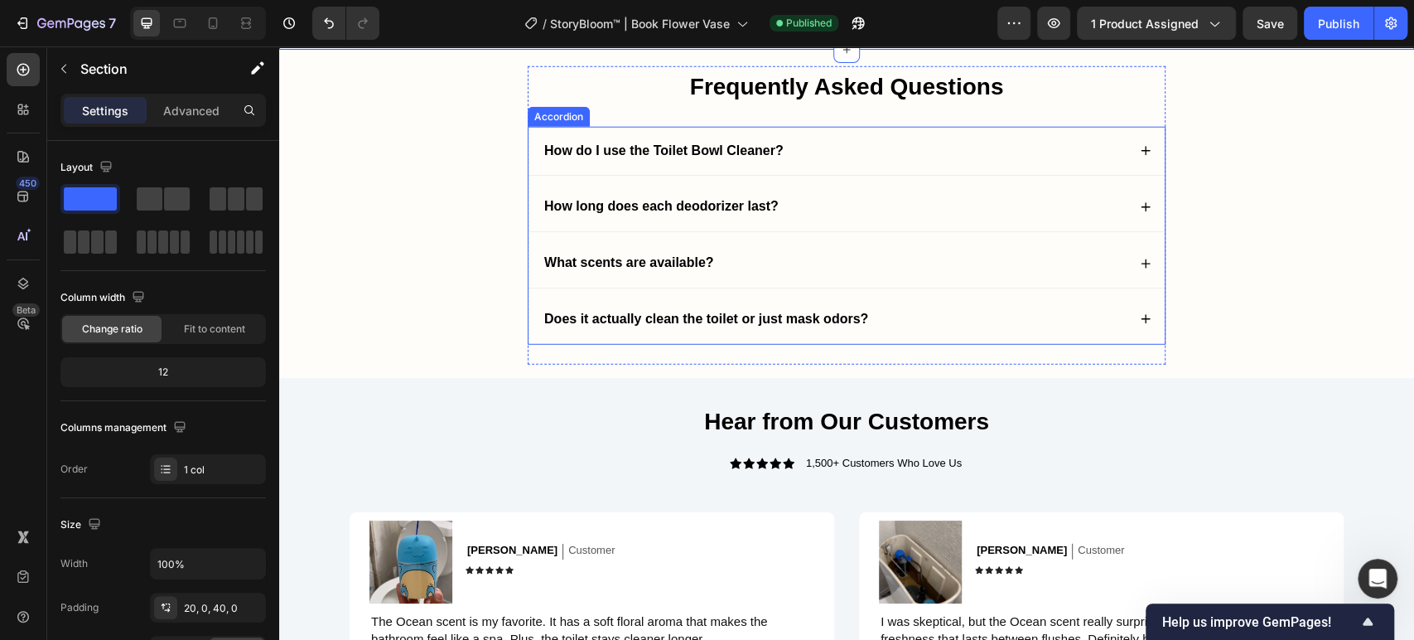
scroll to position [3105, 0]
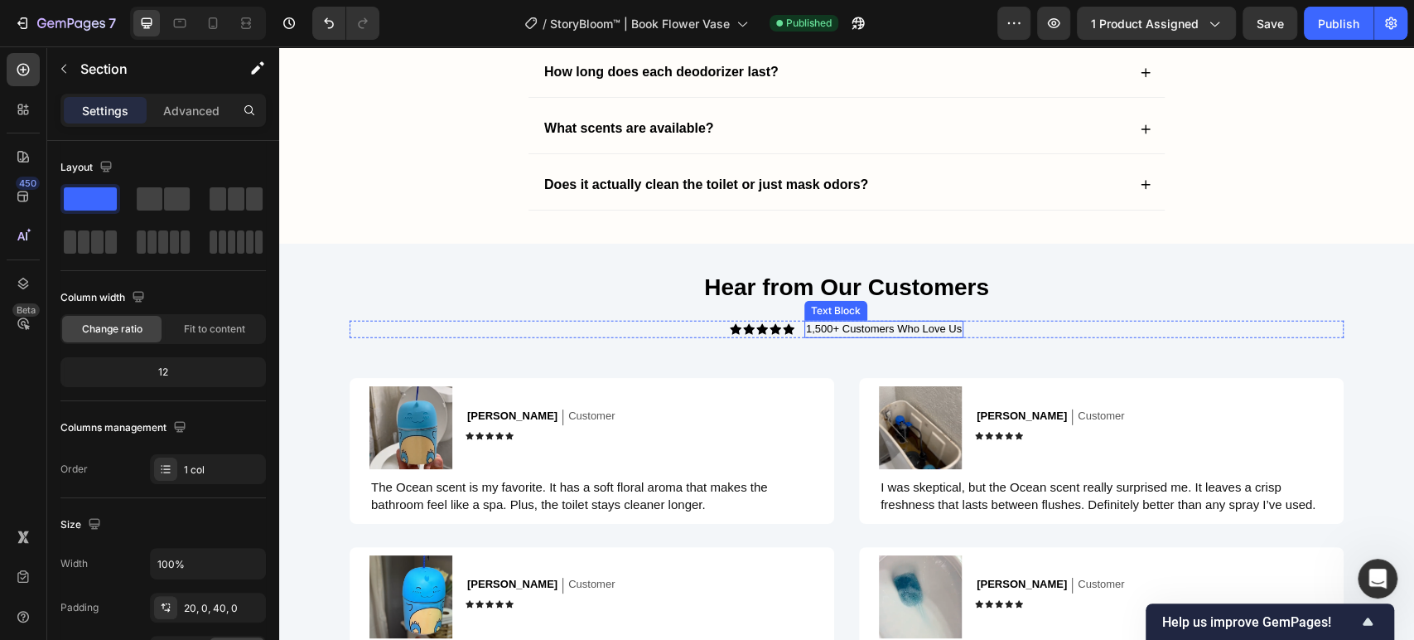
click at [806, 331] on p "1,500+ Customers Who Love Us" at bounding box center [884, 329] width 156 height 17
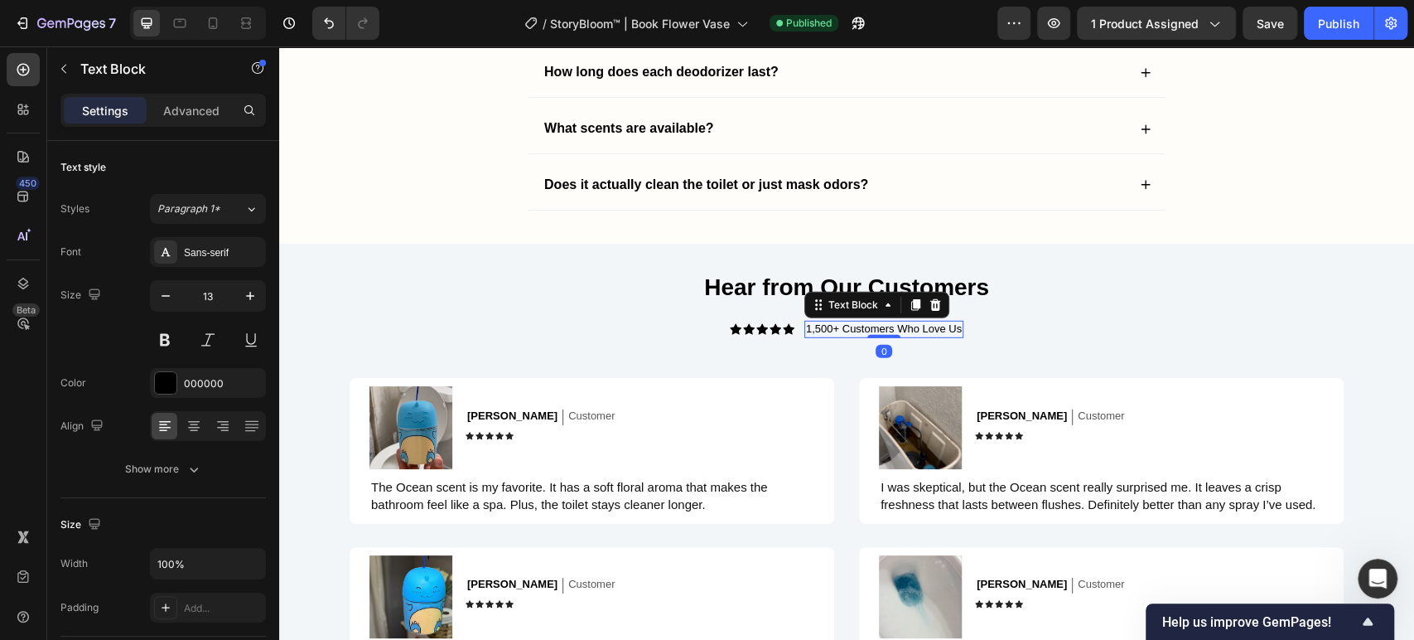
click at [806, 330] on span "1,500+ Customers Who Love Us" at bounding box center [884, 328] width 156 height 12
click at [284, 164] on div "Frequently Asked Questions Heading How do I use the Toilet Bowl Cleaner? How lo…" at bounding box center [846, 79] width 1135 height 328
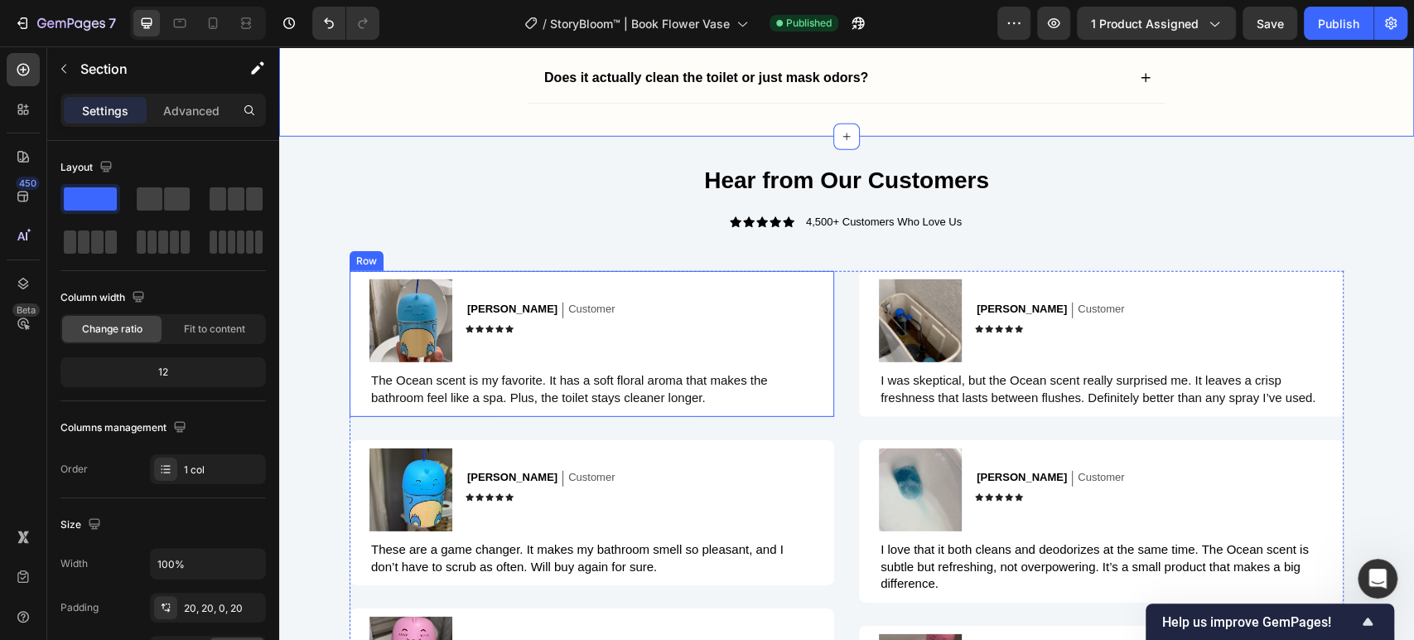
scroll to position [3289, 0]
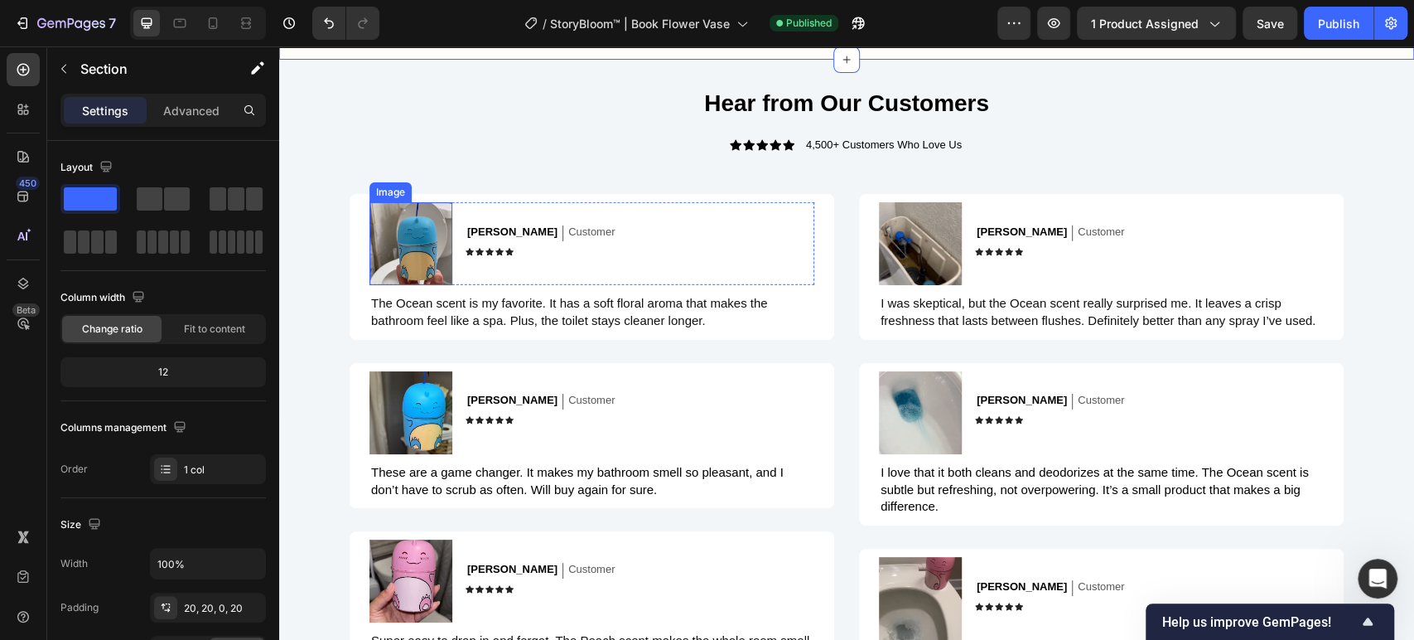
click at [396, 259] on img at bounding box center [411, 243] width 83 height 83
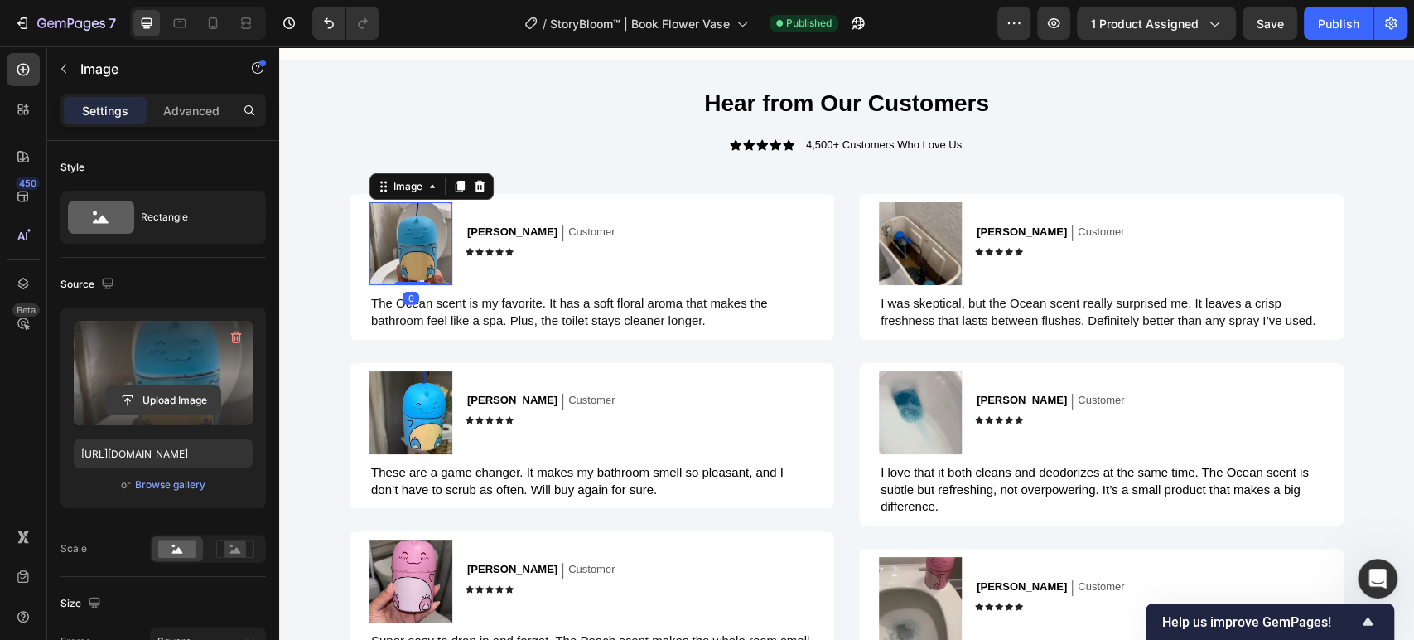
click at [198, 394] on input "file" at bounding box center [163, 400] width 114 height 28
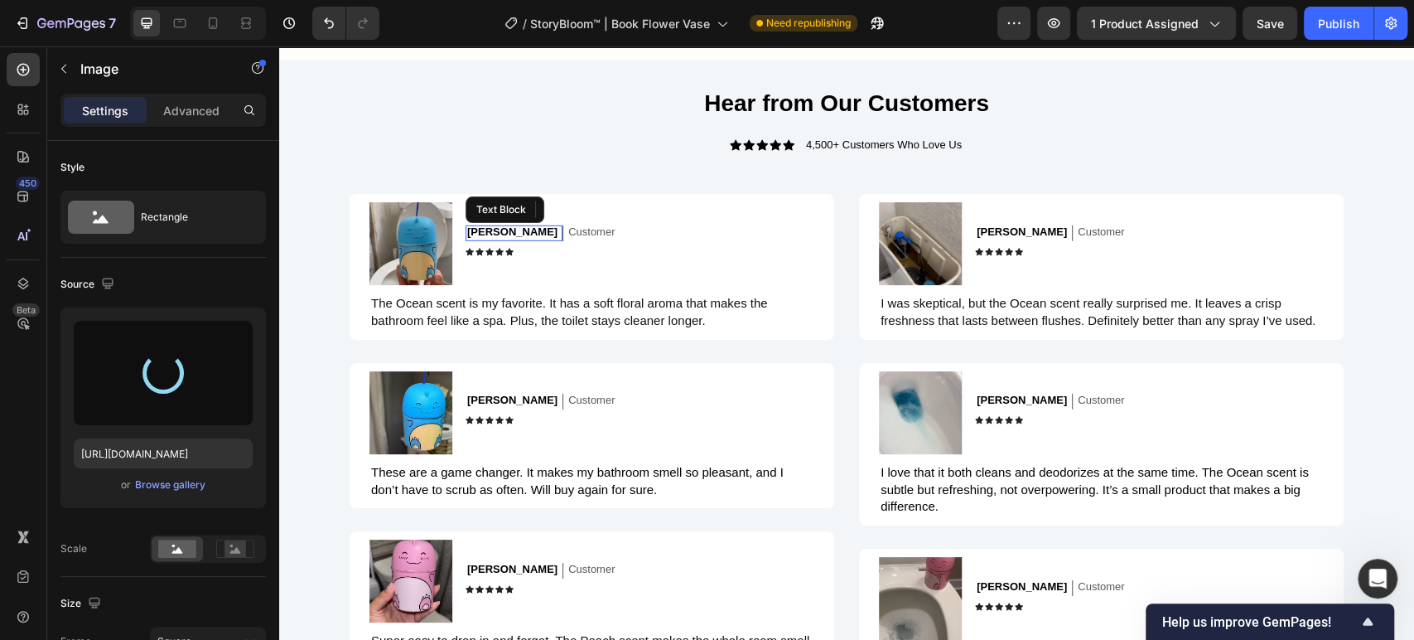
click at [475, 225] on p "[PERSON_NAME]" at bounding box center [512, 232] width 90 height 14
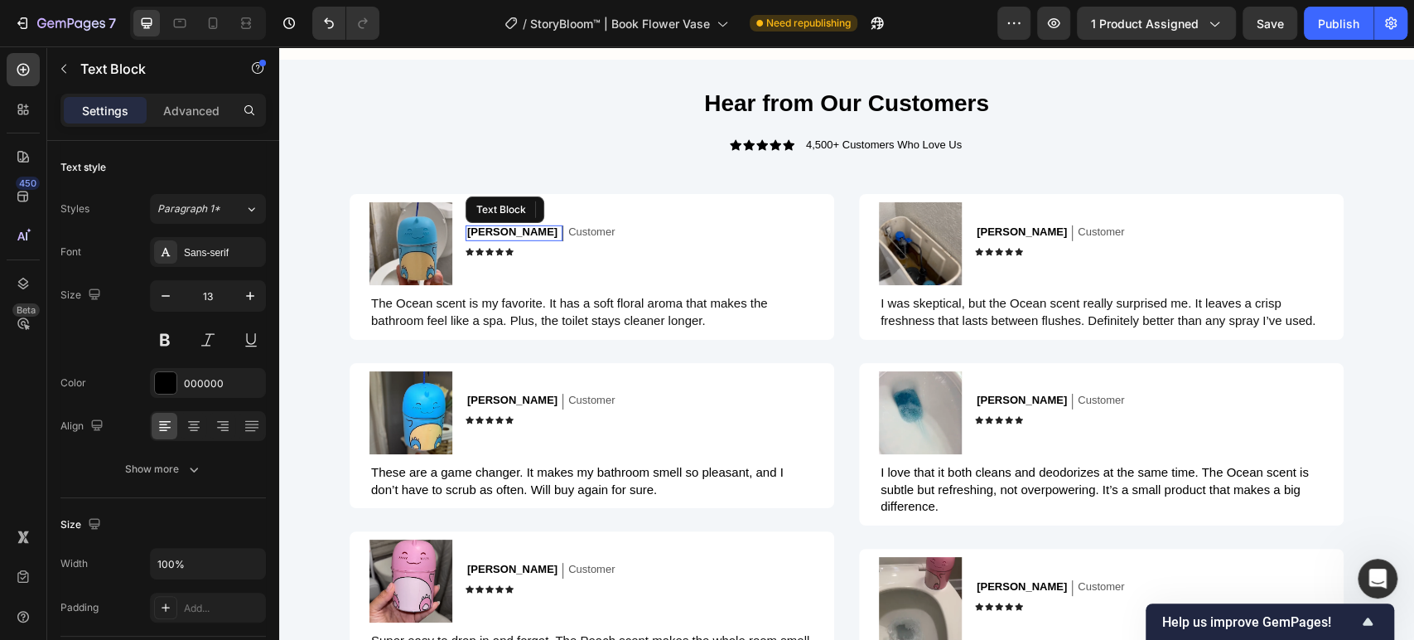
click at [475, 225] on p "[PERSON_NAME]" at bounding box center [512, 232] width 90 height 14
click at [383, 242] on img at bounding box center [411, 243] width 83 height 83
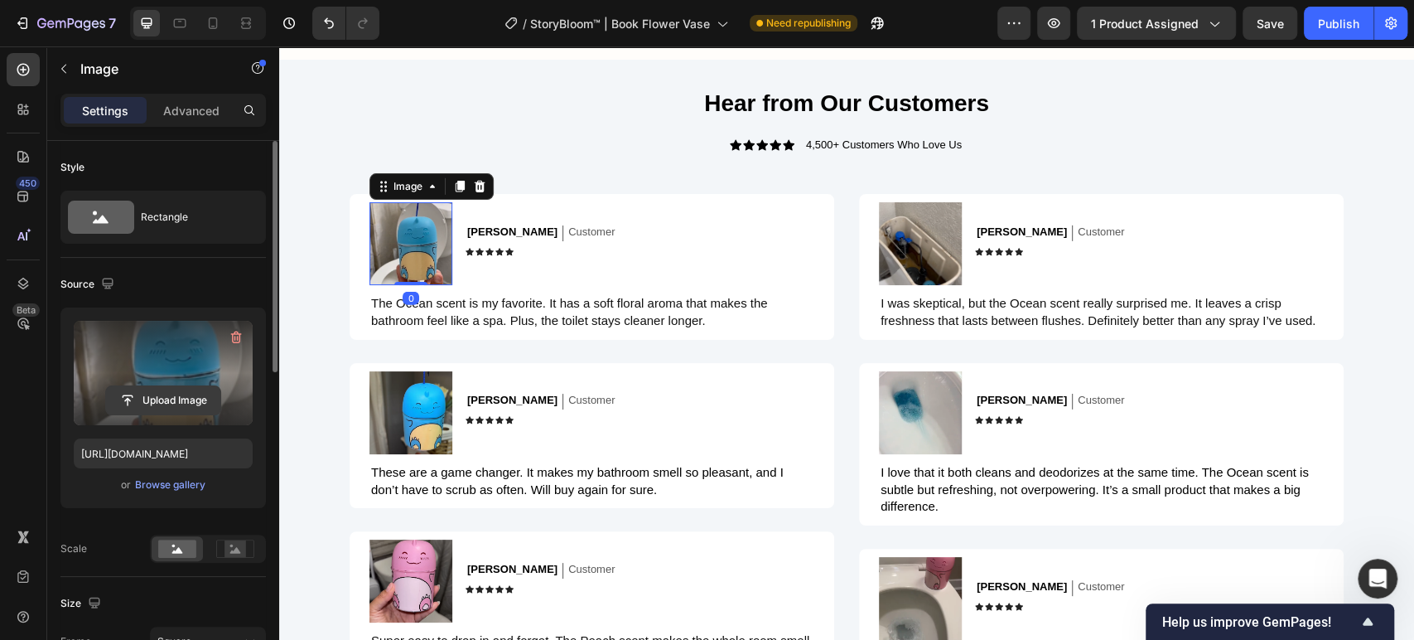
click at [167, 393] on input "file" at bounding box center [163, 400] width 114 height 28
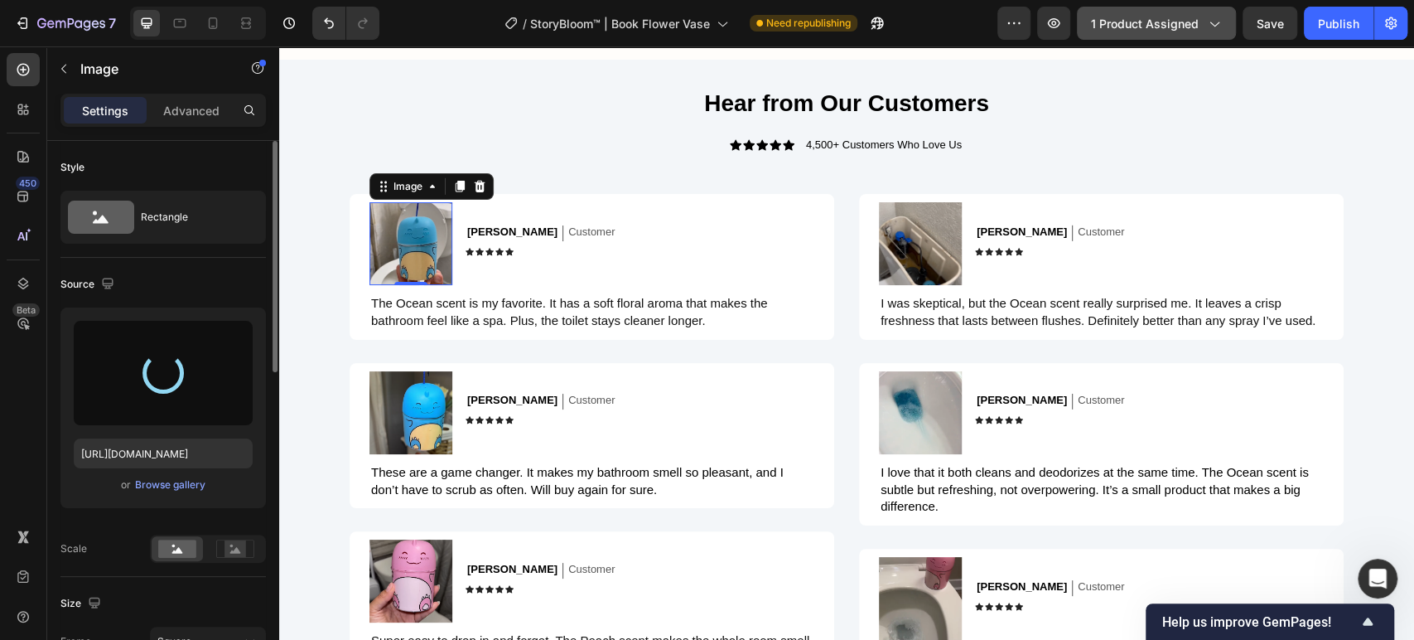
type input "[URL][DOMAIN_NAME]"
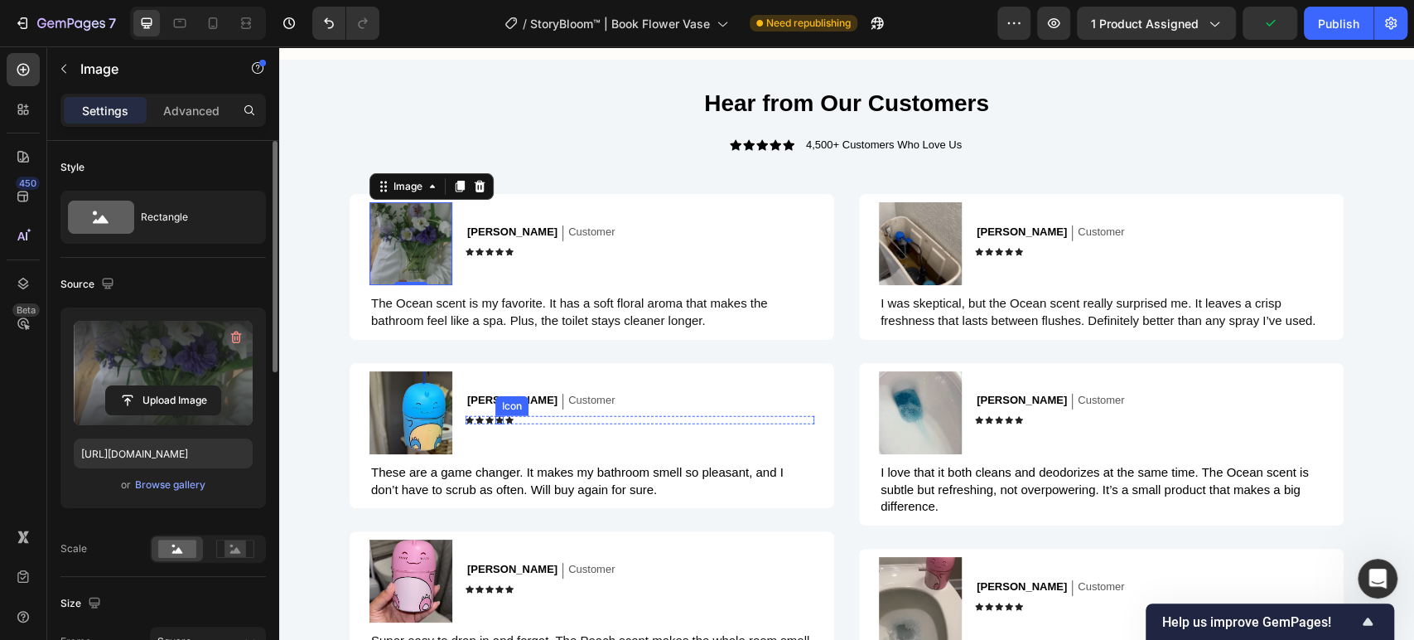
click at [478, 394] on p "[PERSON_NAME]" at bounding box center [512, 401] width 90 height 14
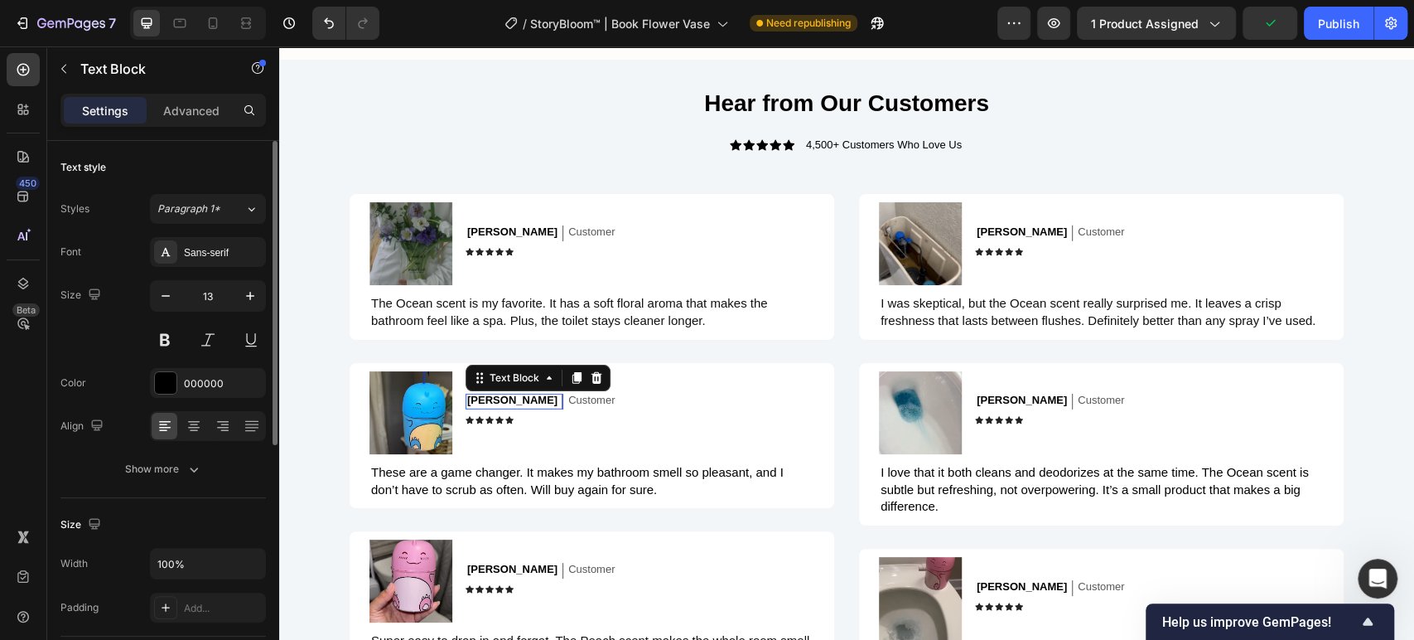
click at [478, 394] on p "[PERSON_NAME]" at bounding box center [512, 401] width 90 height 14
click at [403, 396] on img at bounding box center [411, 412] width 83 height 83
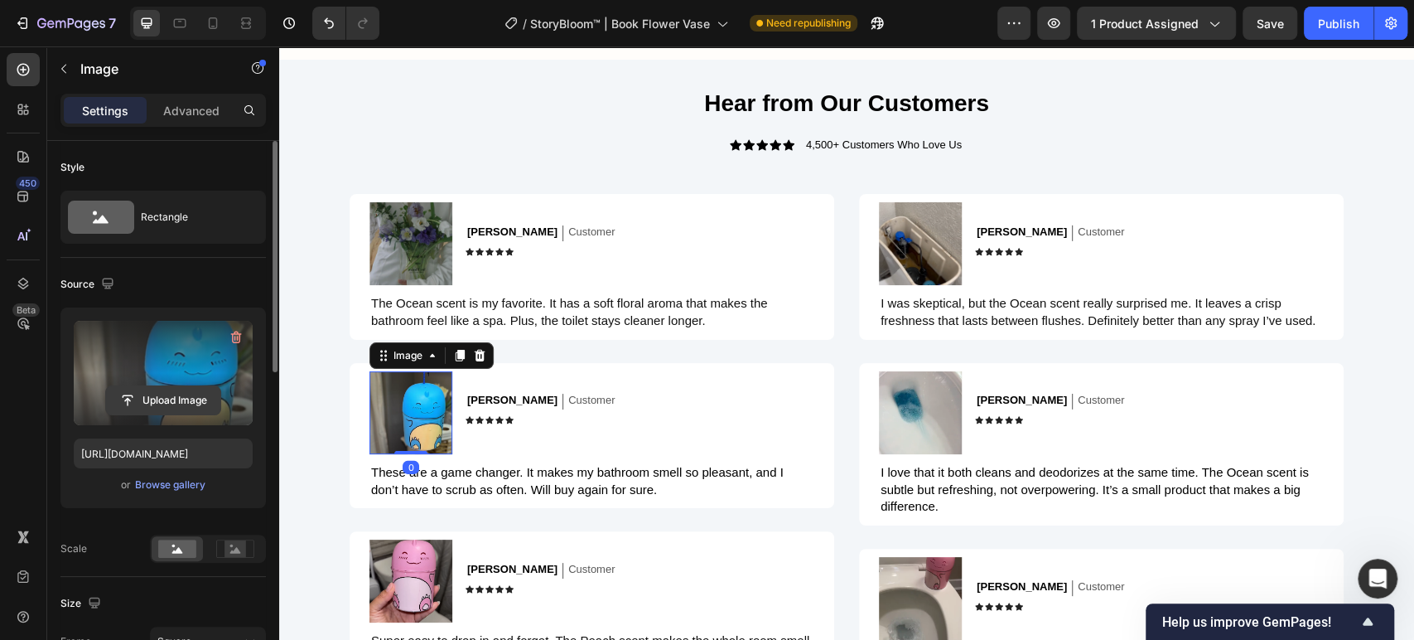
click at [200, 407] on input "file" at bounding box center [163, 400] width 114 height 28
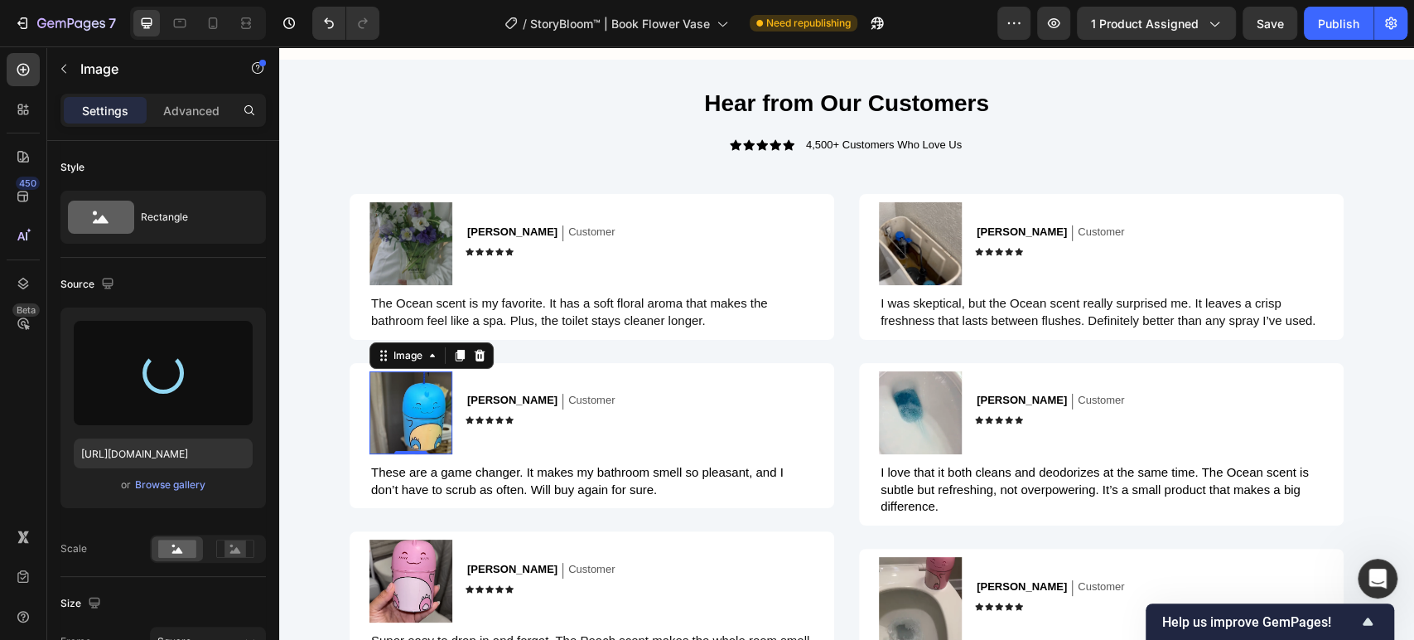
type input "[URL][DOMAIN_NAME]"
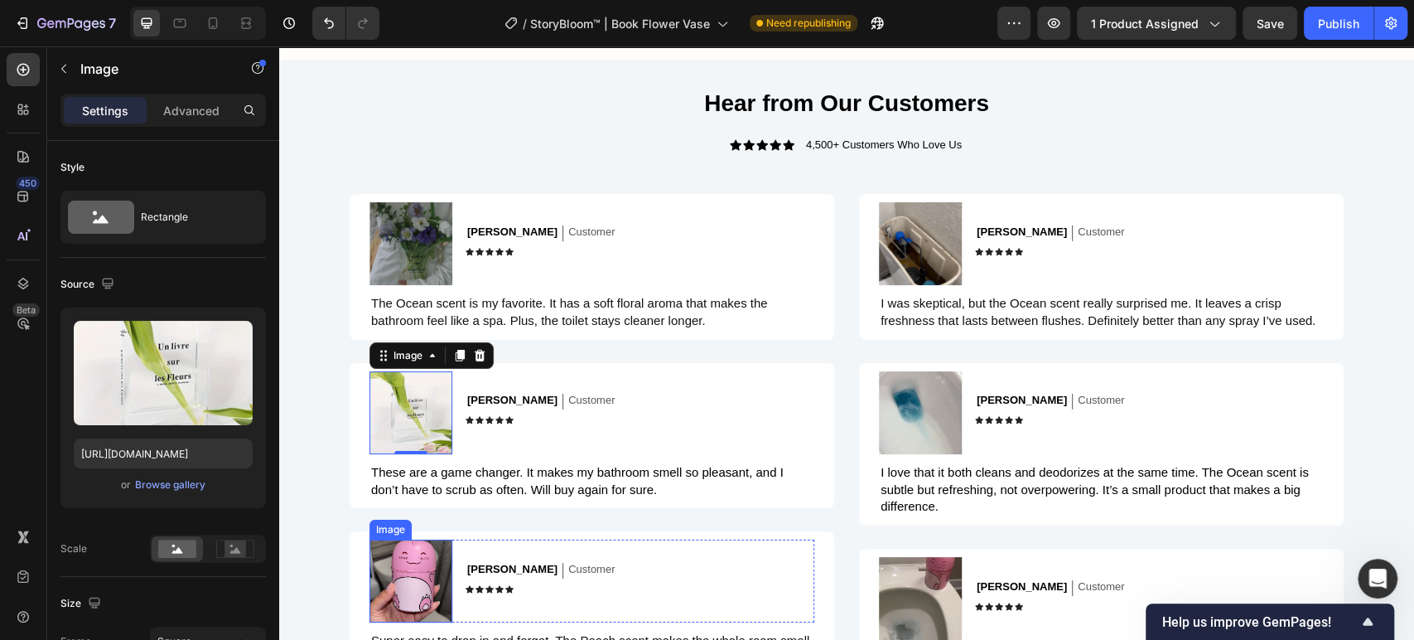
click at [393, 567] on img at bounding box center [411, 580] width 83 height 83
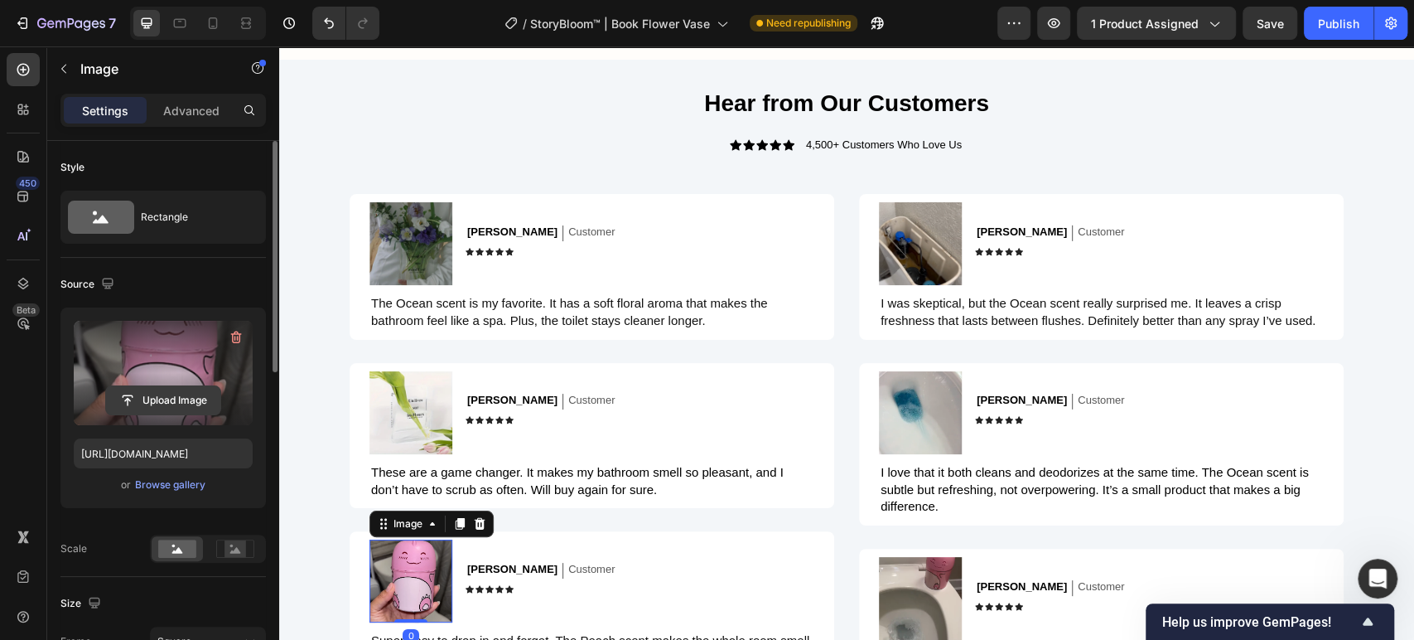
click at [191, 388] on input "file" at bounding box center [163, 400] width 114 height 28
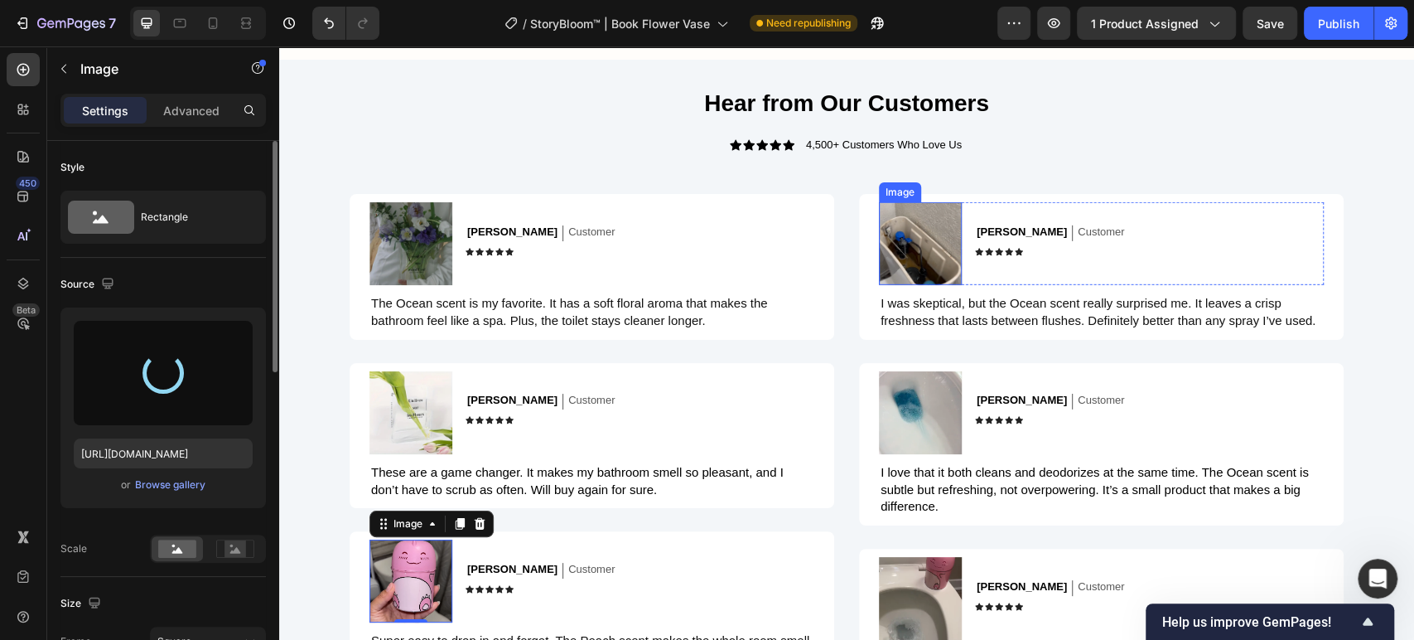
type input "[URL][DOMAIN_NAME]"
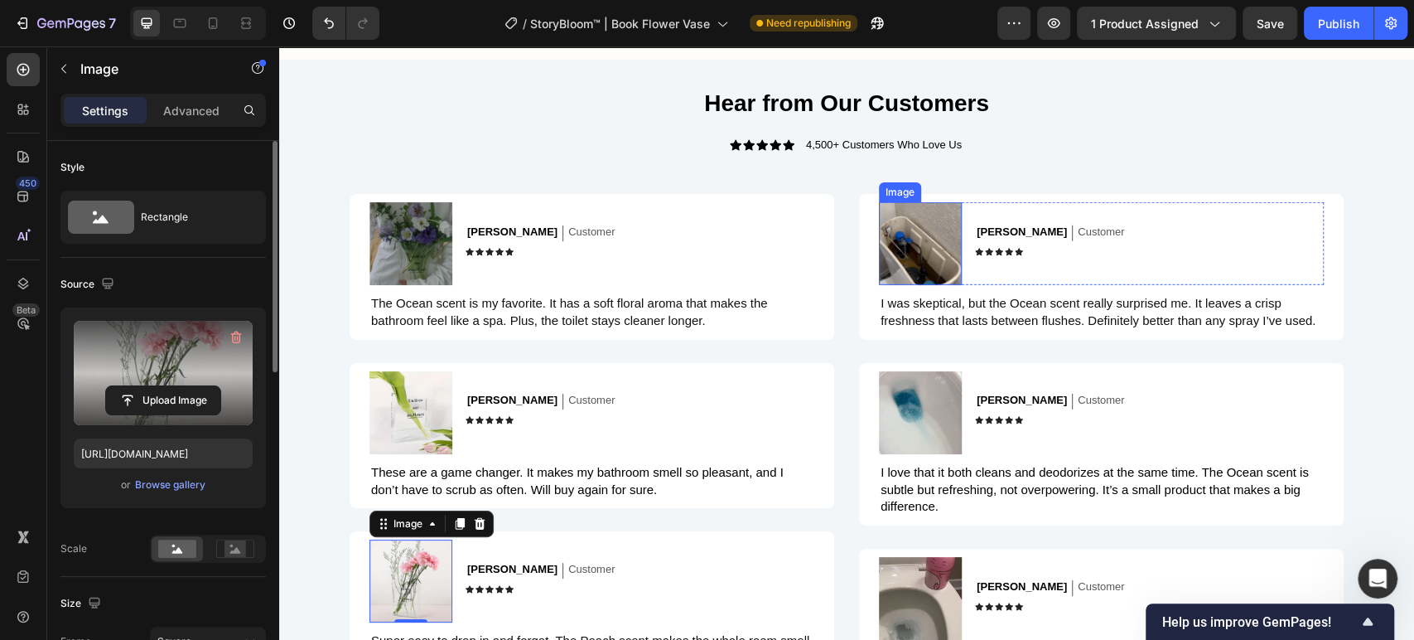
click at [921, 244] on img at bounding box center [920, 243] width 83 height 83
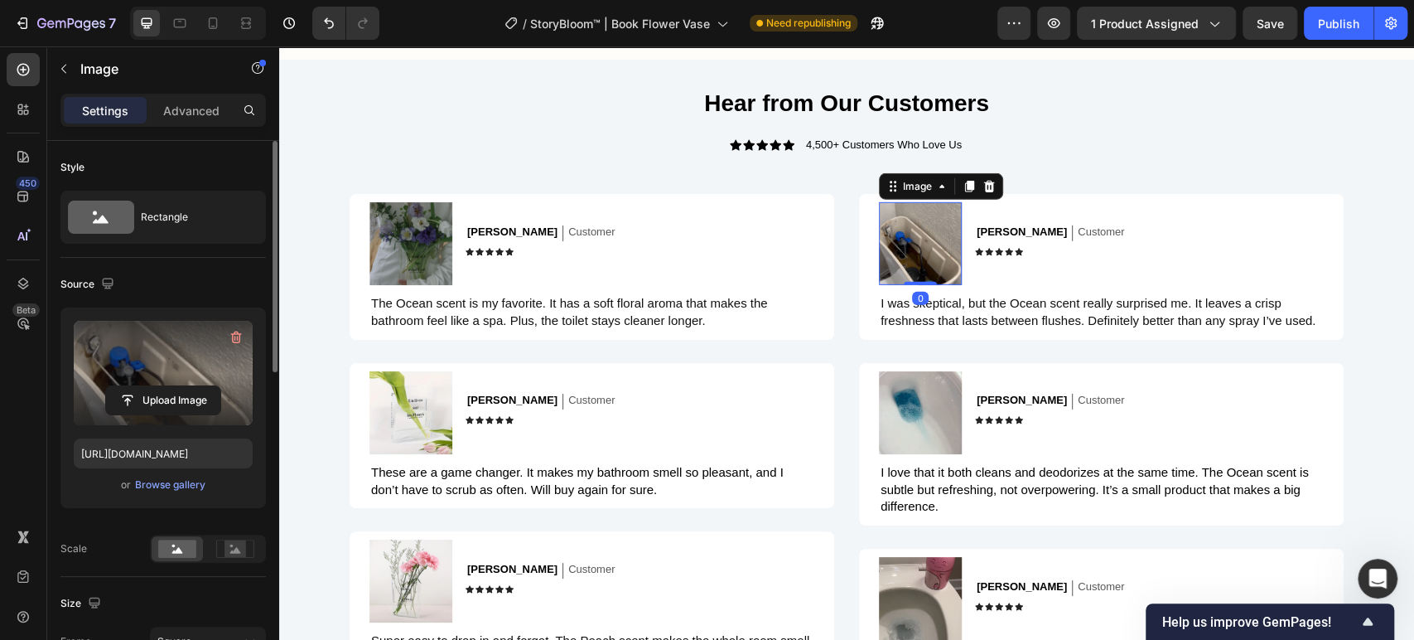
click at [173, 381] on label at bounding box center [163, 373] width 179 height 104
click at [173, 386] on input "file" at bounding box center [163, 400] width 114 height 28
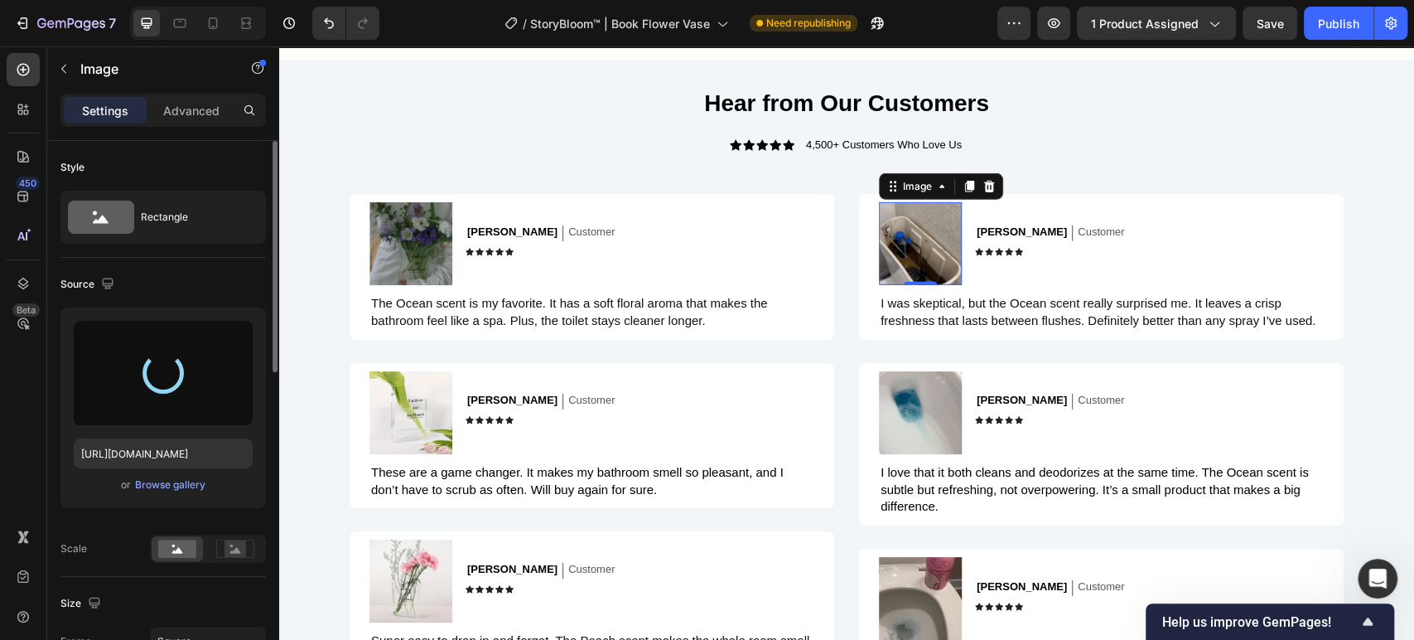
type input "[URL][DOMAIN_NAME]"
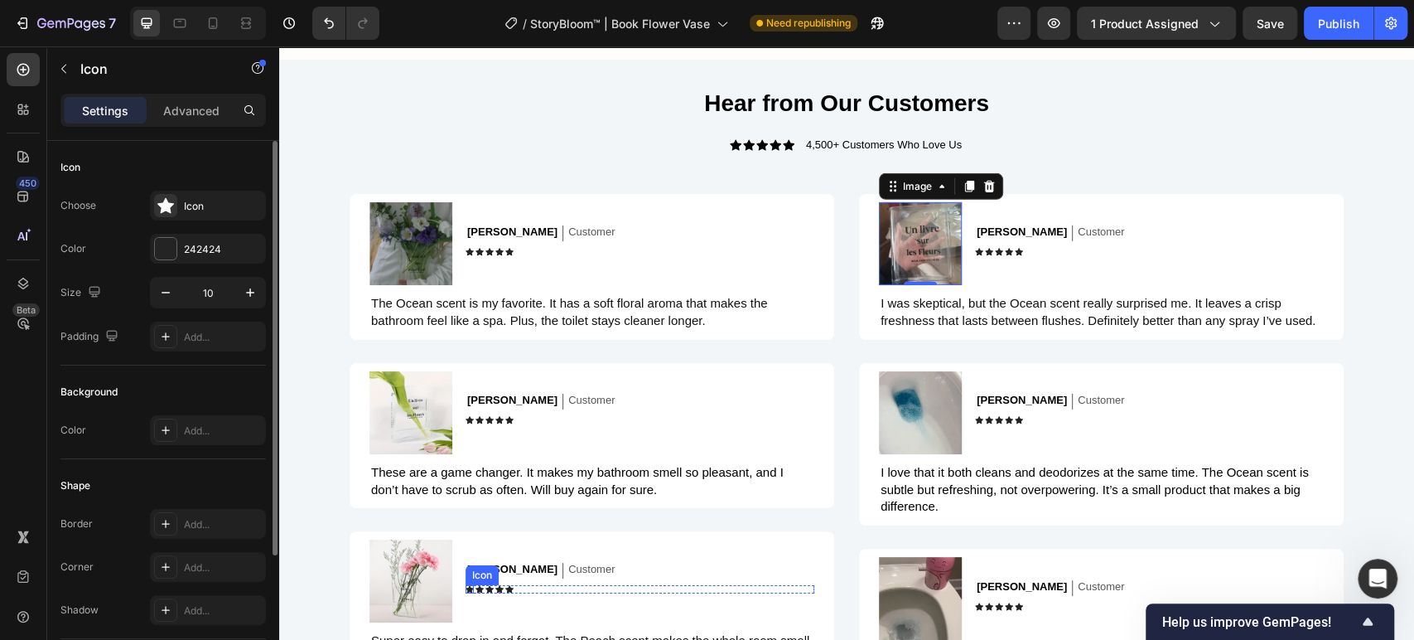
click at [476, 575] on div "Icon" at bounding box center [482, 575] width 27 height 0
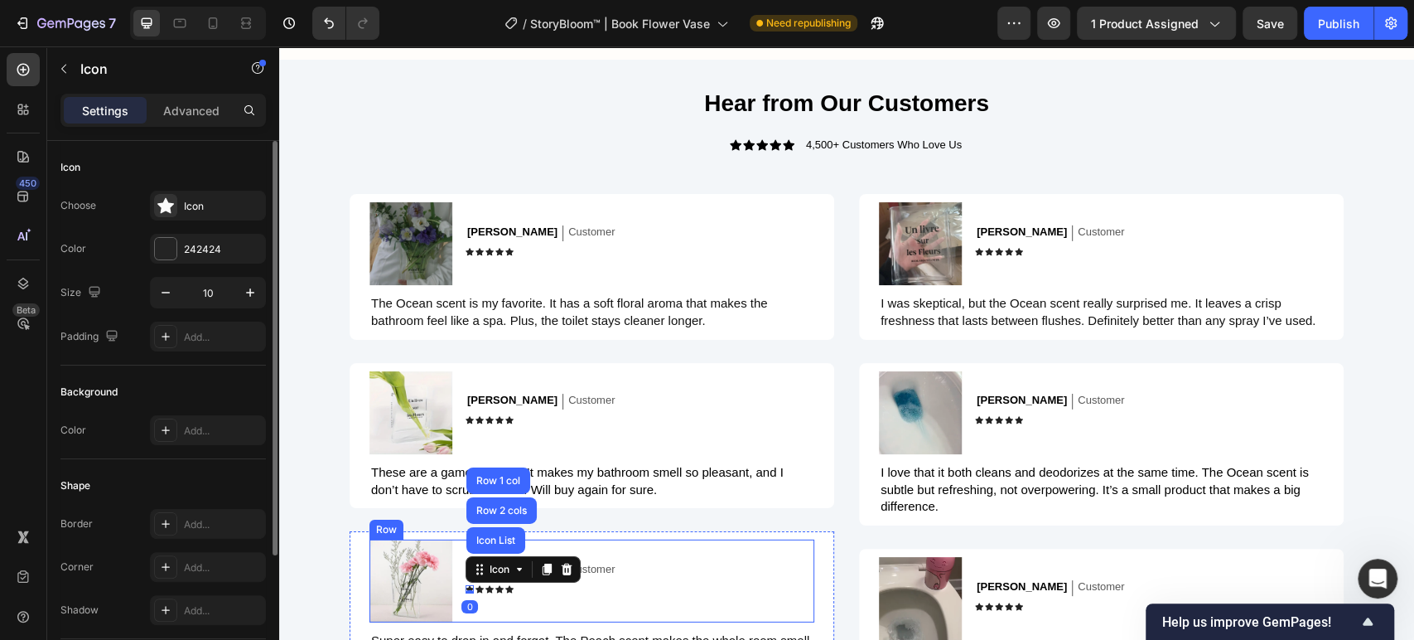
click at [606, 576] on div "[PERSON_NAME] Text Block Customer Text Block Row Icon Icon List Row 2 cols Row …" at bounding box center [640, 580] width 349 height 83
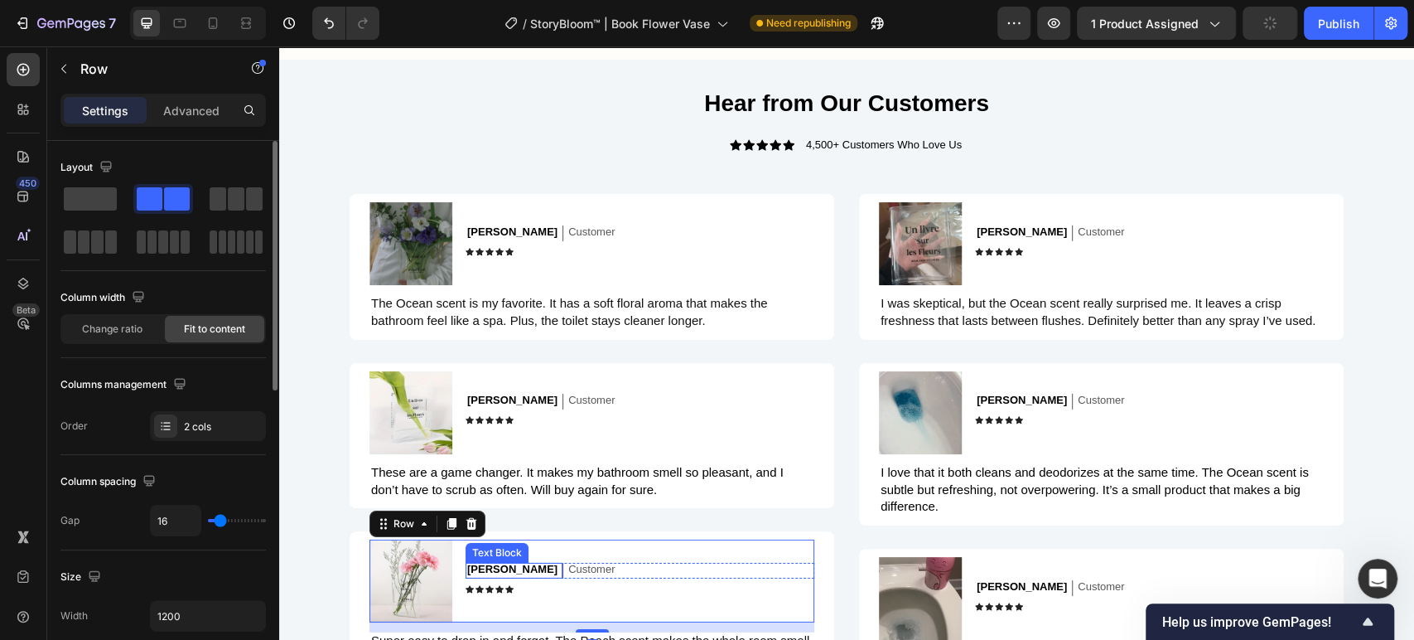
click at [485, 564] on p "[PERSON_NAME]" at bounding box center [512, 570] width 90 height 14
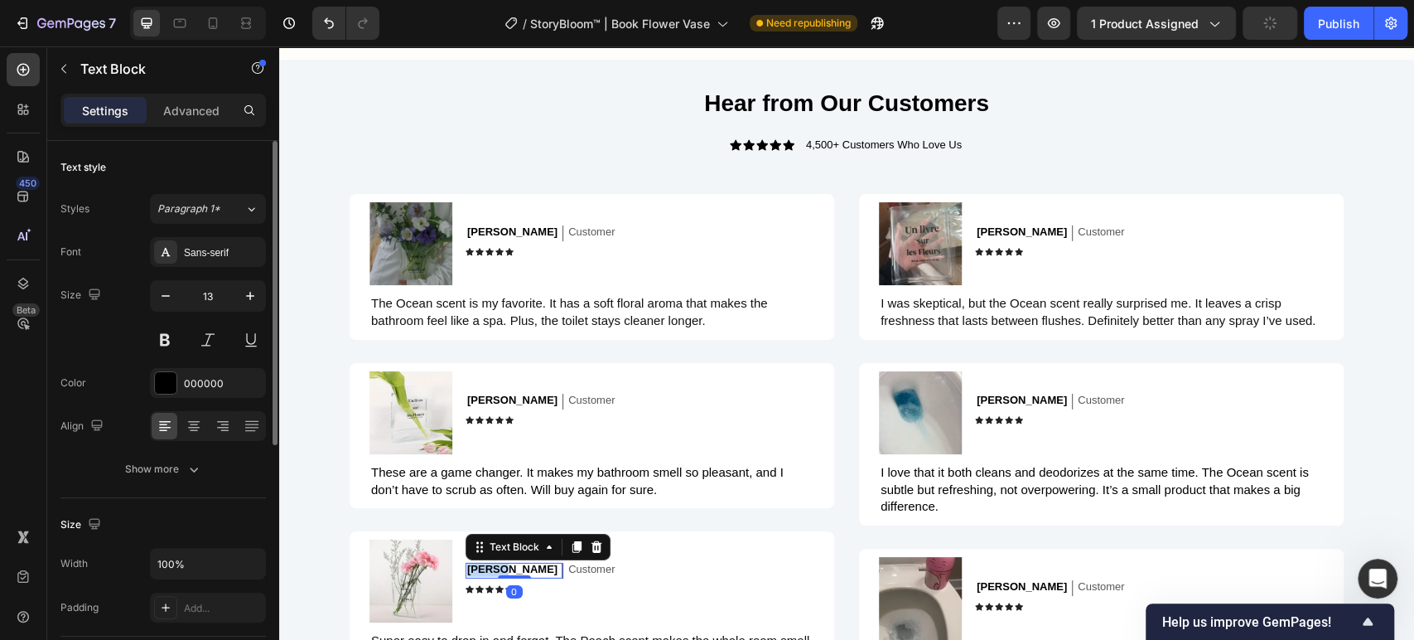
click at [485, 564] on p "[PERSON_NAME]" at bounding box center [512, 570] width 90 height 14
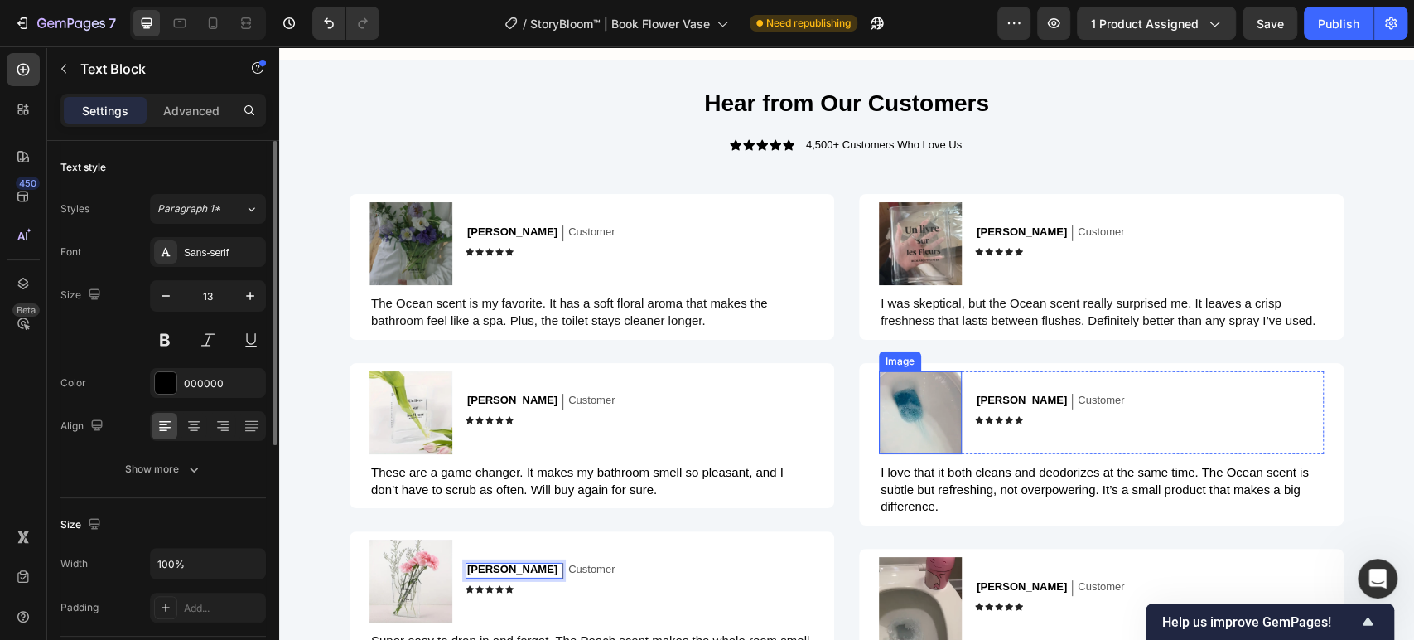
click at [920, 427] on img at bounding box center [920, 412] width 83 height 83
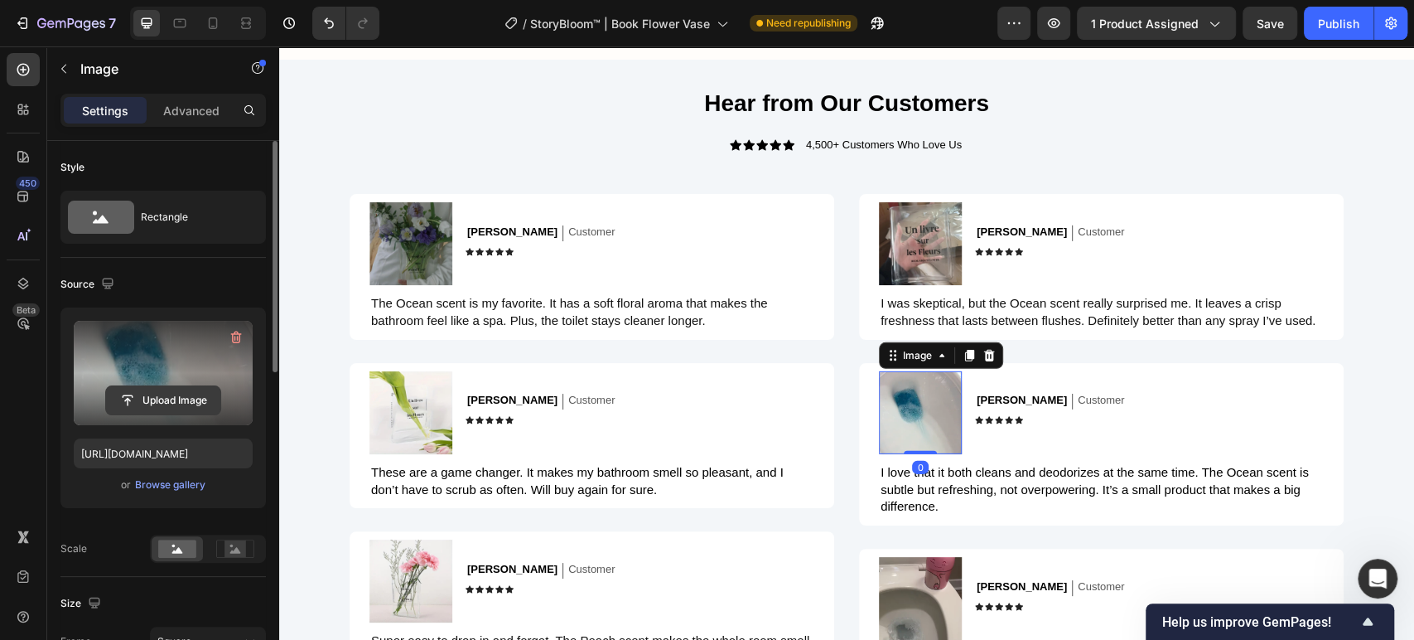
click at [159, 400] on input "file" at bounding box center [163, 400] width 114 height 28
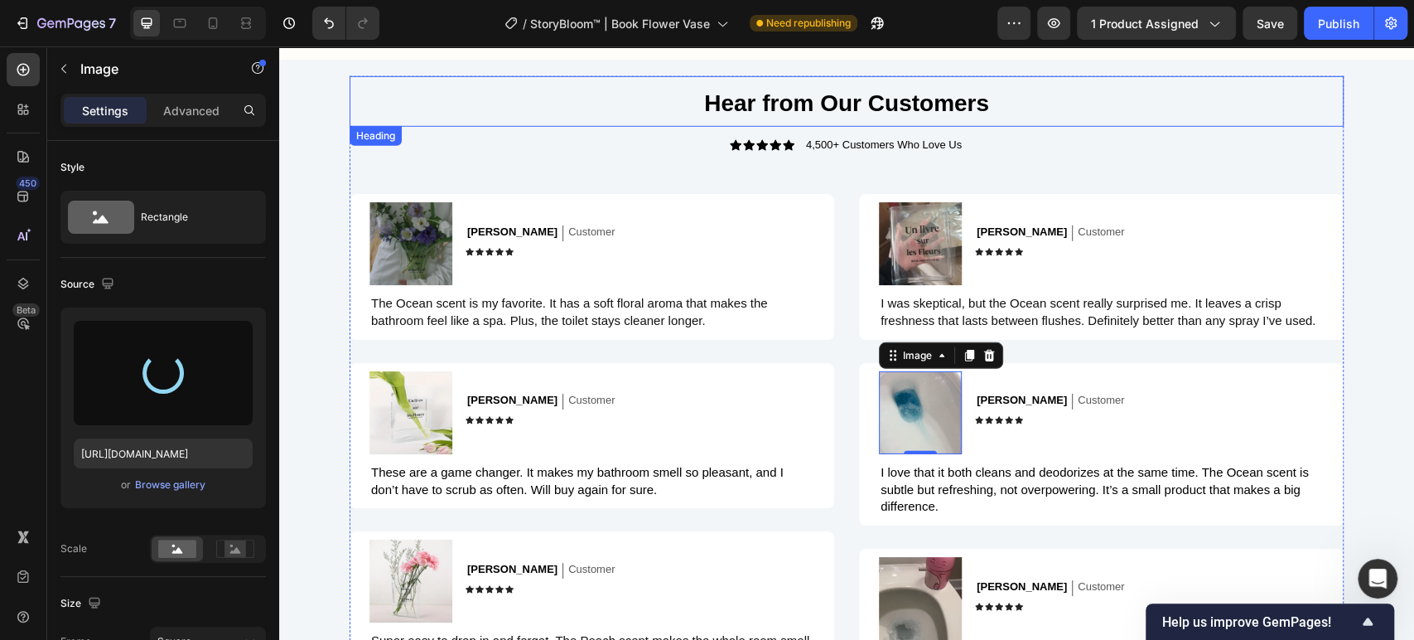
scroll to position [2, 0]
type input "https://cdn.shopify.com/s/files/1/0410/2160/4007/files/gempages_544109949421093…"
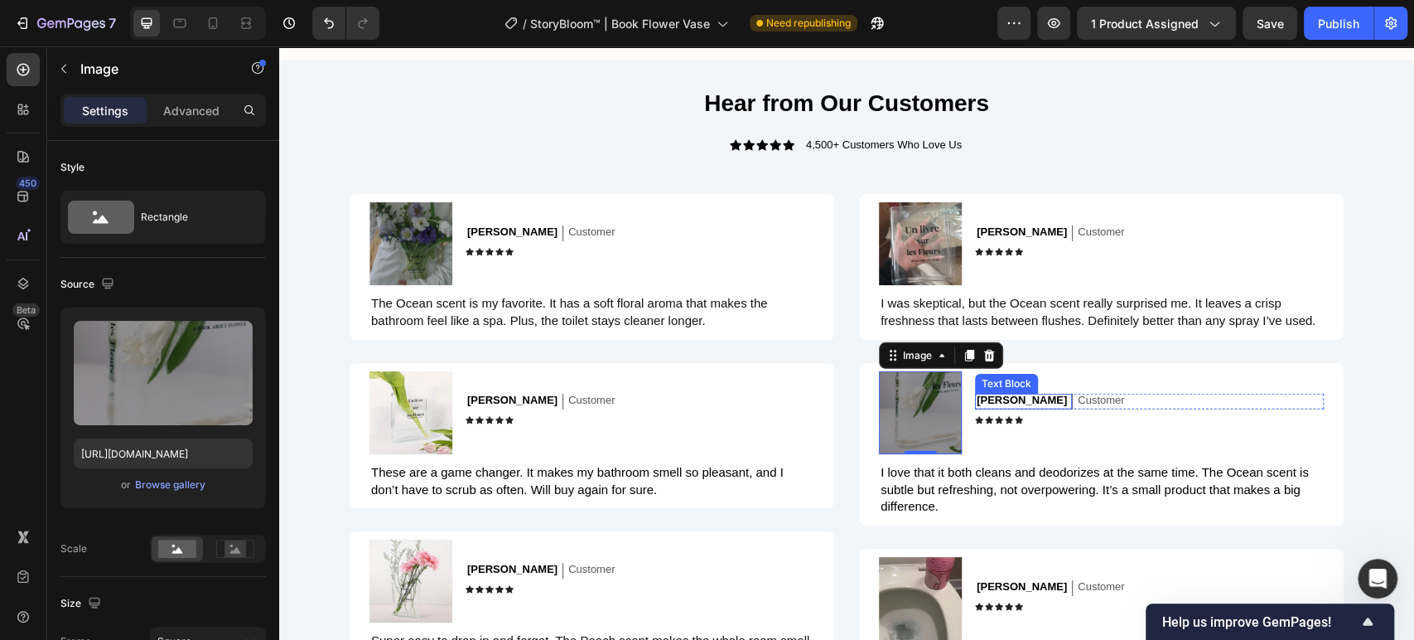
click at [992, 399] on p "[PERSON_NAME]" at bounding box center [1022, 401] width 90 height 14
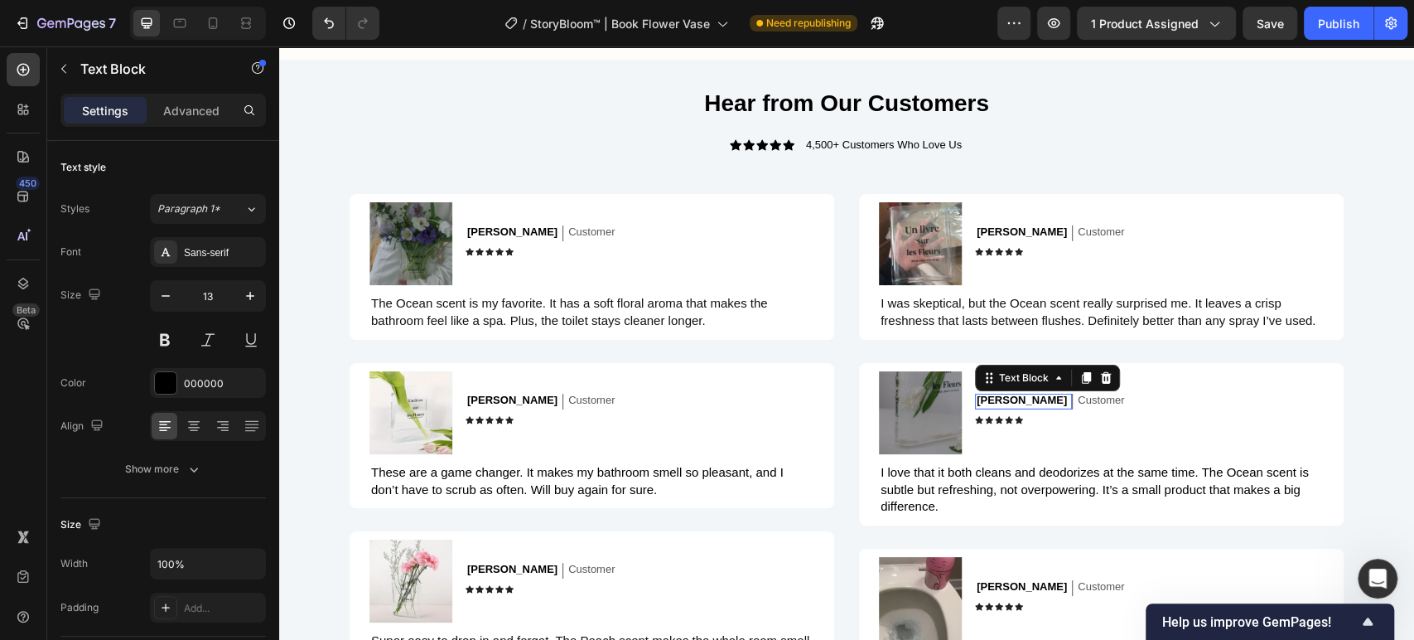
click at [991, 399] on p "[PERSON_NAME]" at bounding box center [1022, 401] width 90 height 14
click at [944, 569] on img at bounding box center [920, 598] width 83 height 83
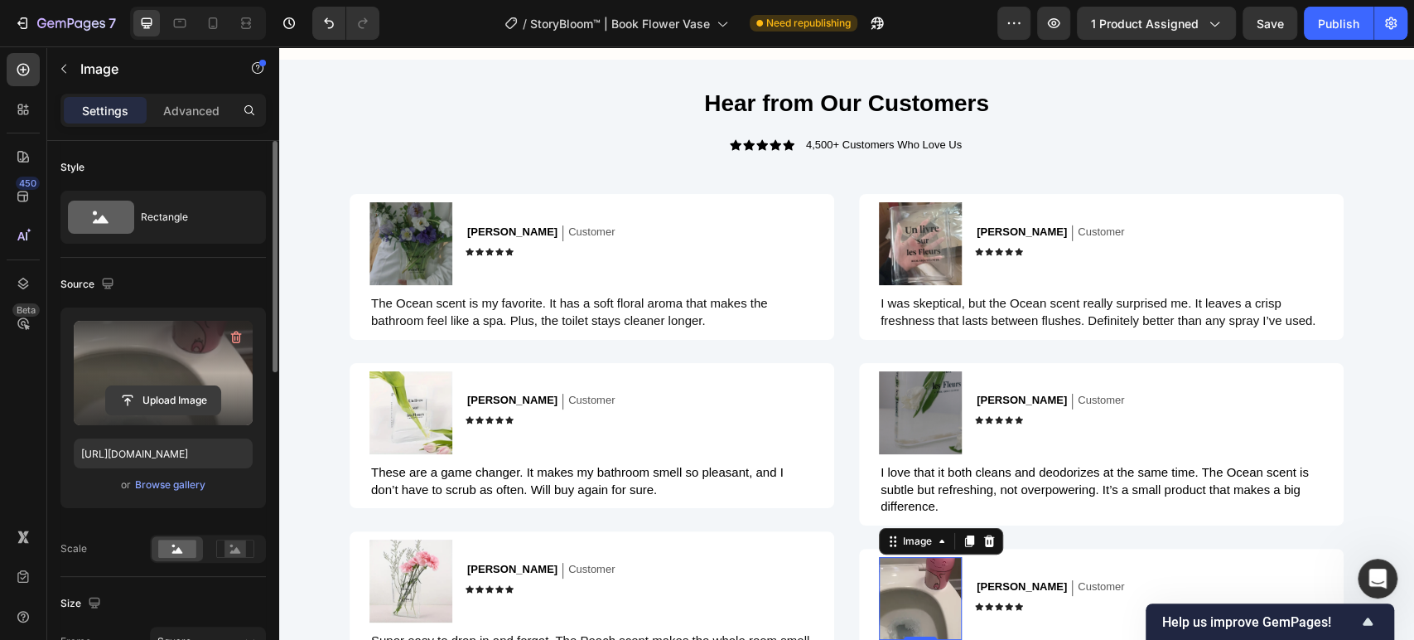
click at [166, 401] on input "file" at bounding box center [163, 400] width 114 height 28
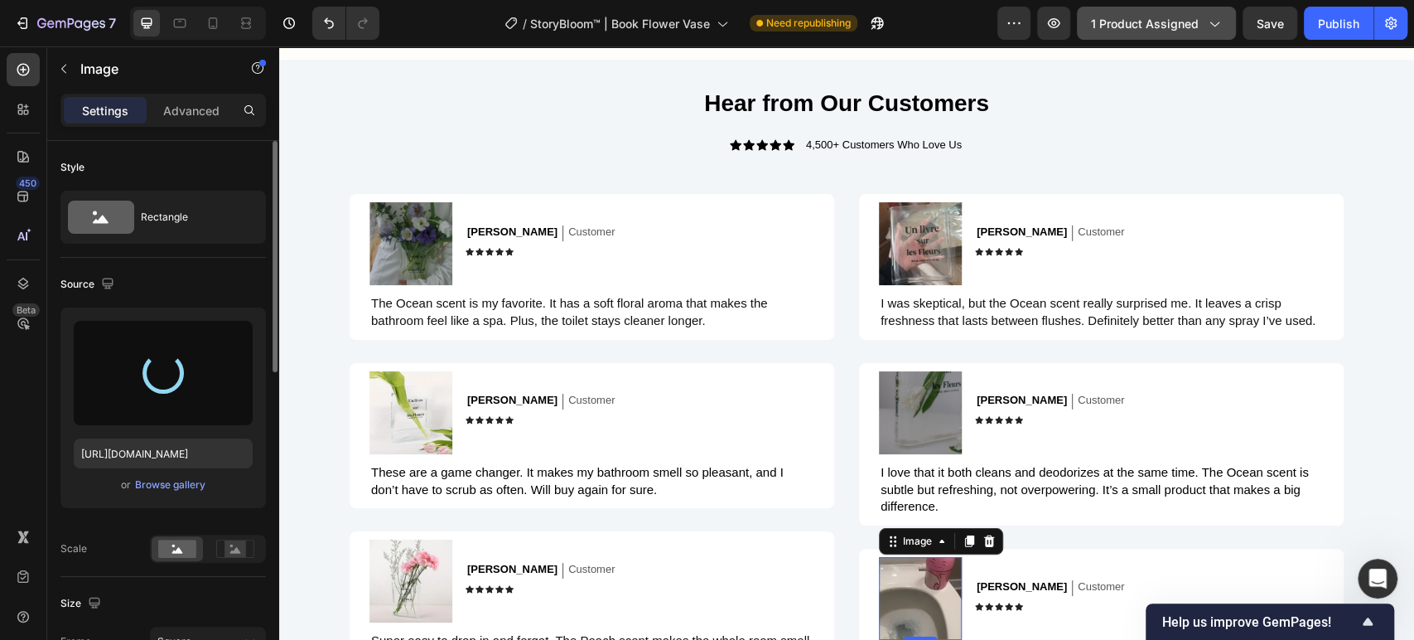
type input "https://cdn.shopify.com/s/files/1/0410/2160/4007/files/gempages_544109949421093…"
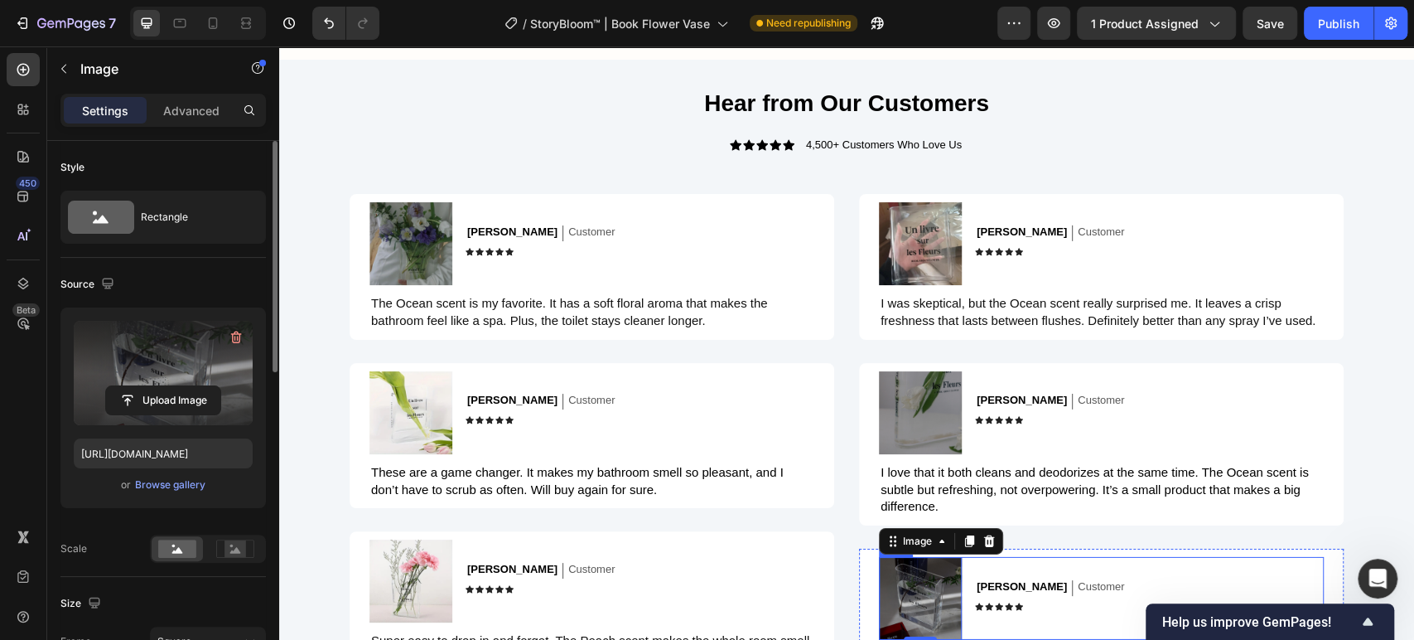
click at [993, 582] on p "[PERSON_NAME]" at bounding box center [1022, 587] width 90 height 14
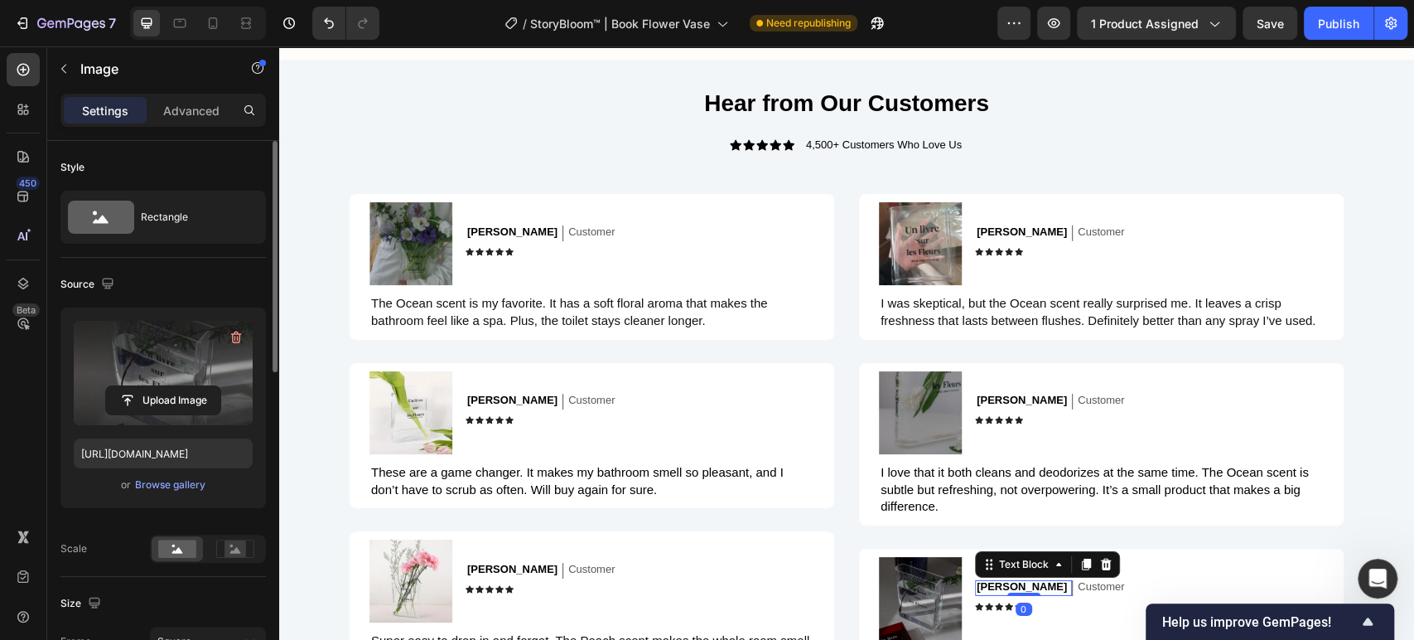
click at [993, 582] on p "[PERSON_NAME]" at bounding box center [1022, 587] width 90 height 14
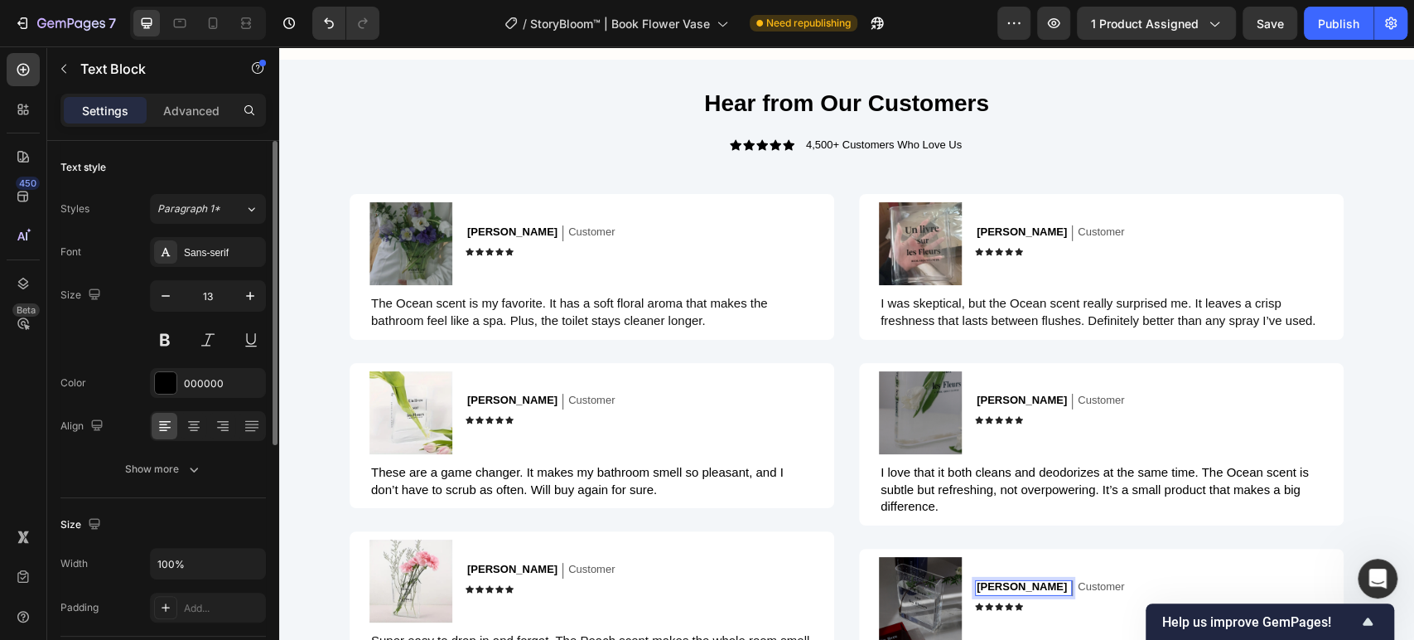
click at [199, 8] on div at bounding box center [198, 23] width 136 height 33
click at [206, 18] on icon at bounding box center [213, 23] width 17 height 17
type input "12"
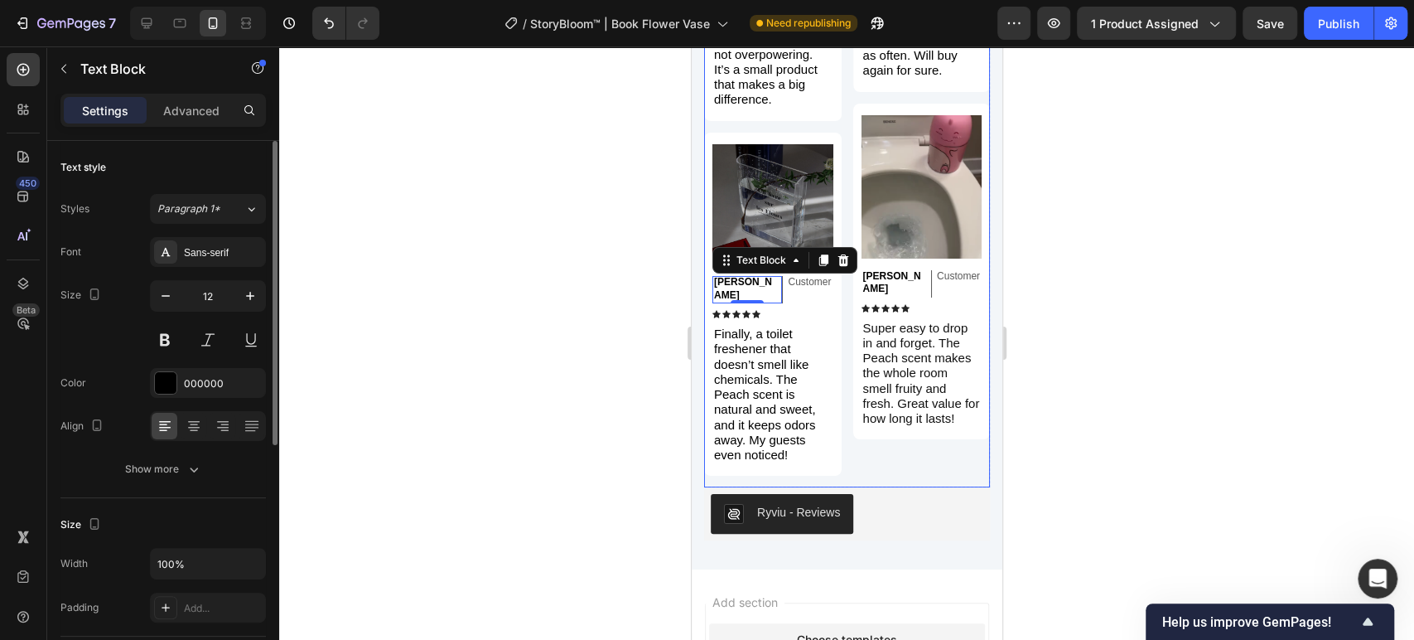
scroll to position [4063, 0]
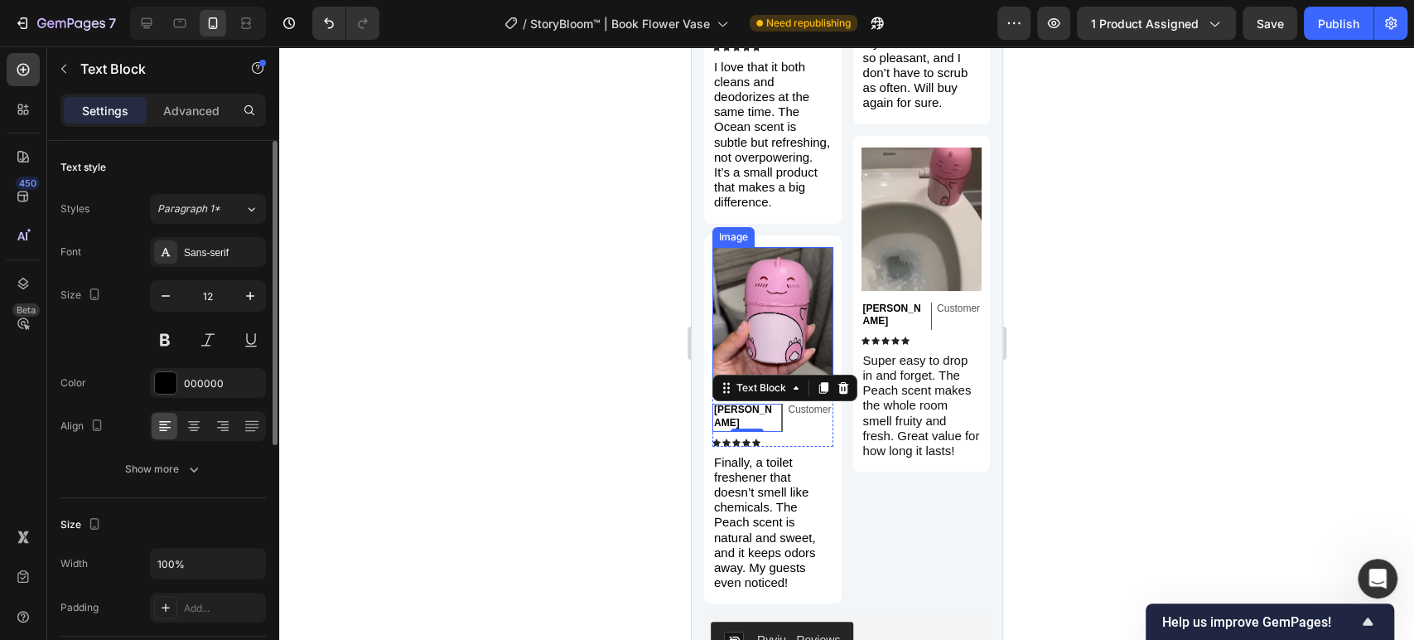
click at [799, 268] on img at bounding box center [772, 320] width 121 height 146
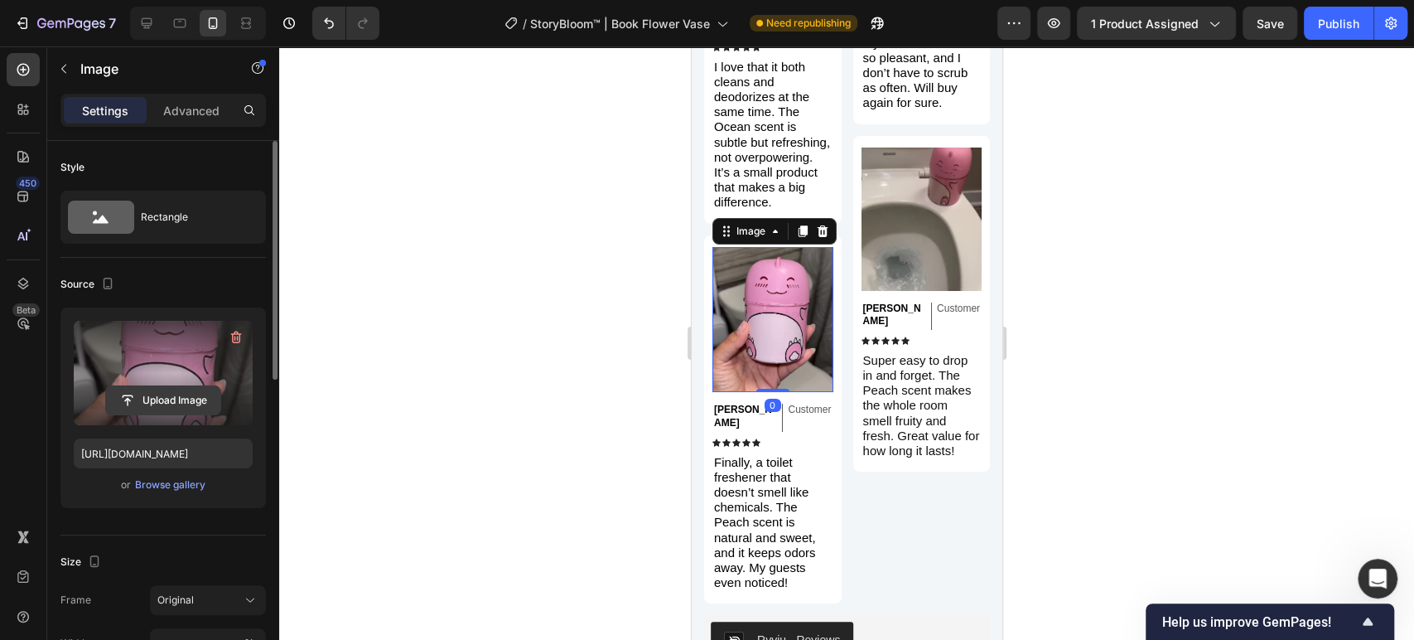
click at [172, 396] on input "file" at bounding box center [163, 400] width 114 height 28
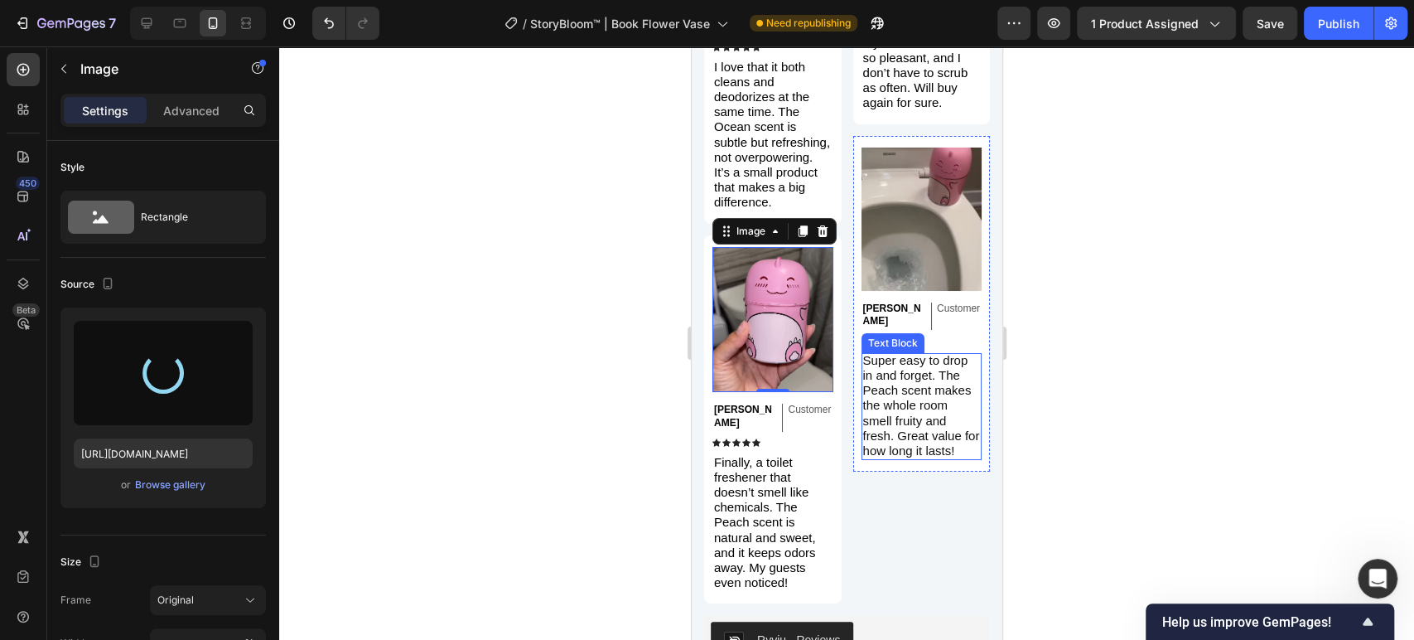
type input "[URL][DOMAIN_NAME]"
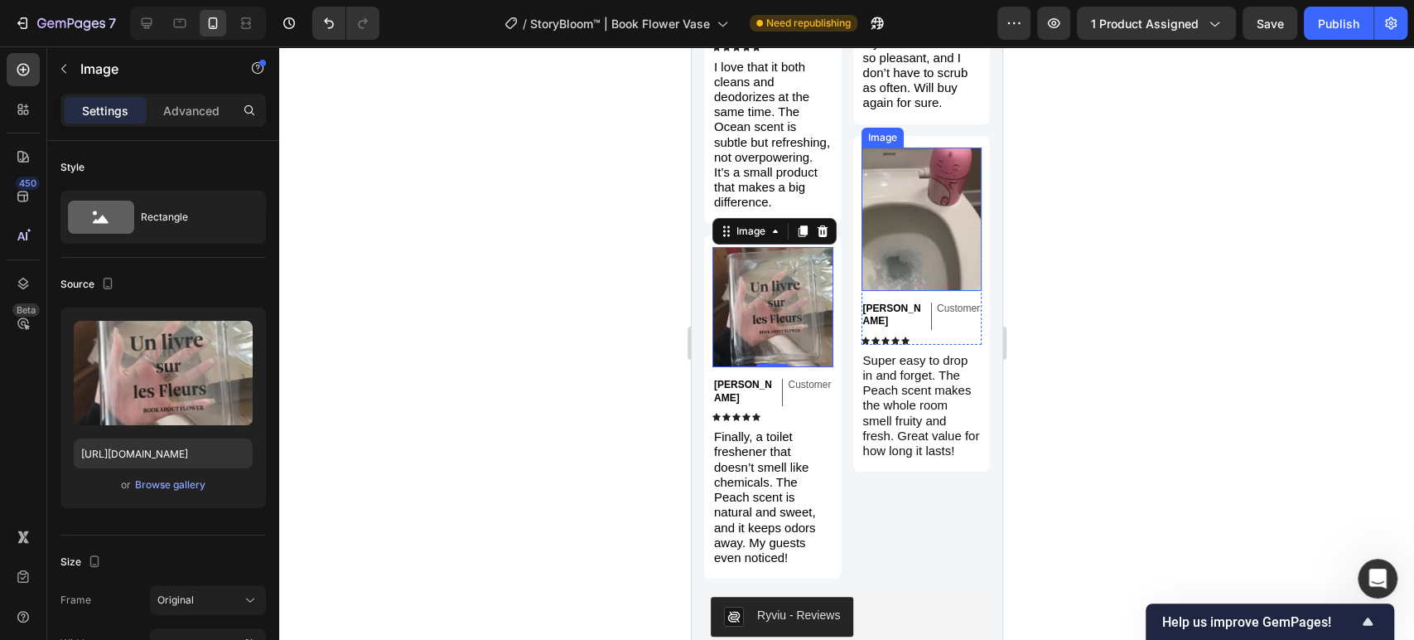
click at [925, 202] on img at bounding box center [921, 218] width 121 height 143
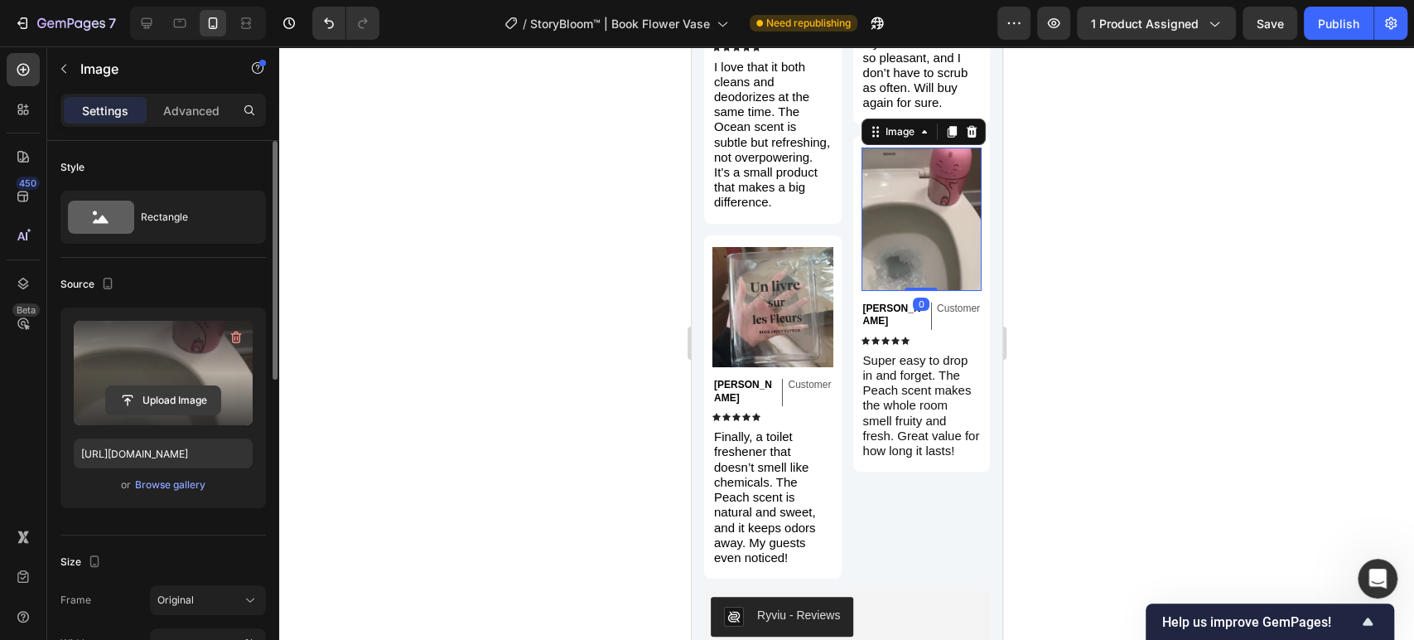
click at [164, 389] on input "file" at bounding box center [163, 400] width 114 height 28
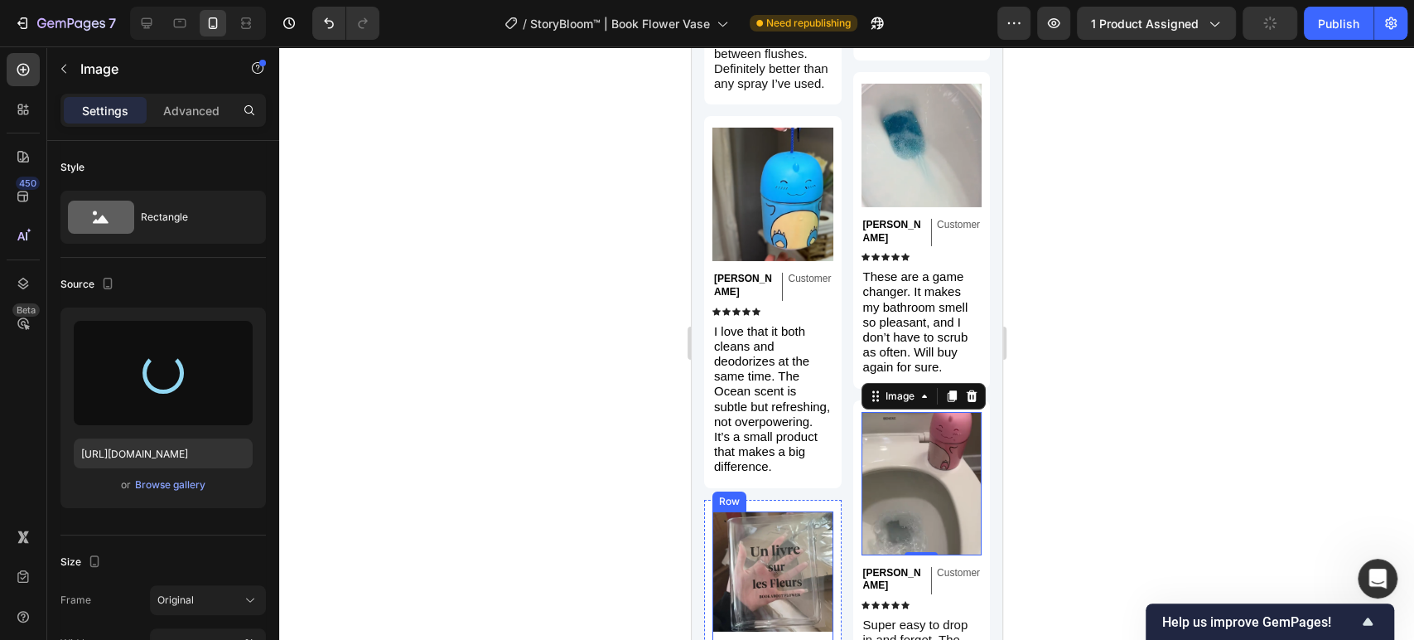
scroll to position [3787, 0]
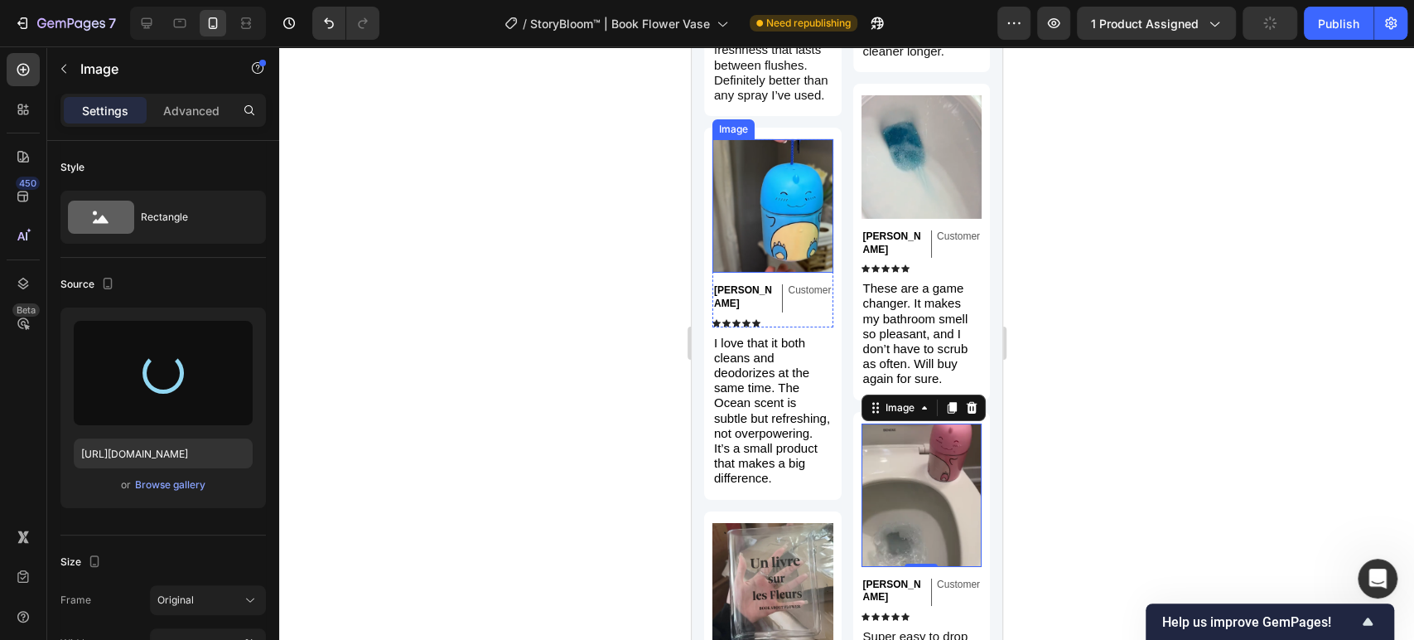
click at [759, 209] on img at bounding box center [772, 205] width 121 height 133
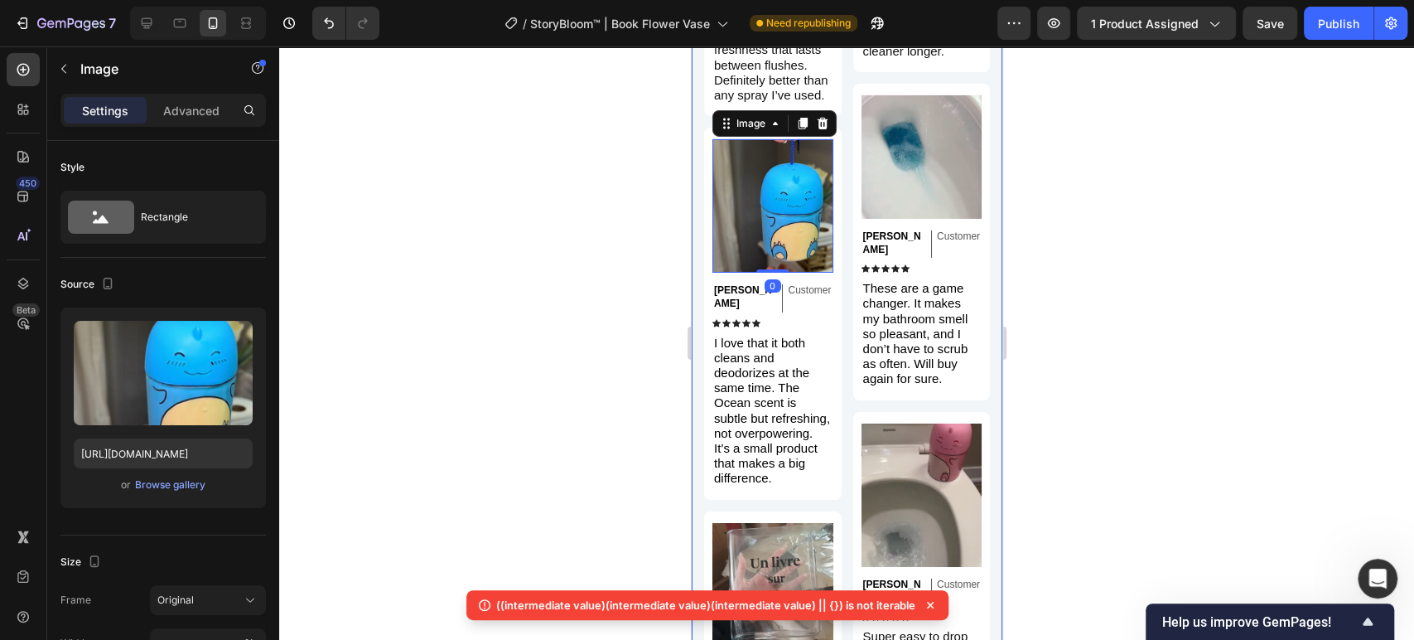
click at [869, 508] on img at bounding box center [921, 494] width 121 height 143
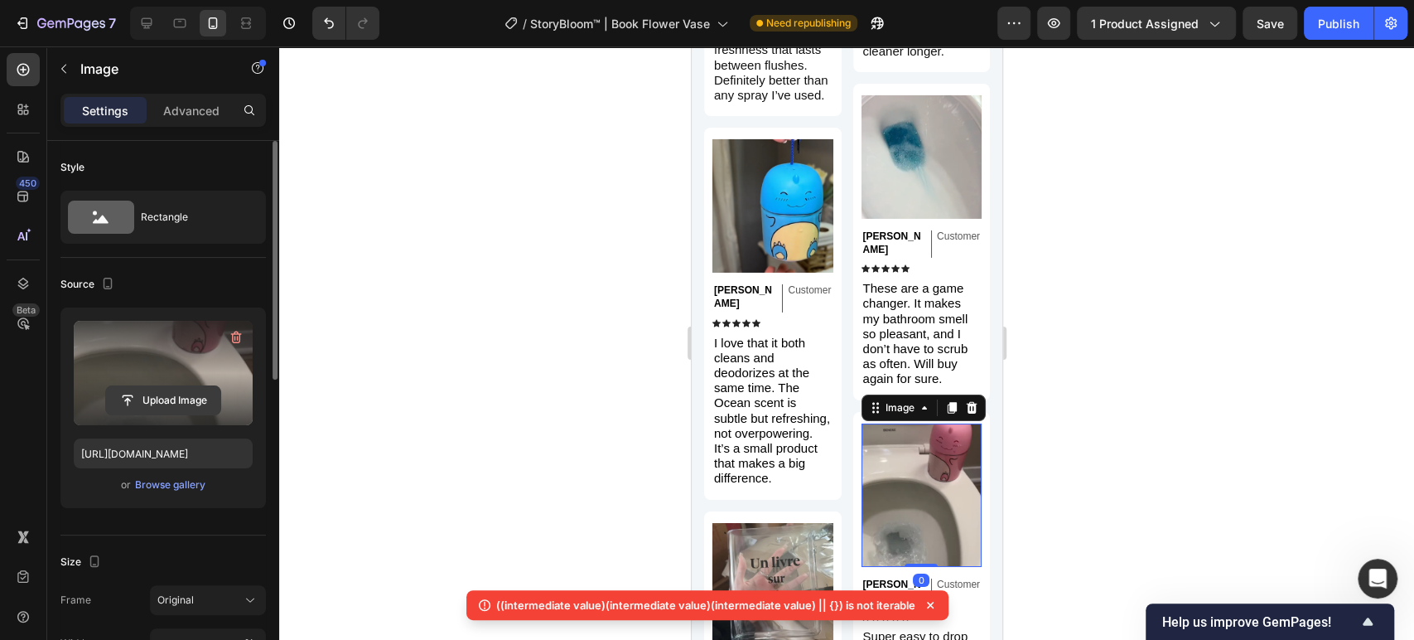
click at [181, 391] on input "file" at bounding box center [163, 400] width 114 height 28
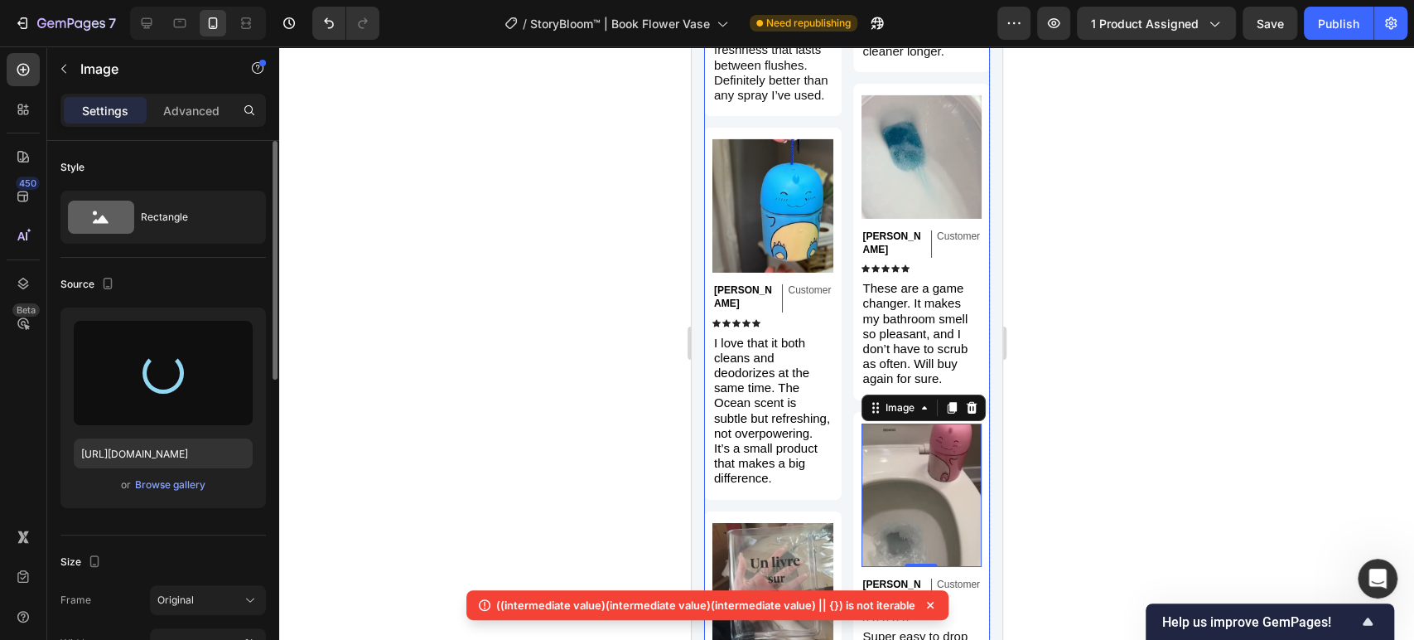
type input "[URL][DOMAIN_NAME]"
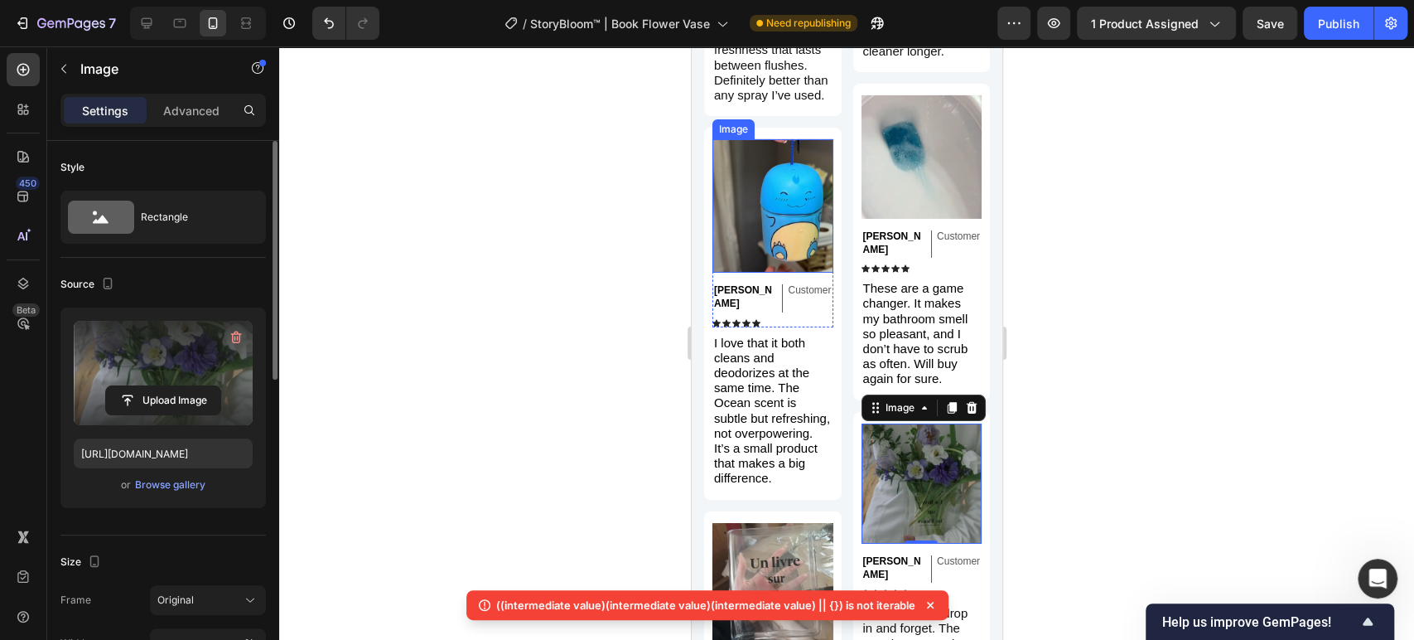
click at [764, 226] on img at bounding box center [772, 205] width 121 height 133
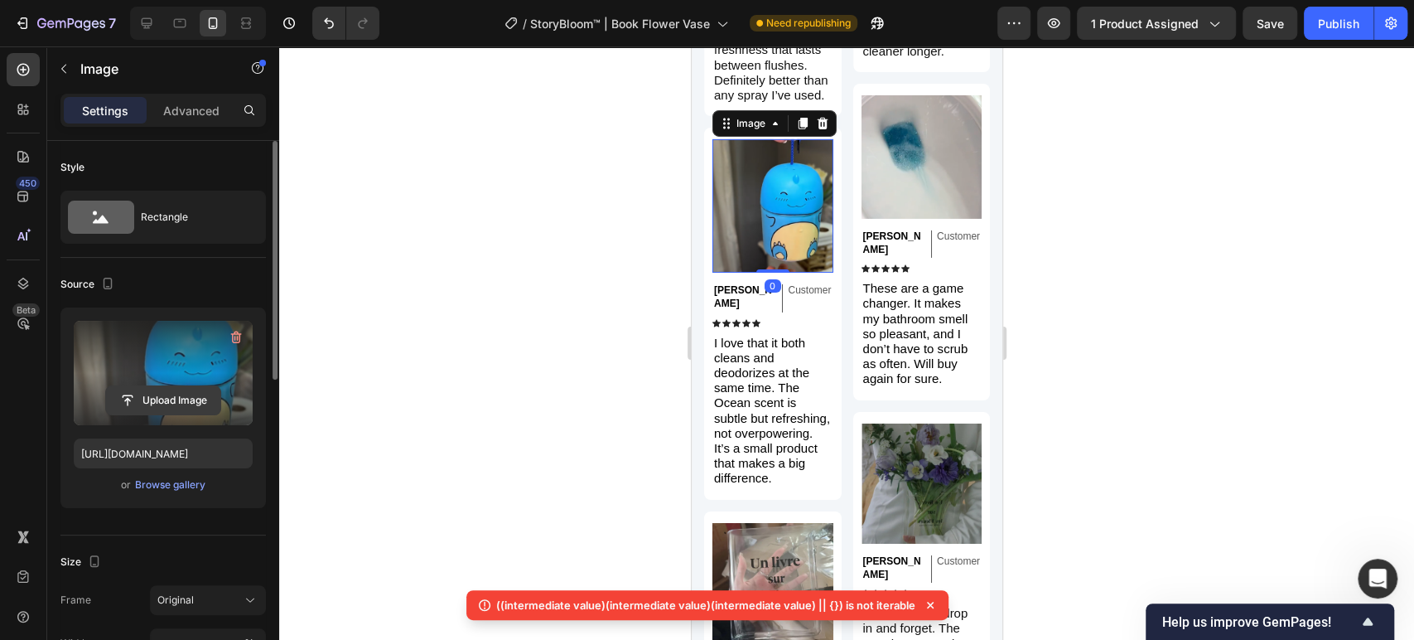
click at [187, 396] on input "file" at bounding box center [163, 400] width 114 height 28
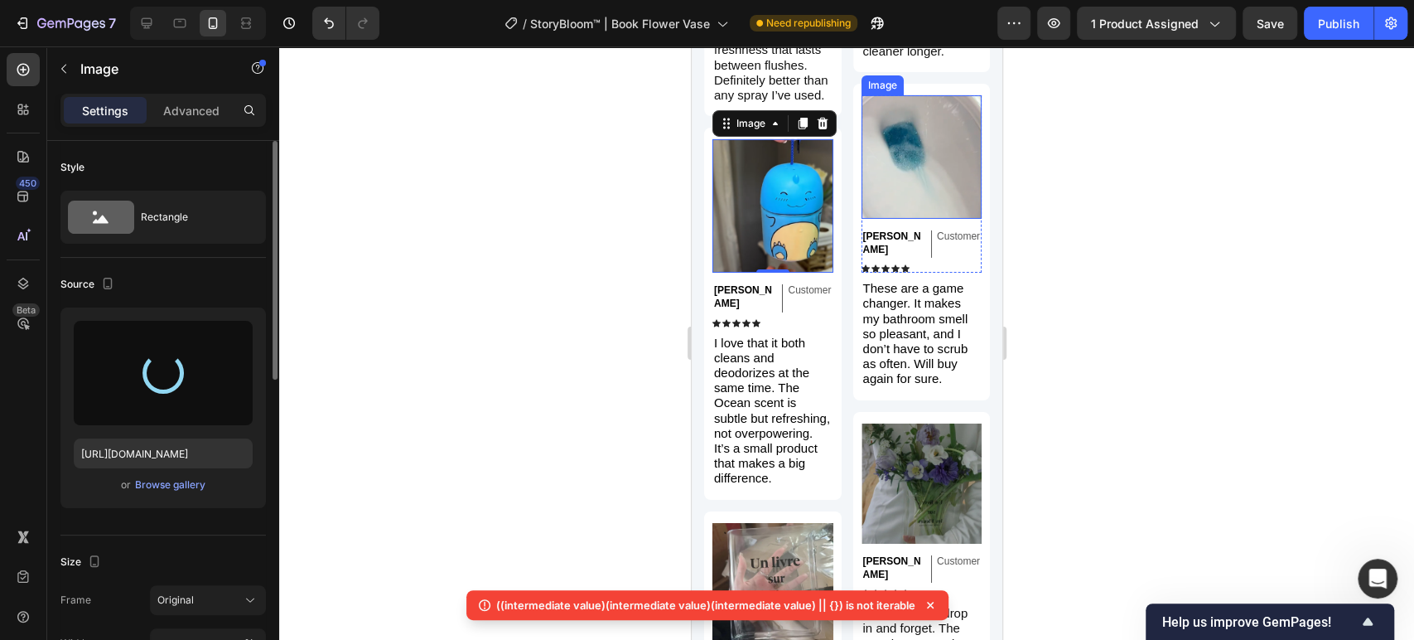
type input "[URL][DOMAIN_NAME]"
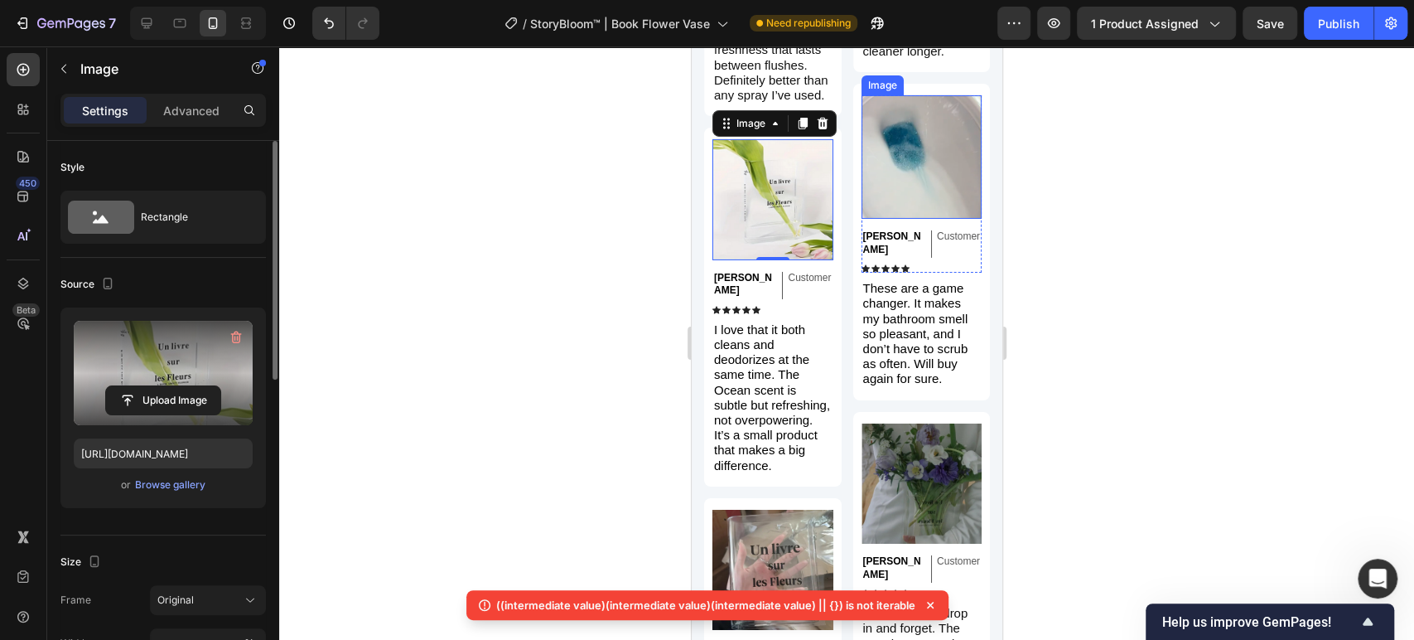
click at [914, 186] on img at bounding box center [921, 156] width 121 height 123
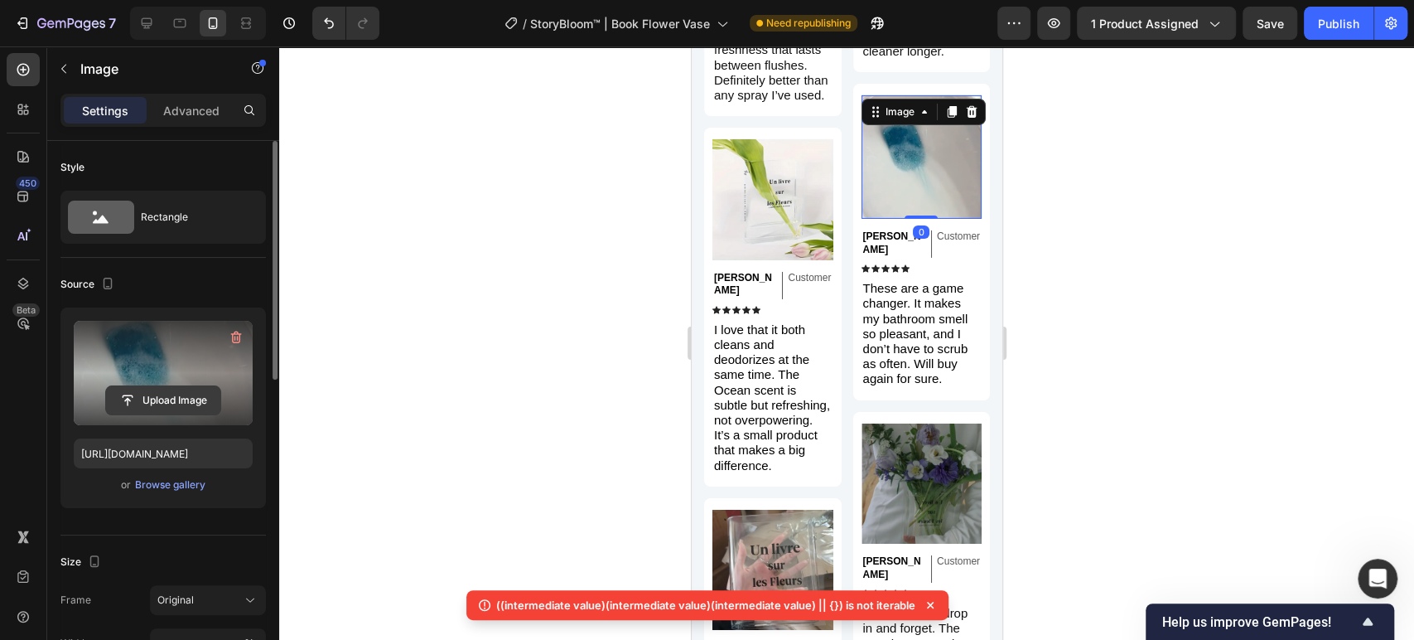
click at [196, 393] on input "file" at bounding box center [163, 400] width 114 height 28
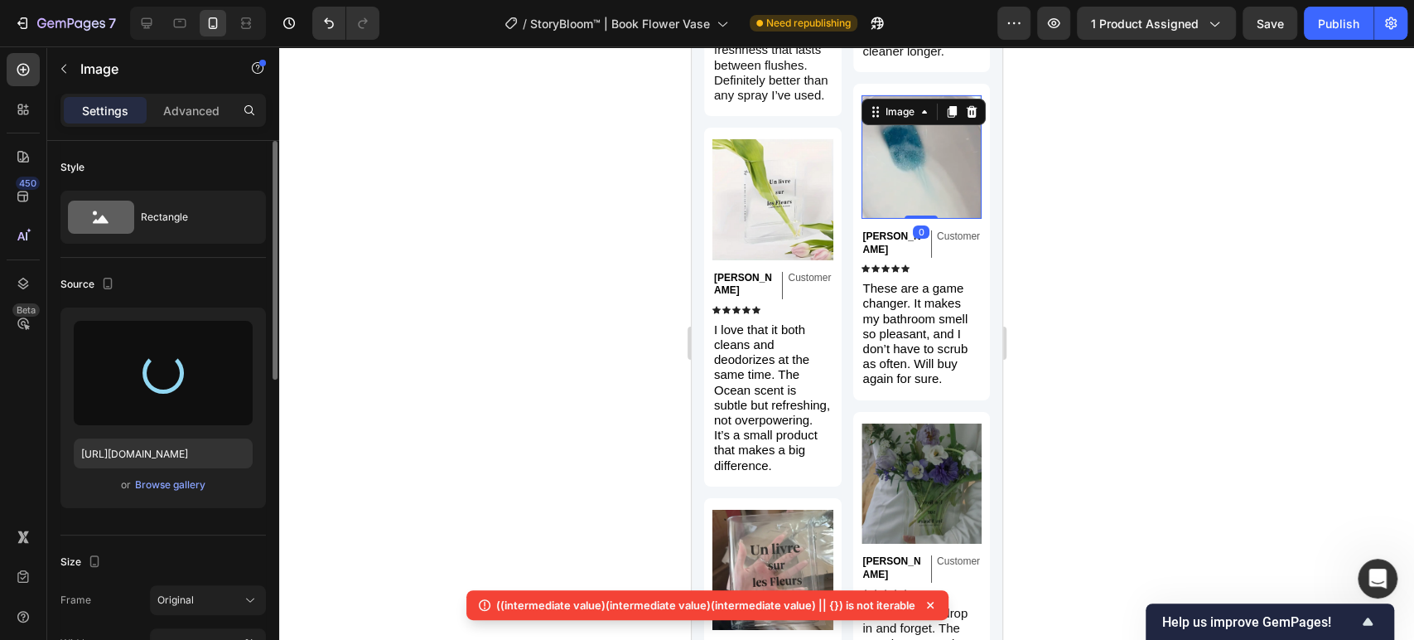
type input "https://cdn.shopify.com/s/files/1/0410/2160/4007/files/gempages_544109949421093…"
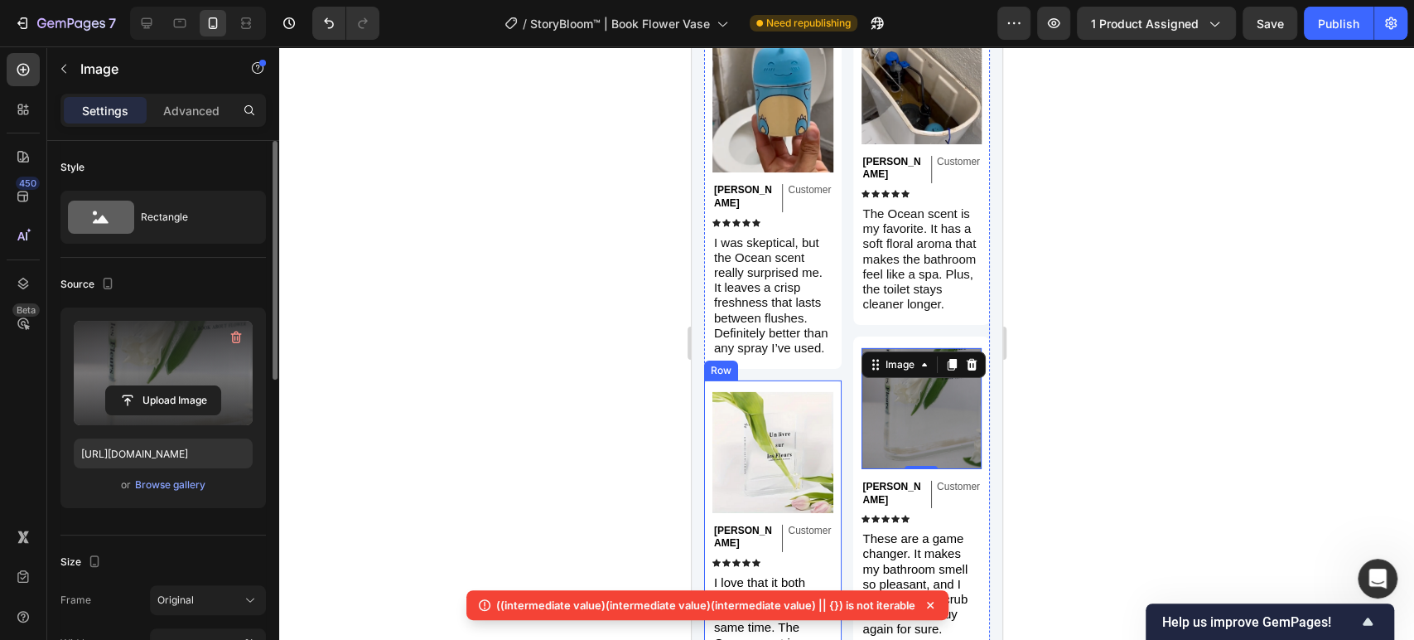
scroll to position [3511, 0]
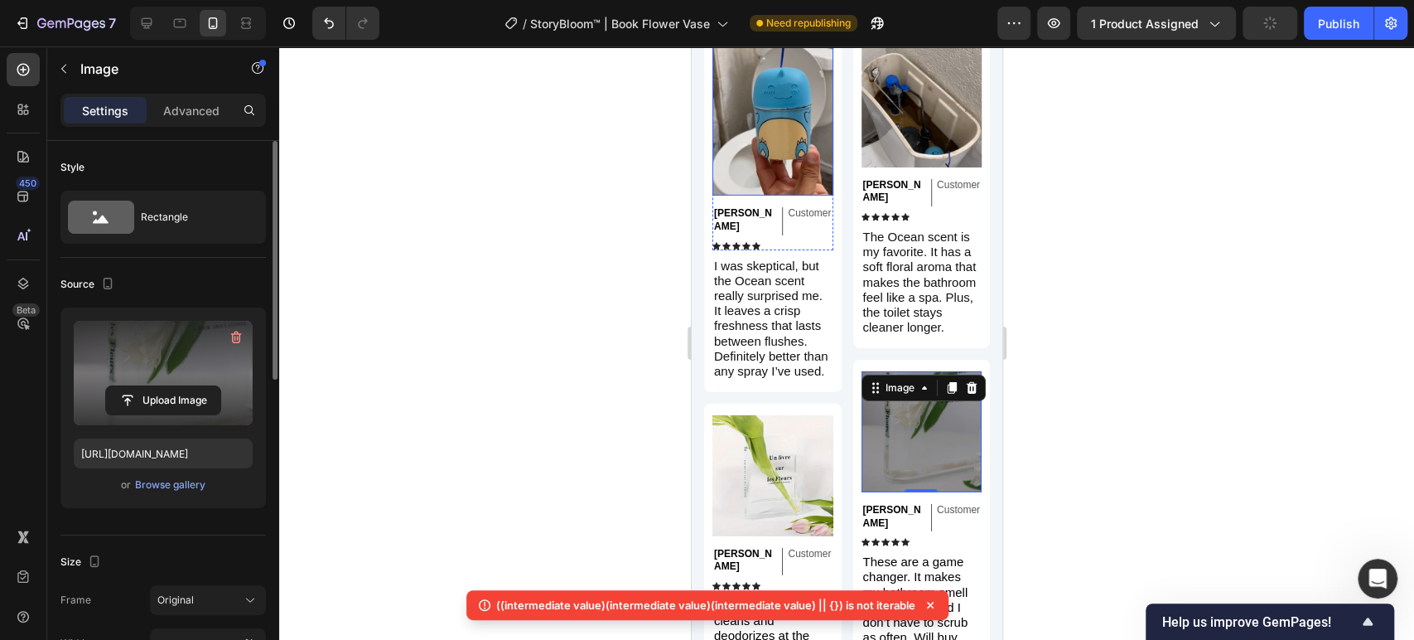
drag, startPoint x: 789, startPoint y: 171, endPoint x: 774, endPoint y: 176, distance: 15.7
click at [789, 171] on img at bounding box center [772, 107] width 121 height 178
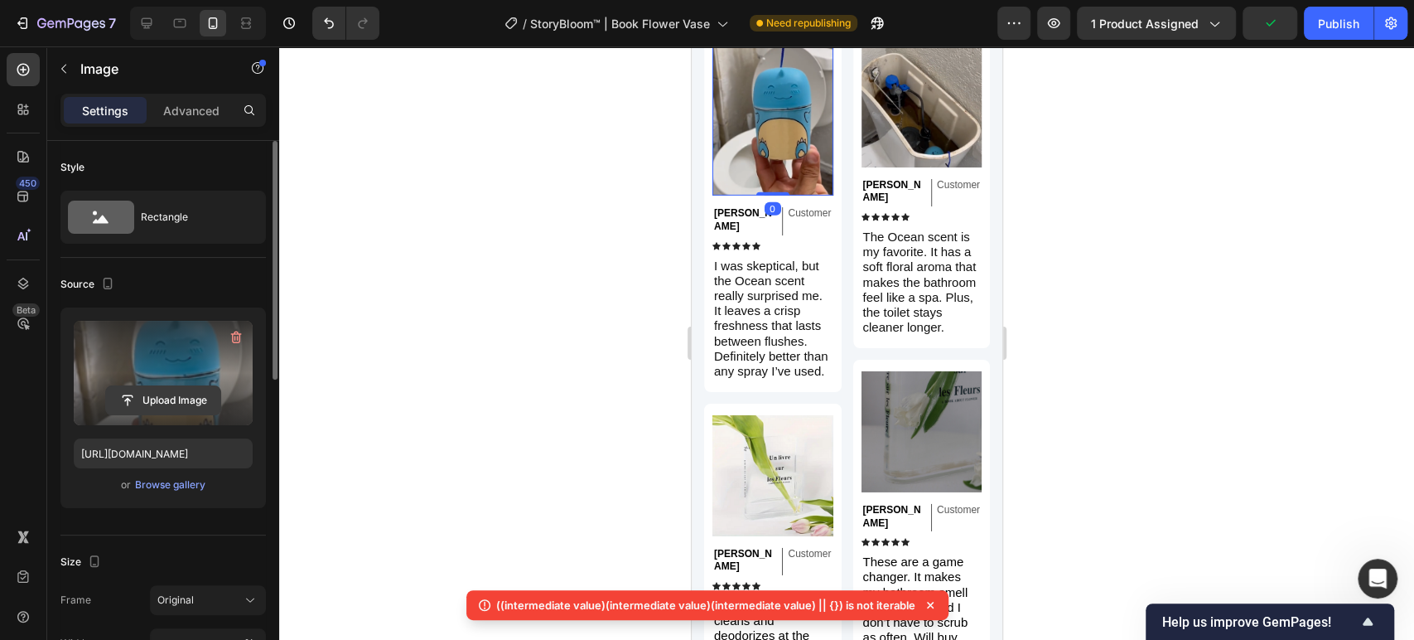
click at [196, 396] on input "file" at bounding box center [163, 400] width 114 height 28
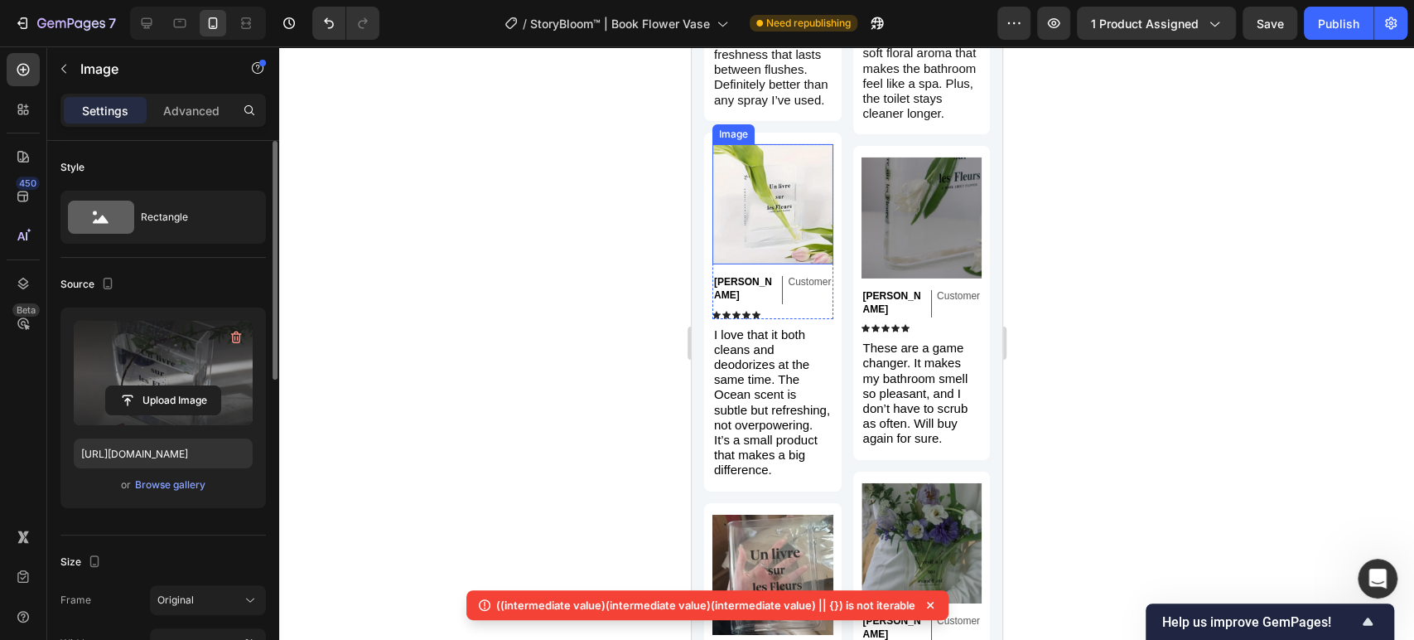
scroll to position [3787, 0]
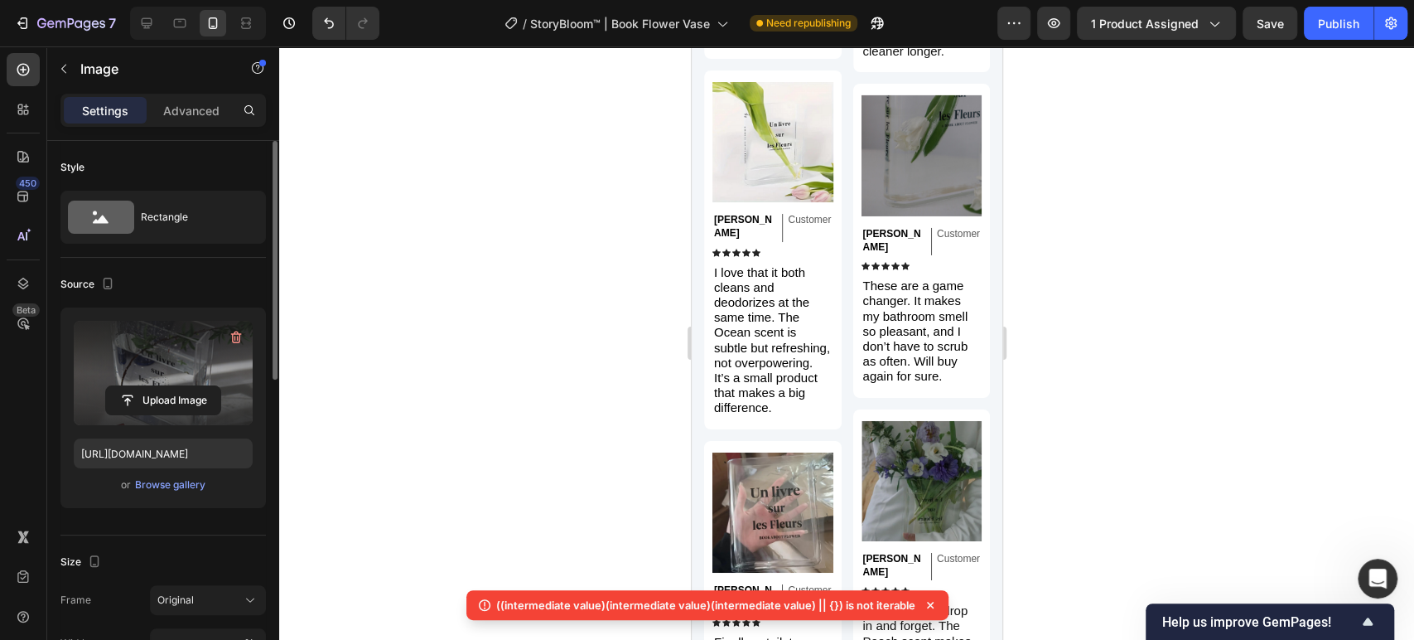
click at [131, 12] on div at bounding box center [198, 23] width 136 height 33
click at [164, 29] on div "Tablet" at bounding box center [198, 23] width 136 height 33
click at [145, 29] on icon at bounding box center [146, 23] width 17 height 17
type input "[URL][DOMAIN_NAME]"
type input "100"
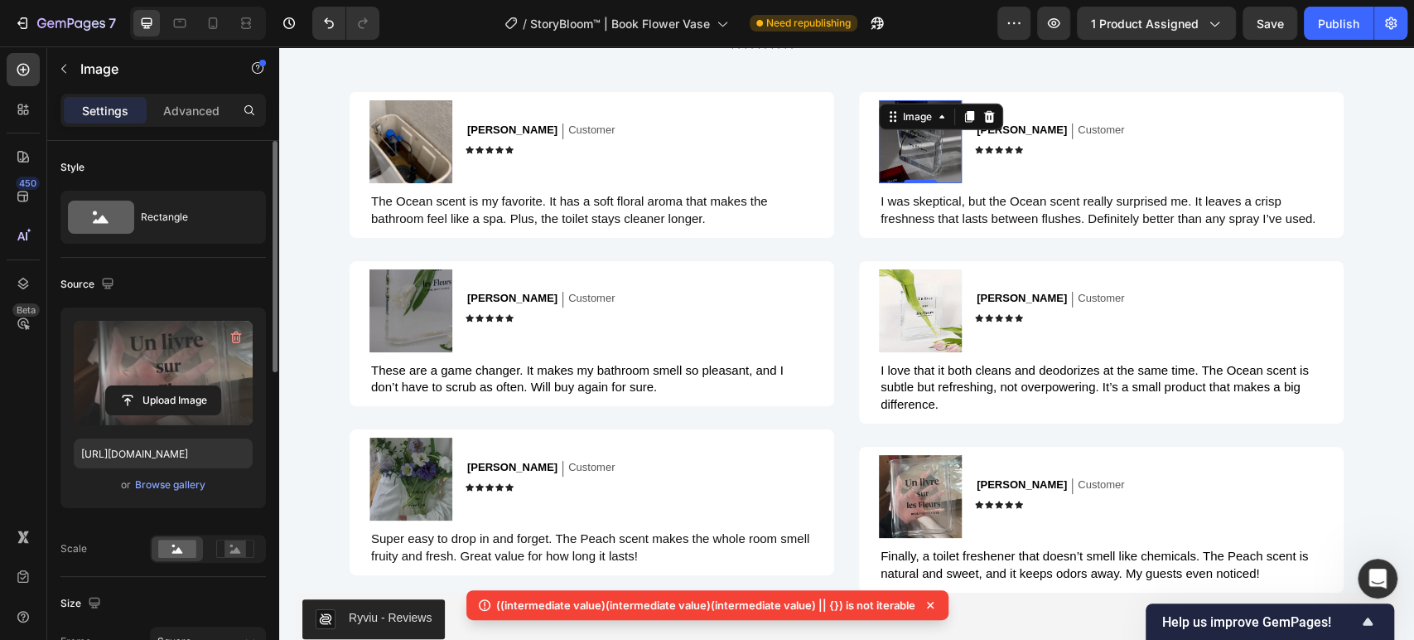
scroll to position [3422, 0]
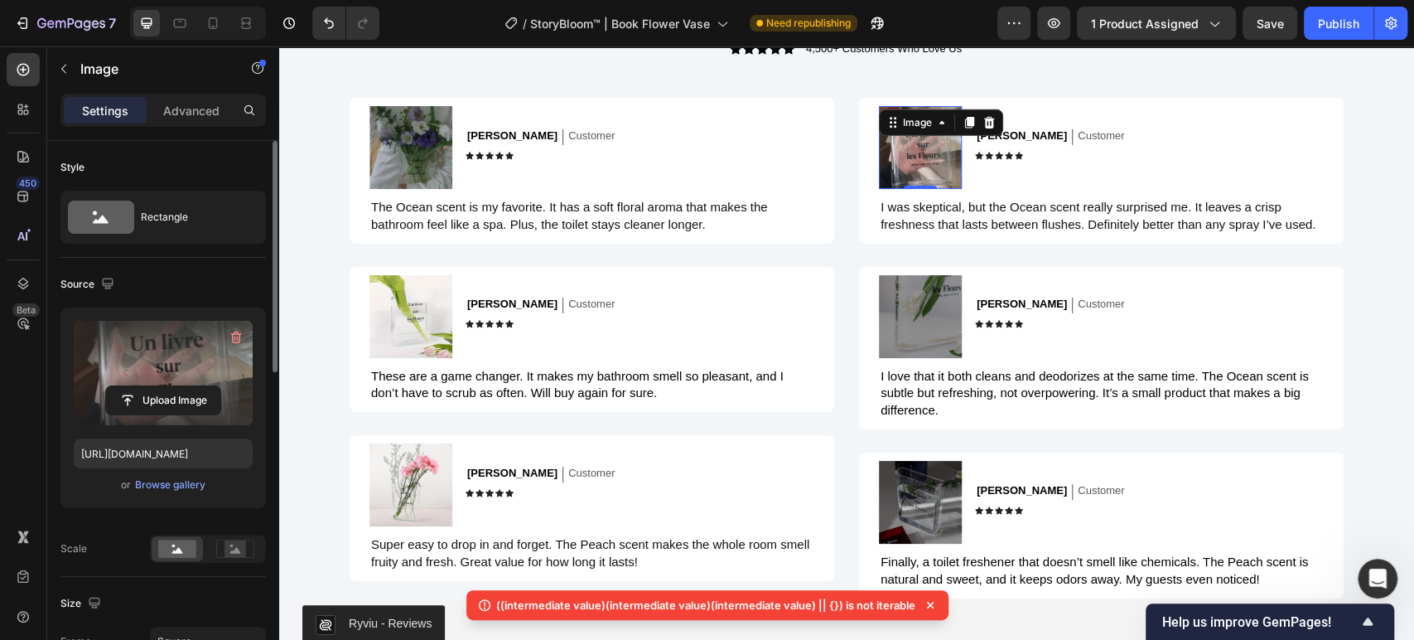
click at [193, 25] on div at bounding box center [198, 23] width 136 height 33
click at [198, 24] on div at bounding box center [198, 23] width 136 height 33
click at [210, 21] on icon at bounding box center [213, 23] width 17 height 17
type input "https://cdn.shopify.com/s/files/1/0410/2160/4007/files/gempages_544109949421093…"
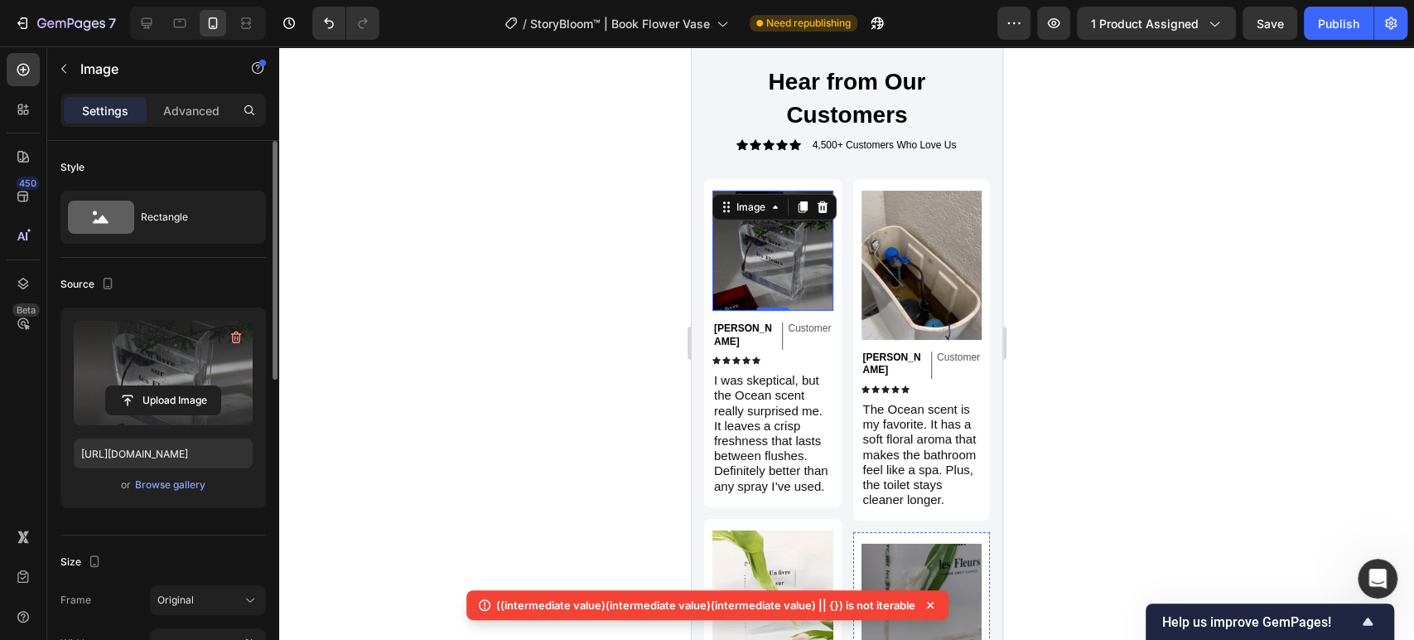
scroll to position [3332, 0]
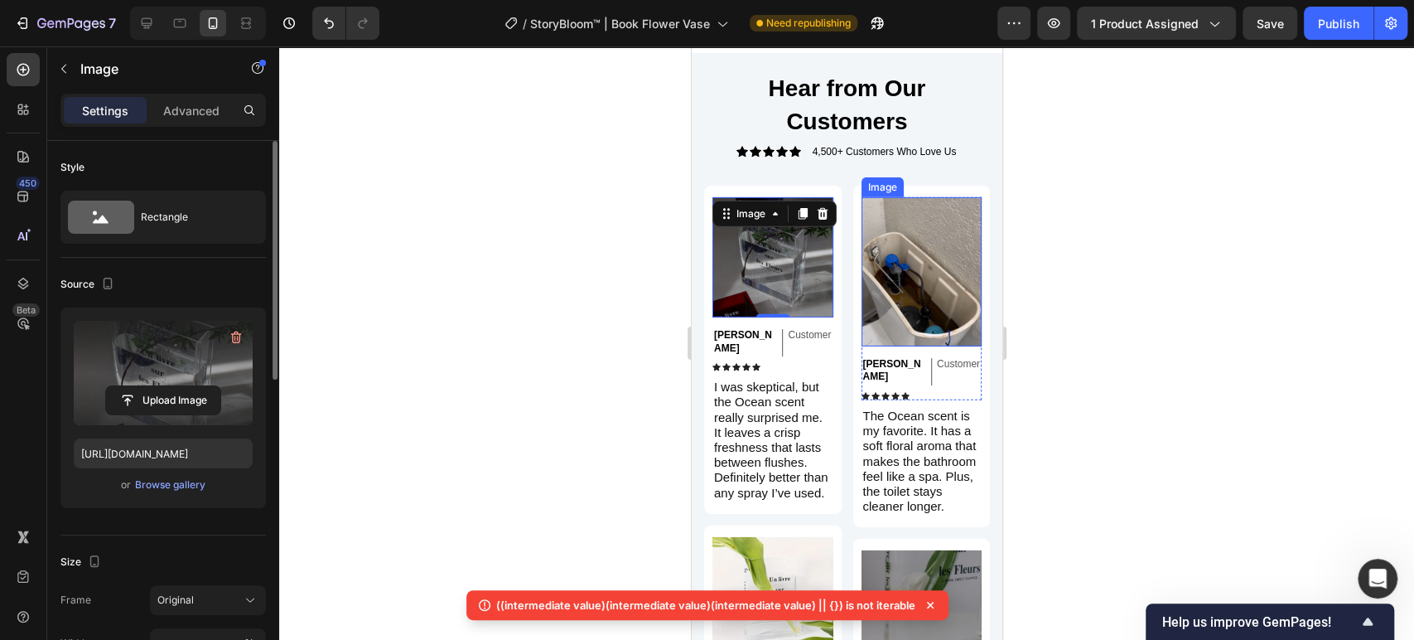
click at [936, 257] on img at bounding box center [921, 271] width 121 height 149
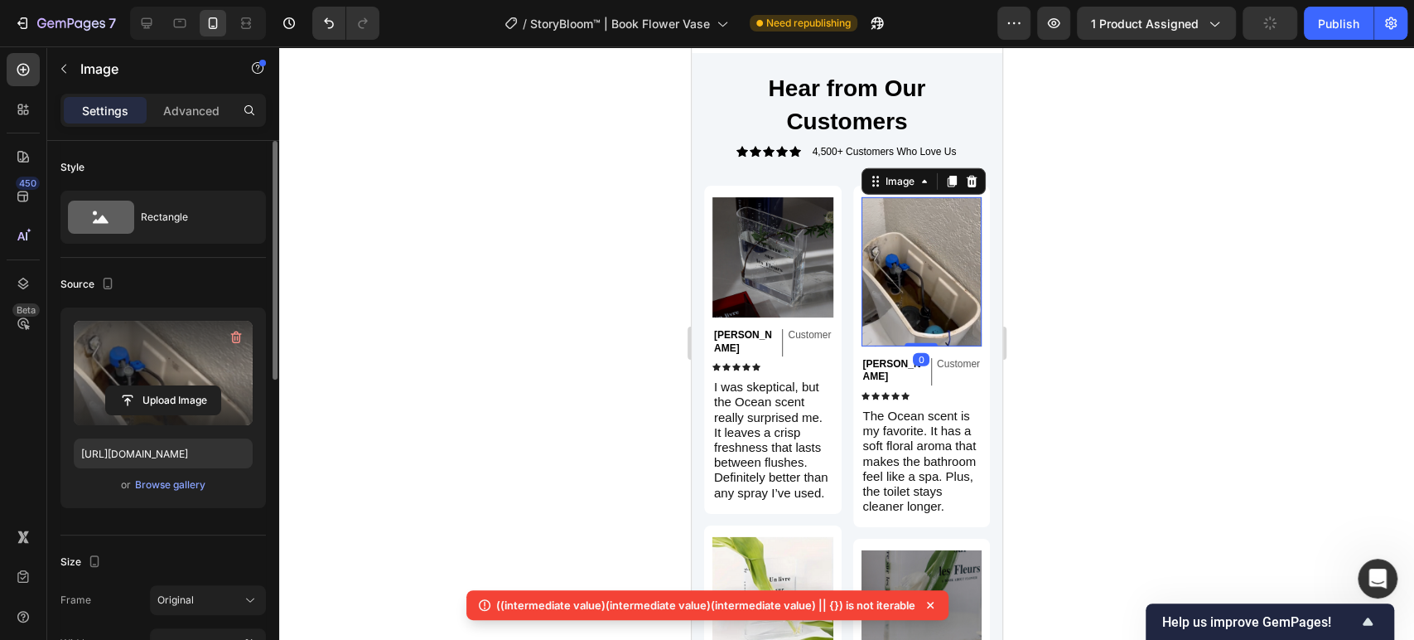
click at [152, 381] on label at bounding box center [163, 373] width 179 height 104
click at [152, 386] on input "file" at bounding box center [163, 400] width 114 height 28
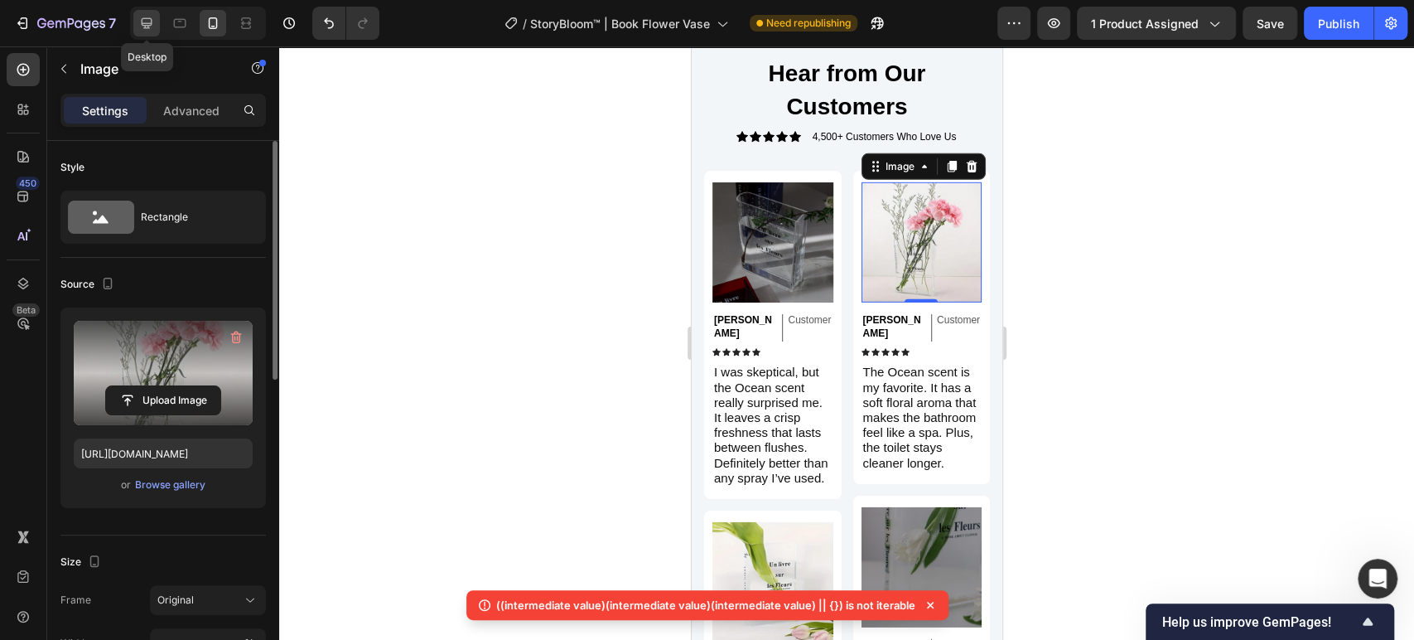
click at [145, 21] on icon at bounding box center [146, 23] width 17 height 17
type input "[URL][DOMAIN_NAME]"
type input "100"
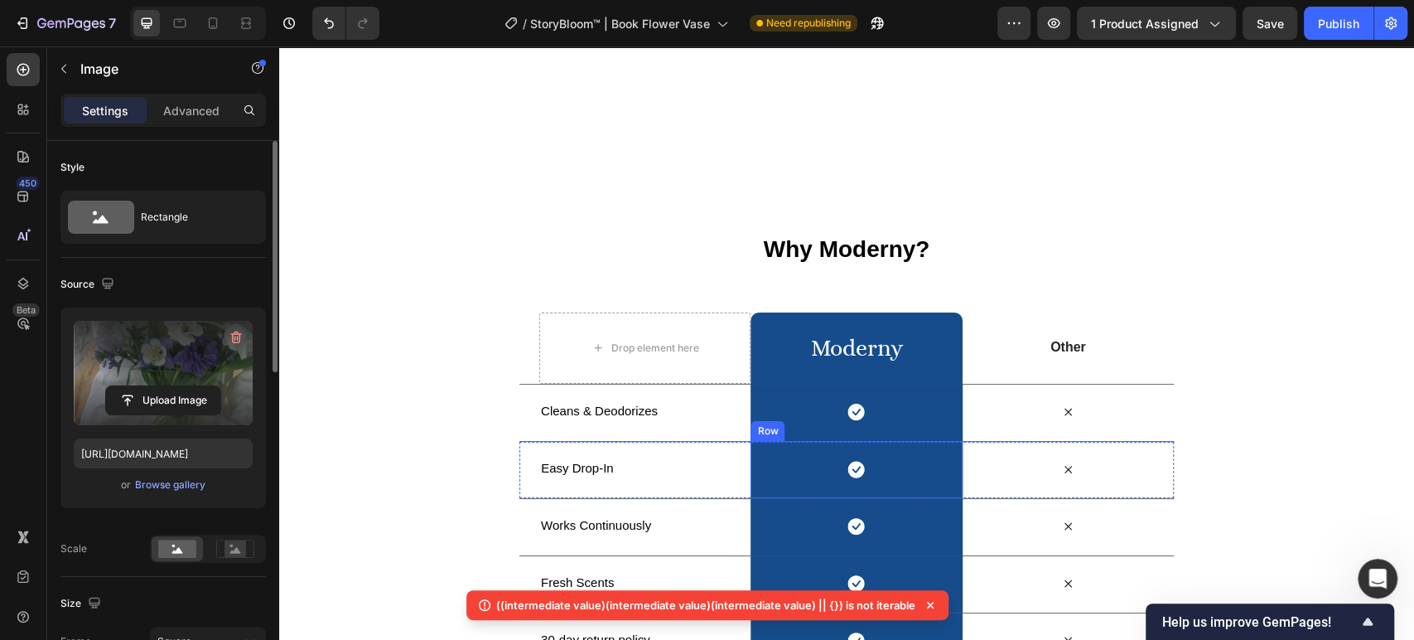
scroll to position [2596, 0]
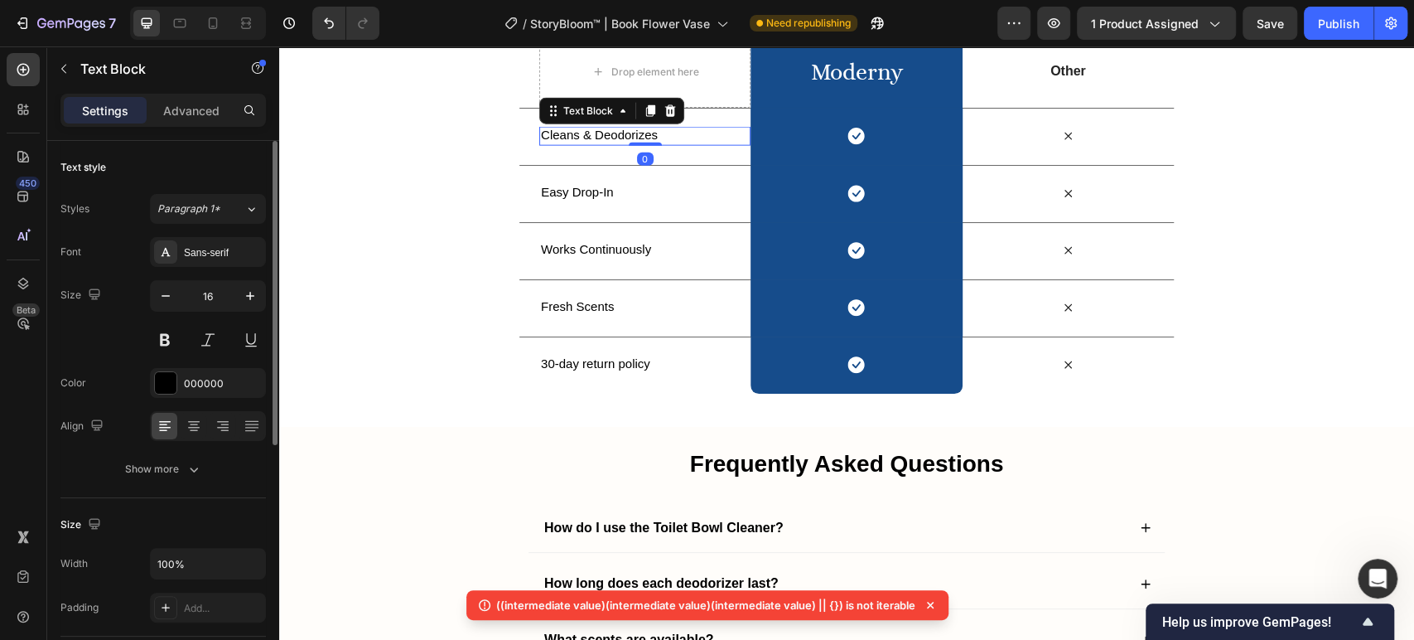
click at [566, 131] on span "Cleans & Deodorizes" at bounding box center [599, 135] width 117 height 14
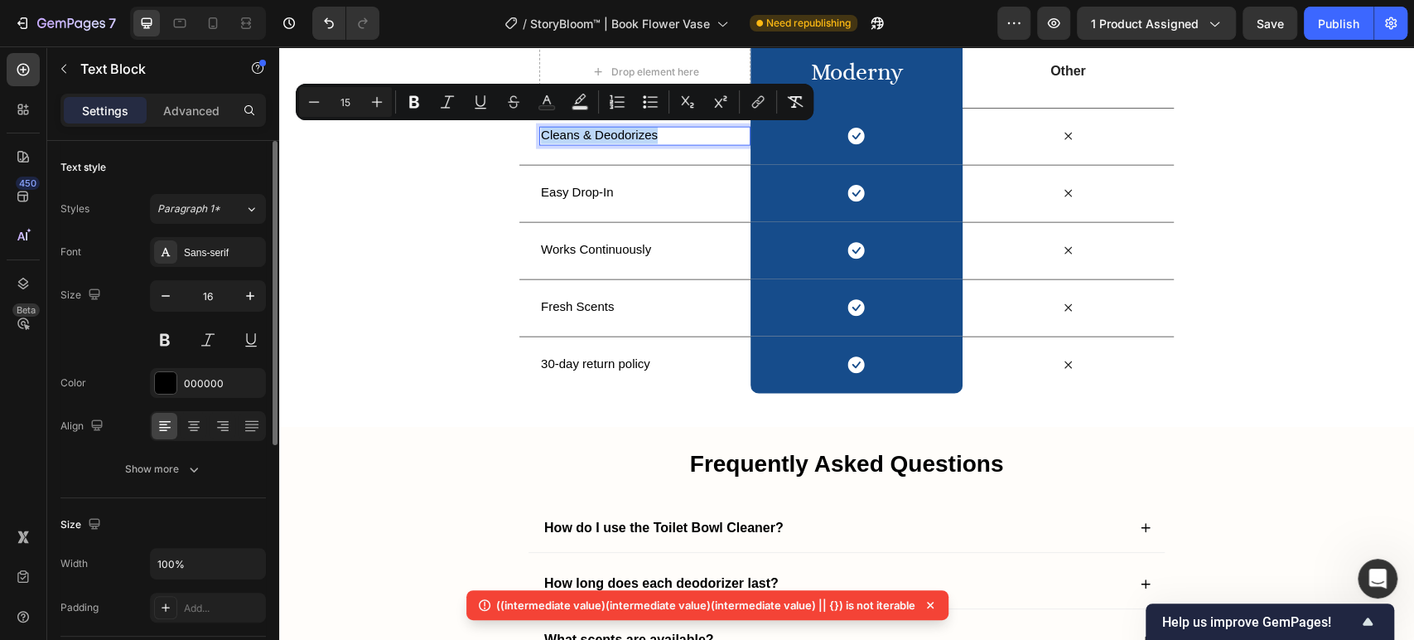
click at [566, 131] on span "Cleans & Deodorizes" at bounding box center [599, 135] width 117 height 14
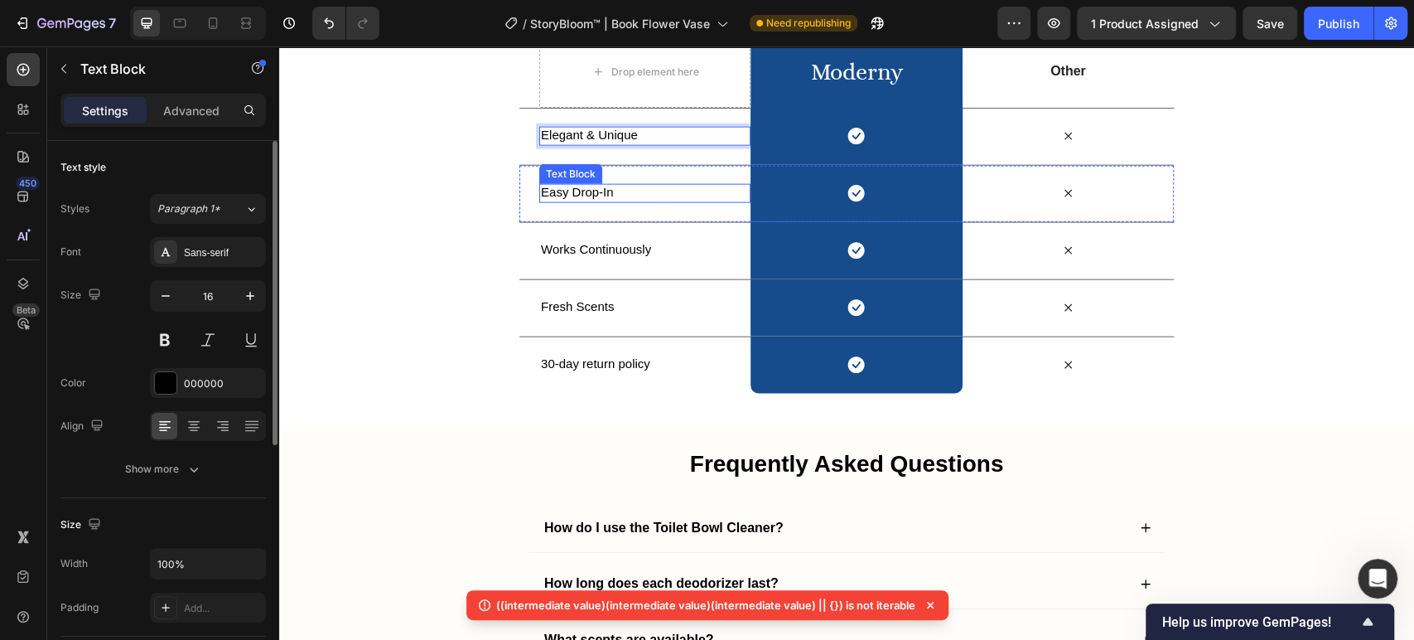
click at [578, 186] on span "Easy Drop-In" at bounding box center [577, 192] width 73 height 14
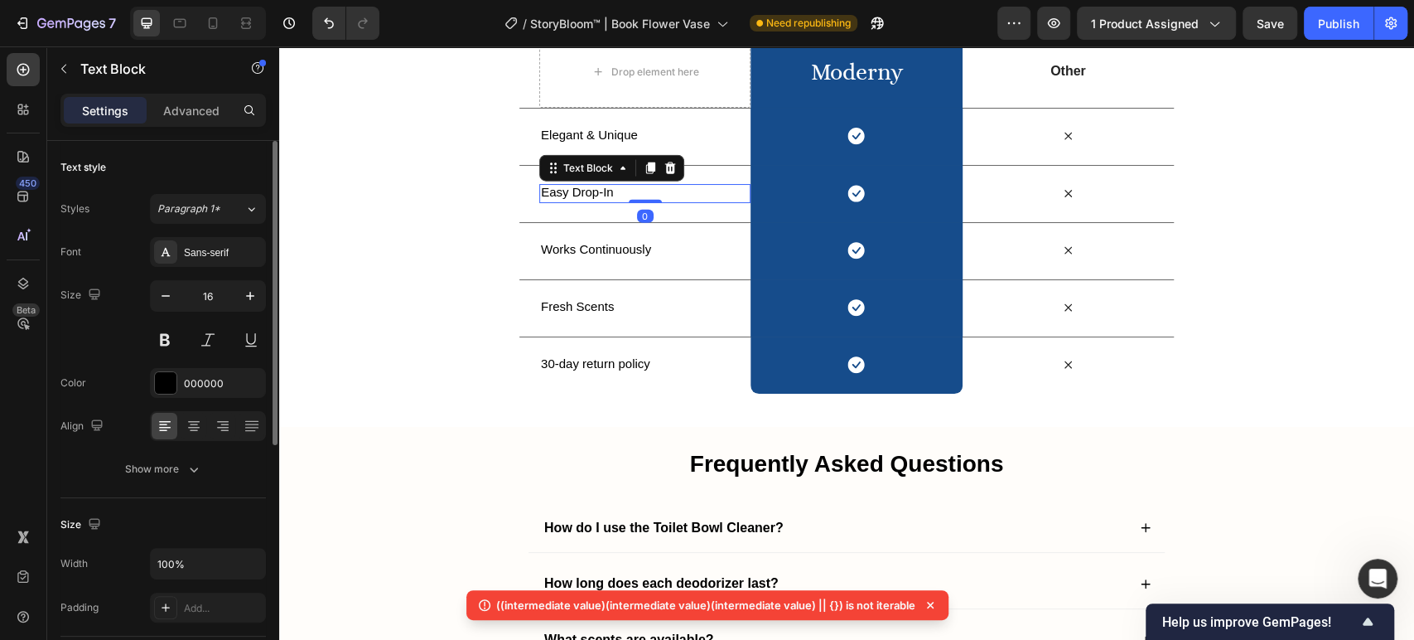
click at [578, 186] on span "Easy Drop-In" at bounding box center [577, 192] width 73 height 14
click at [607, 259] on div "Works Continuously Text Block" at bounding box center [644, 251] width 211 height 56
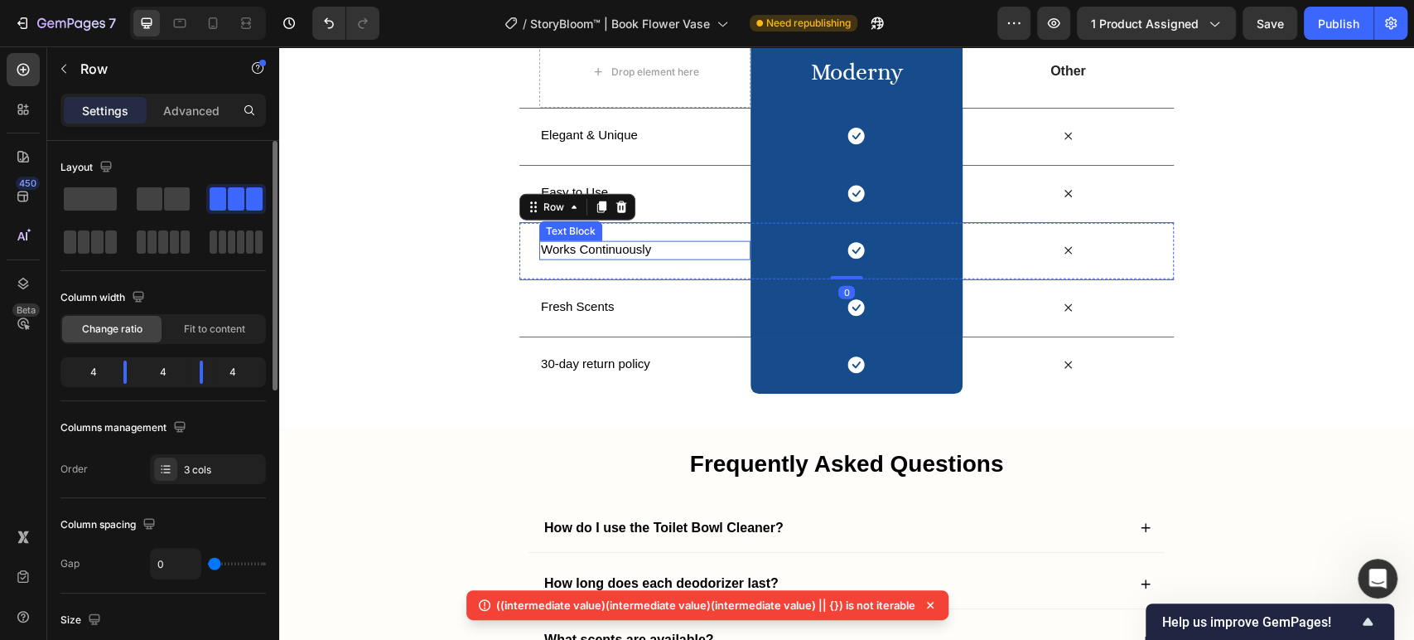
click at [612, 247] on span "Works Continuously" at bounding box center [596, 249] width 110 height 14
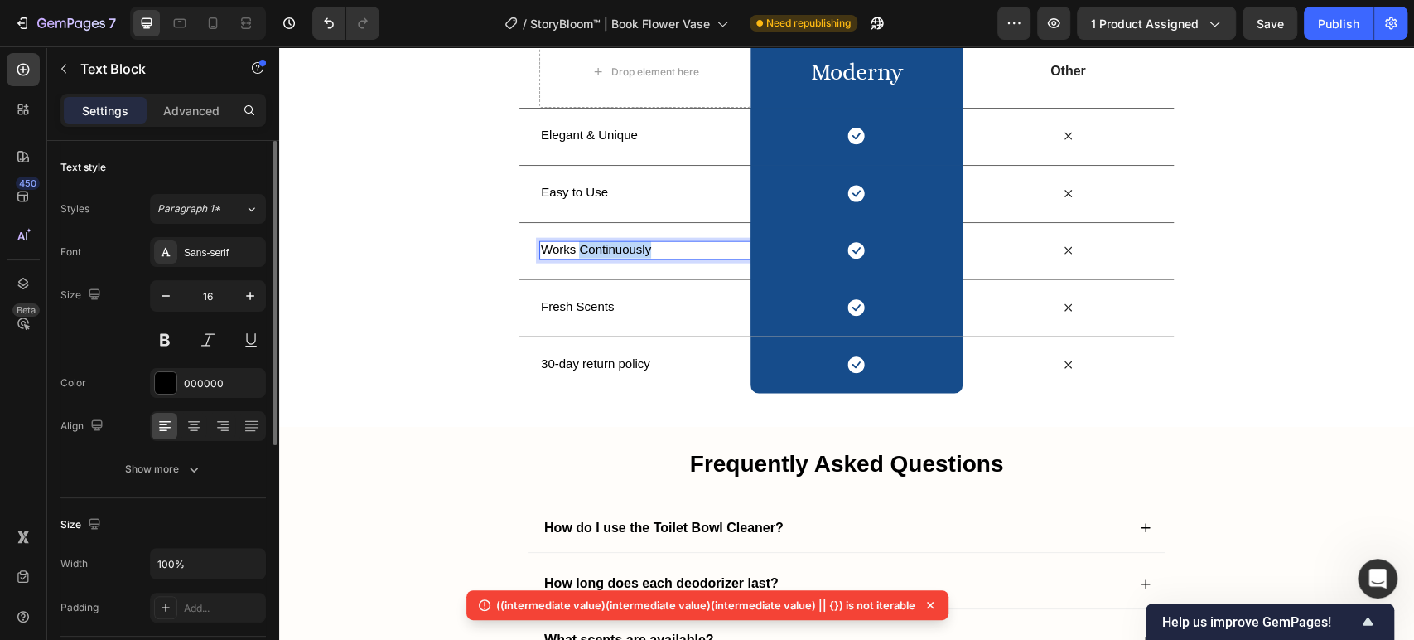
click at [612, 247] on span "Works Continuously" at bounding box center [596, 249] width 110 height 14
click at [576, 305] on span "Fresh Scents" at bounding box center [577, 306] width 73 height 14
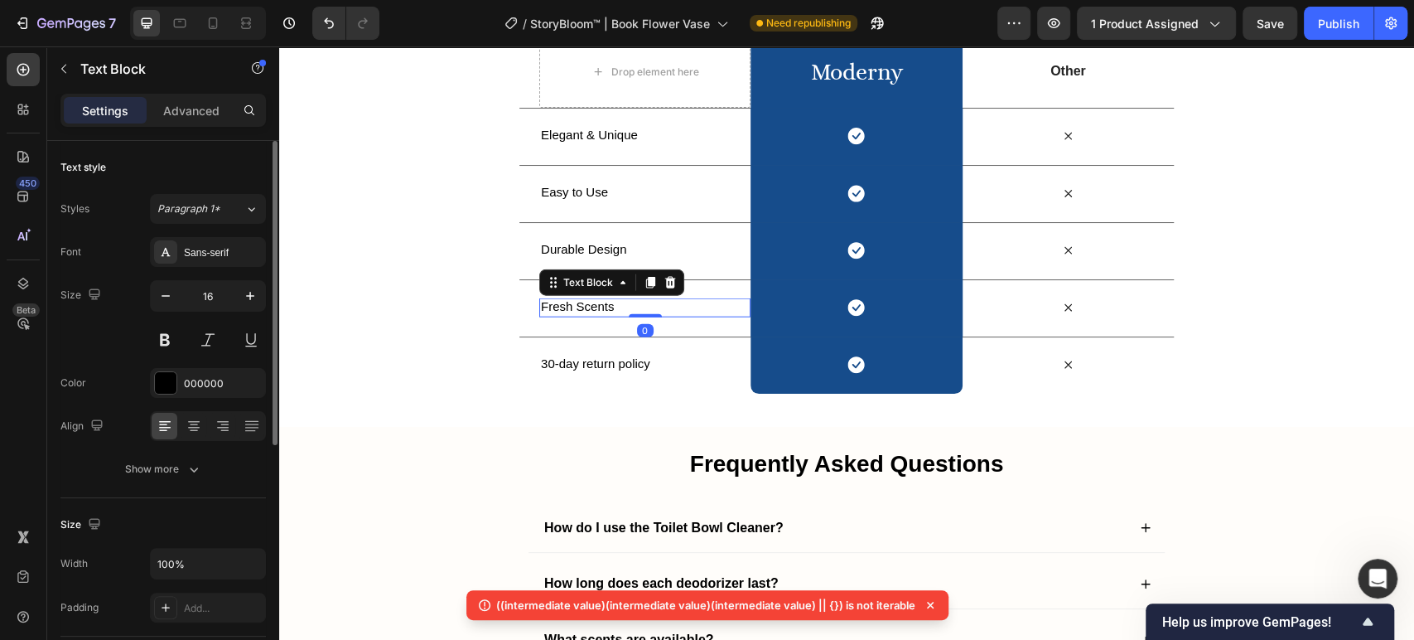
click at [576, 305] on span "Fresh Scents" at bounding box center [577, 306] width 73 height 14
click at [394, 303] on div "Why Moderny? Heading Row Drop element here moderny Heading Row Other Text Block…" at bounding box center [846, 169] width 1135 height 447
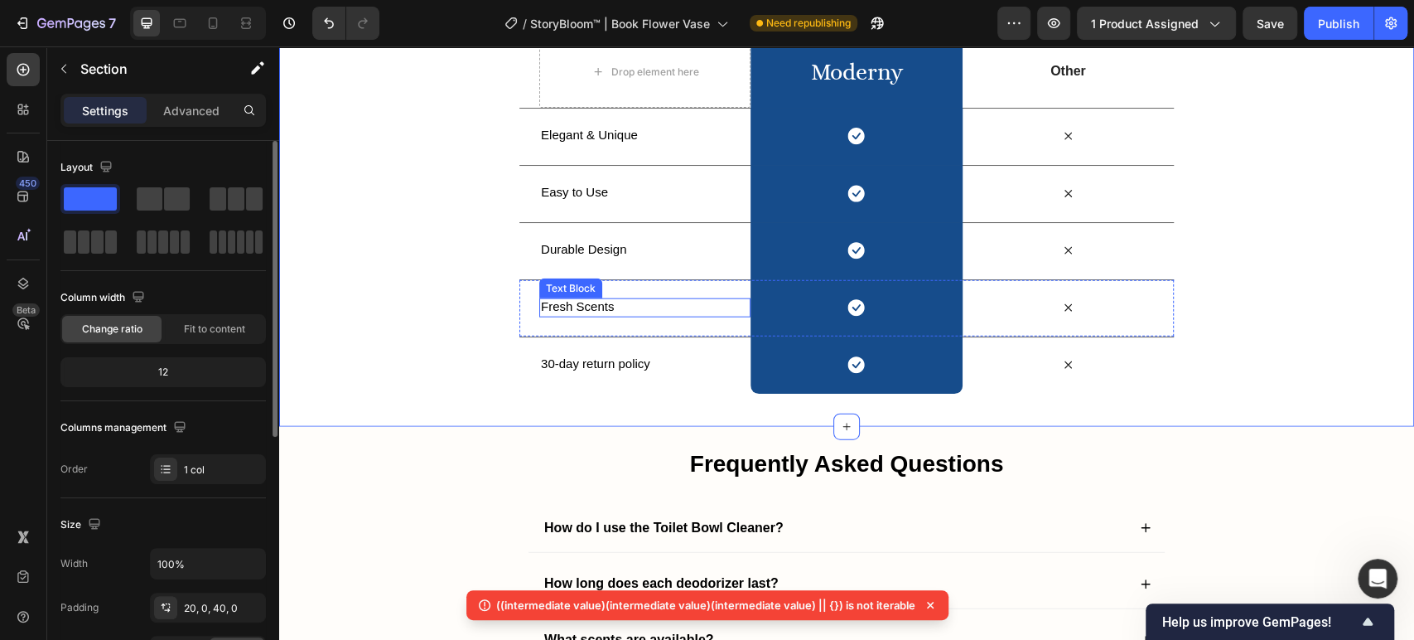
click at [582, 308] on span "Fresh Scents" at bounding box center [577, 306] width 73 height 14
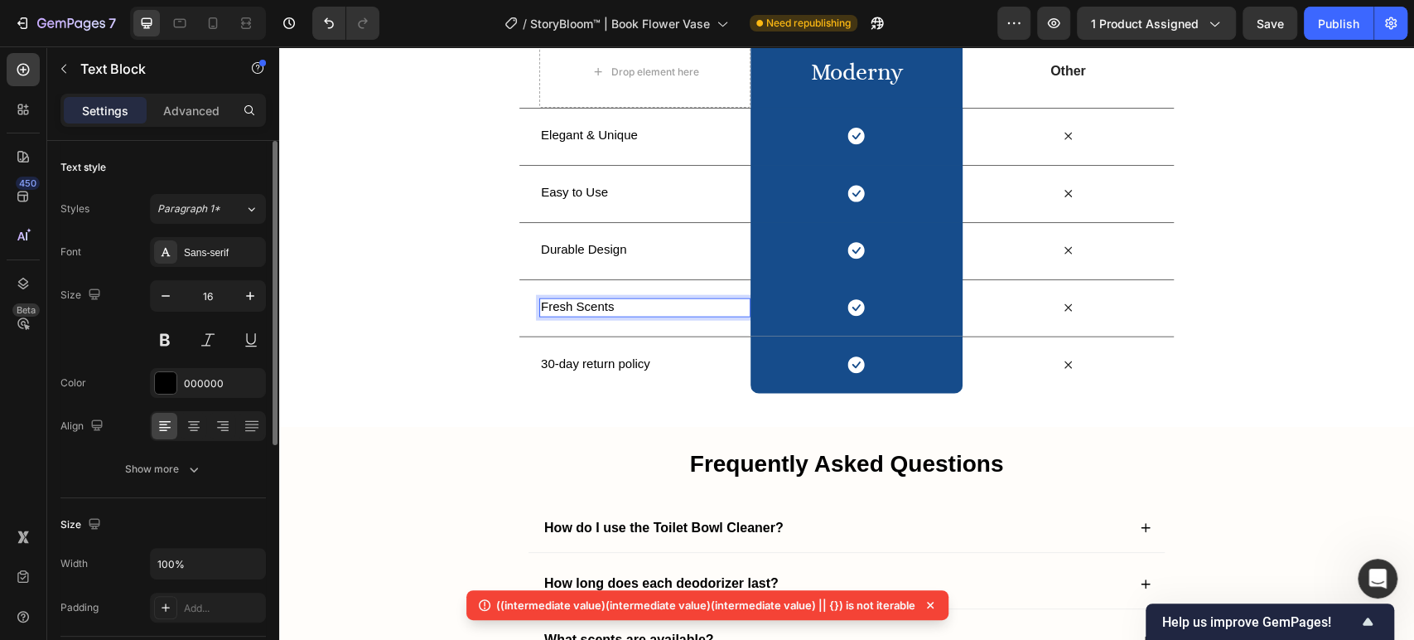
click at [582, 308] on span "Fresh Scents" at bounding box center [577, 306] width 73 height 14
click at [1365, 25] on button "Publish" at bounding box center [1339, 23] width 70 height 33
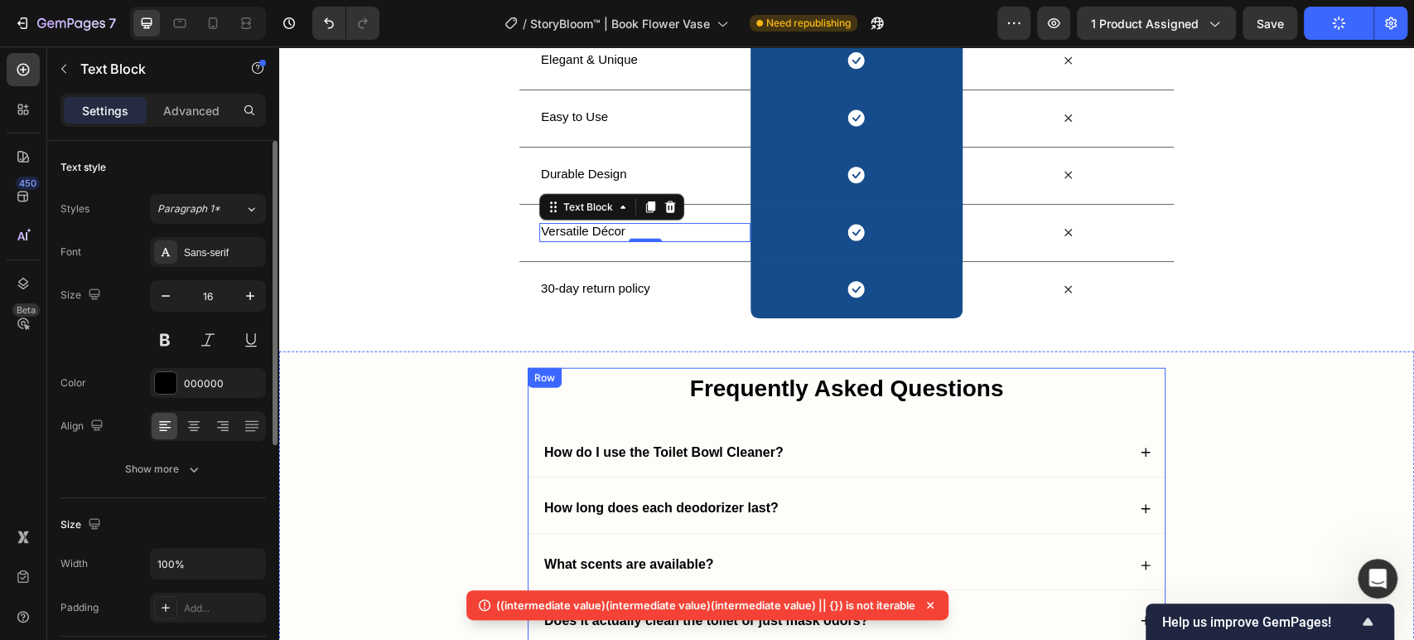
scroll to position [2964, 0]
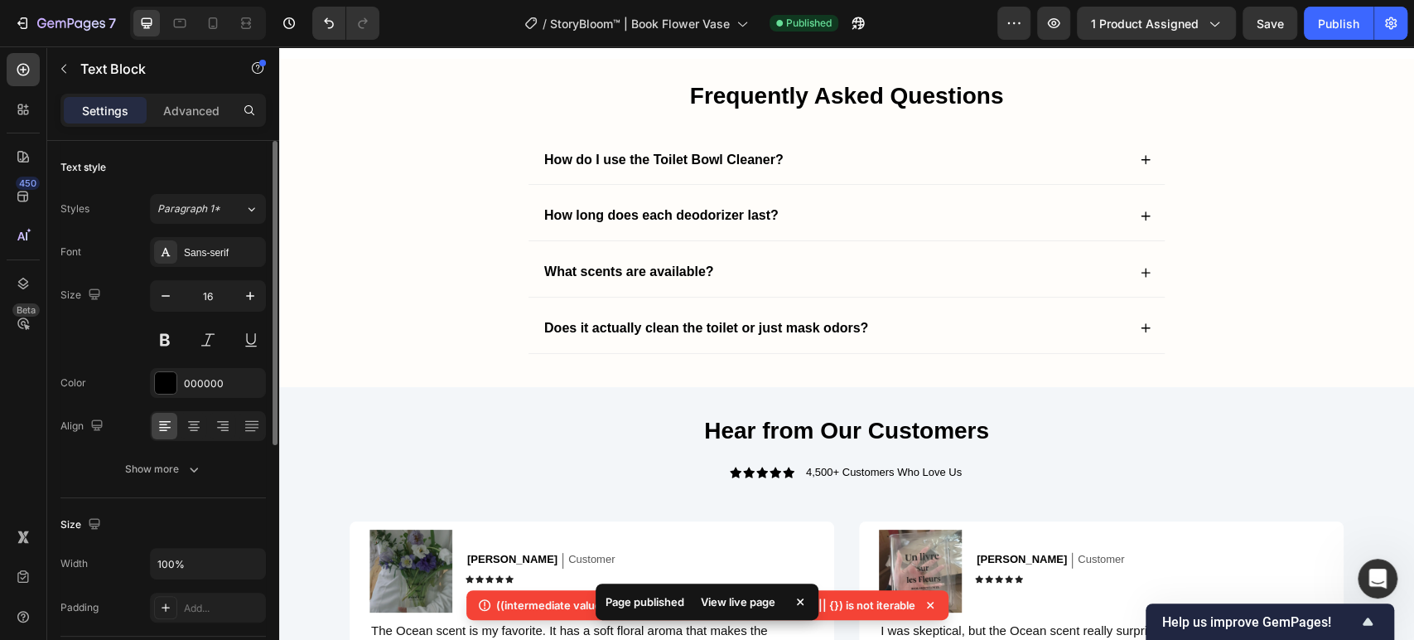
click at [922, 603] on icon at bounding box center [930, 605] width 17 height 17
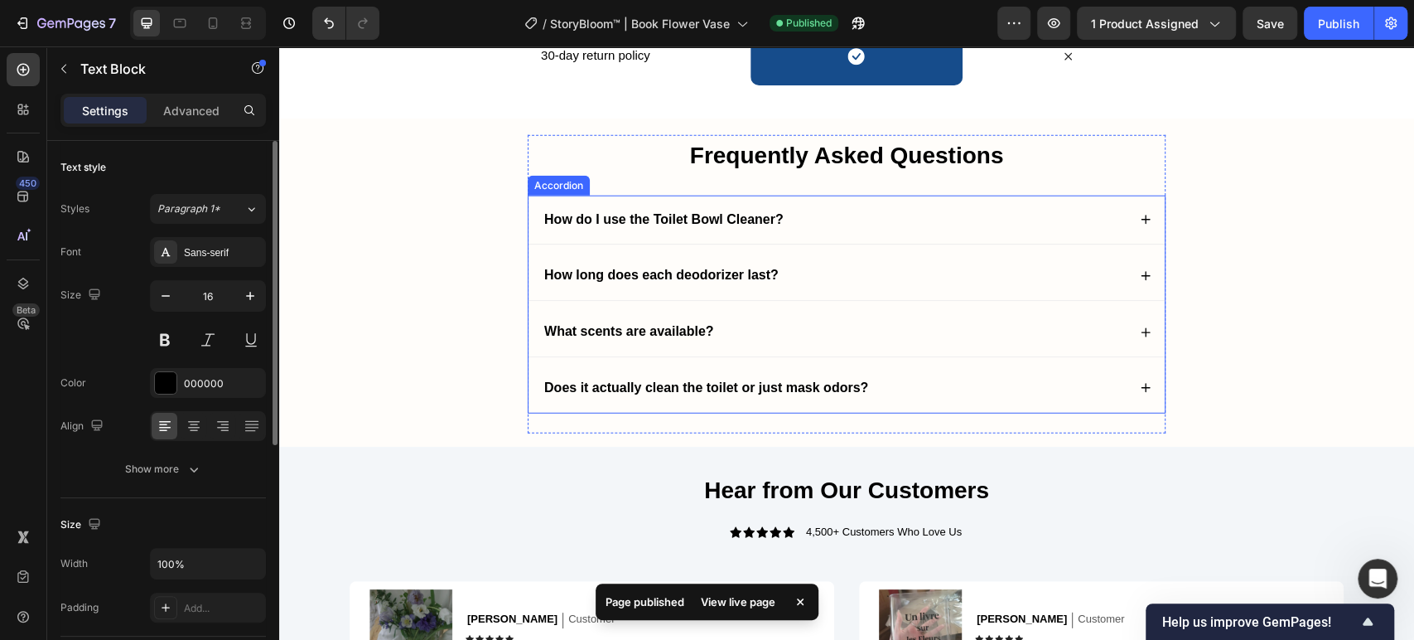
scroll to position [2872, 0]
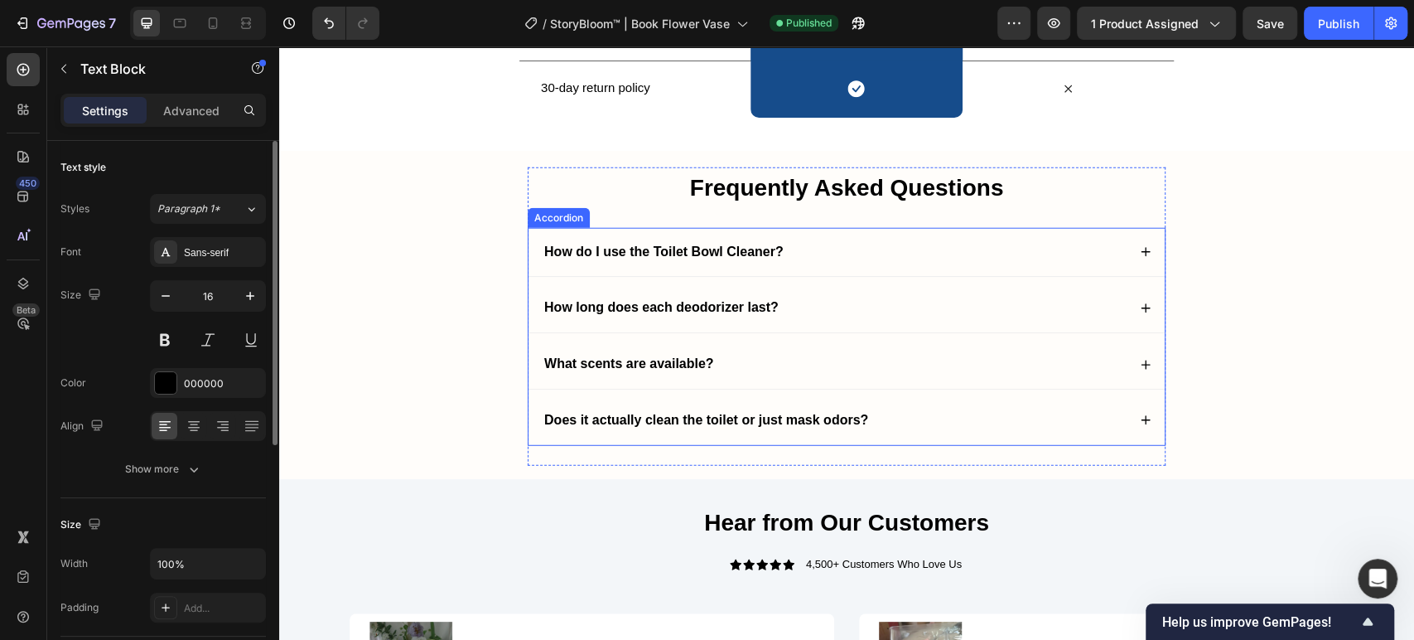
click at [779, 259] on div "How do I use the Toilet Bowl Cleaner?" at bounding box center [847, 252] width 636 height 49
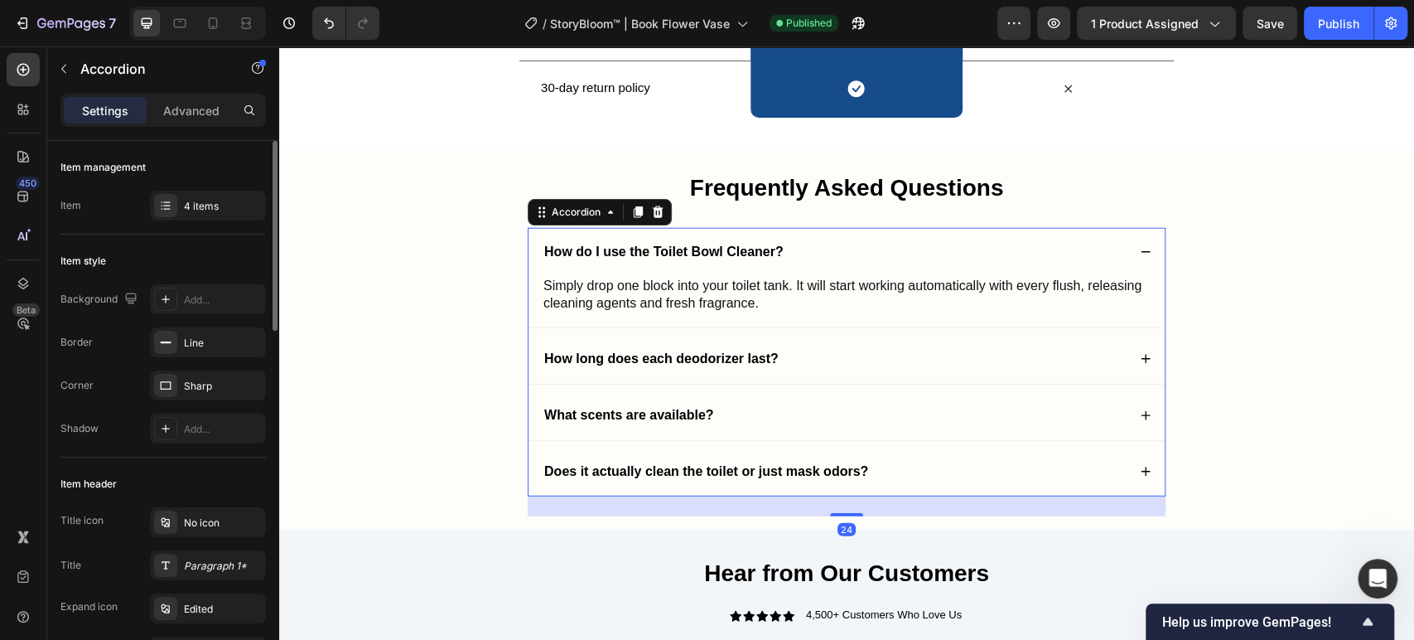
click at [753, 250] on strong "How do I use the Toilet Bowl Cleaner?" at bounding box center [663, 251] width 239 height 14
click at [752, 250] on strong "How do I use the Toilet Bowl Cleaner?" at bounding box center [663, 251] width 239 height 14
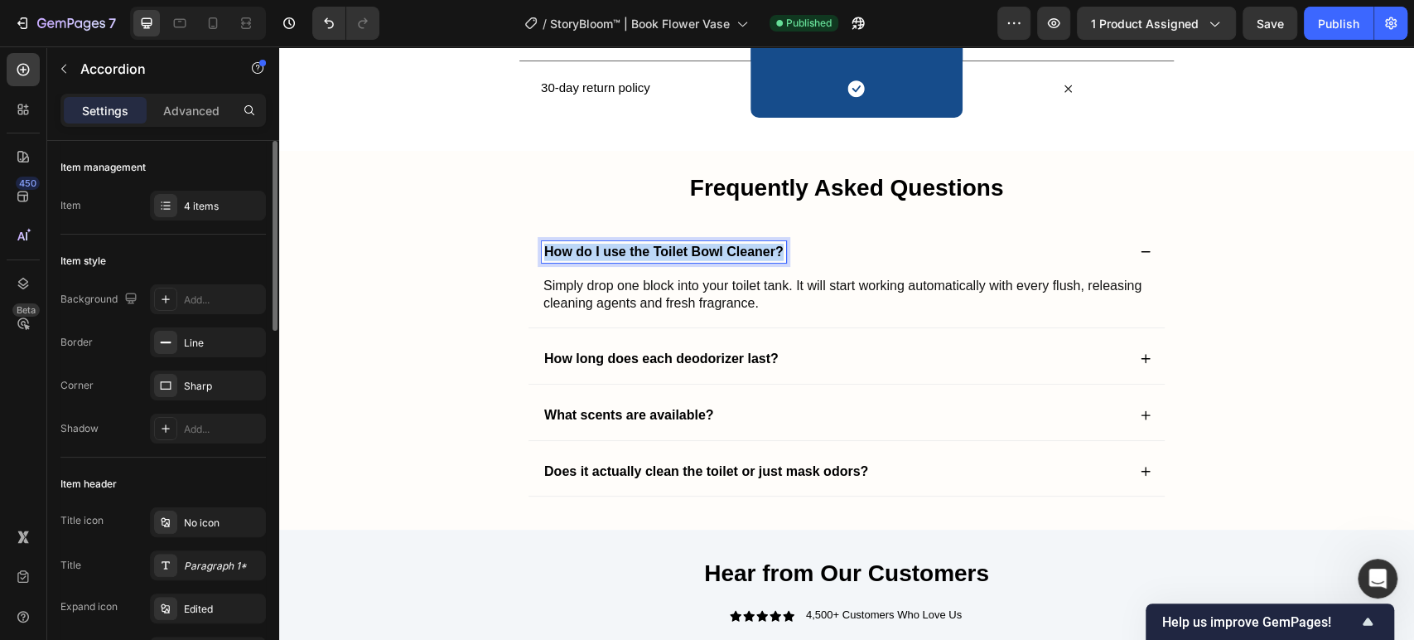
click at [752, 250] on strong "How do I use the Toilet Bowl Cleaner?" at bounding box center [663, 251] width 239 height 14
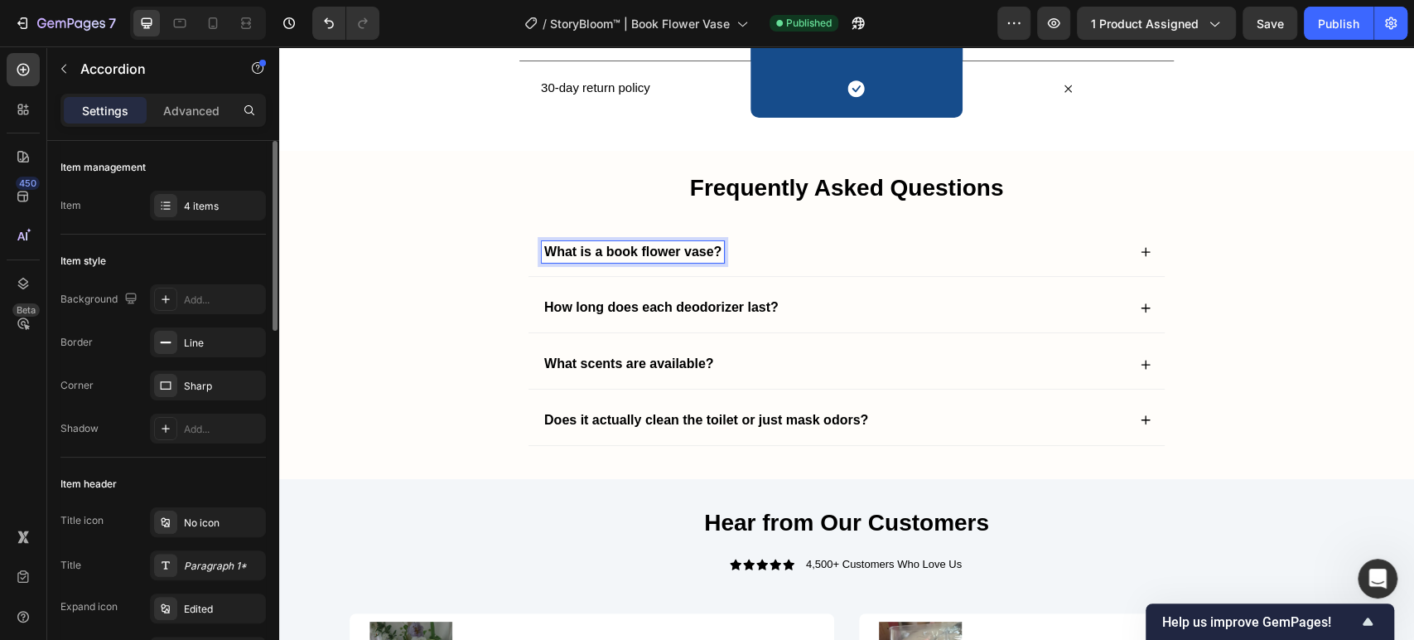
click at [809, 263] on div "What is a book flower vase?" at bounding box center [847, 252] width 636 height 49
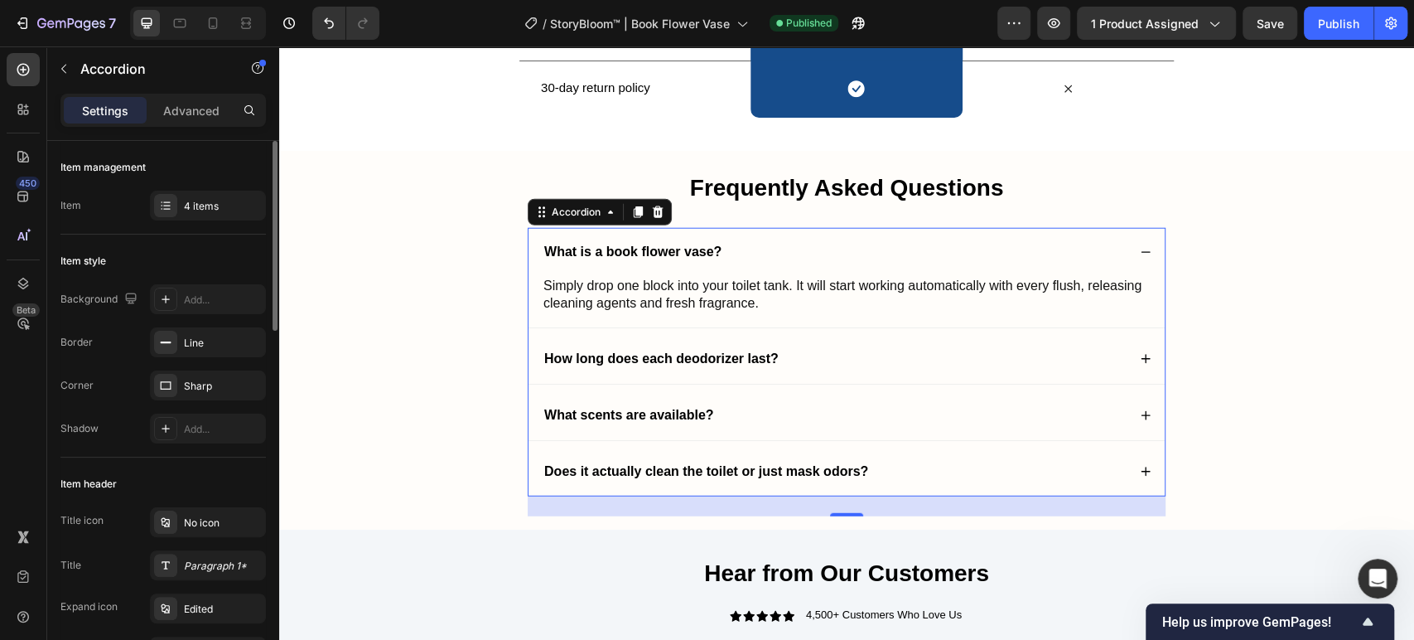
click at [751, 298] on p "Simply drop one block into your toilet tank. It will start working automaticall…" at bounding box center [847, 295] width 606 height 35
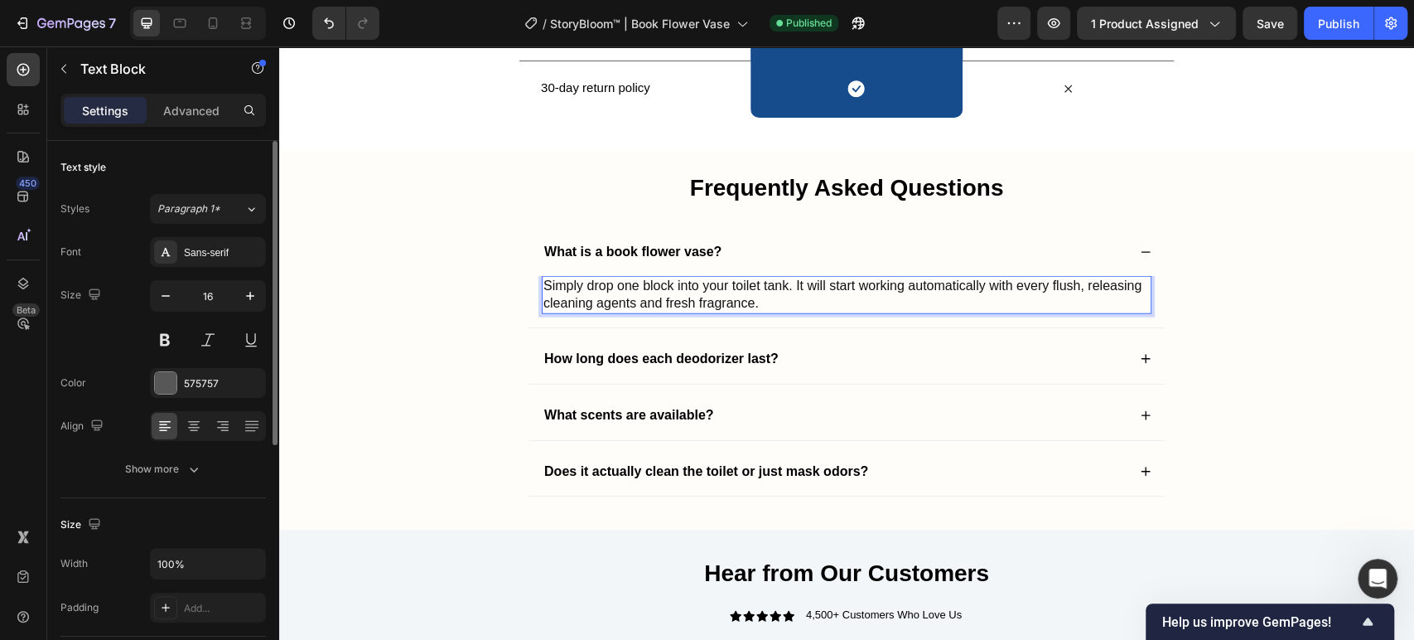
click at [751, 298] on p "Simply drop one block into your toilet tank. It will start working automaticall…" at bounding box center [847, 295] width 606 height 35
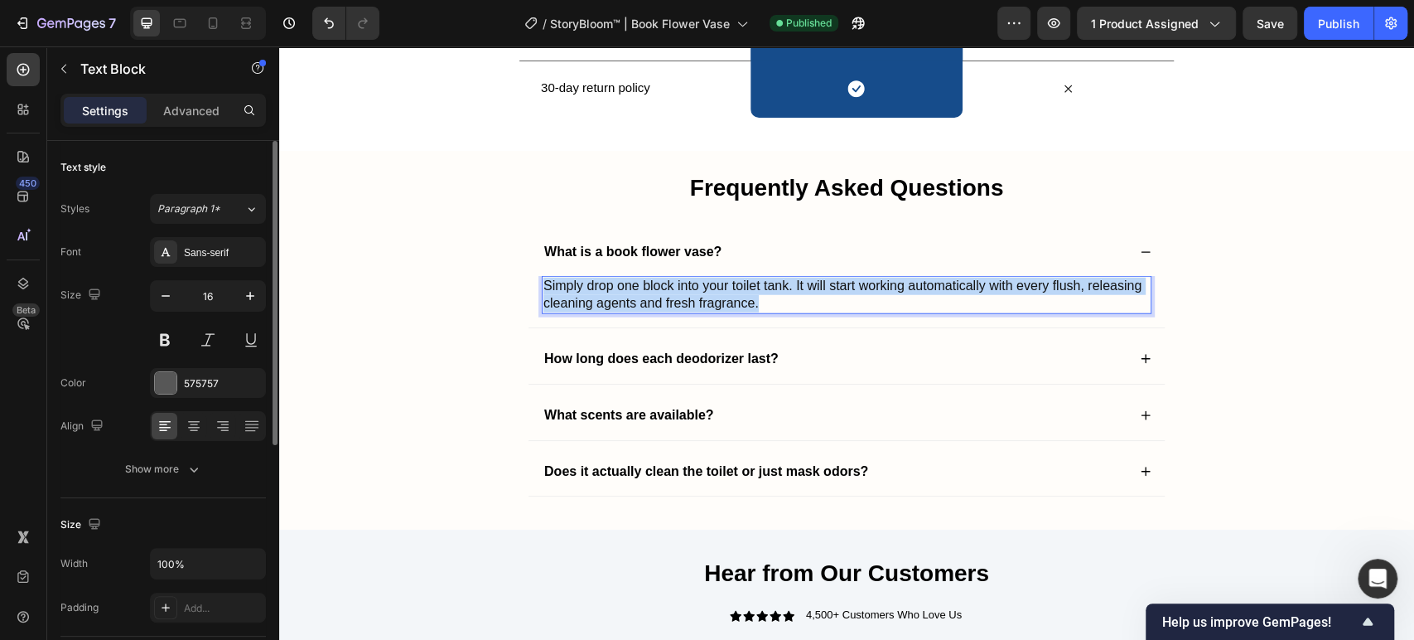
click at [751, 298] on p "Simply drop one block into your toilet tank. It will start working automaticall…" at bounding box center [847, 295] width 606 height 35
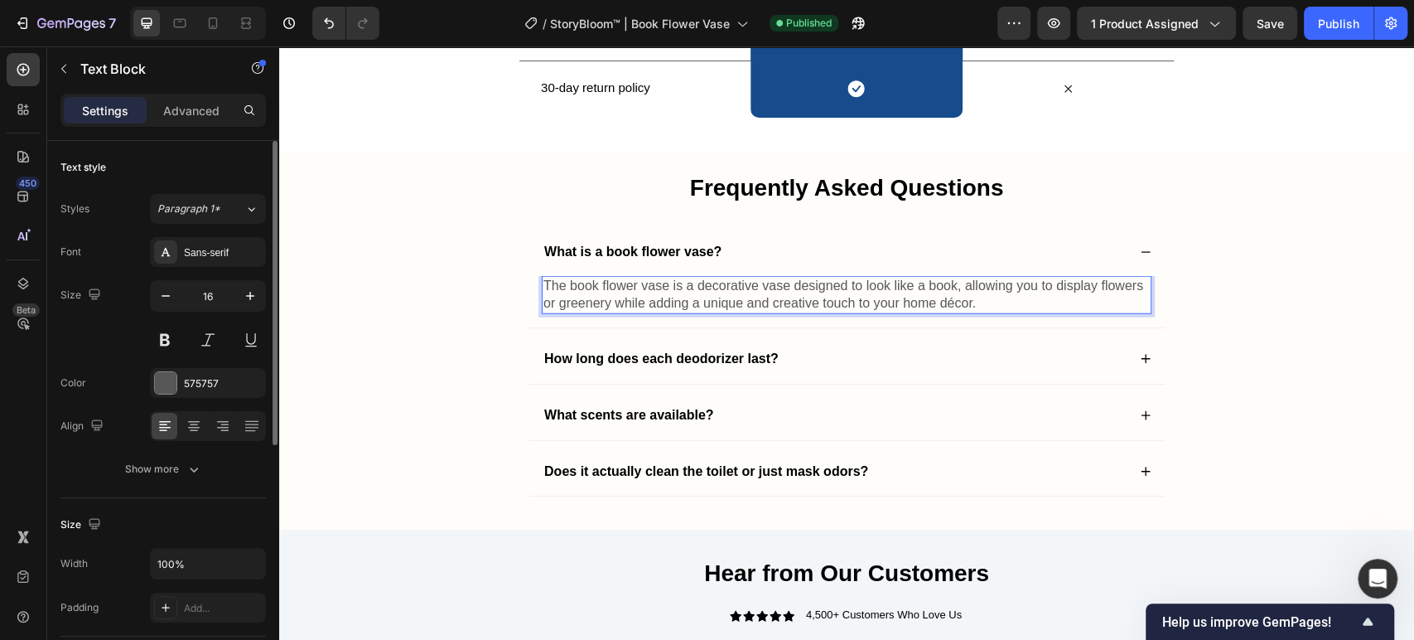
click at [837, 294] on p "The book flower vase is a decorative vase designed to look like a book, allowin…" at bounding box center [847, 295] width 606 height 35
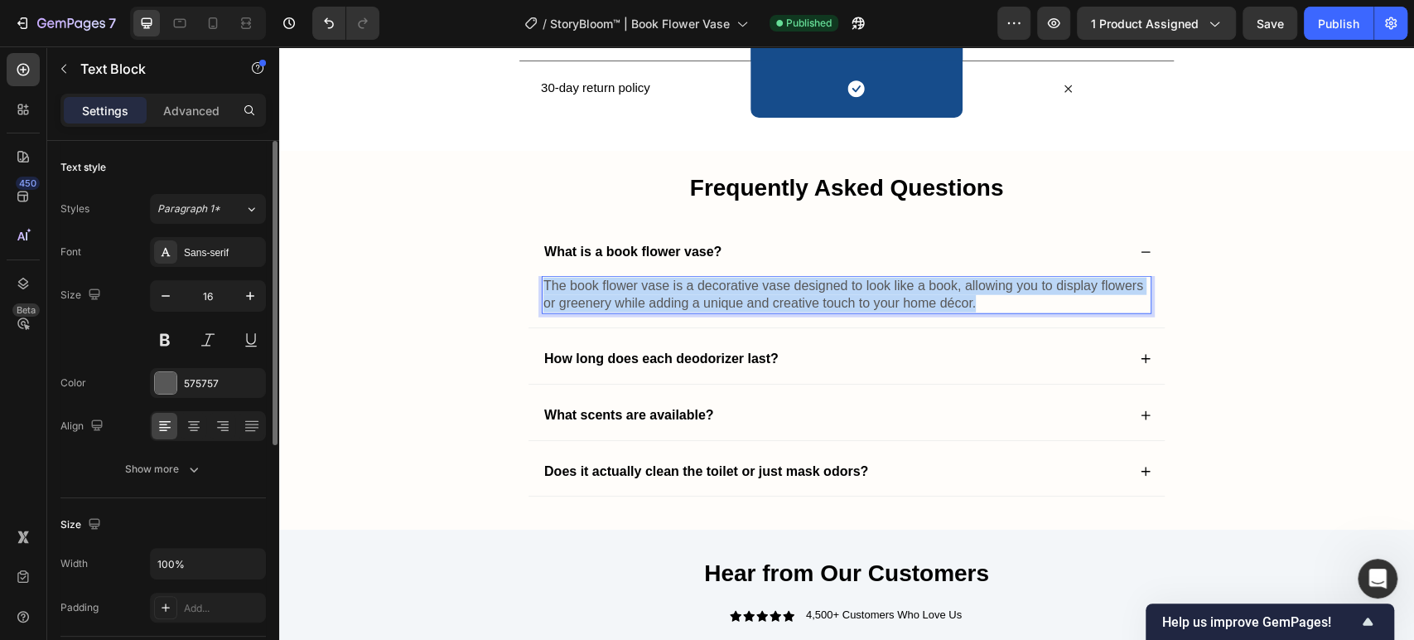
click at [837, 294] on p "The book flower vase is a decorative vase designed to look like a book, allowin…" at bounding box center [847, 295] width 606 height 35
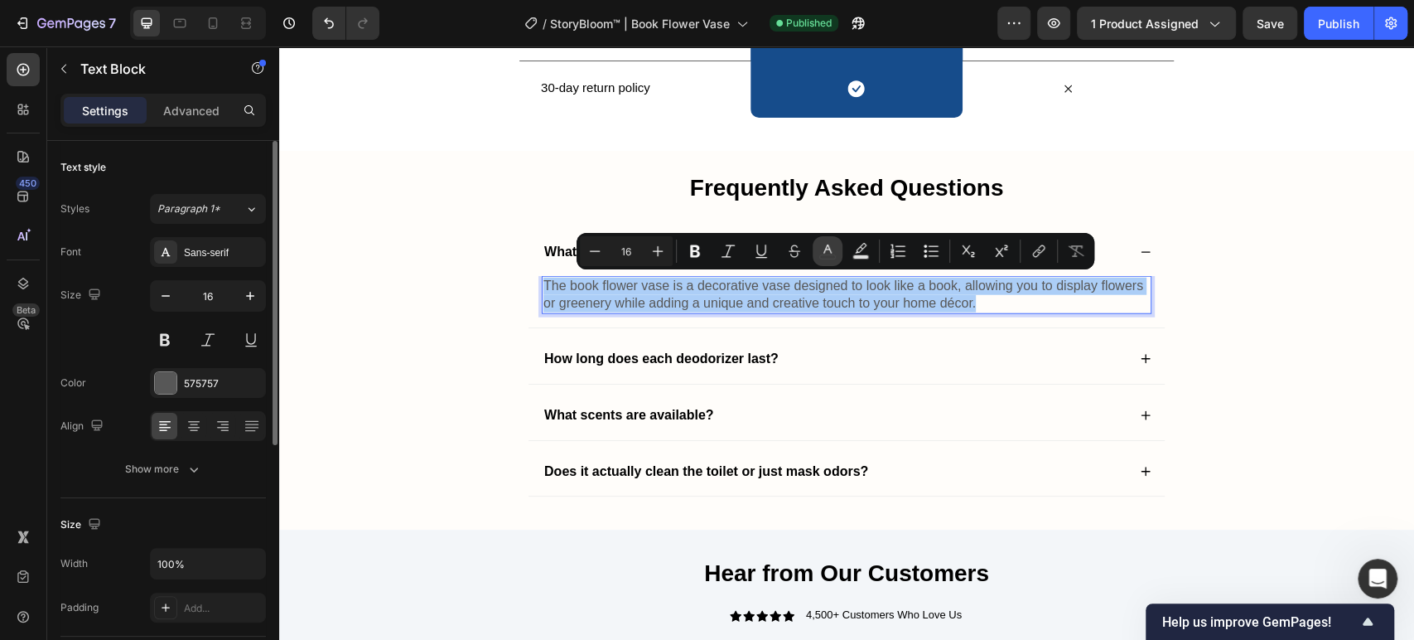
click at [822, 253] on icon "Editor contextual toolbar" at bounding box center [827, 251] width 17 height 17
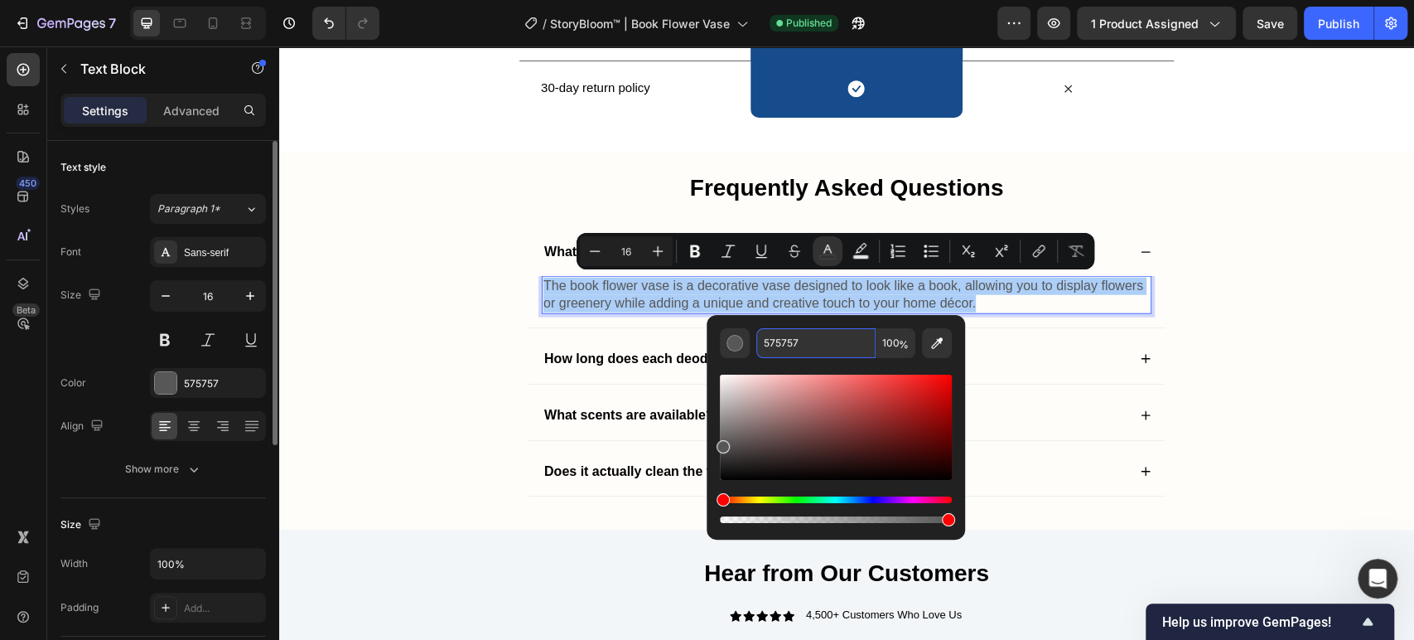
click at [810, 331] on input "575757" at bounding box center [815, 343] width 119 height 30
type input "121212"
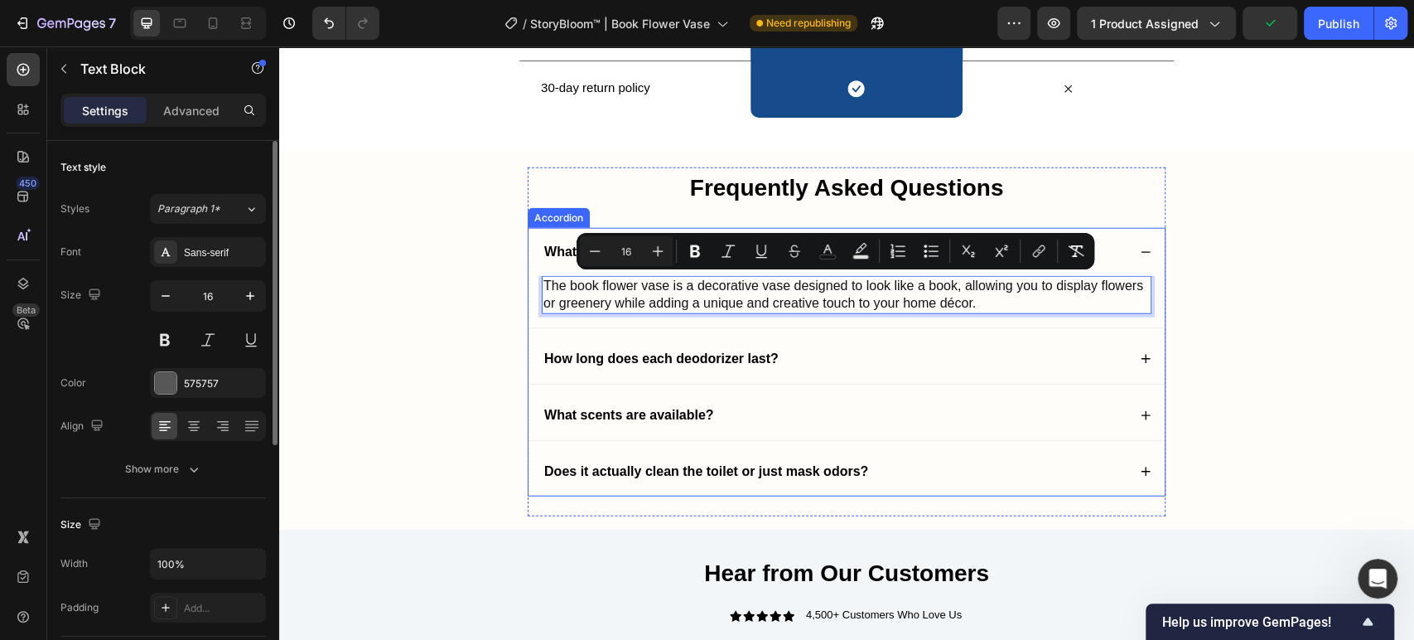
click at [671, 343] on div "How long does each deodorizer last?" at bounding box center [847, 359] width 636 height 49
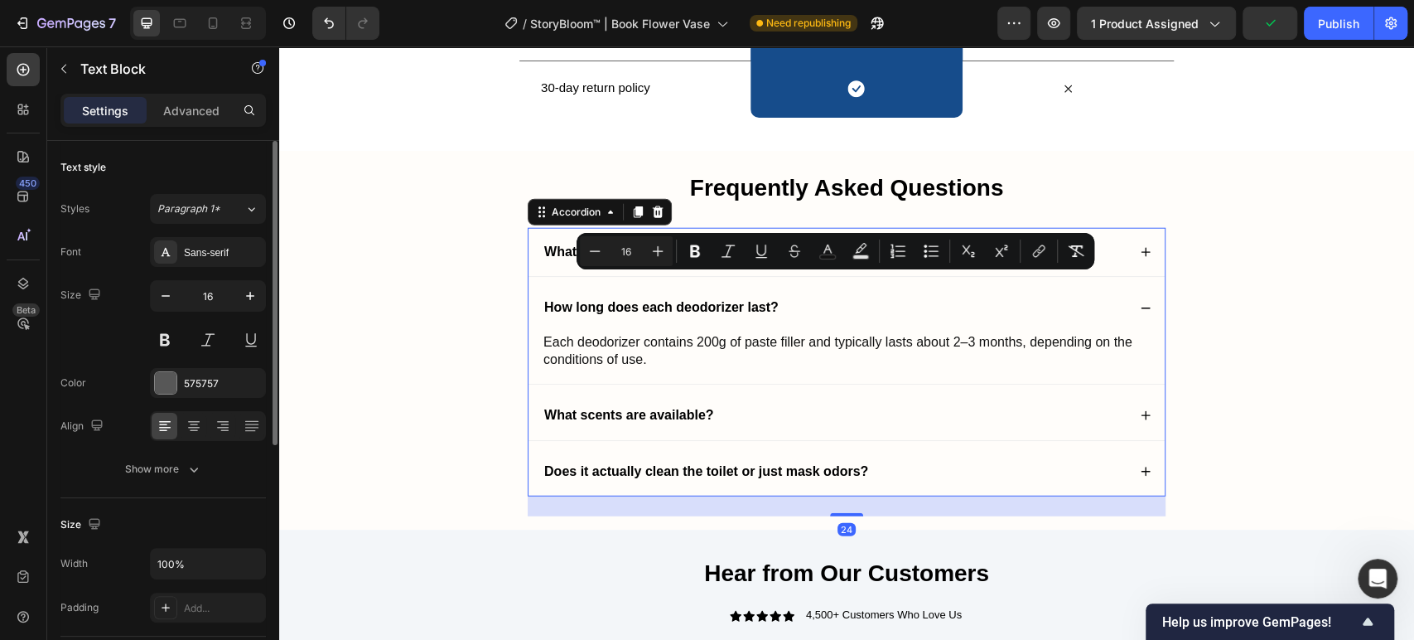
click at [671, 319] on div "How long does each deodorizer last?" at bounding box center [661, 308] width 239 height 22
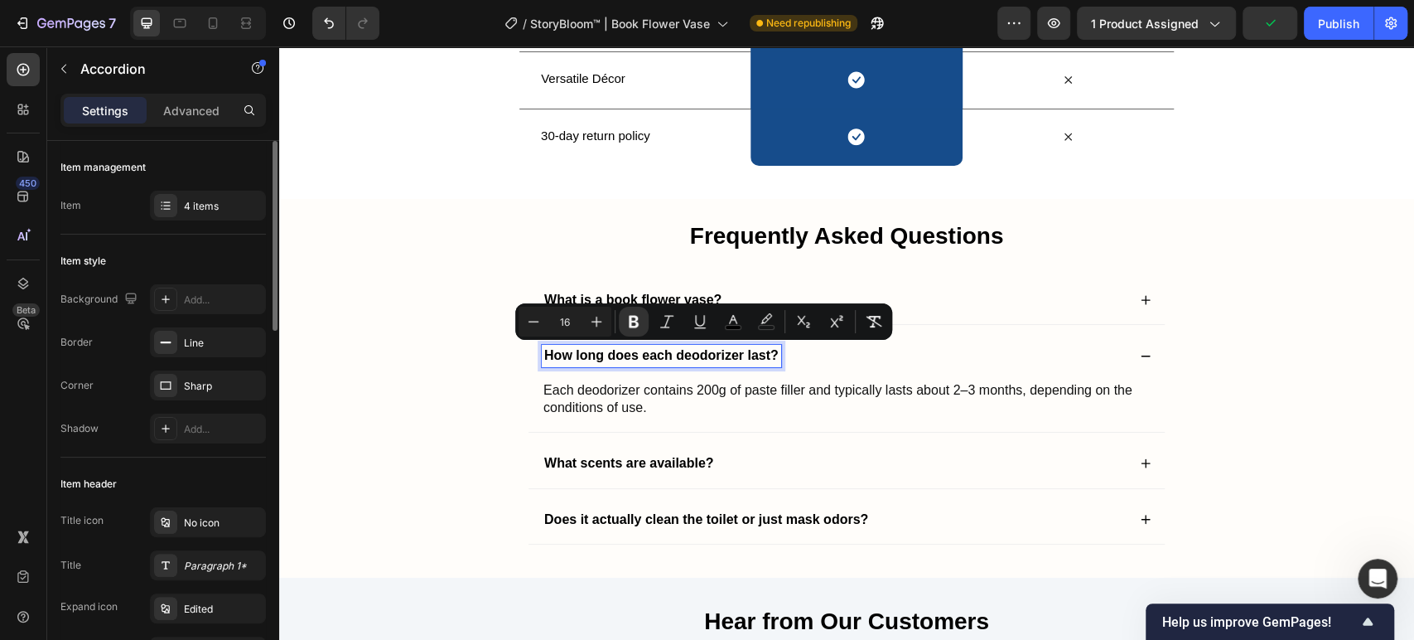
scroll to position [2823, 0]
click at [679, 345] on div "How long does each deodorizer last?" at bounding box center [661, 356] width 239 height 22
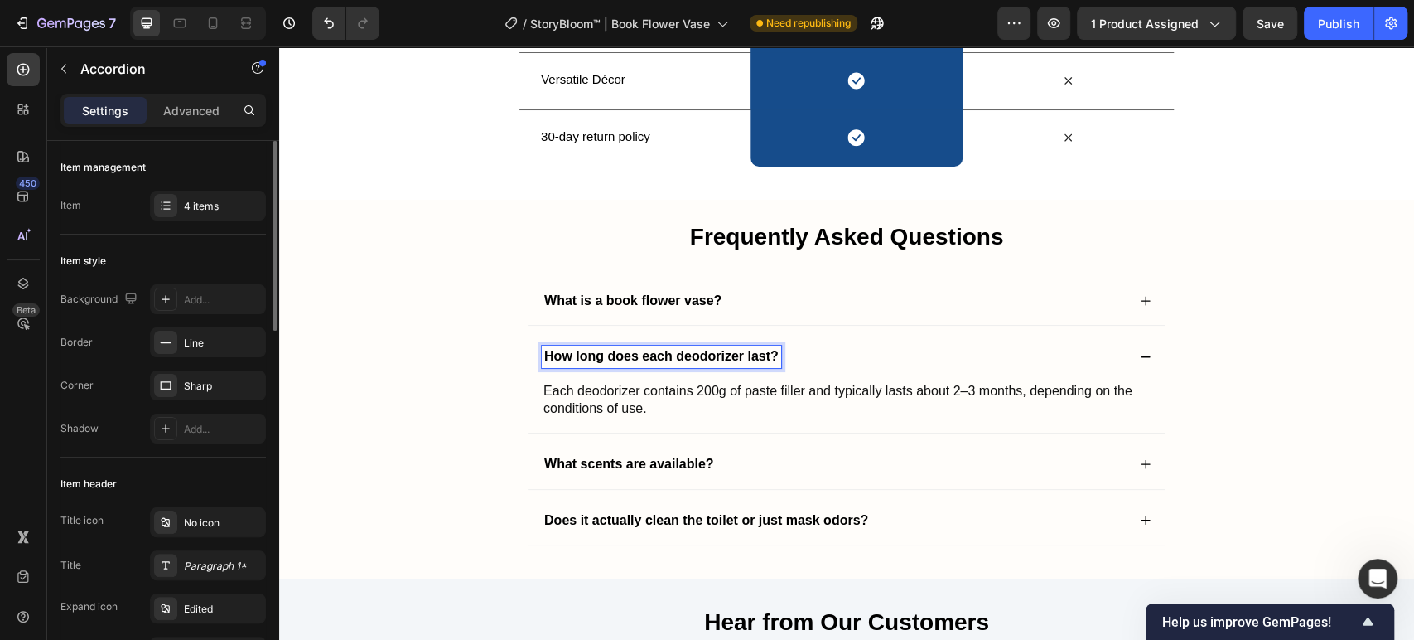
click at [679, 345] on div "How long does each deodorizer last?" at bounding box center [661, 356] width 239 height 22
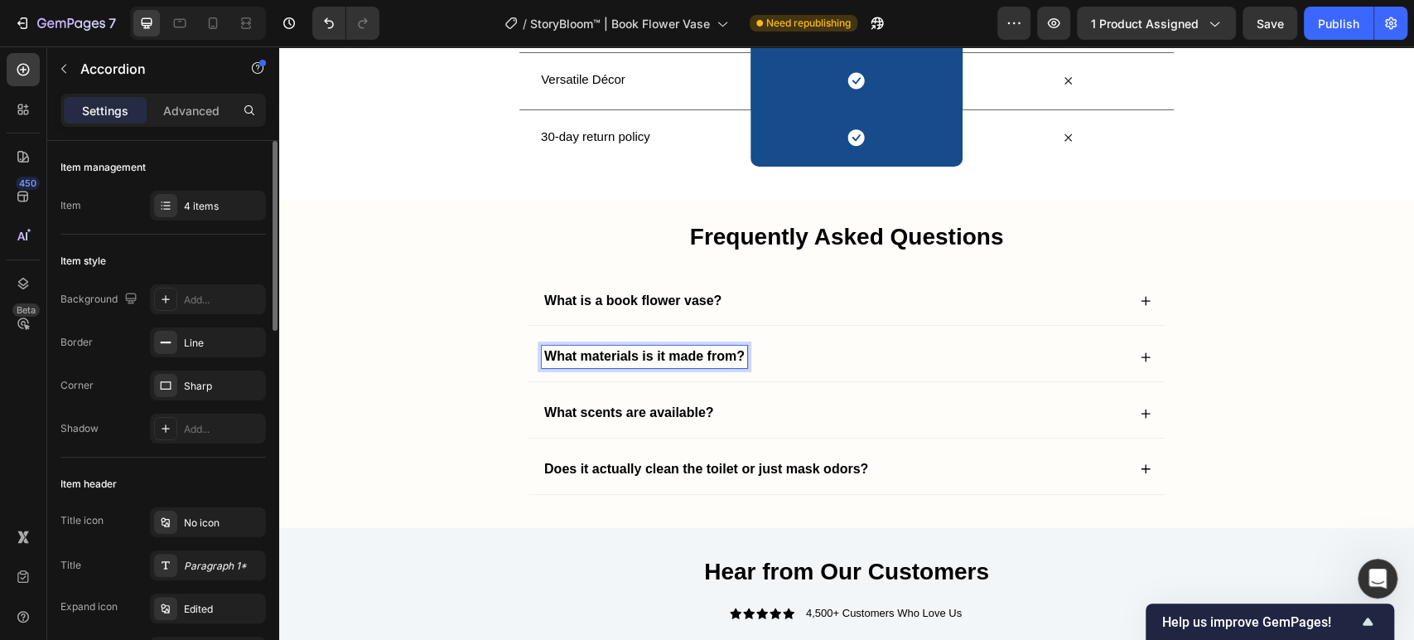
click at [756, 348] on div "What materials is it made from?" at bounding box center [834, 356] width 585 height 22
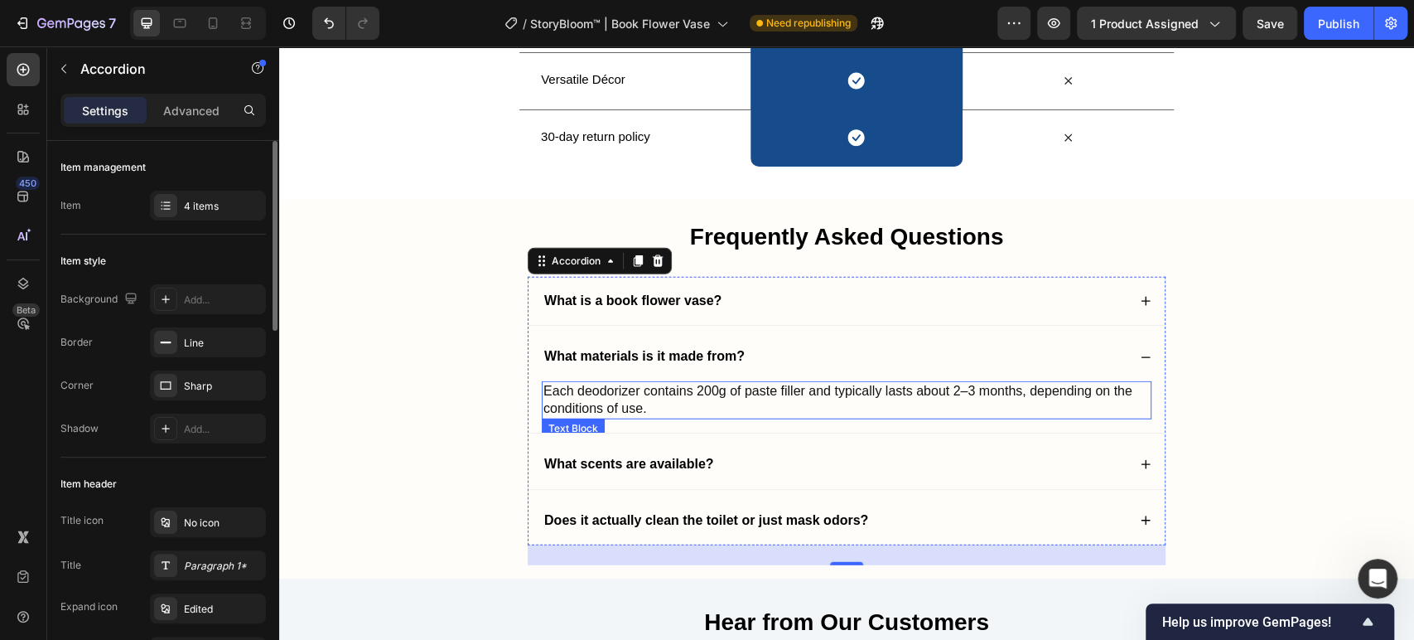
click at [706, 403] on p "Each deodorizer contains 200g of paste filler and typically lasts about 2–3 mon…" at bounding box center [847, 400] width 606 height 35
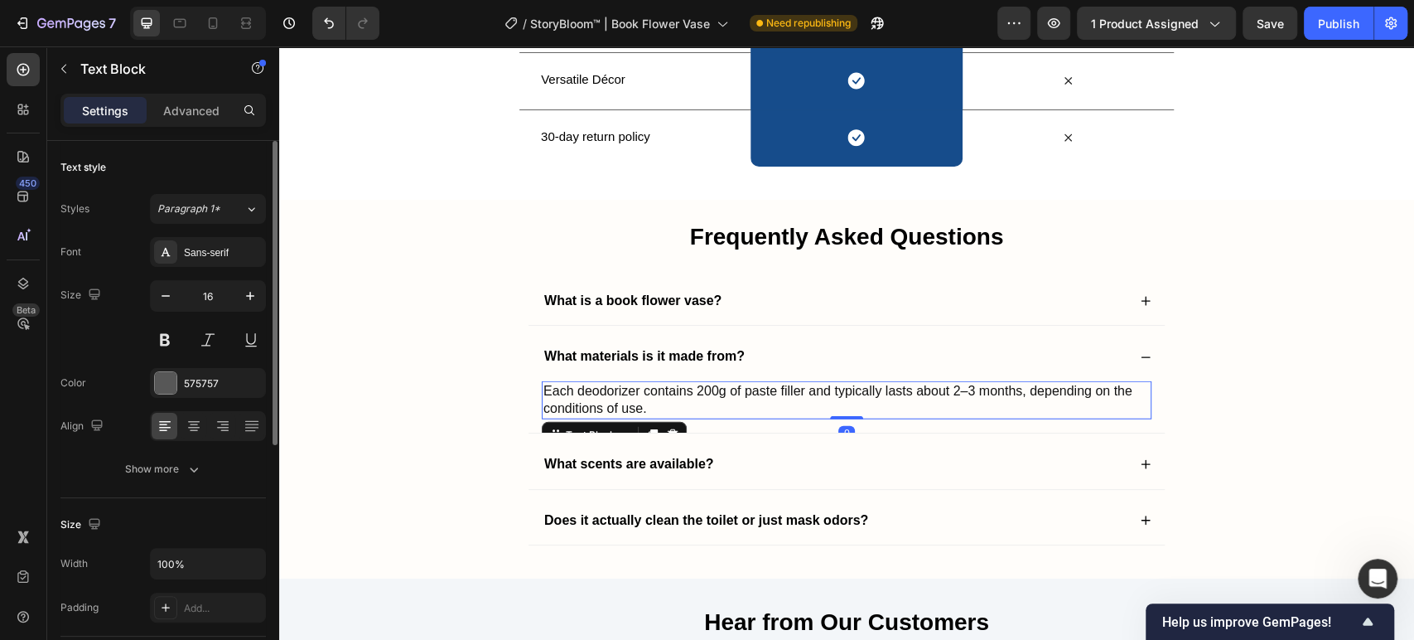
click at [708, 395] on span "Each deodorizer contains 200g of paste filler and typically lasts about 2–3 mon…" at bounding box center [838, 399] width 589 height 31
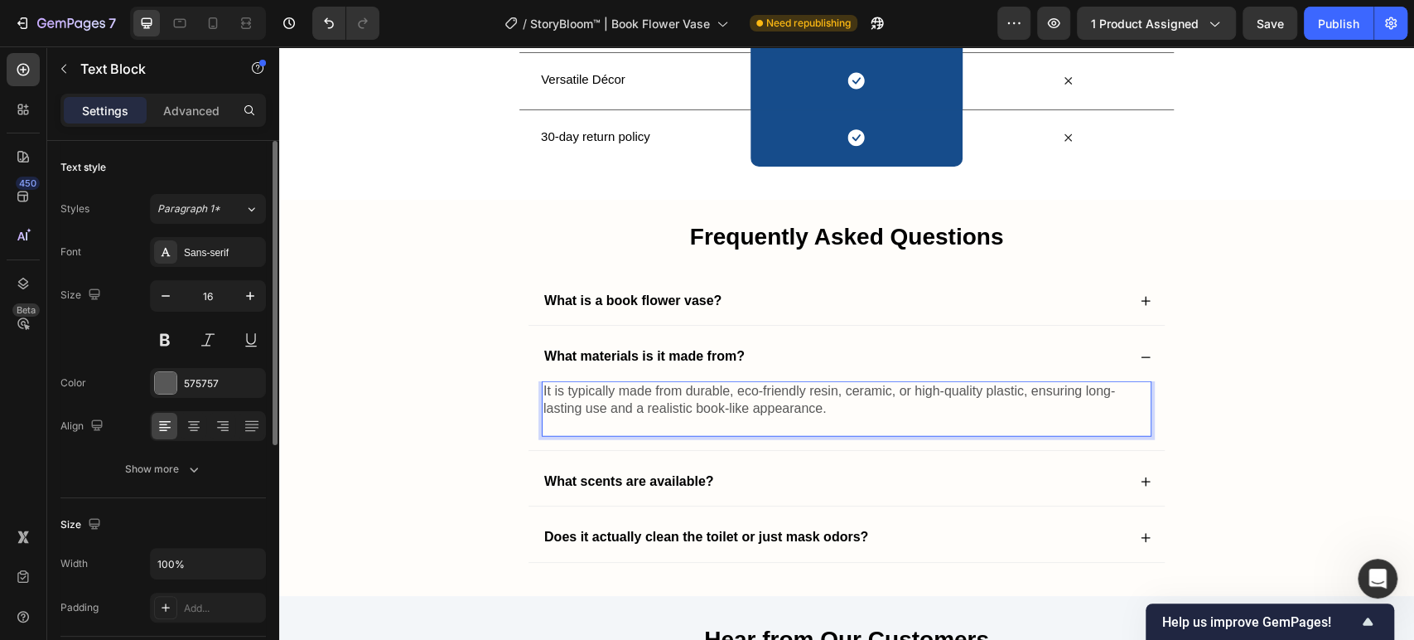
click at [708, 394] on p "It is typically made from durable, eco-friendly resin, ceramic, or high-quality…" at bounding box center [847, 400] width 606 height 35
click at [708, 420] on p "Rich Text Editor. Editing area: main" at bounding box center [847, 426] width 606 height 17
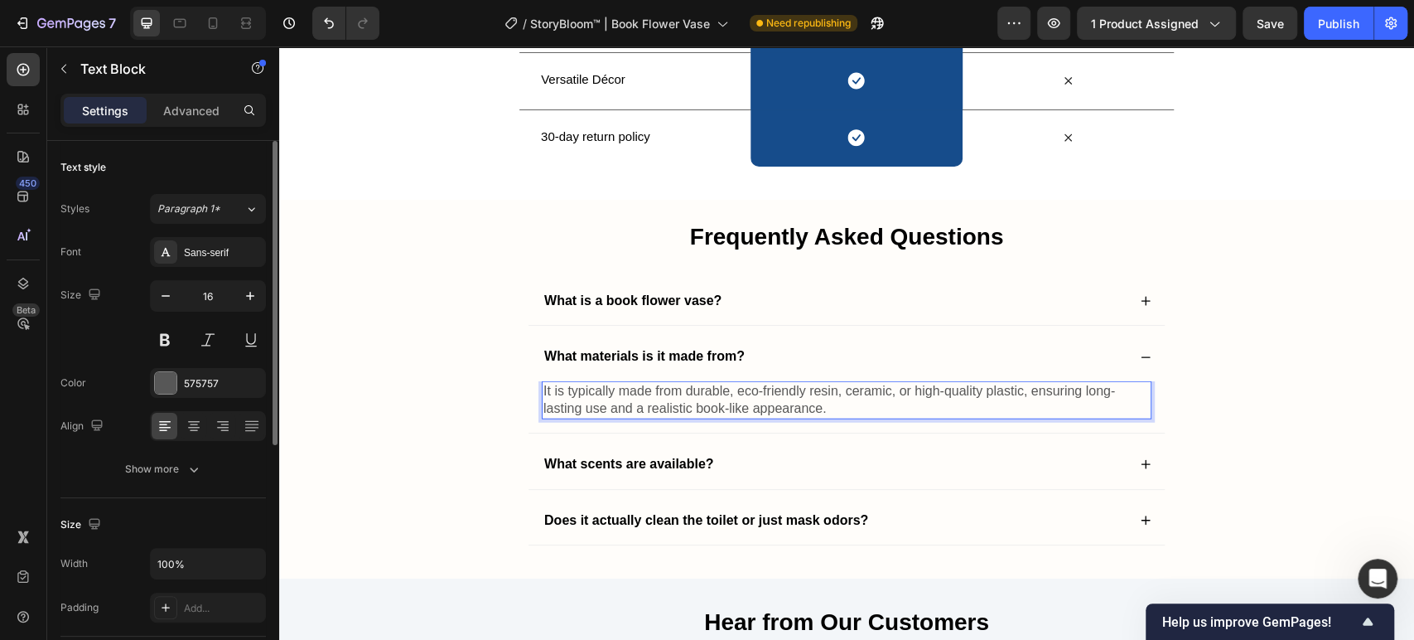
click at [584, 386] on p "It is typically made from durable, eco-friendly resin, ceramic, or high-quality…" at bounding box center [847, 400] width 606 height 35
click at [611, 389] on p "It is made from durable, eco-friendly resin, ceramic, or high-quality plastic, …" at bounding box center [847, 400] width 606 height 35
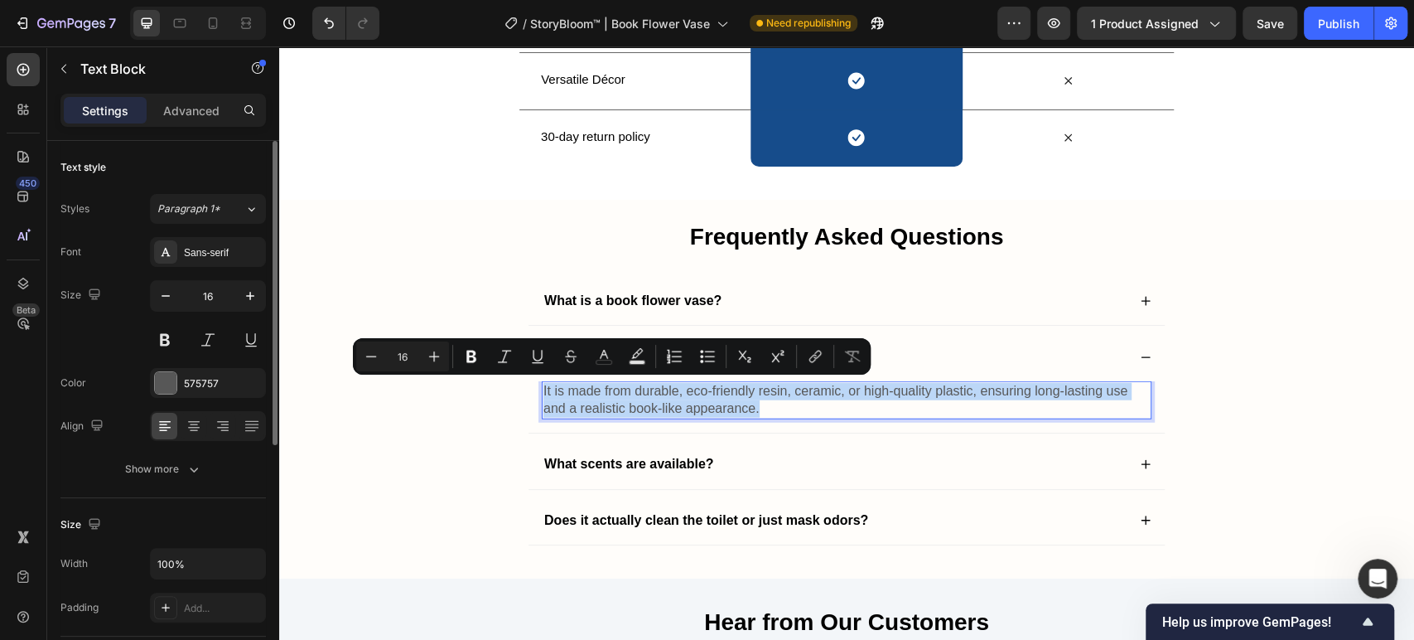
click at [611, 389] on p "It is made from durable, eco-friendly resin, ceramic, or high-quality plastic, …" at bounding box center [847, 400] width 606 height 35
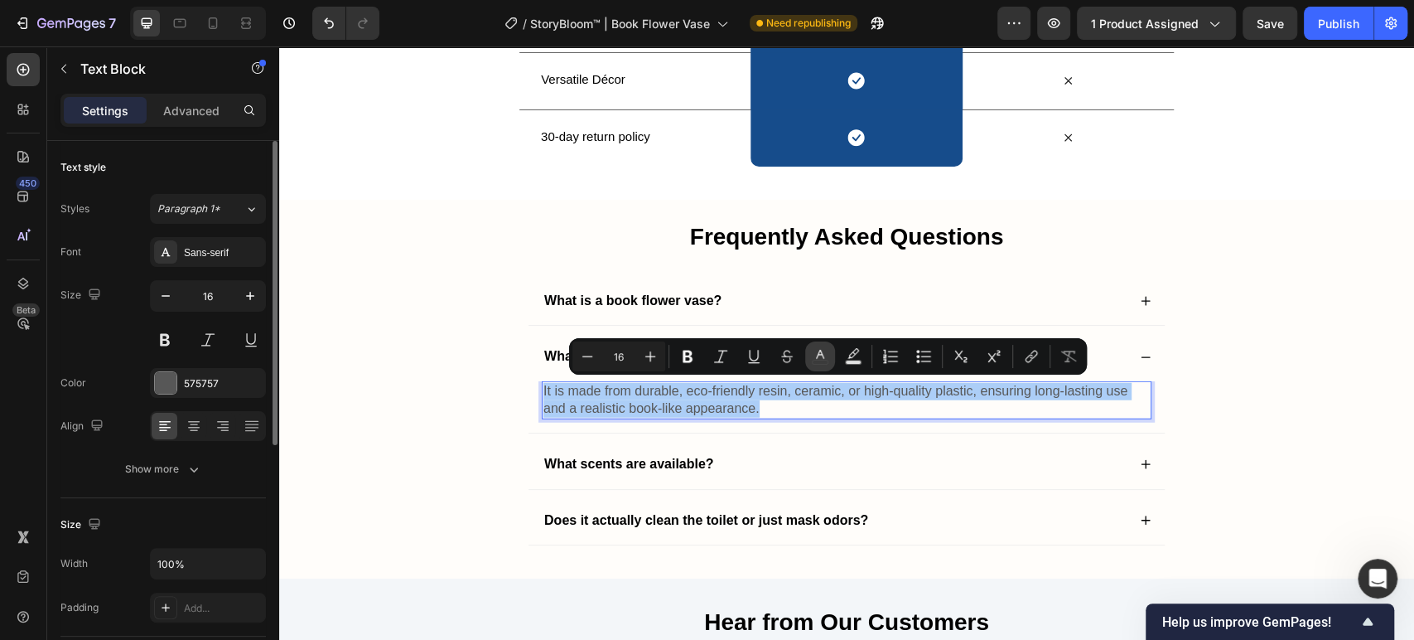
click at [814, 362] on icon "Editor contextual toolbar" at bounding box center [820, 356] width 17 height 17
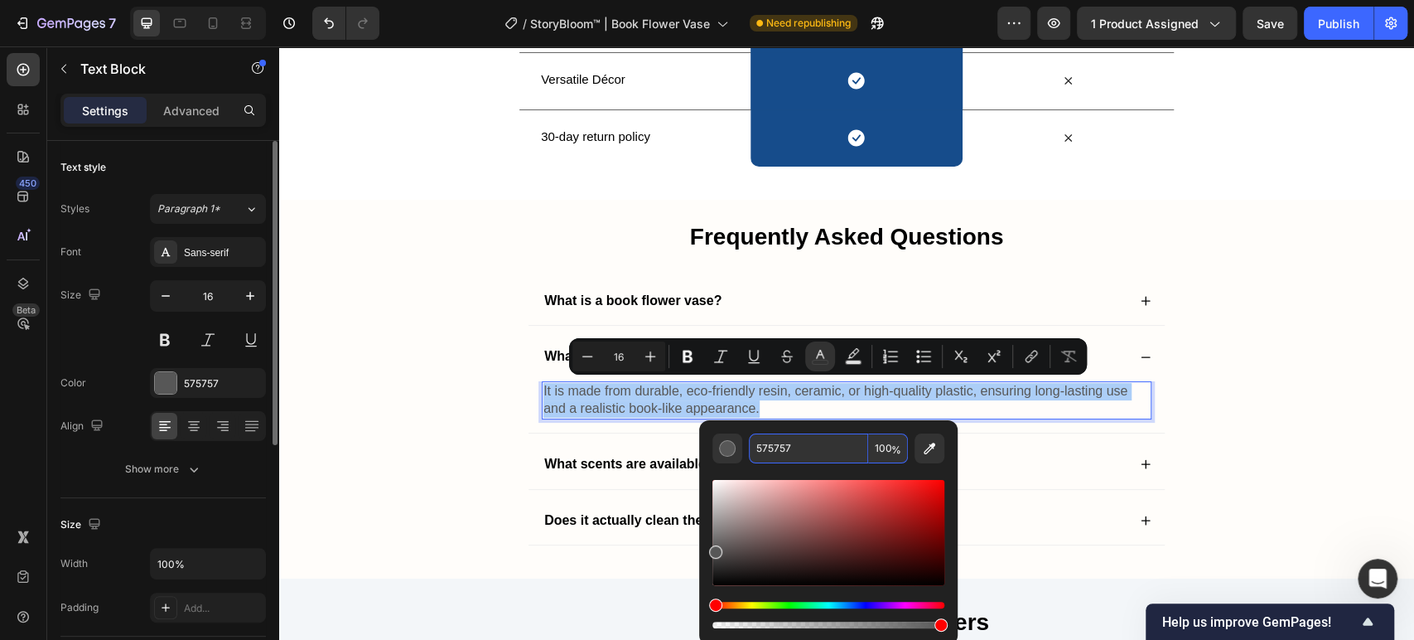
click at [799, 447] on input "575757" at bounding box center [808, 448] width 119 height 30
type input "121212"
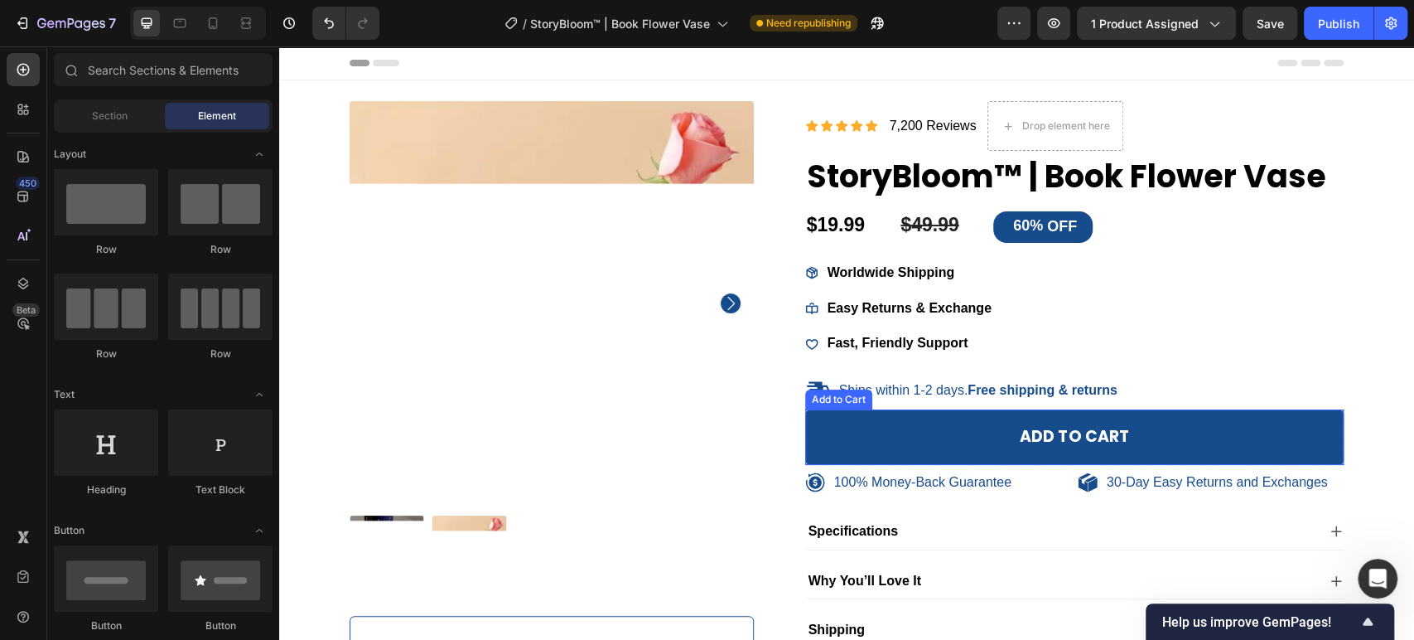
scroll to position [184, 0]
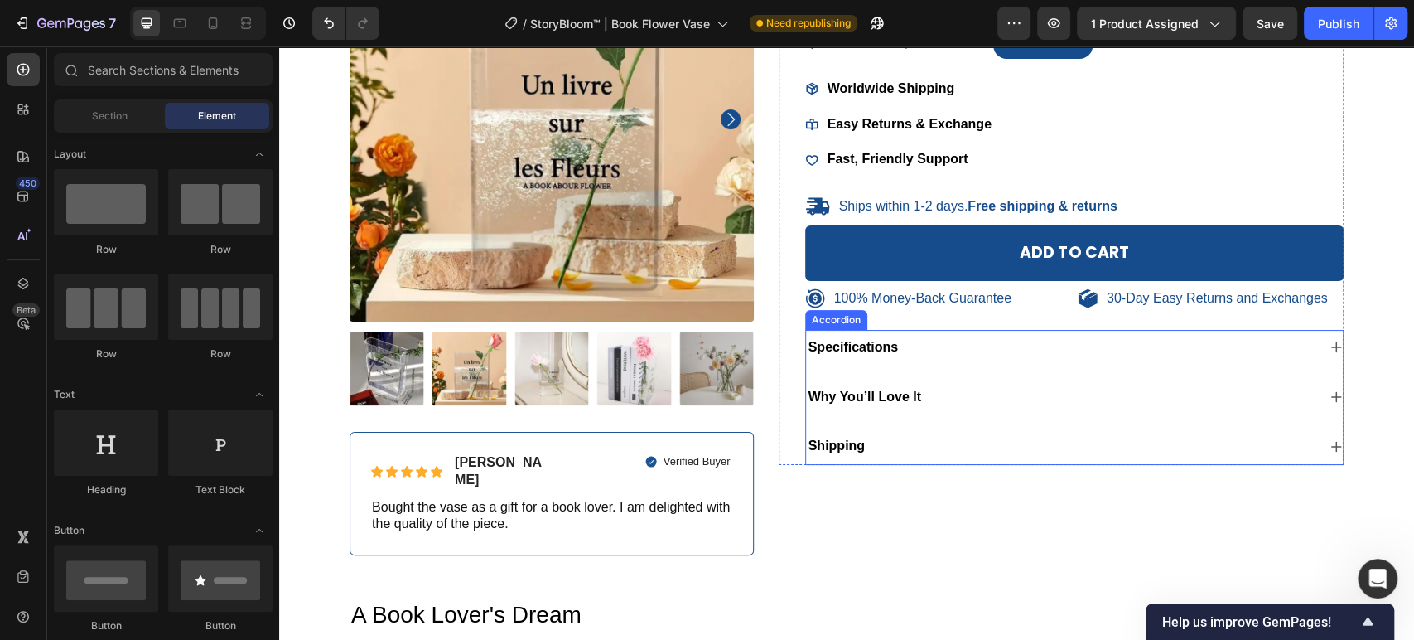
click at [930, 356] on div "Specifications" at bounding box center [1061, 347] width 511 height 22
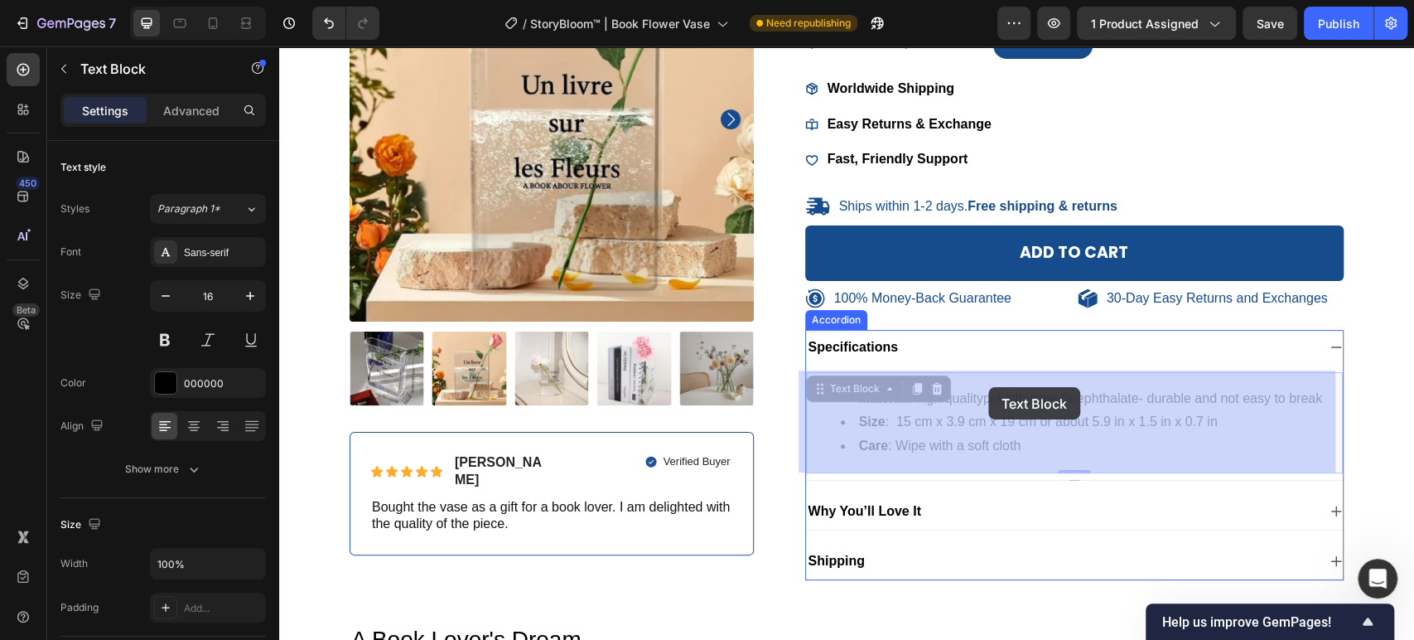
drag, startPoint x: 1135, startPoint y: 396, endPoint x: 985, endPoint y: 389, distance: 150.1
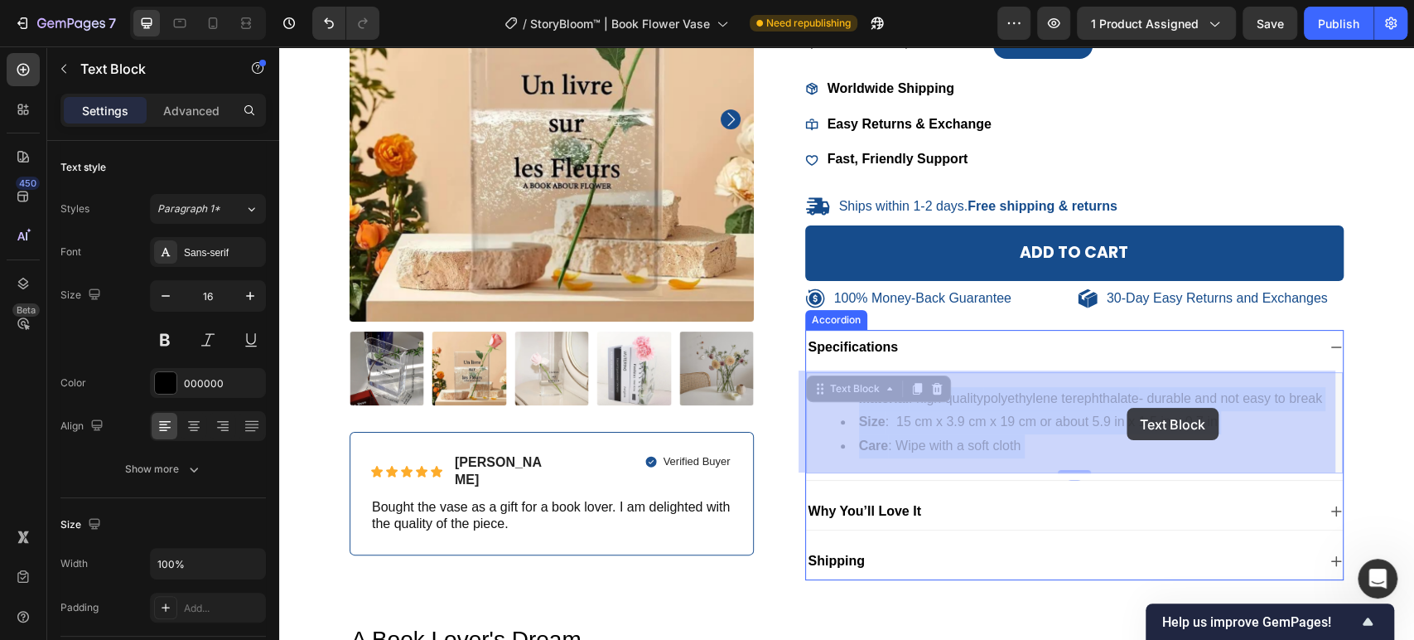
drag, startPoint x: 978, startPoint y: 401, endPoint x: 1128, endPoint y: 403, distance: 150.8
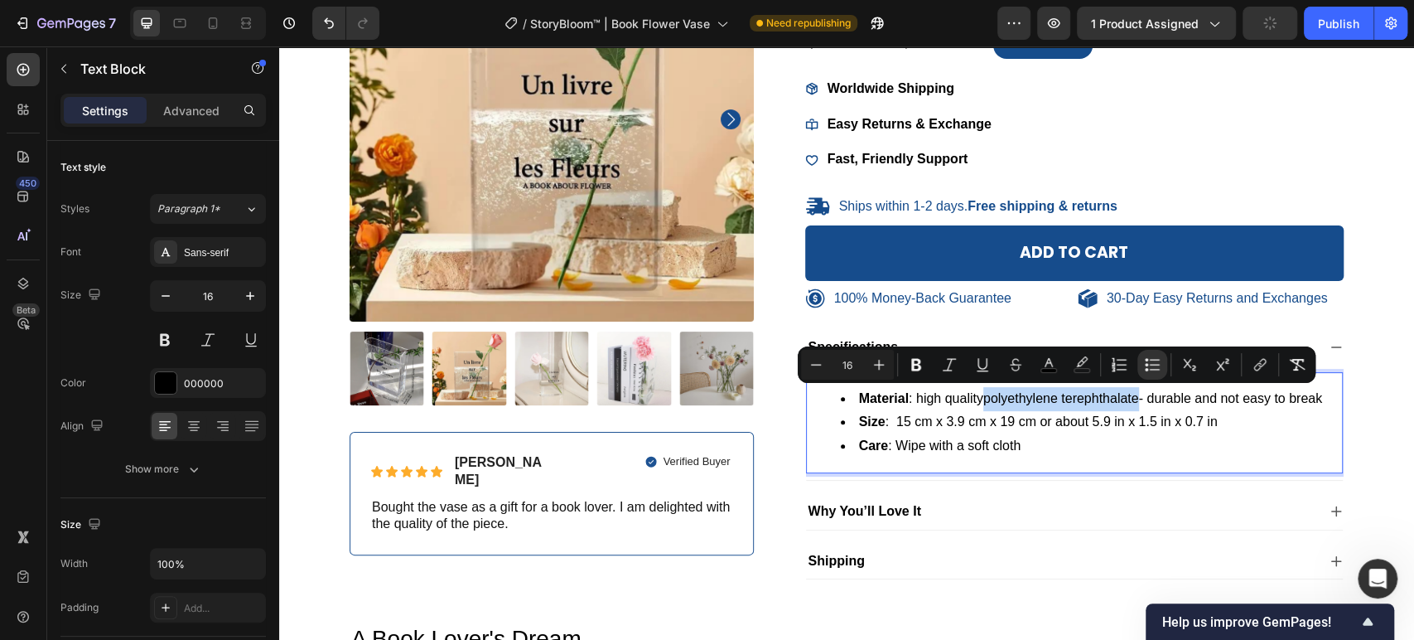
drag, startPoint x: 978, startPoint y: 395, endPoint x: 1134, endPoint y: 399, distance: 155.8
click at [1134, 399] on li "Material : high quality polyethylene terephthalate - durable and not easy to br…" at bounding box center [1091, 399] width 501 height 24
copy span "polyethylene terephthalate"
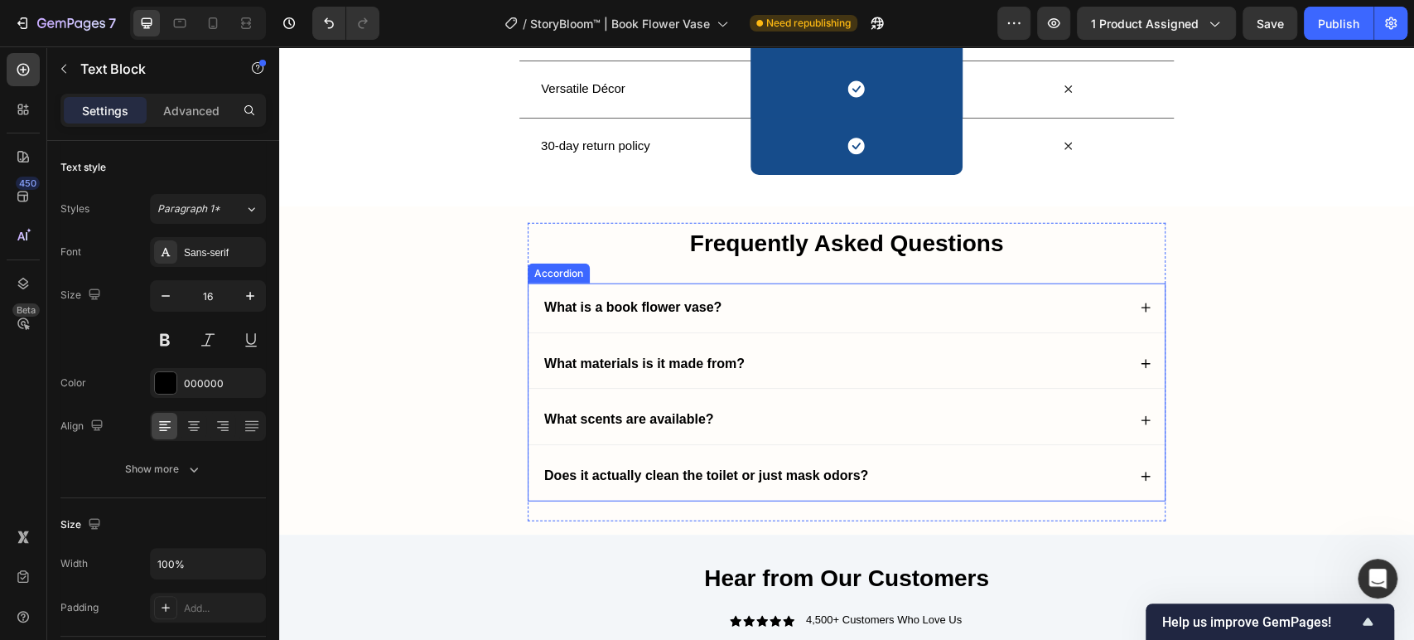
scroll to position [2853, 0]
click at [785, 349] on div "What materials is it made from?" at bounding box center [847, 365] width 636 height 49
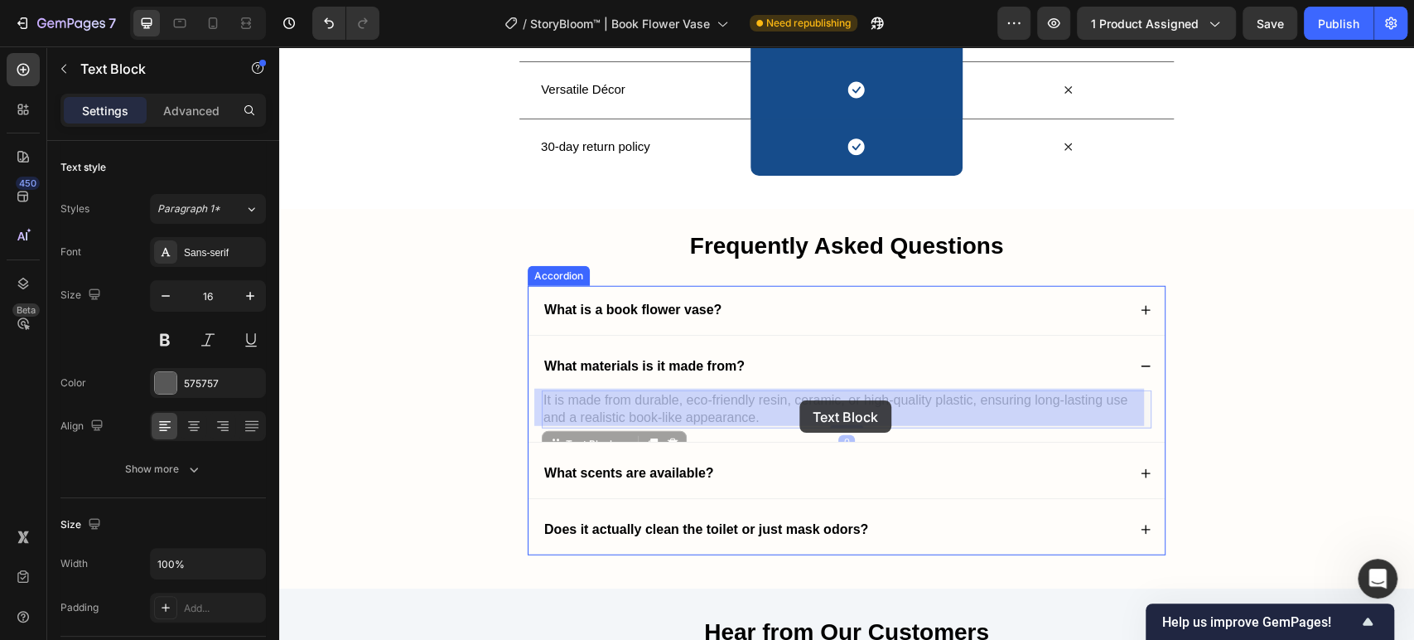
drag, startPoint x: 963, startPoint y: 399, endPoint x: 792, endPoint y: 399, distance: 170.7
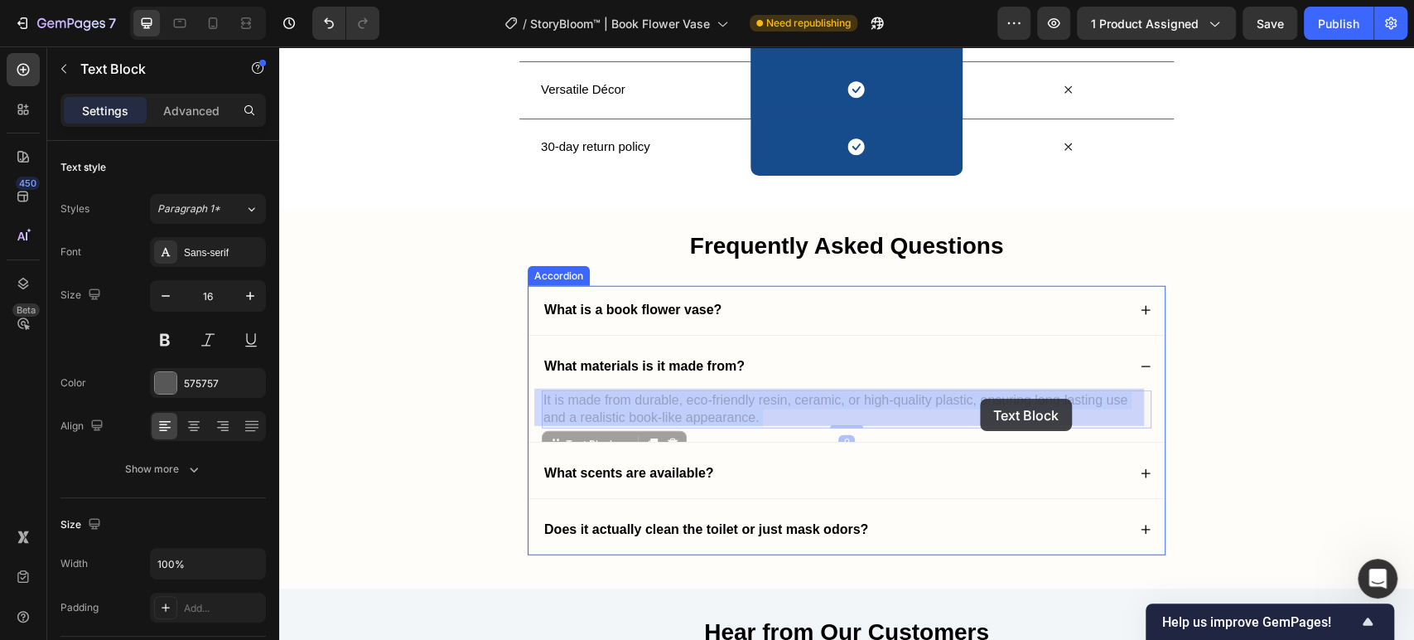
drag, startPoint x: 752, startPoint y: 396, endPoint x: 978, endPoint y: 399, distance: 225.4
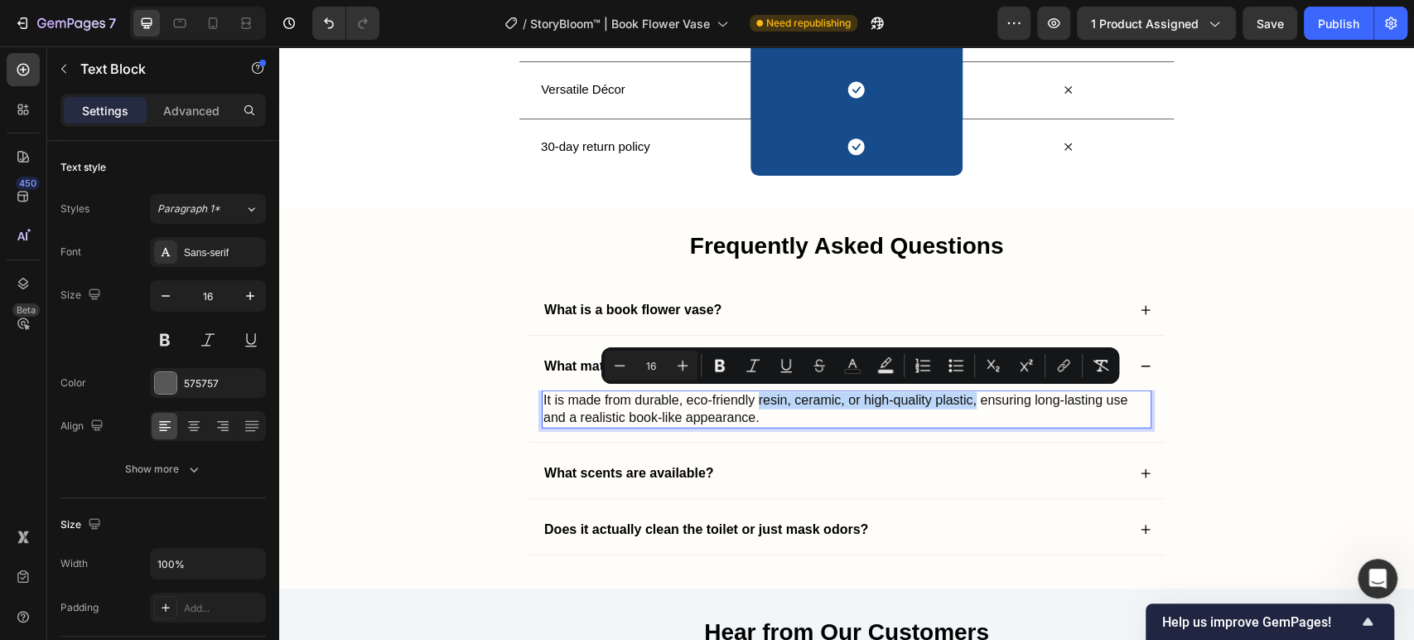
drag, startPoint x: 965, startPoint y: 400, endPoint x: 760, endPoint y: 398, distance: 205.5
click at [760, 398] on span "It is made from durable, eco-friendly resin, ceramic, or high-quality plastic, …" at bounding box center [836, 408] width 584 height 31
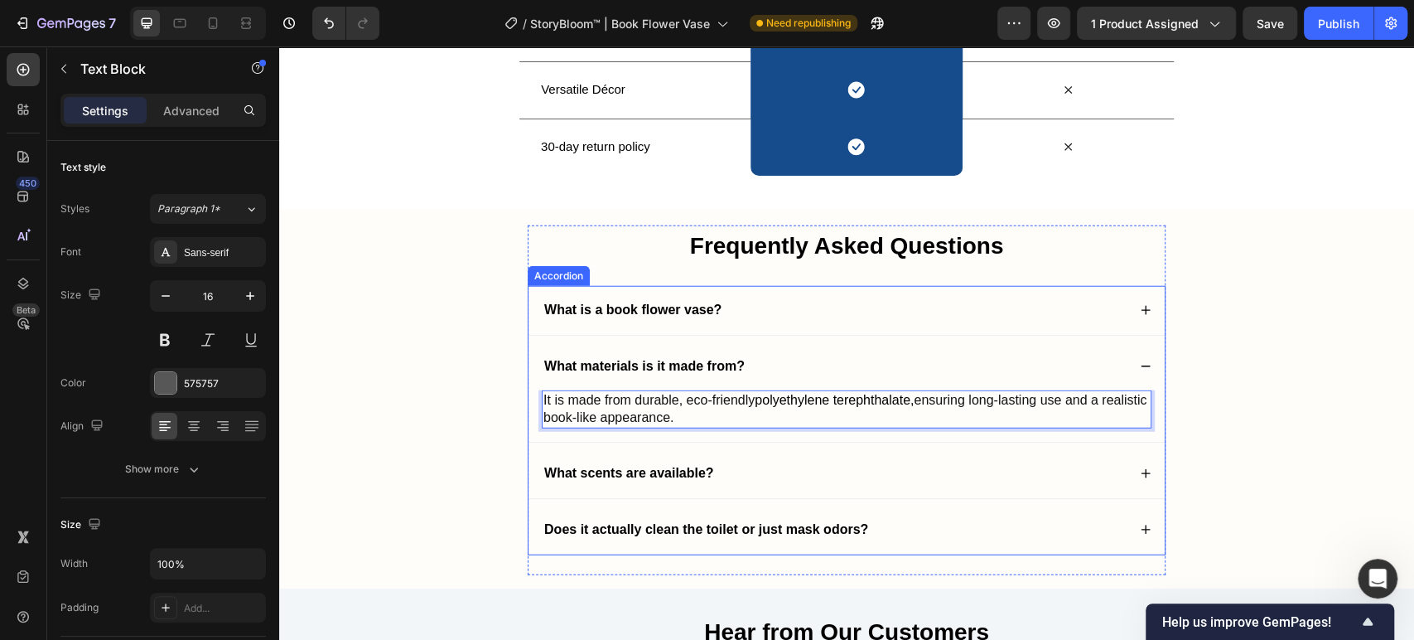
click at [873, 467] on div "What scents are available?" at bounding box center [834, 473] width 585 height 22
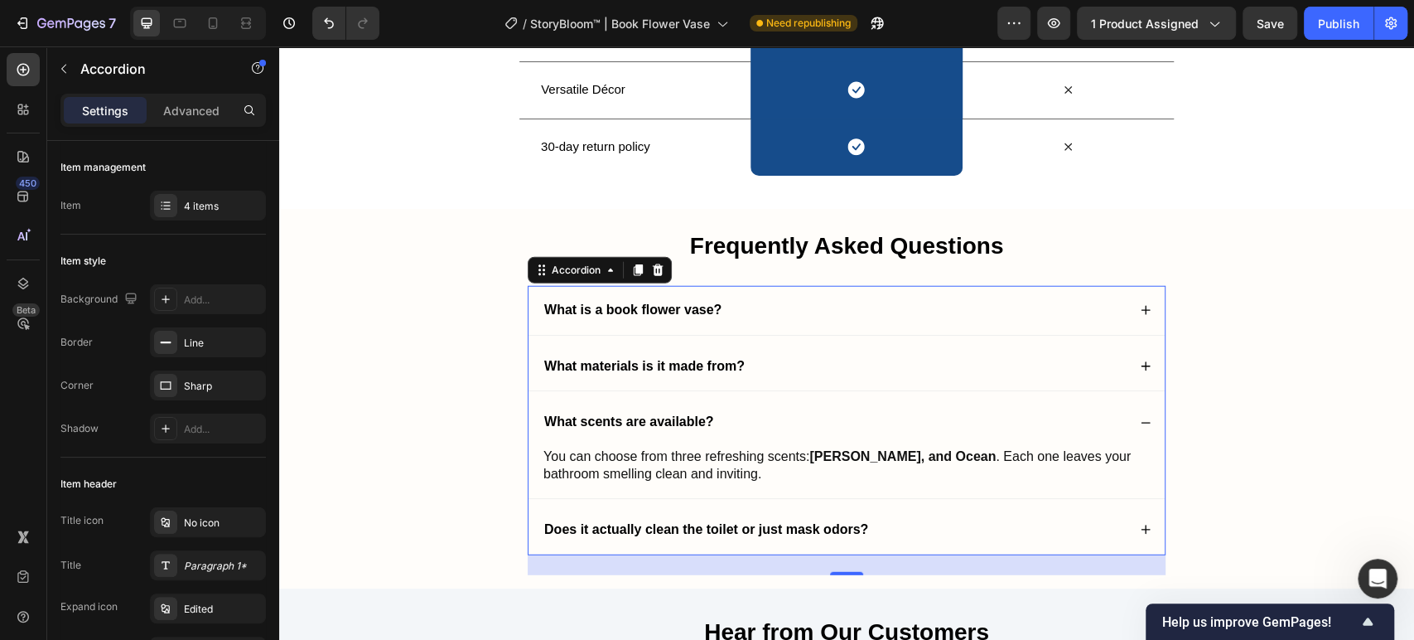
click at [688, 418] on strong "What scents are available?" at bounding box center [629, 421] width 170 height 14
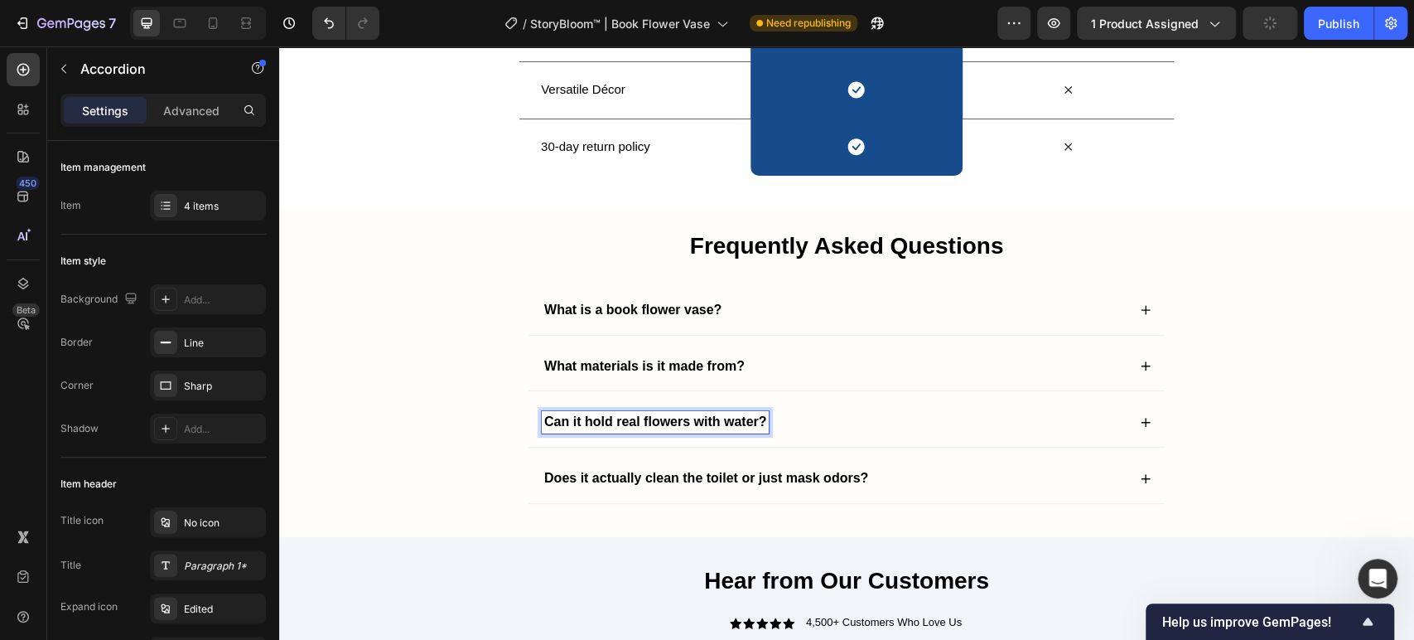
click at [791, 414] on div "Can it hold real flowers with water?" at bounding box center [834, 422] width 585 height 22
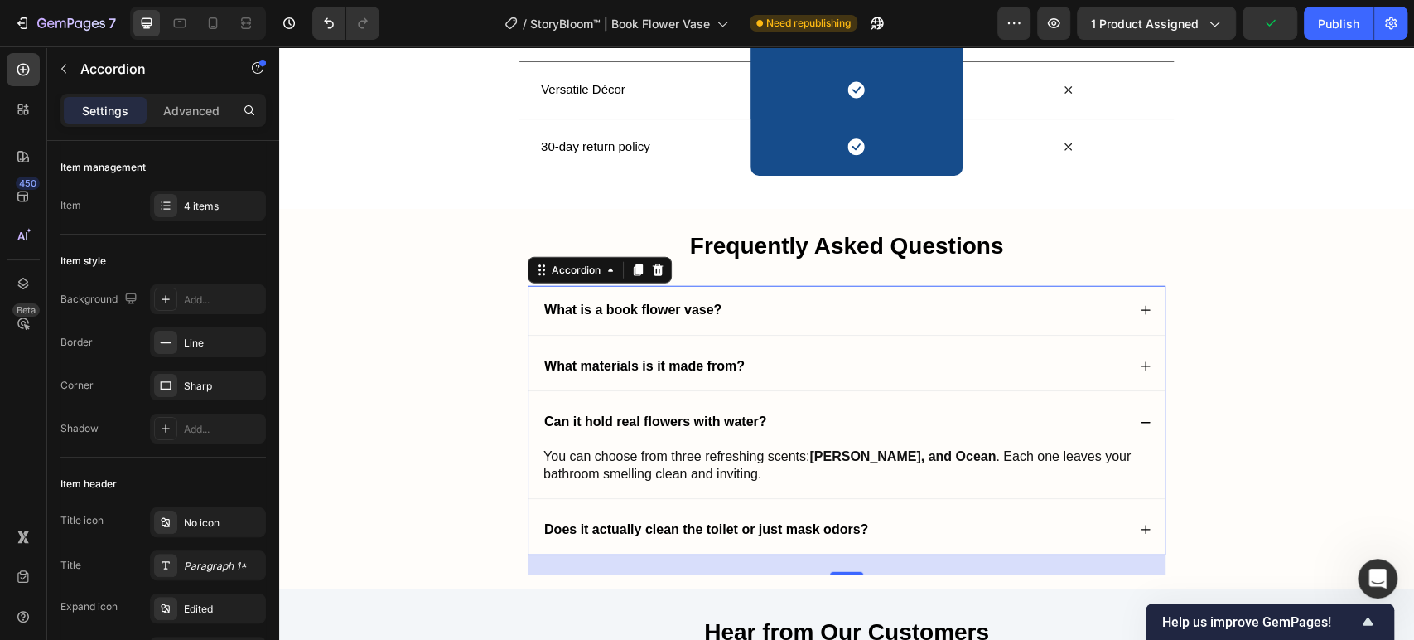
click at [724, 466] on span "You can choose from three refreshing scents: Peach, Jasmine, and Ocean . Each o…" at bounding box center [837, 464] width 587 height 31
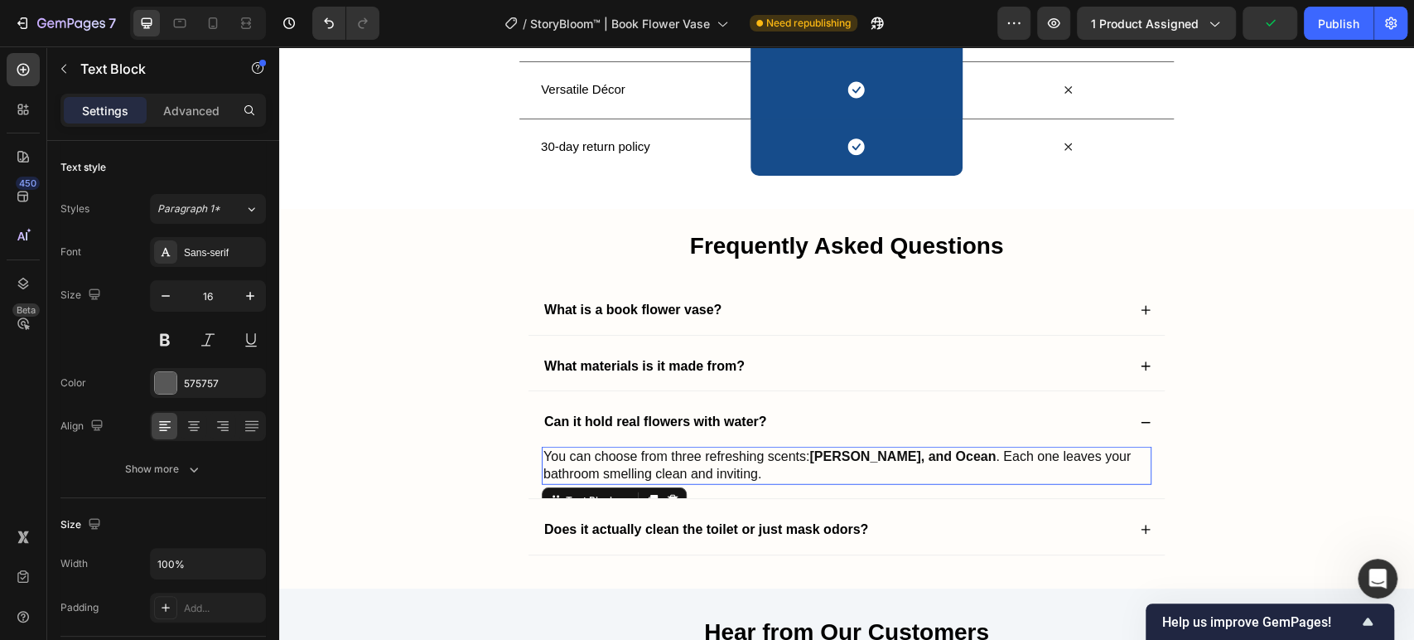
click at [724, 466] on span "You can choose from three refreshing scents: Peach, Jasmine, and Ocean . Each o…" at bounding box center [837, 464] width 587 height 31
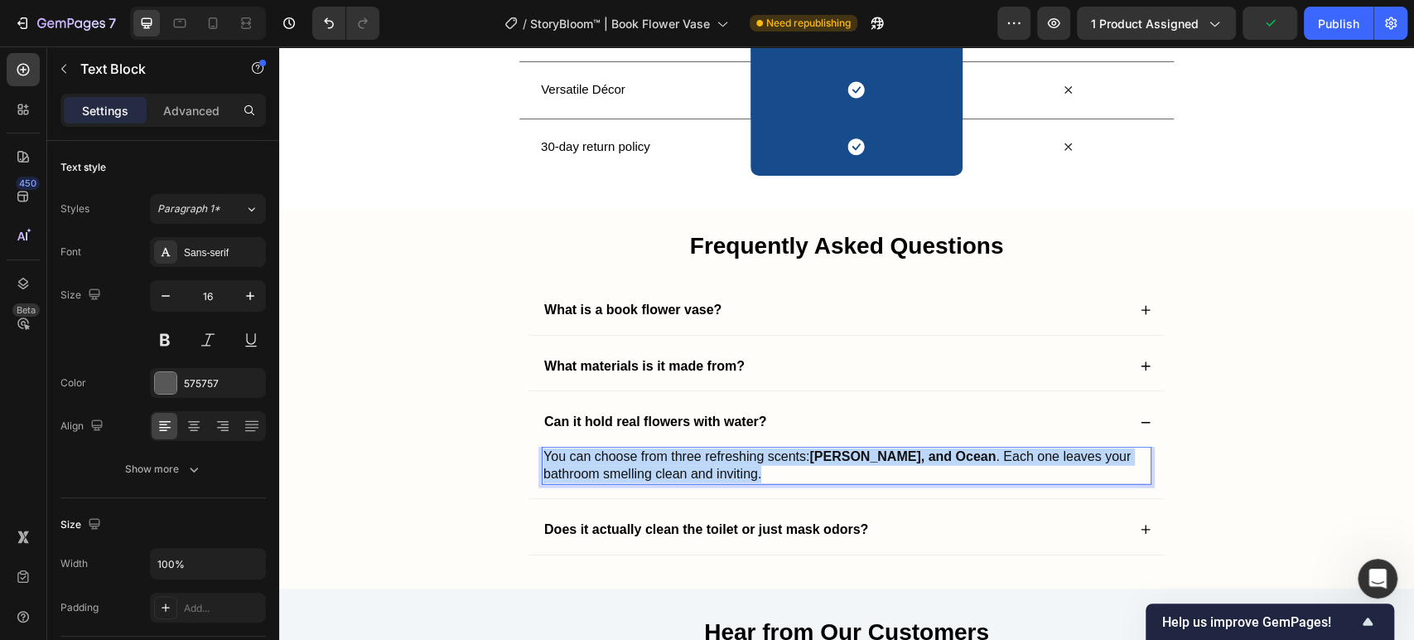
click at [724, 466] on span "You can choose from three refreshing scents: Peach, Jasmine, and Ocean . Each o…" at bounding box center [837, 464] width 587 height 31
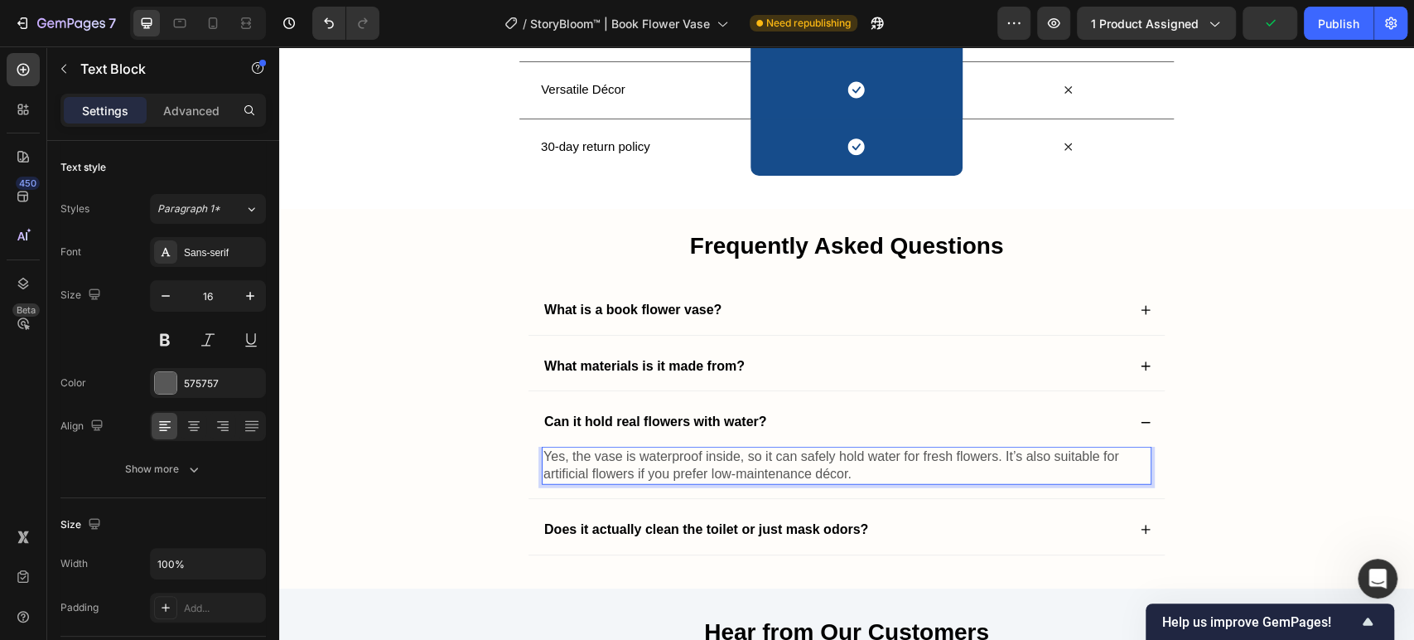
click at [715, 456] on p "Yes, the vase is waterproof inside, so it can safely hold water for fresh flowe…" at bounding box center [847, 465] width 606 height 35
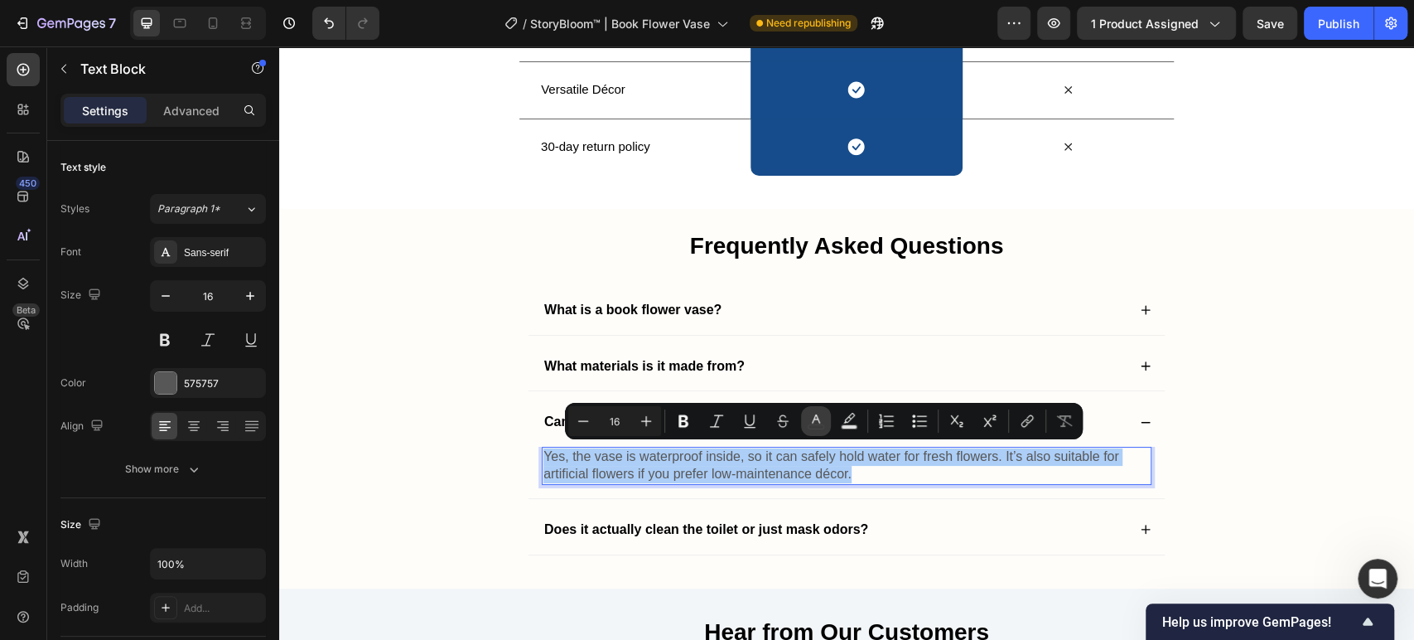
click at [814, 425] on rect "Editor contextual toolbar" at bounding box center [817, 427] width 16 height 4
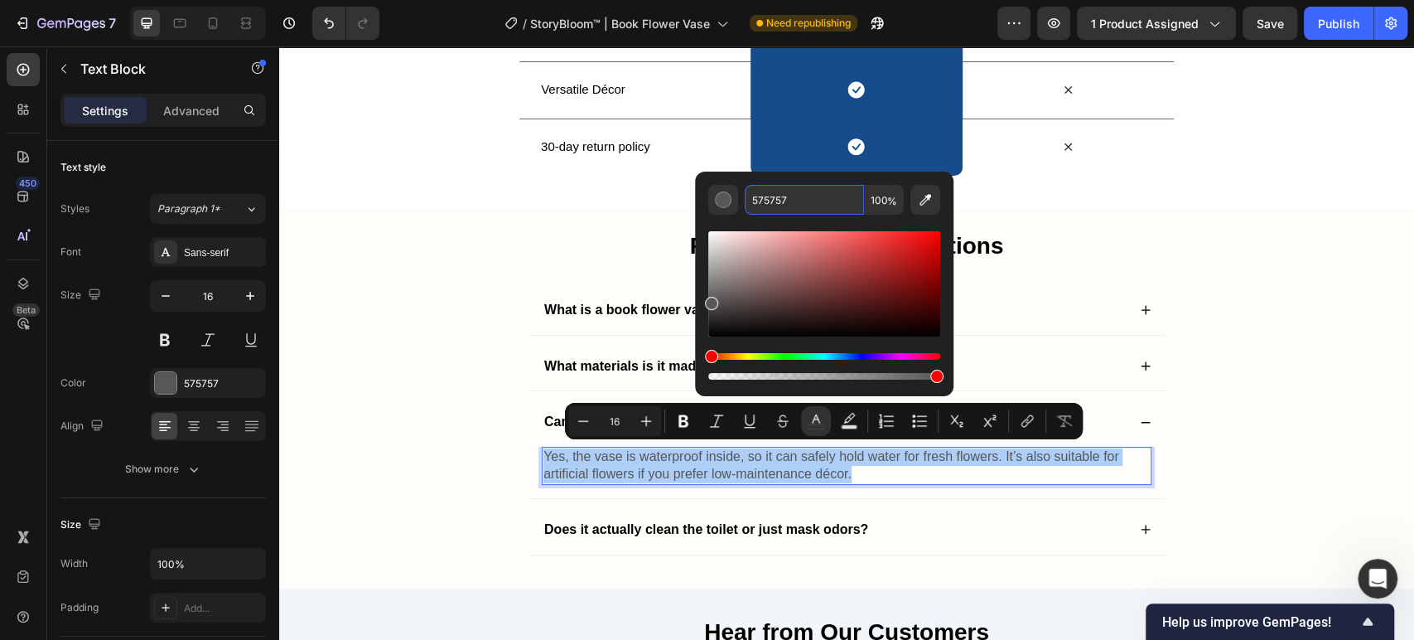
click at [796, 201] on input "575757" at bounding box center [804, 200] width 119 height 30
type input "121212"
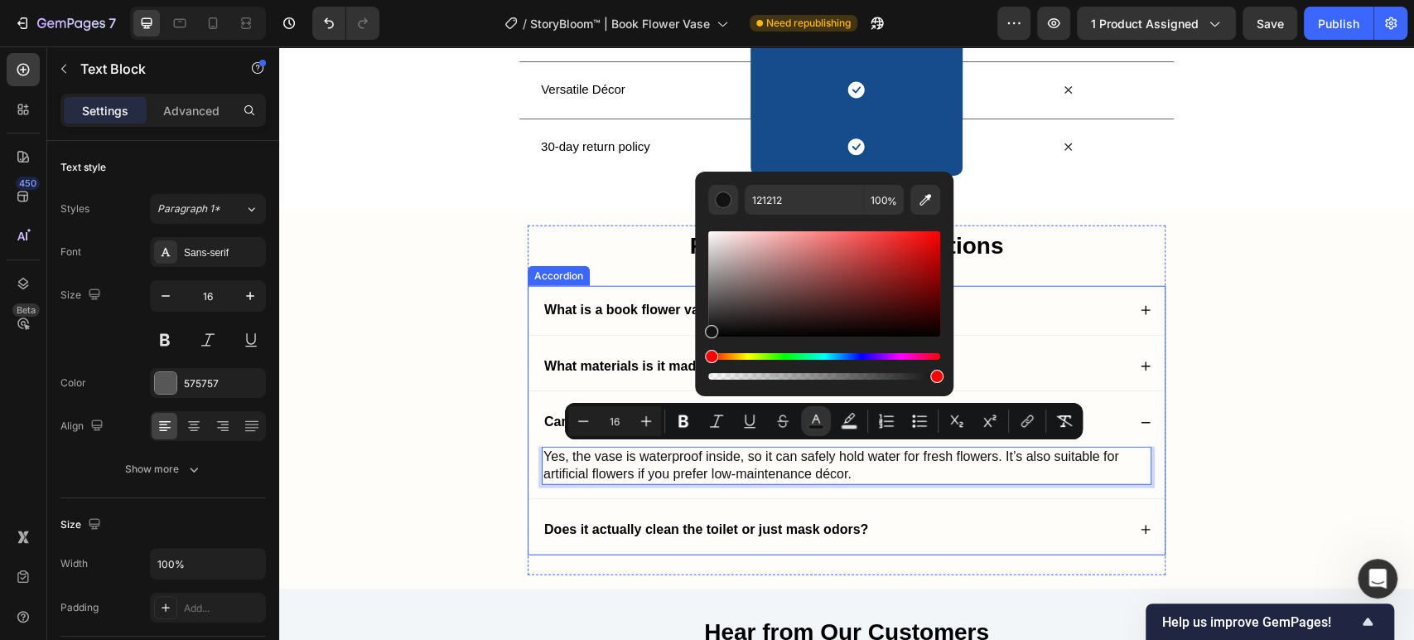
click at [911, 558] on div "Frequently Asked Questions Heading What is a book flower vase? What materials i…" at bounding box center [847, 400] width 638 height 350
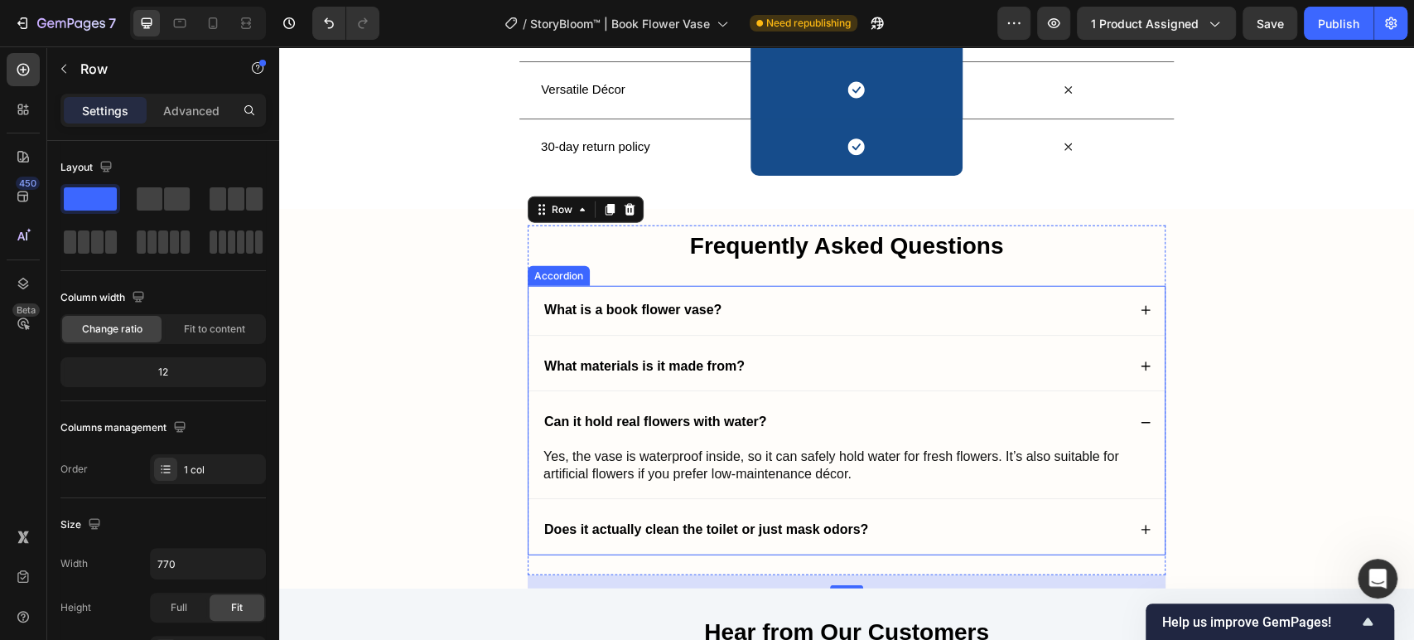
click at [735, 515] on div "Does it actually clean the toilet or just mask odors?" at bounding box center [847, 529] width 636 height 49
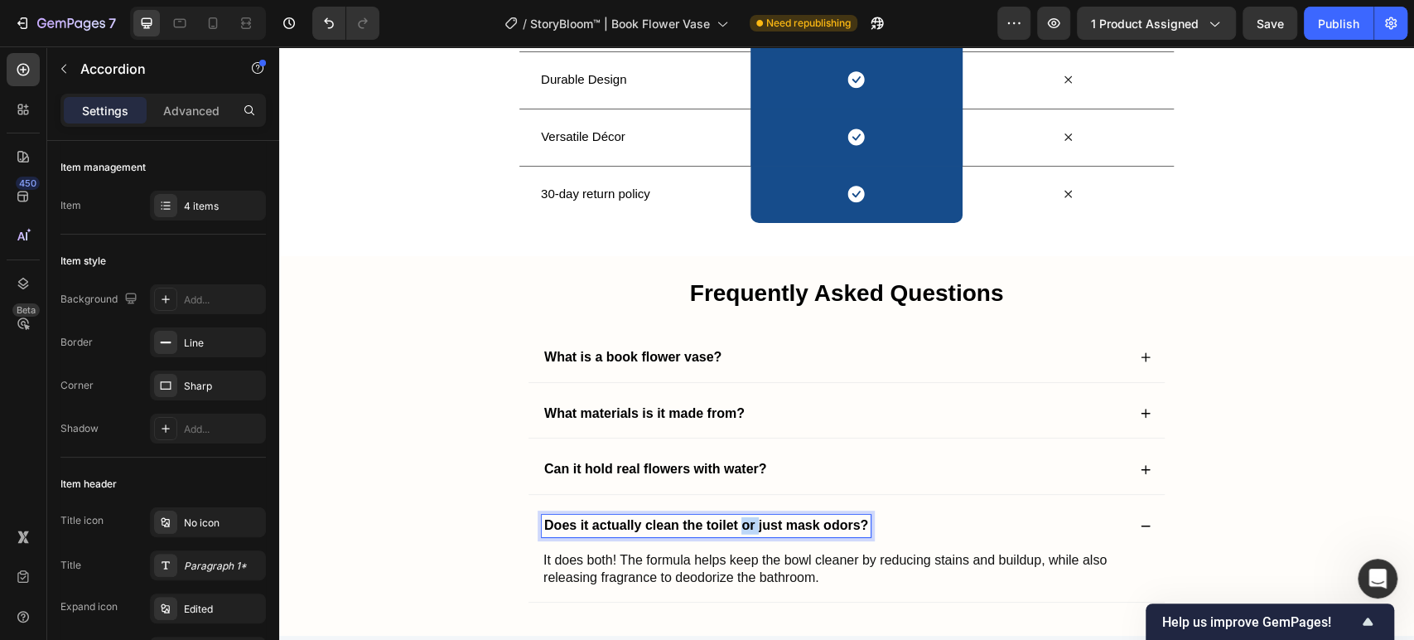
scroll to position [2805, 0]
click at [734, 518] on p "Does it actually clean the toilet or just mask odors?" at bounding box center [706, 526] width 324 height 17
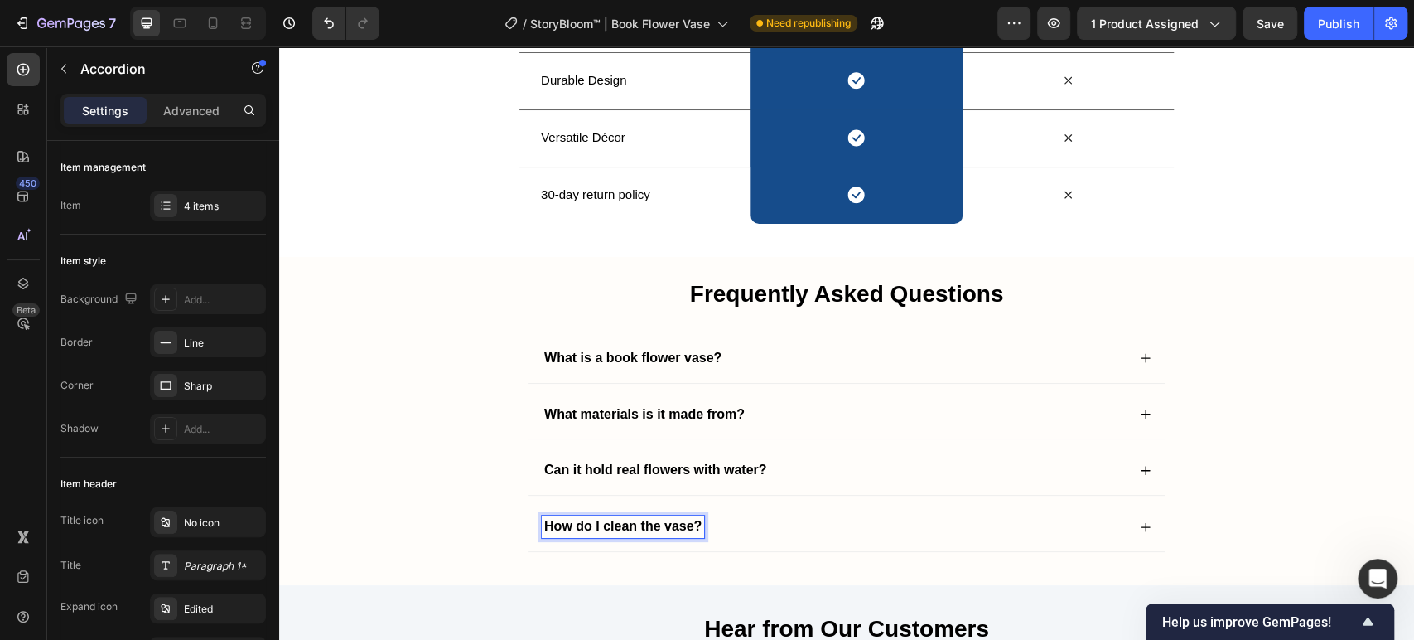
click at [792, 504] on div "How do I clean the vase?" at bounding box center [847, 526] width 636 height 49
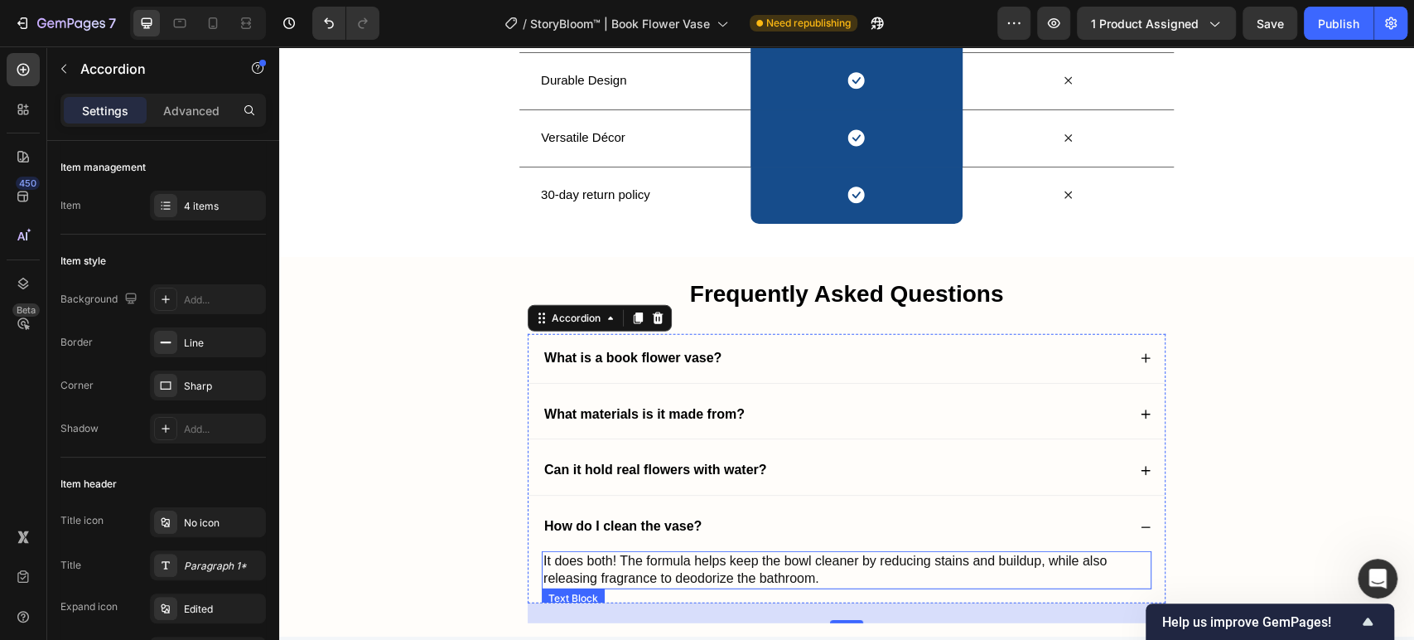
click at [770, 561] on span "It does both! The formula helps keep the bowl cleaner by reducing stains and bu…" at bounding box center [825, 568] width 563 height 31
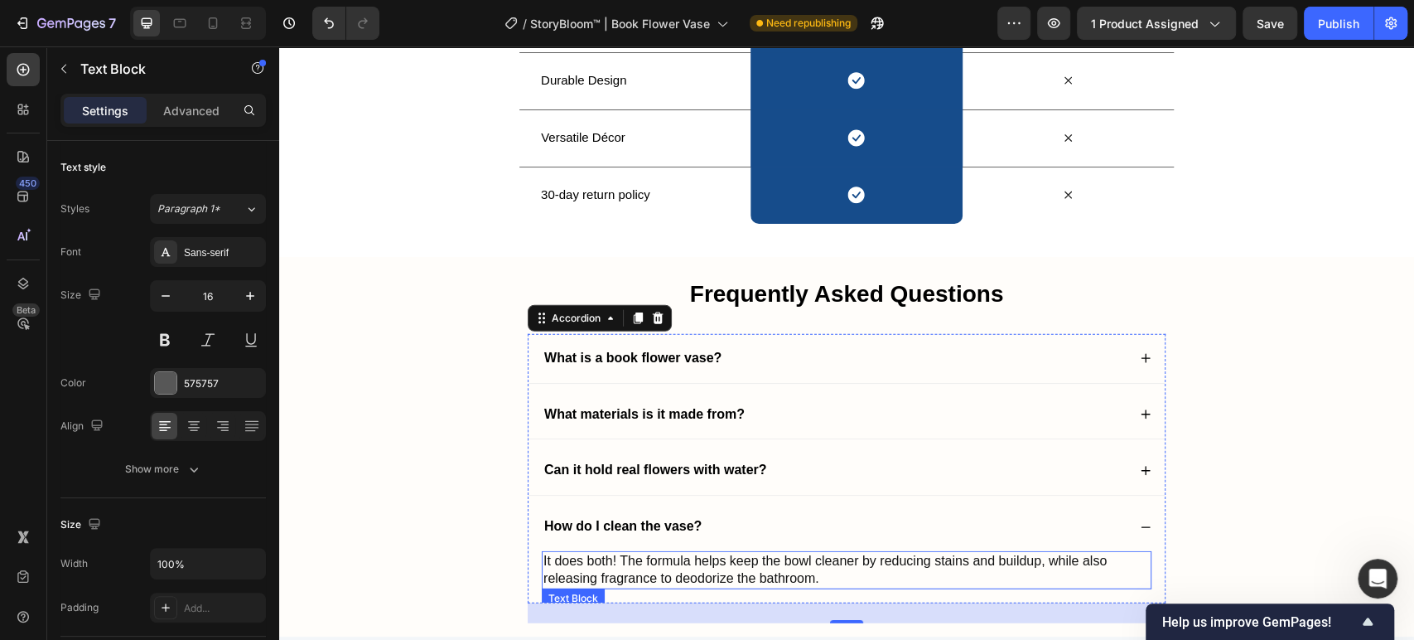
click at [770, 561] on span "It does both! The formula helps keep the bowl cleaner by reducing stains and bu…" at bounding box center [825, 568] width 563 height 31
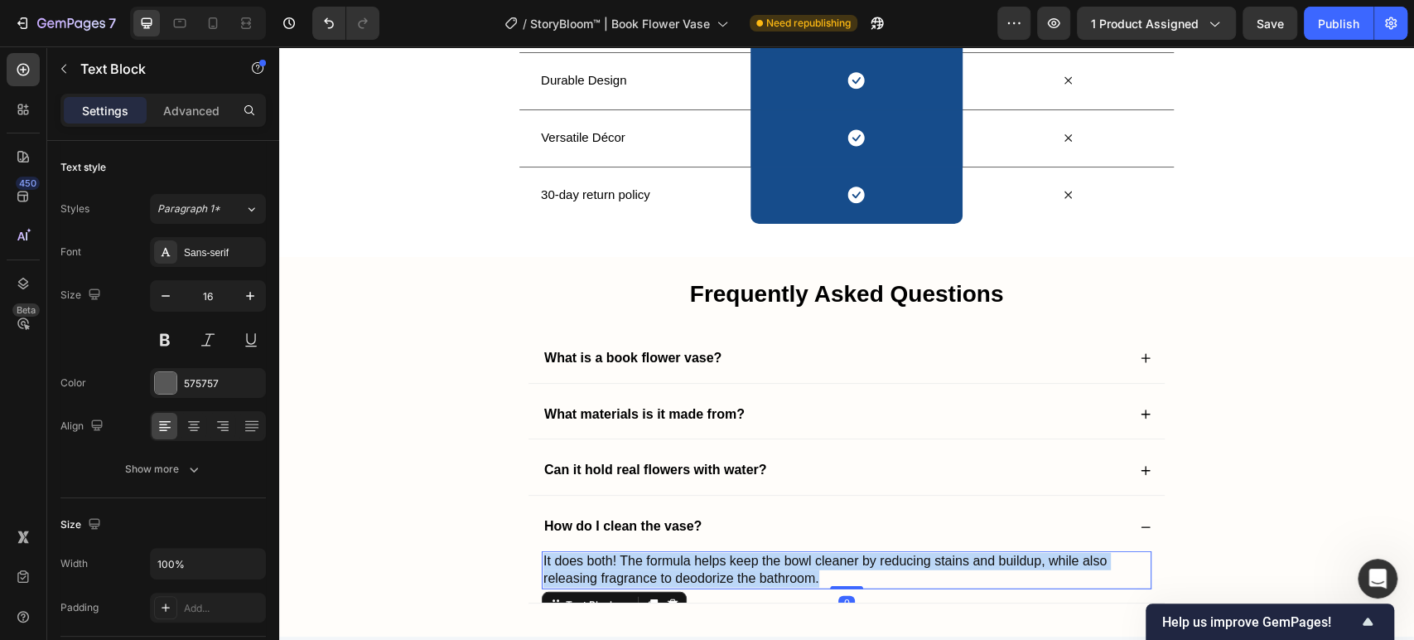
click at [770, 561] on span "It does both! The formula helps keep the bowl cleaner by reducing stains and bu…" at bounding box center [825, 568] width 563 height 31
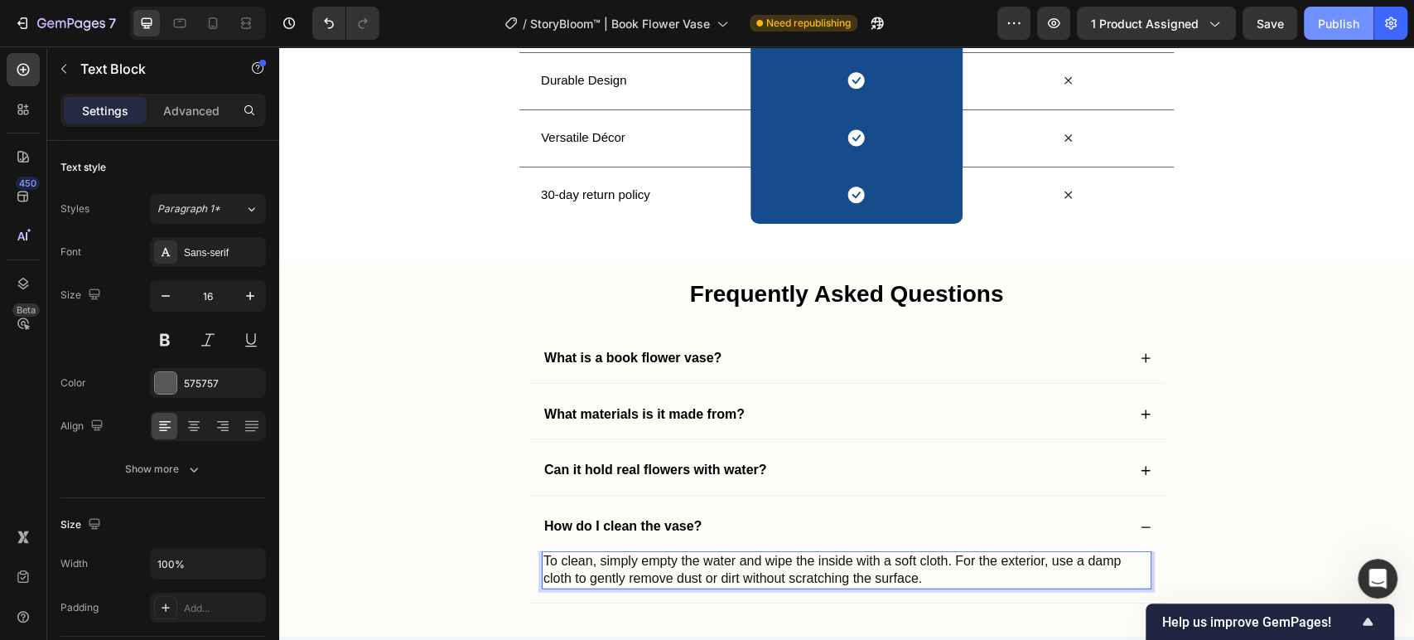
click at [1335, 22] on div "Publish" at bounding box center [1338, 23] width 41 height 17
click at [218, 22] on icon at bounding box center [213, 23] width 17 height 17
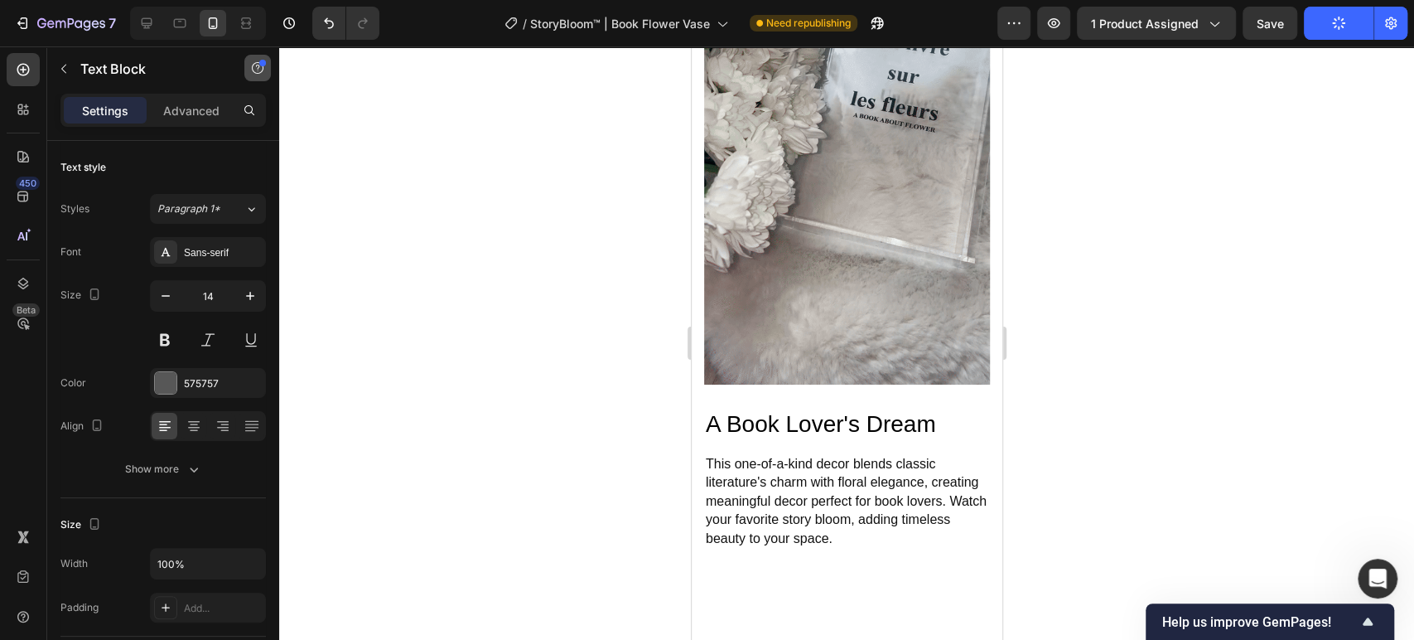
scroll to position [339, 0]
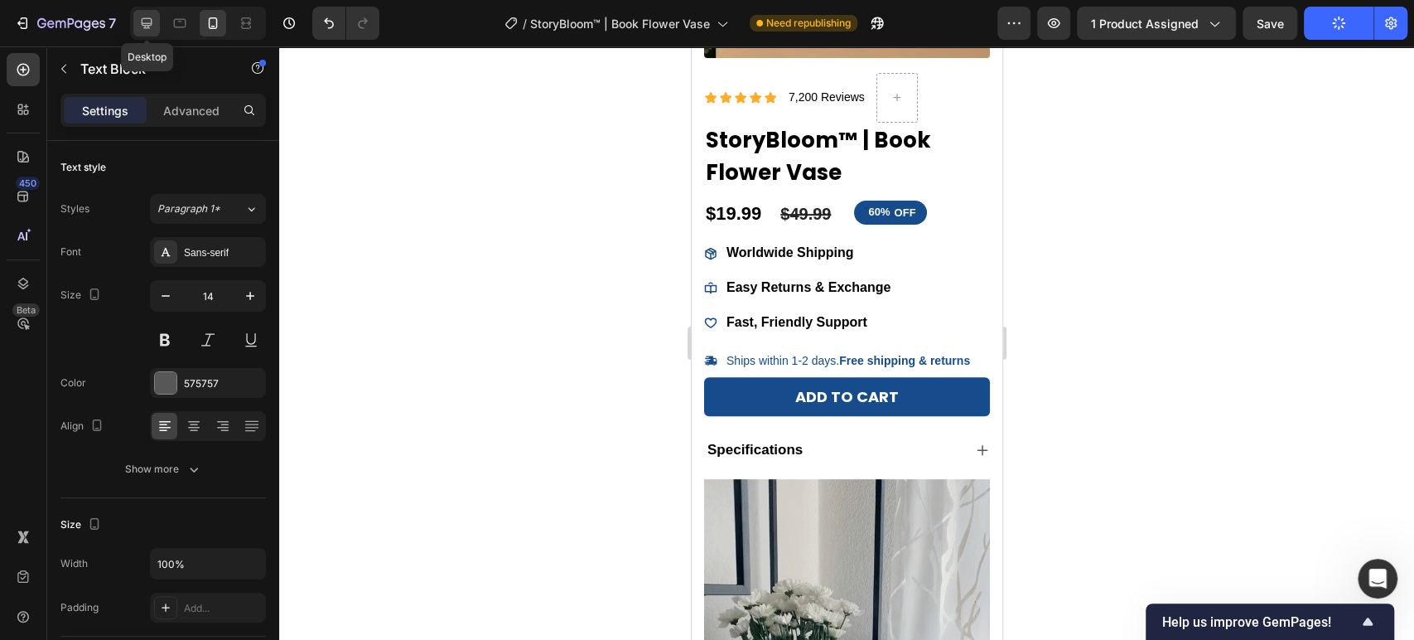
click at [148, 18] on icon at bounding box center [147, 23] width 11 height 11
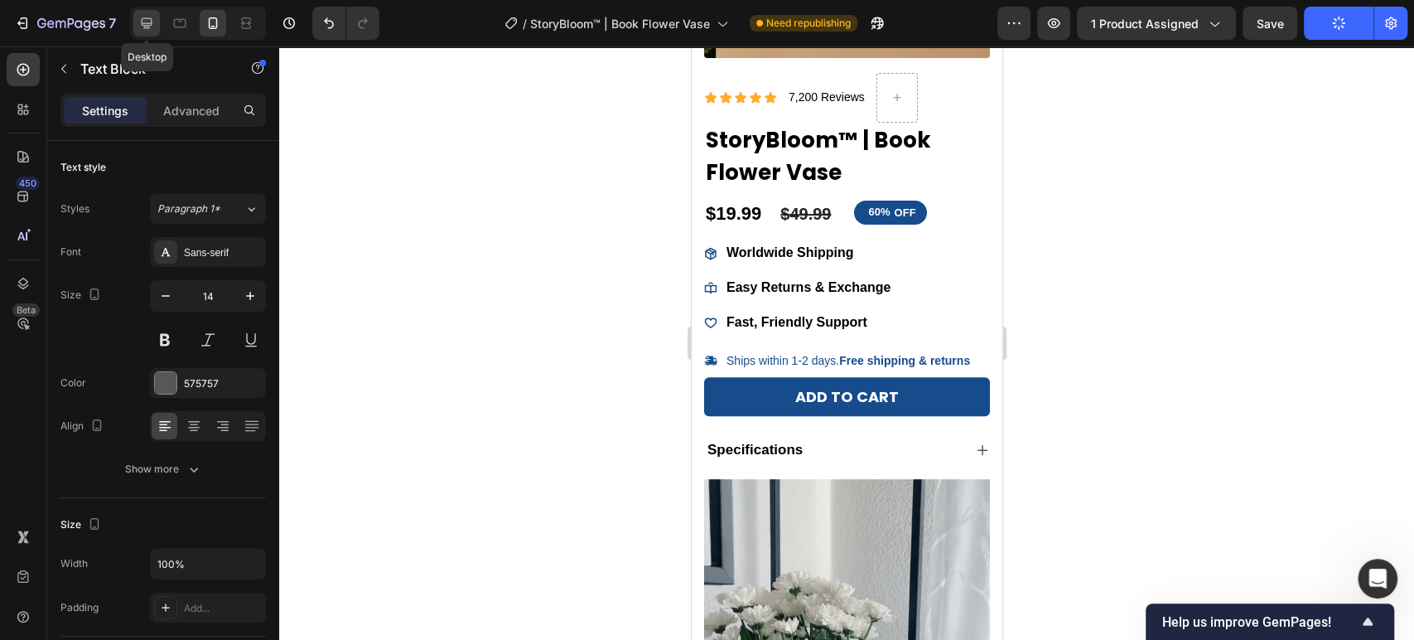
type input "16"
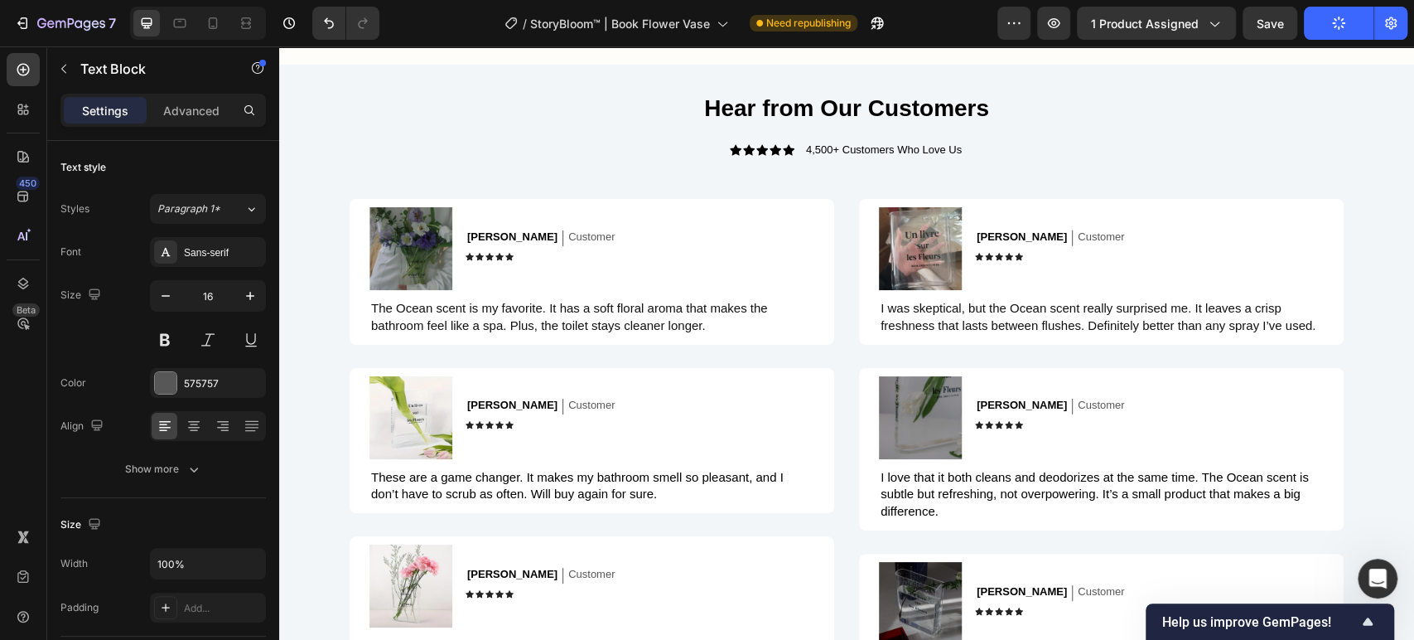
scroll to position [3009, 0]
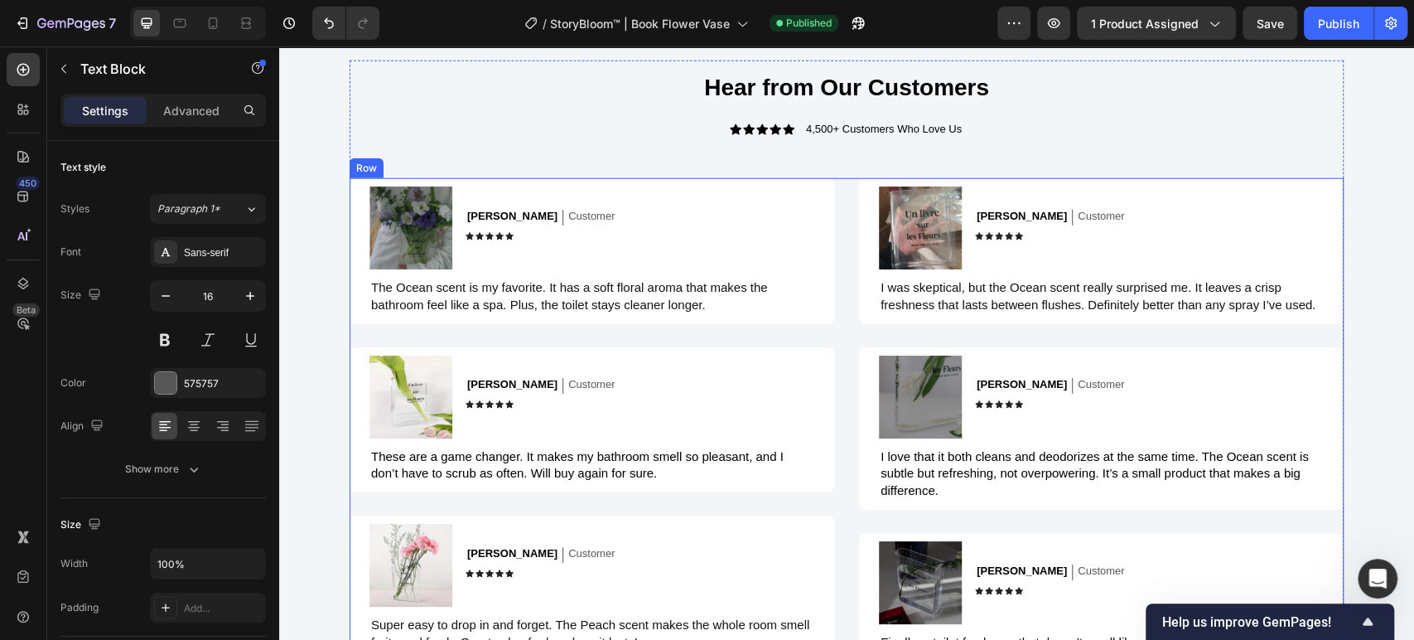
click at [572, 292] on span "The Ocean scent is my favorite. It has a soft floral aroma that makes the bathr…" at bounding box center [569, 295] width 397 height 31
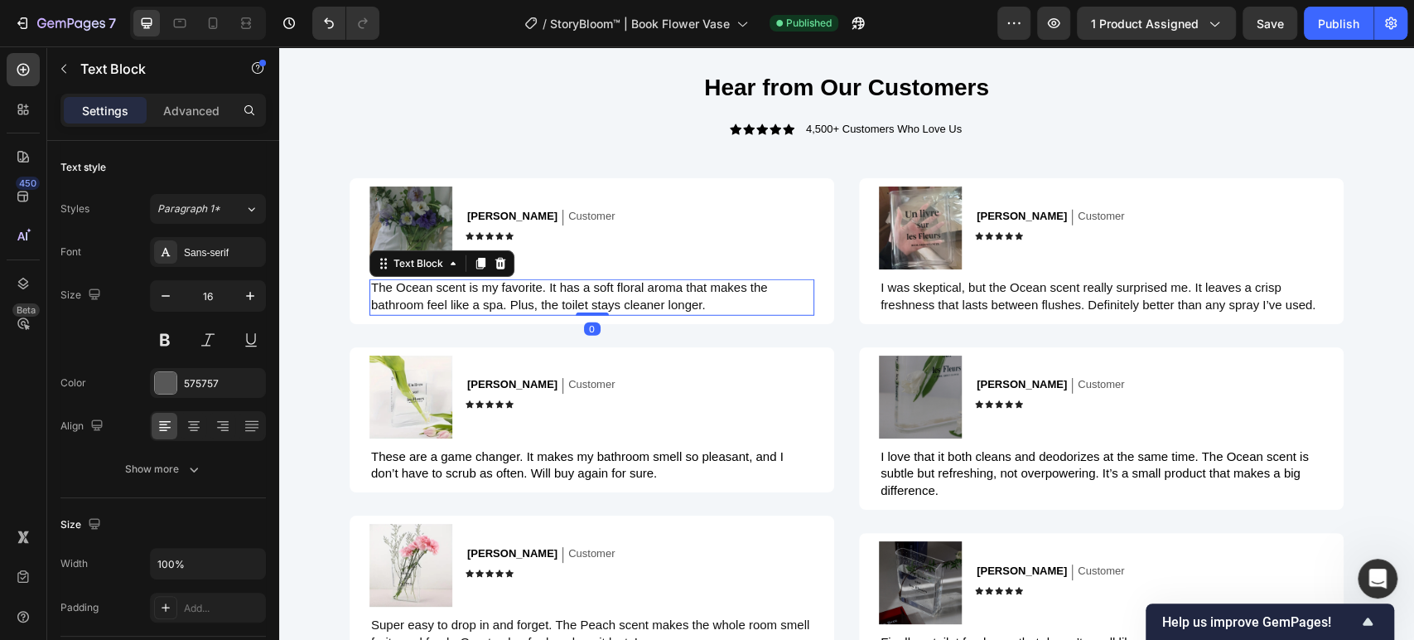
click at [572, 291] on span "The Ocean scent is my favorite. It has a soft floral aroma that makes the bathr…" at bounding box center [569, 295] width 397 height 31
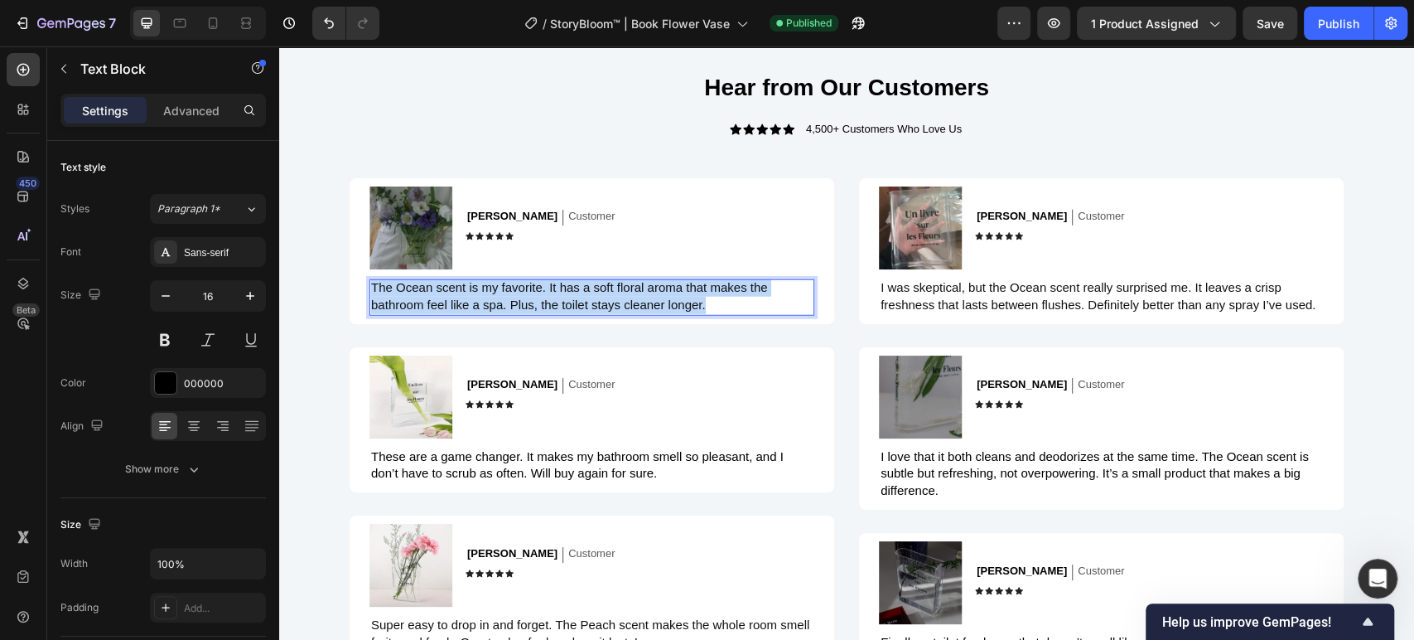
click at [572, 291] on span "The Ocean scent is my favorite. It has a soft floral aroma that makes the bathr…" at bounding box center [569, 295] width 397 height 31
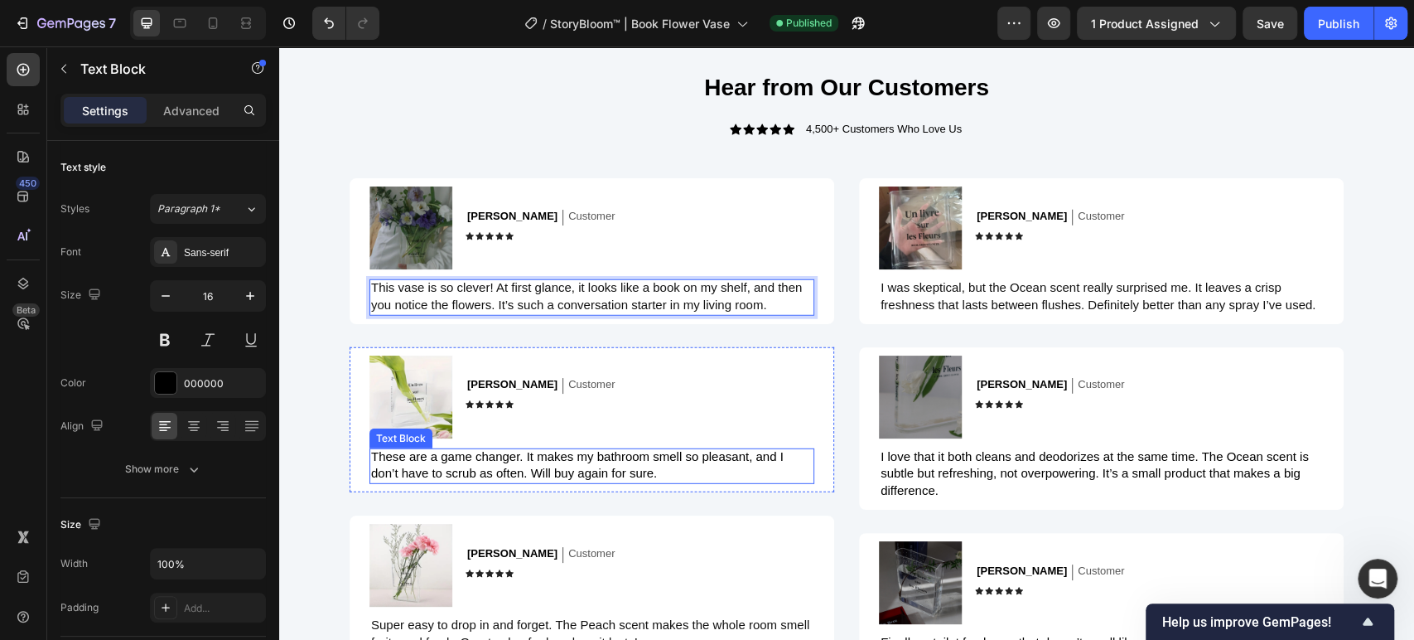
click at [636, 468] on span "These are a game changer. It makes my bathroom smell so pleasant, and I don’t h…" at bounding box center [577, 464] width 413 height 31
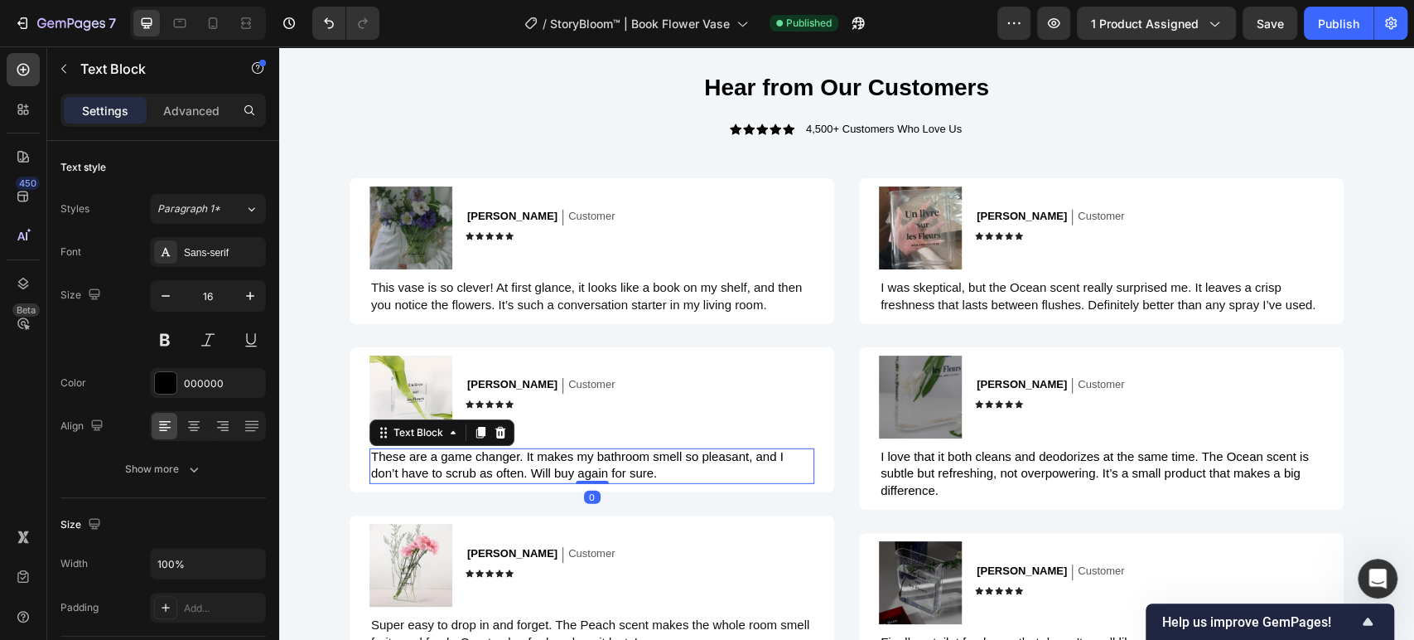
click at [636, 468] on span "These are a game changer. It makes my bathroom smell so pleasant, and I don’t h…" at bounding box center [577, 464] width 413 height 31
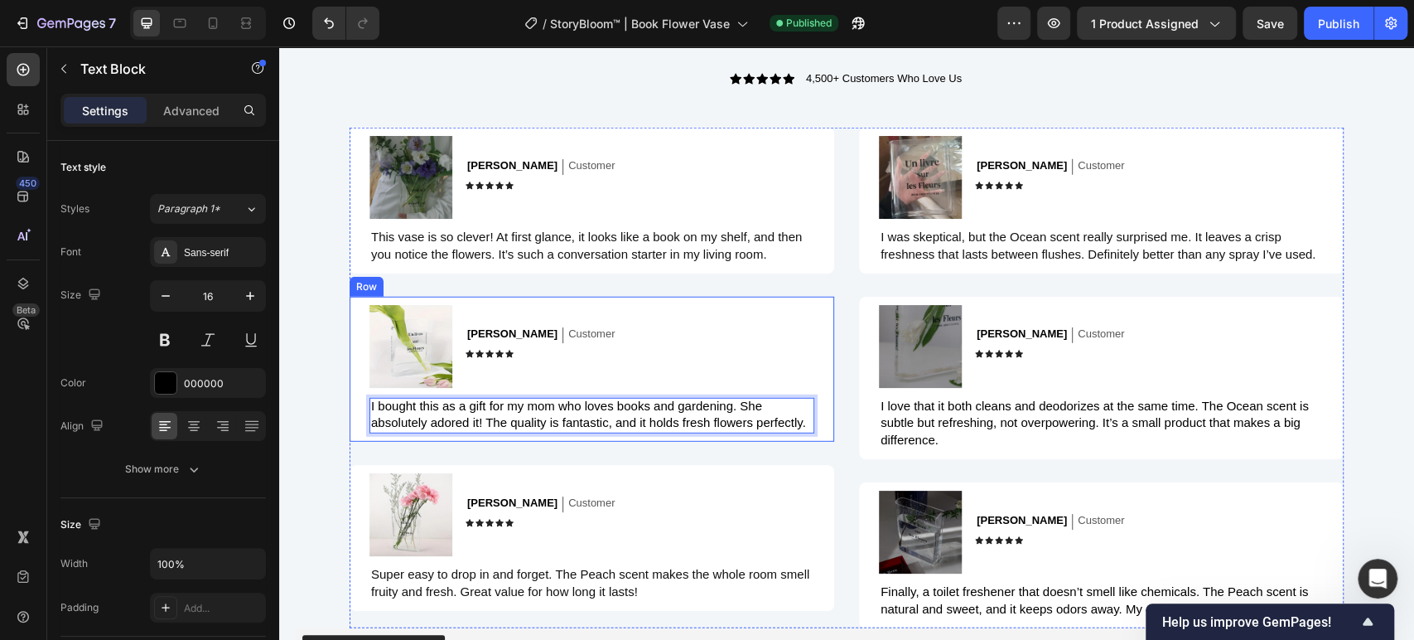
scroll to position [3101, 0]
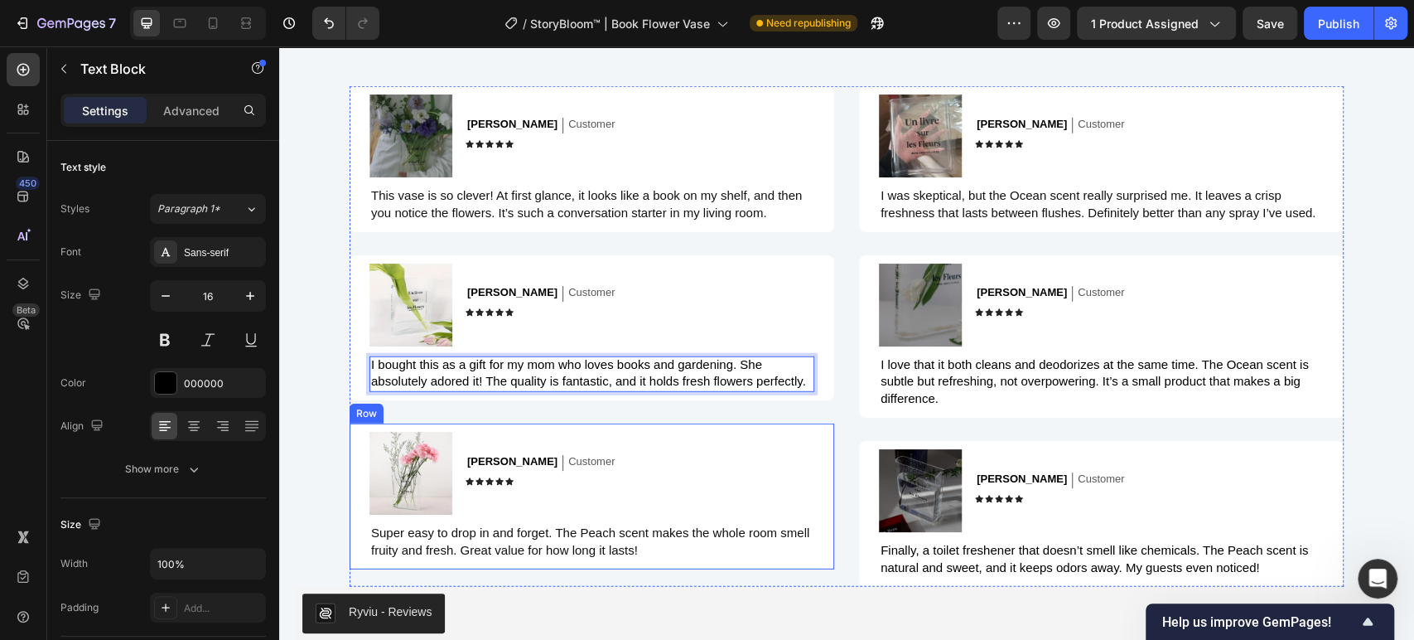
click at [599, 532] on span "Super easy to drop in and forget. The Peach scent makes the whole room smell fr…" at bounding box center [590, 540] width 438 height 31
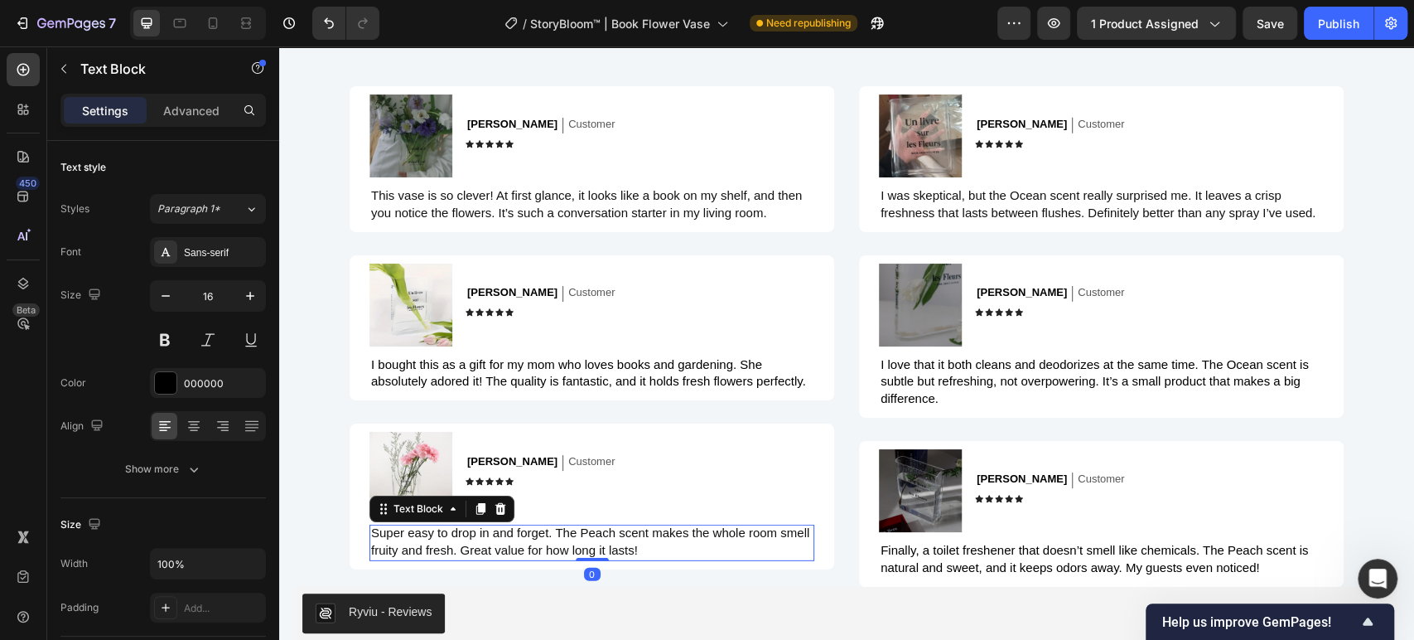
click at [599, 532] on span "Super easy to drop in and forget. The Peach scent makes the whole room smell fr…" at bounding box center [590, 540] width 438 height 31
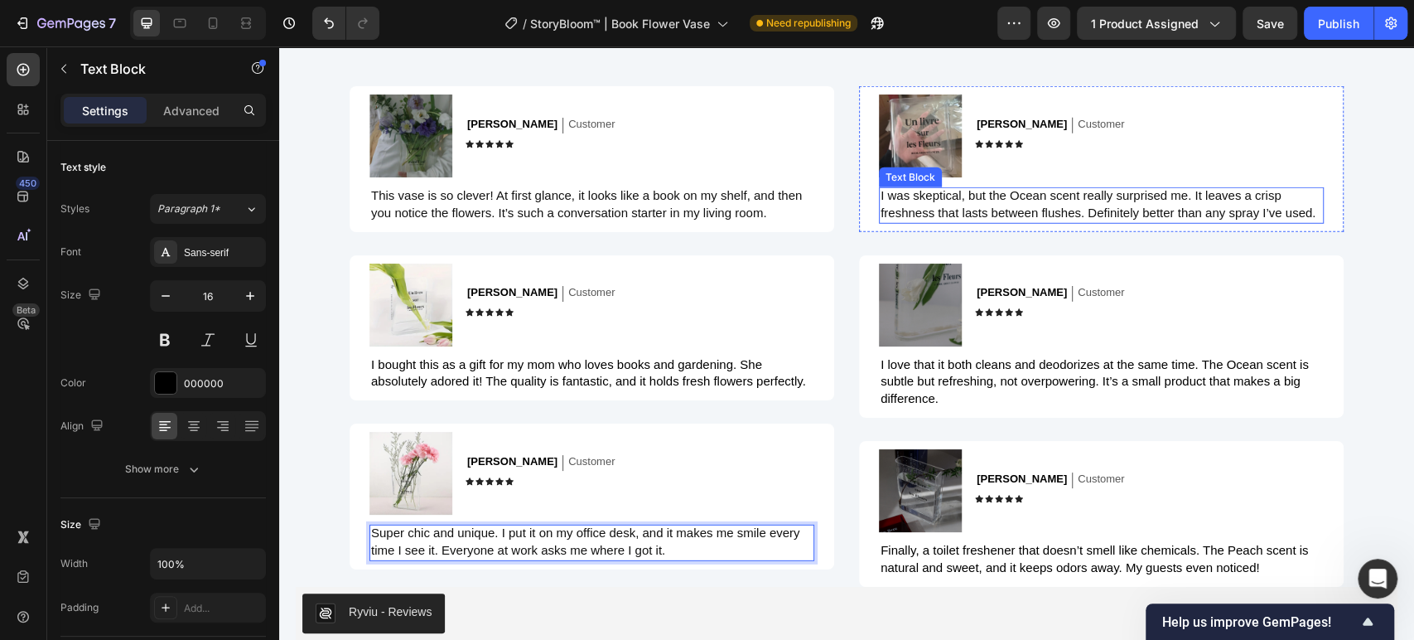
click at [963, 210] on span "I was skeptical, but the Ocean scent really surprised me. It leaves a crisp fre…" at bounding box center [1098, 203] width 435 height 31
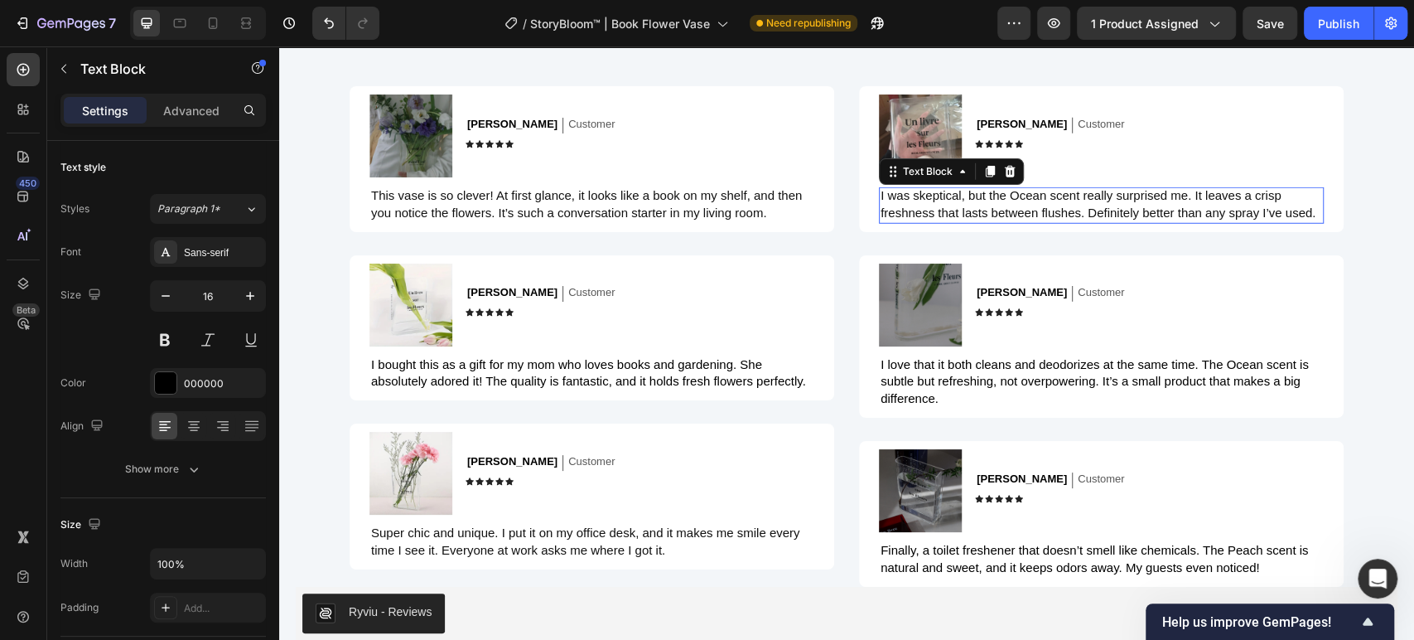
click at [963, 209] on span "I was skeptical, but the Ocean scent really surprised me. It leaves a crisp fre…" at bounding box center [1098, 203] width 435 height 31
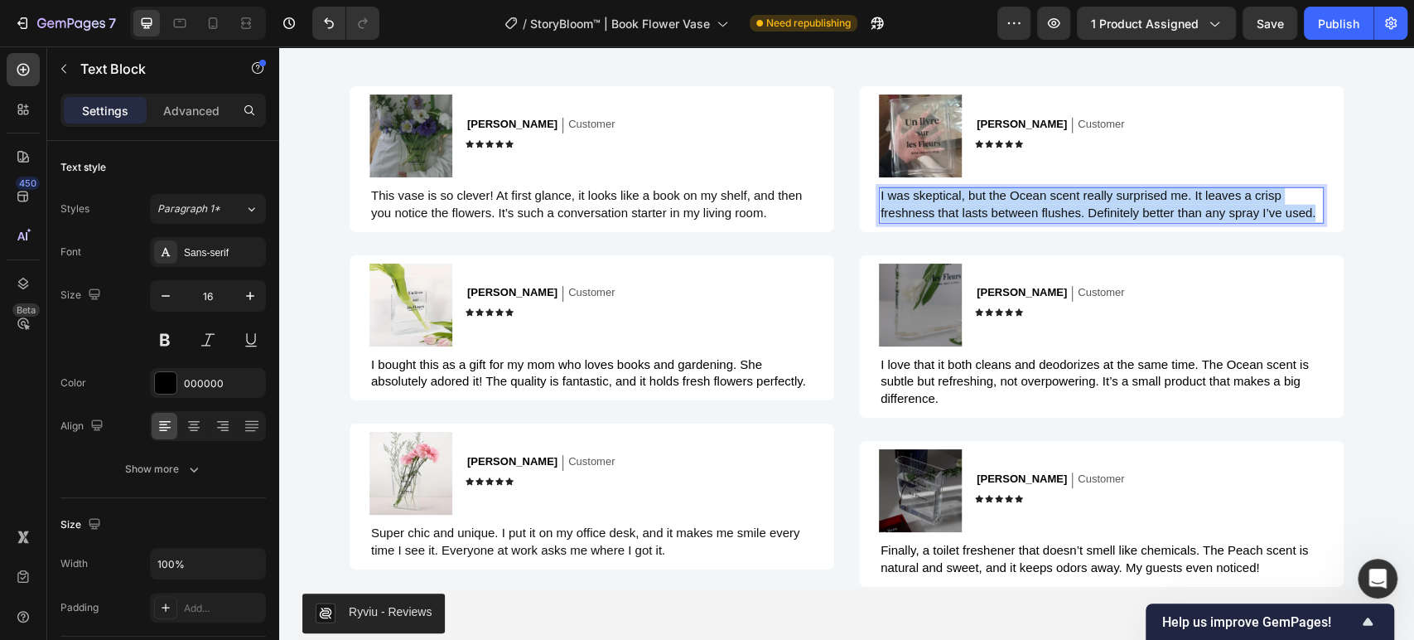
click at [963, 209] on span "I was skeptical, but the Ocean scent really surprised me. It leaves a crisp fre…" at bounding box center [1098, 203] width 435 height 31
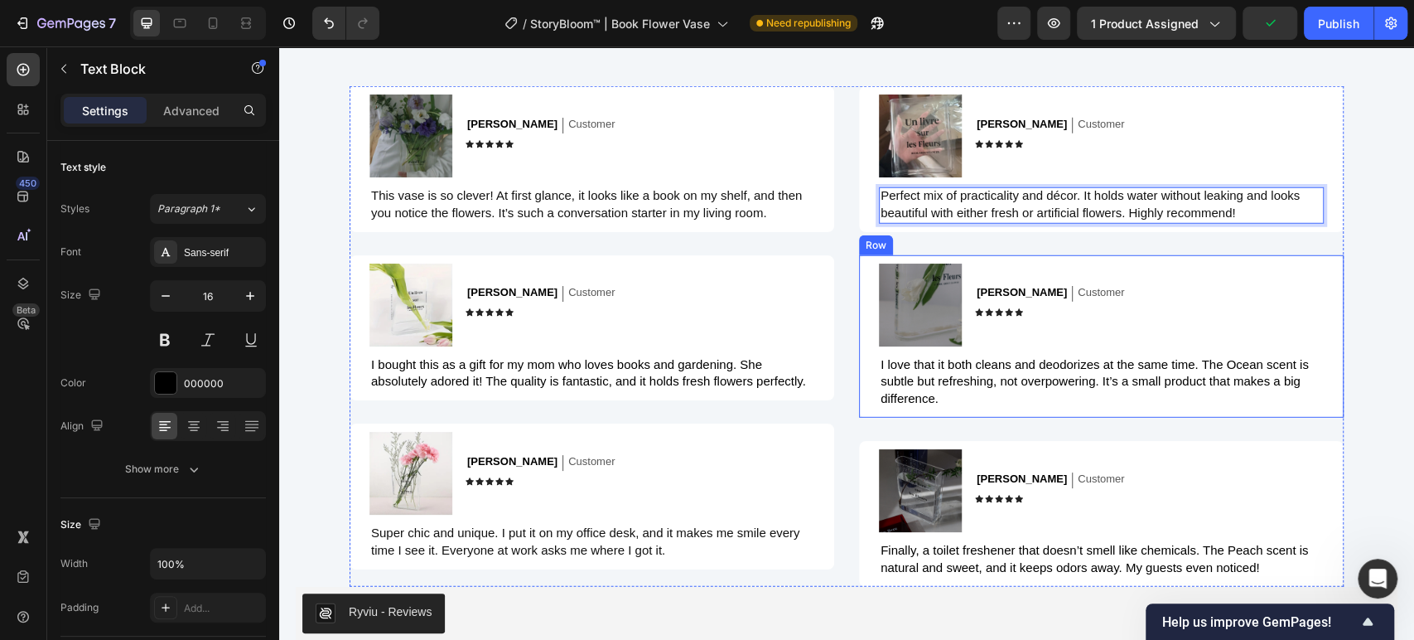
click at [993, 367] on span "I love that it both cleans and deodorizes at the same time. The Ocean scent is …" at bounding box center [1095, 381] width 428 height 49
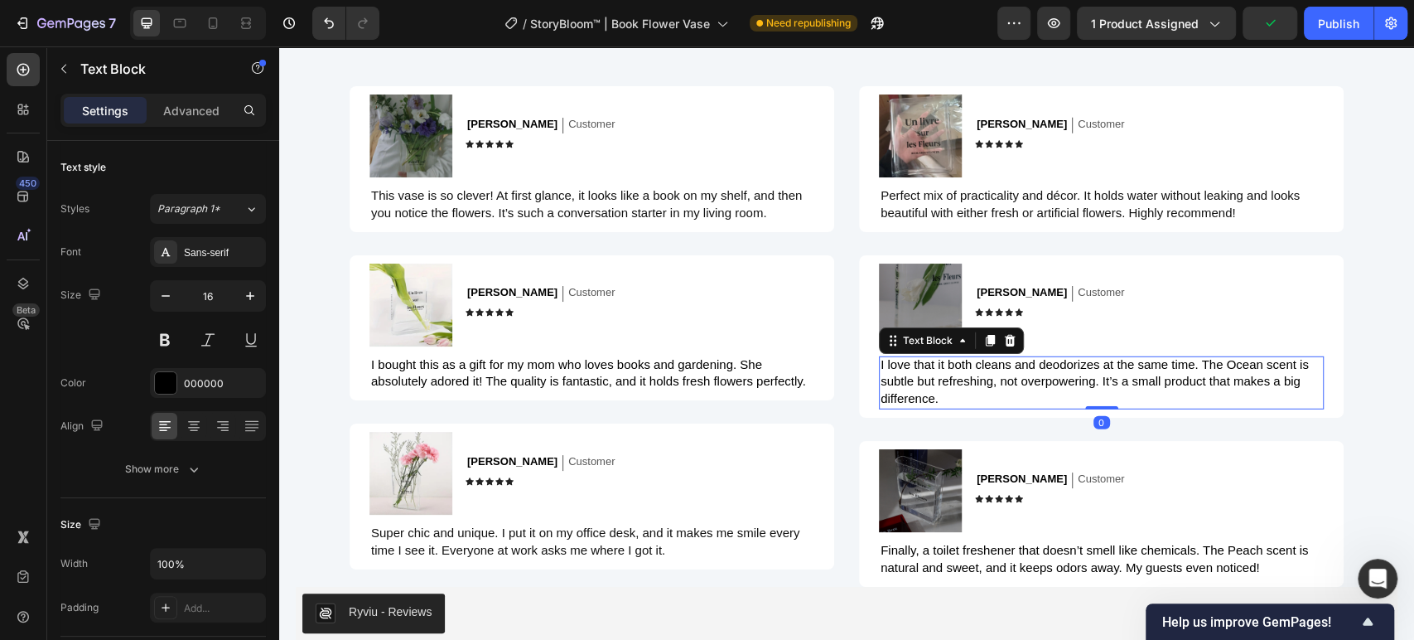
click at [993, 367] on span "I love that it both cleans and deodorizes at the same time. The Ocean scent is …" at bounding box center [1095, 381] width 428 height 49
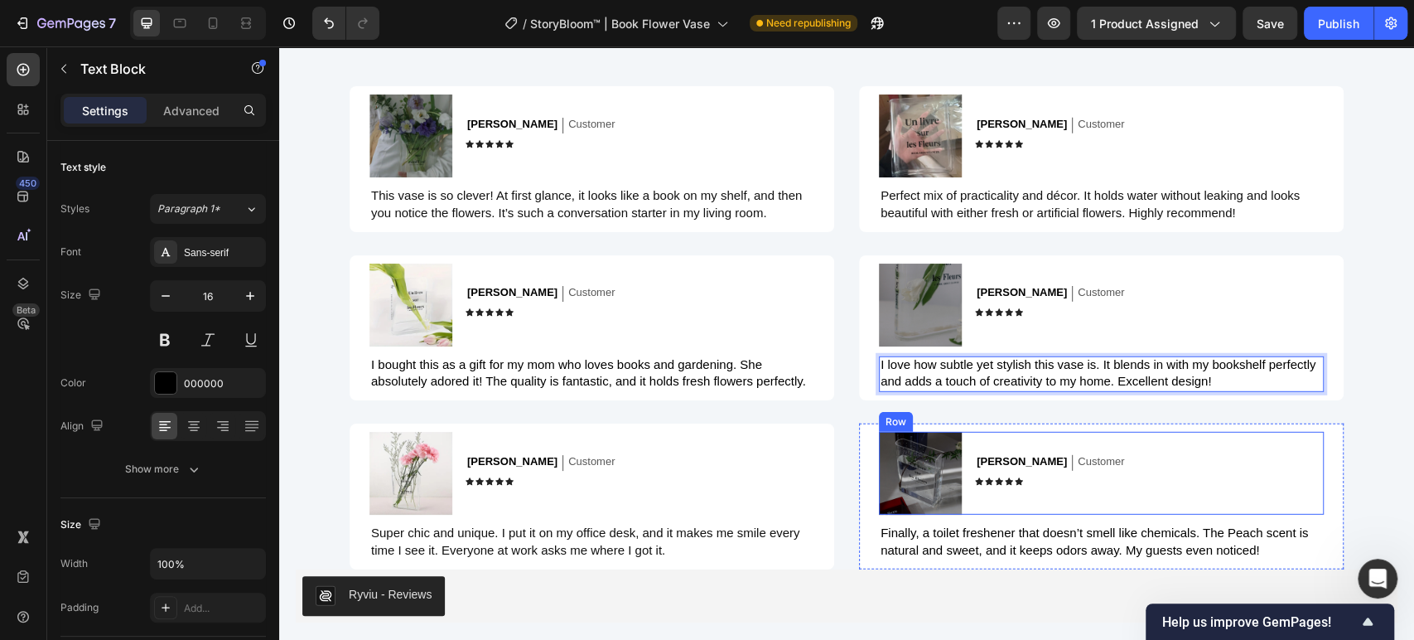
click at [1019, 509] on div "Iris P. Text Block Customer Text Block Row Icon Icon Icon Icon Icon Icon List" at bounding box center [1149, 473] width 349 height 83
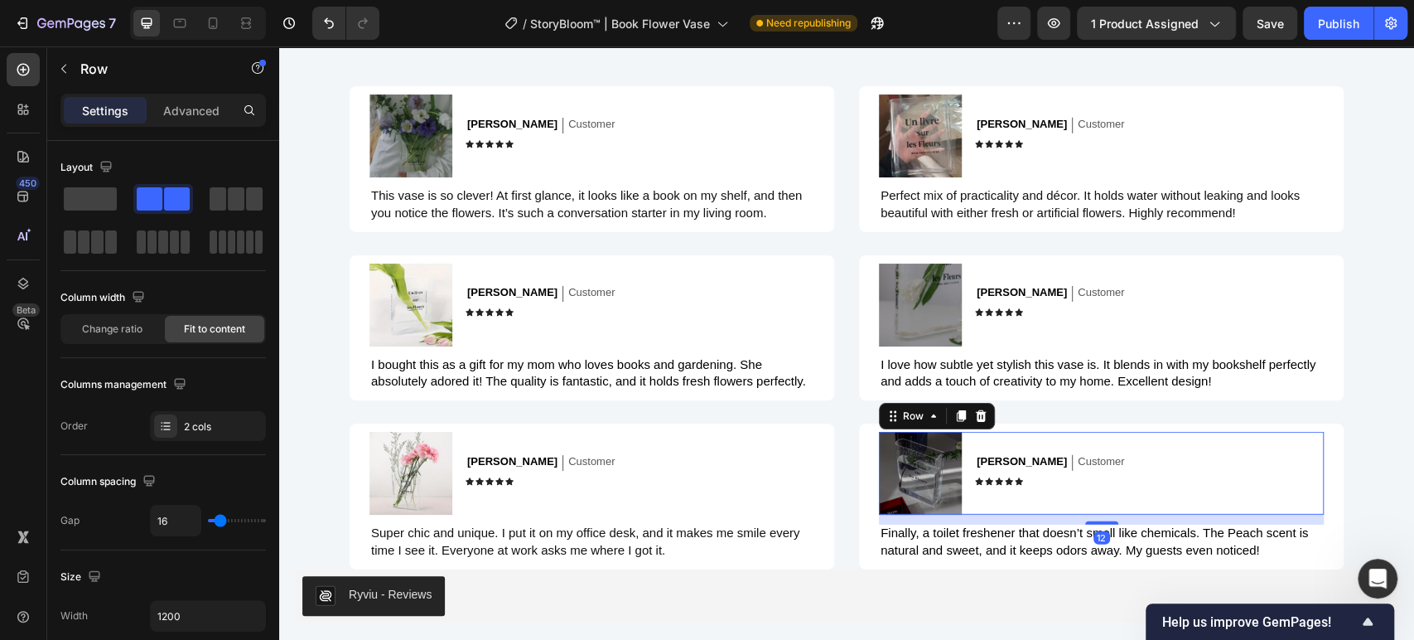
click at [1014, 533] on span "Finally, a toilet freshener that doesn’t smell like chemicals. The Peach scent …" at bounding box center [1095, 540] width 428 height 31
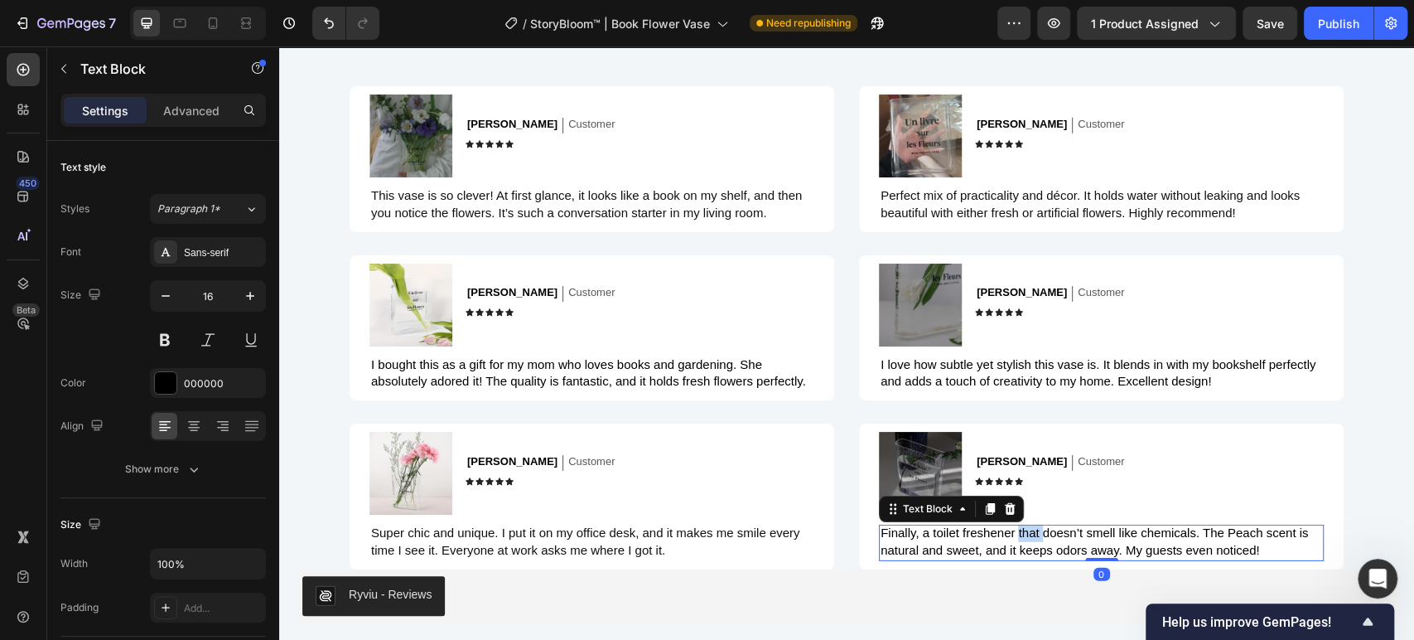
click at [1014, 533] on span "Finally, a toilet freshener that doesn’t smell like chemicals. The Peach scent …" at bounding box center [1095, 540] width 428 height 31
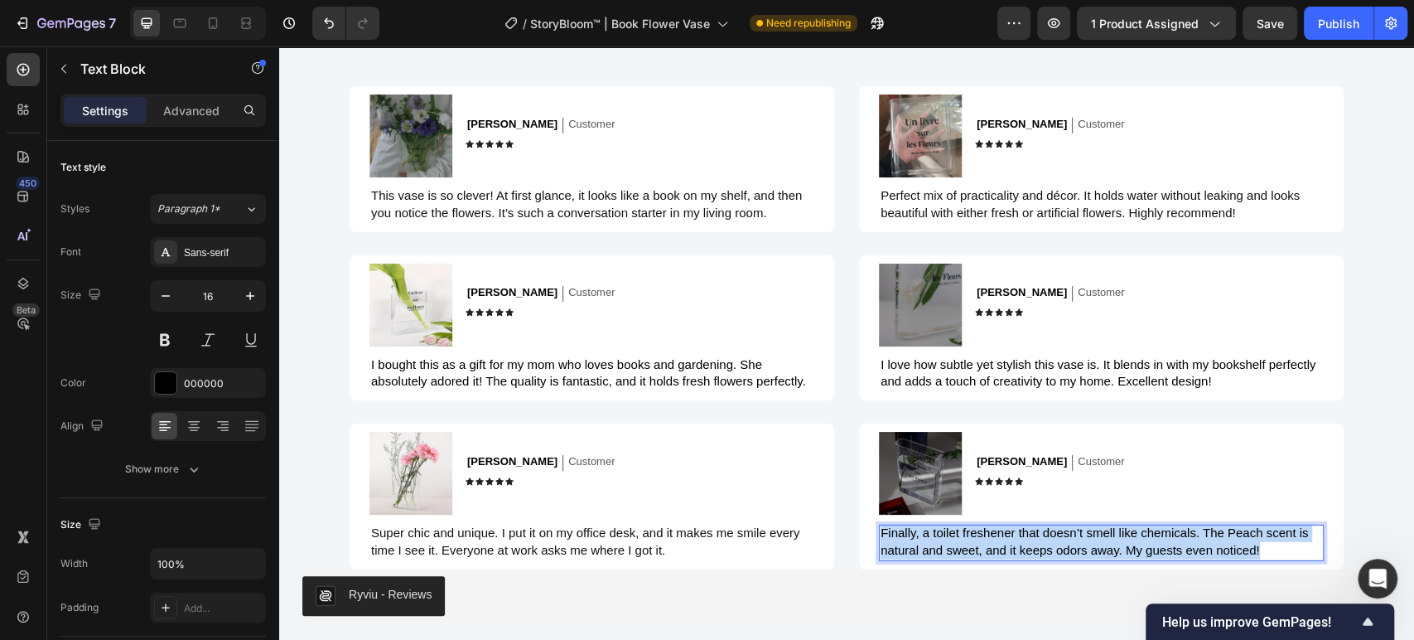
click at [1014, 533] on span "Finally, a toilet freshener that doesn’t smell like chemicals. The Peach scent …" at bounding box center [1095, 540] width 428 height 31
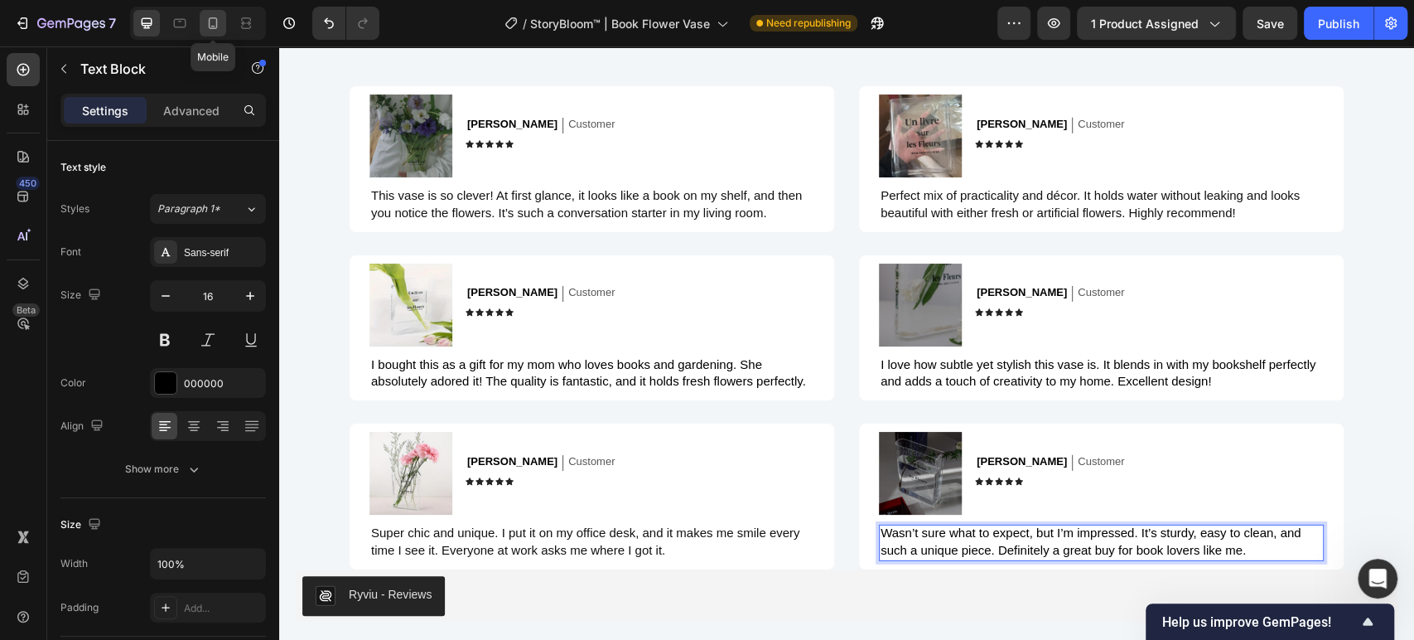
click at [215, 16] on icon at bounding box center [213, 23] width 17 height 17
type input "14"
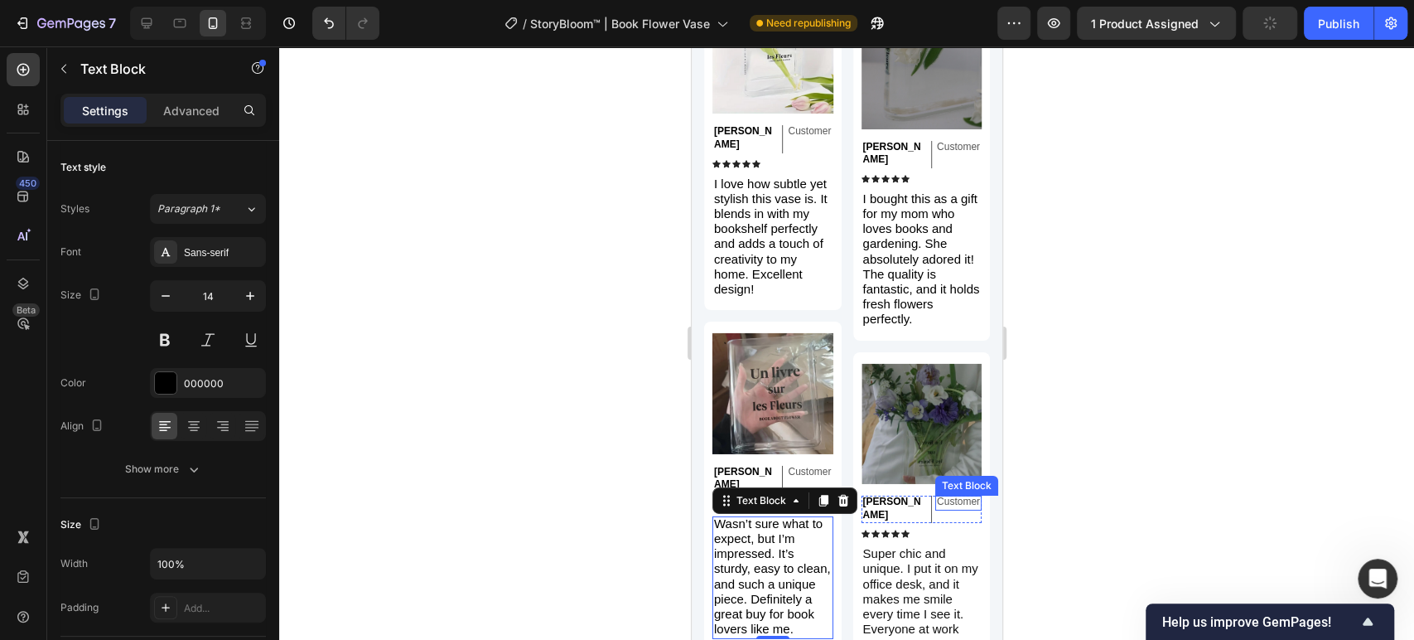
scroll to position [3532, 0]
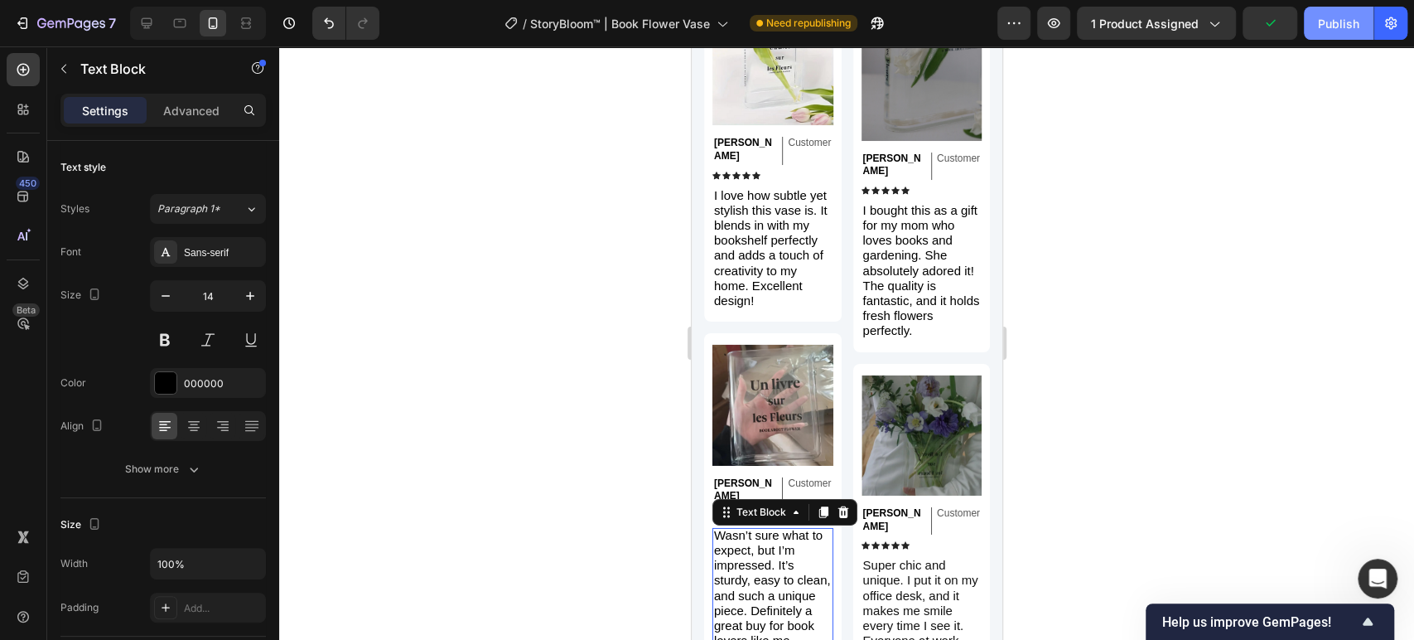
click at [1350, 30] on div "Publish" at bounding box center [1338, 23] width 41 height 17
